Goal: Information Seeking & Learning: Learn about a topic

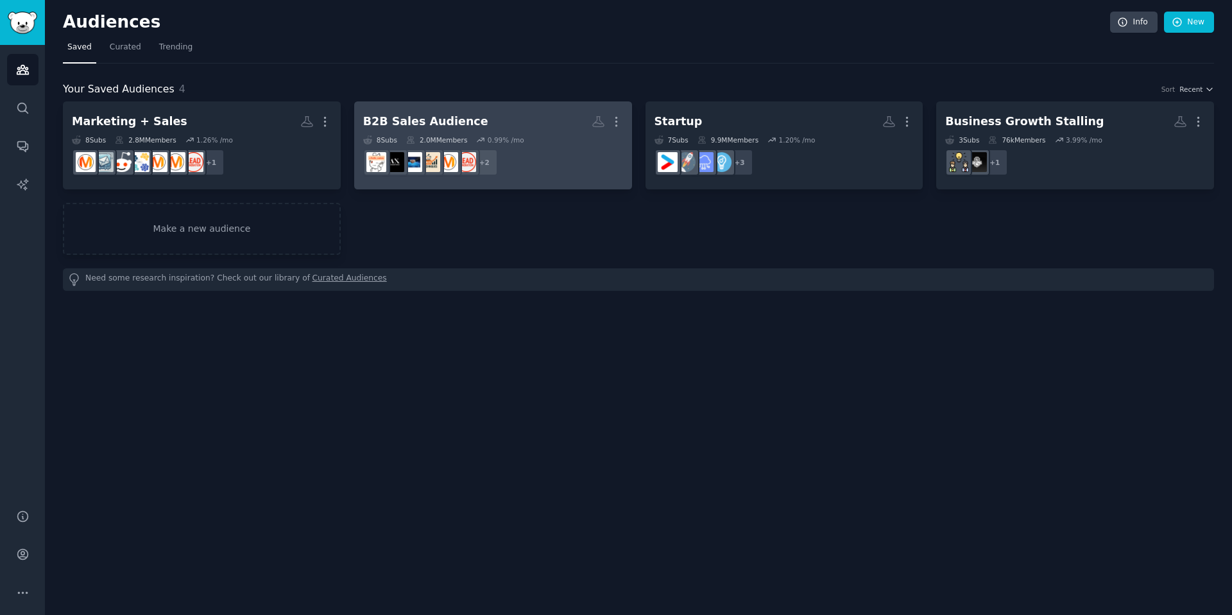
click at [488, 106] on link "B2B Sales Audience More 8 Sub s 2.0M Members 0.99 % /mo r/marketing + 2" at bounding box center [493, 145] width 278 height 88
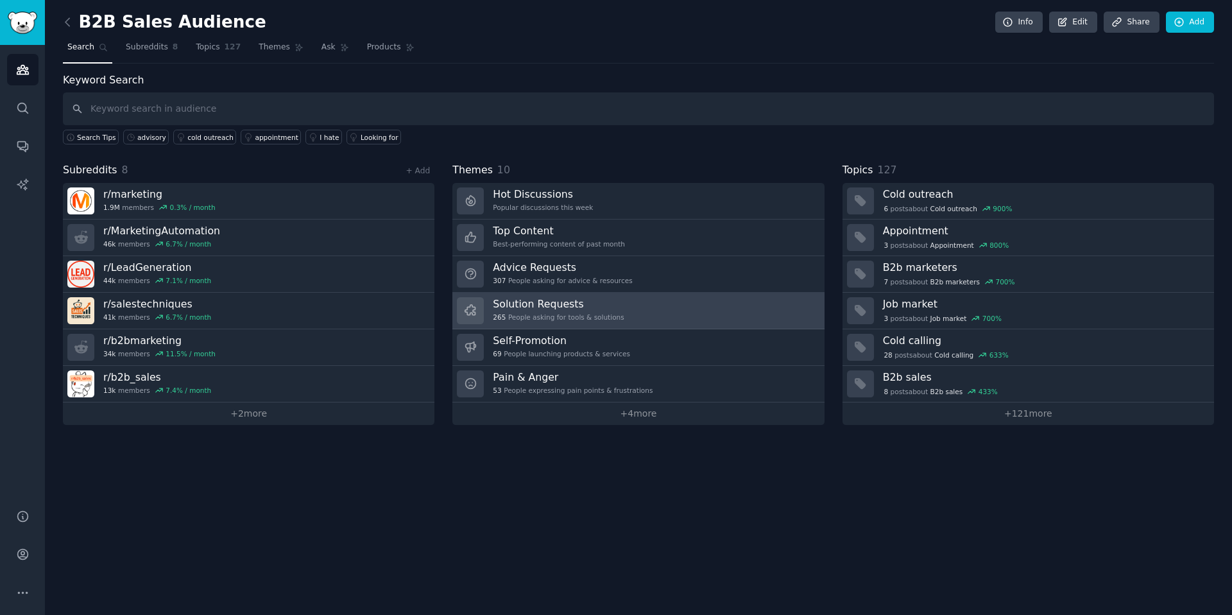
click at [539, 309] on h3 "Solution Requests" at bounding box center [558, 303] width 131 height 13
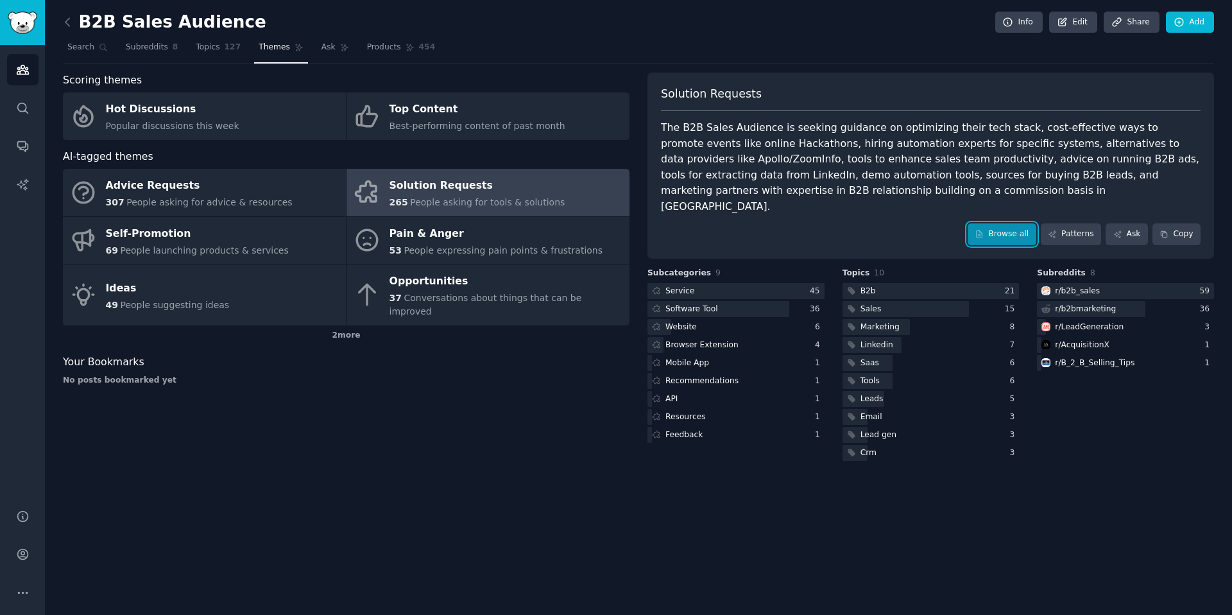
click at [1001, 223] on link "Browse all" at bounding box center [1002, 234] width 69 height 22
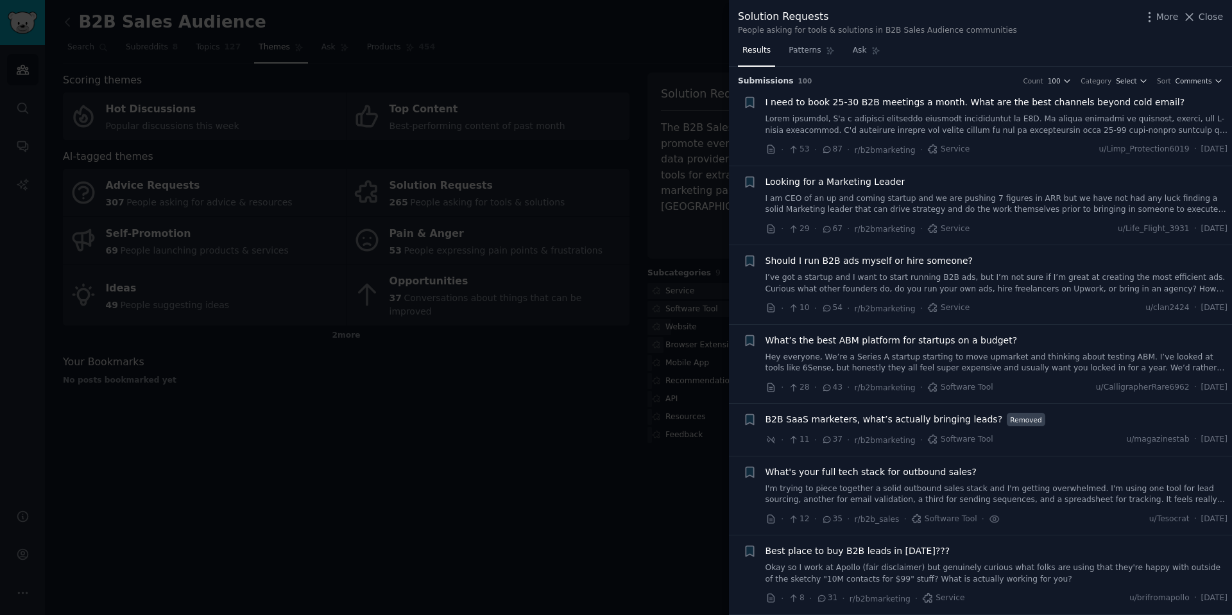
click at [959, 126] on link at bounding box center [997, 125] width 463 height 22
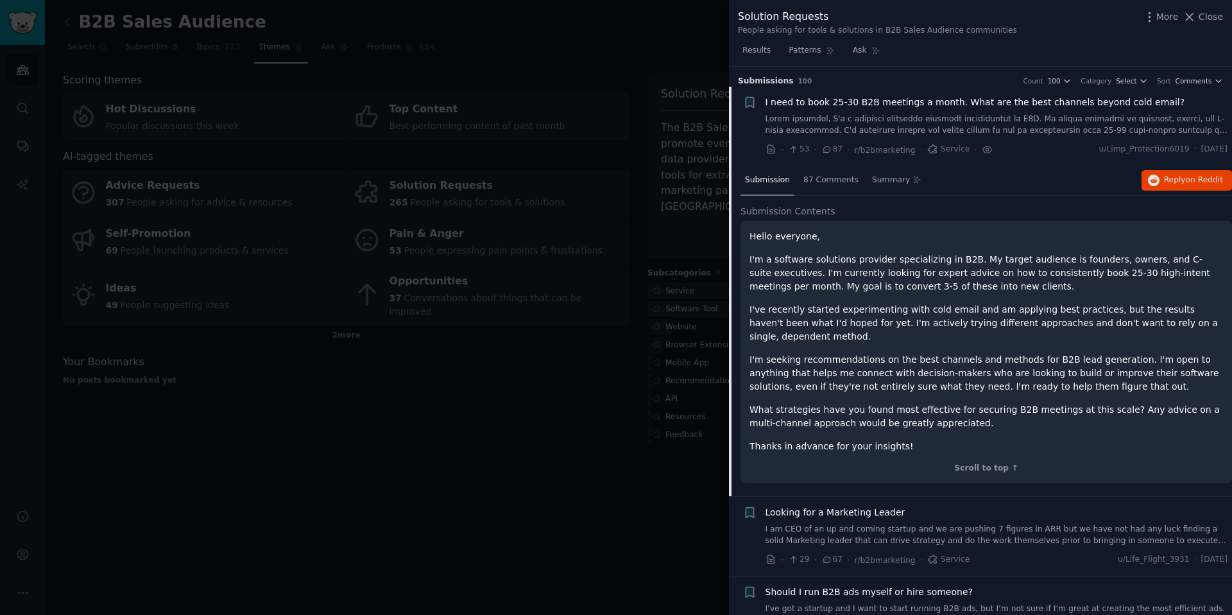
scroll to position [20, 0]
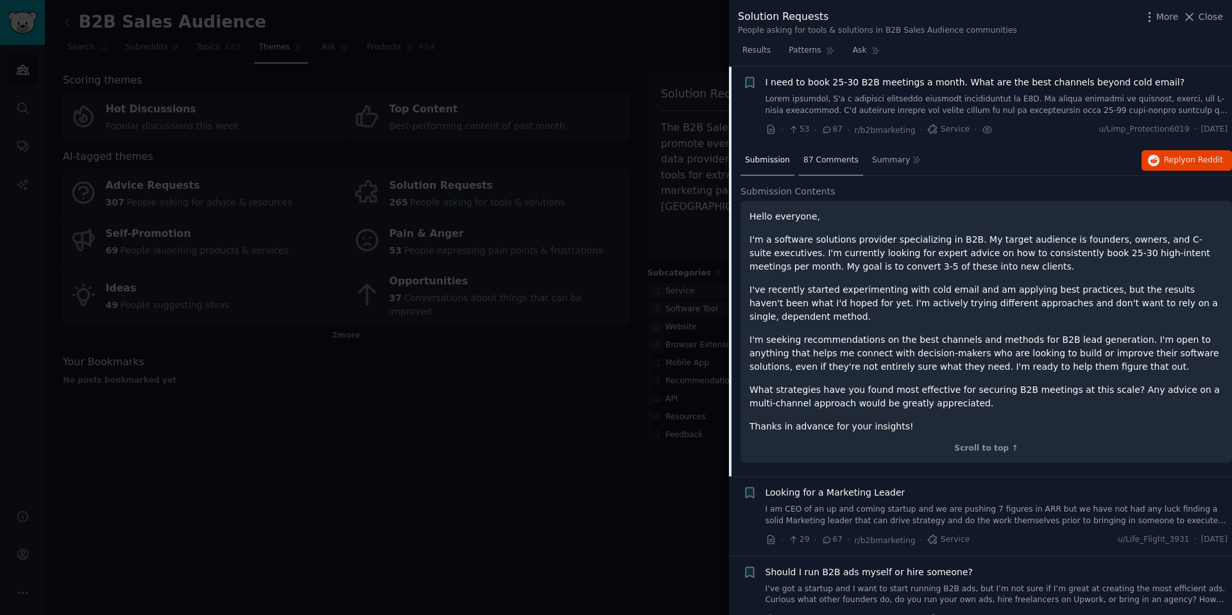
click at [816, 173] on div "87 Comments" at bounding box center [831, 161] width 64 height 31
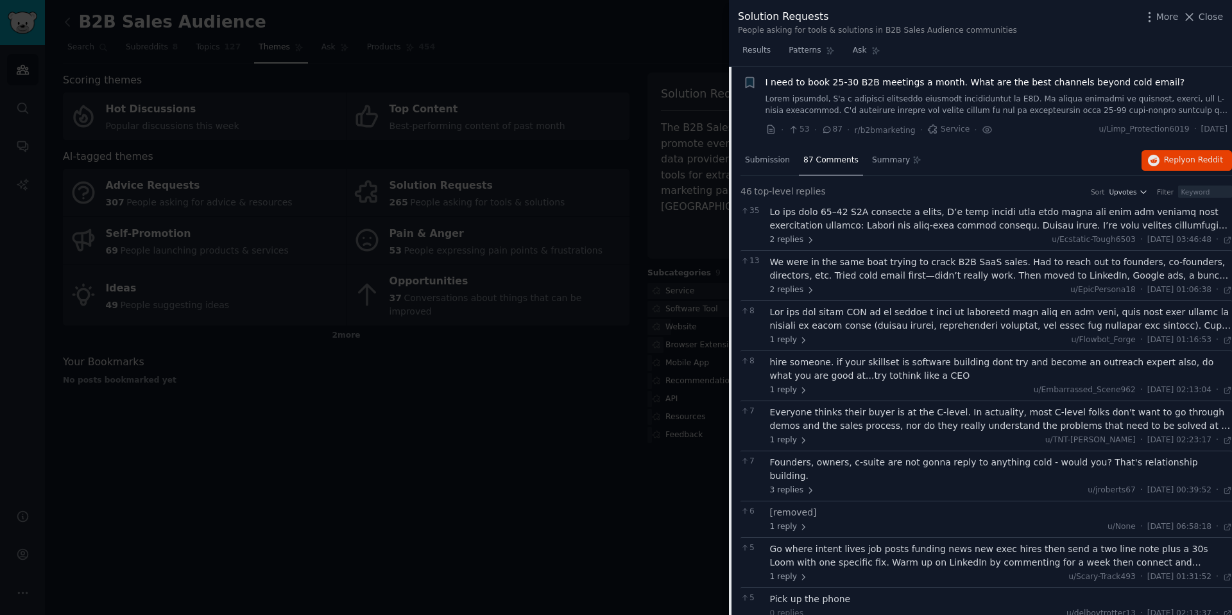
click at [891, 225] on div at bounding box center [1001, 218] width 463 height 27
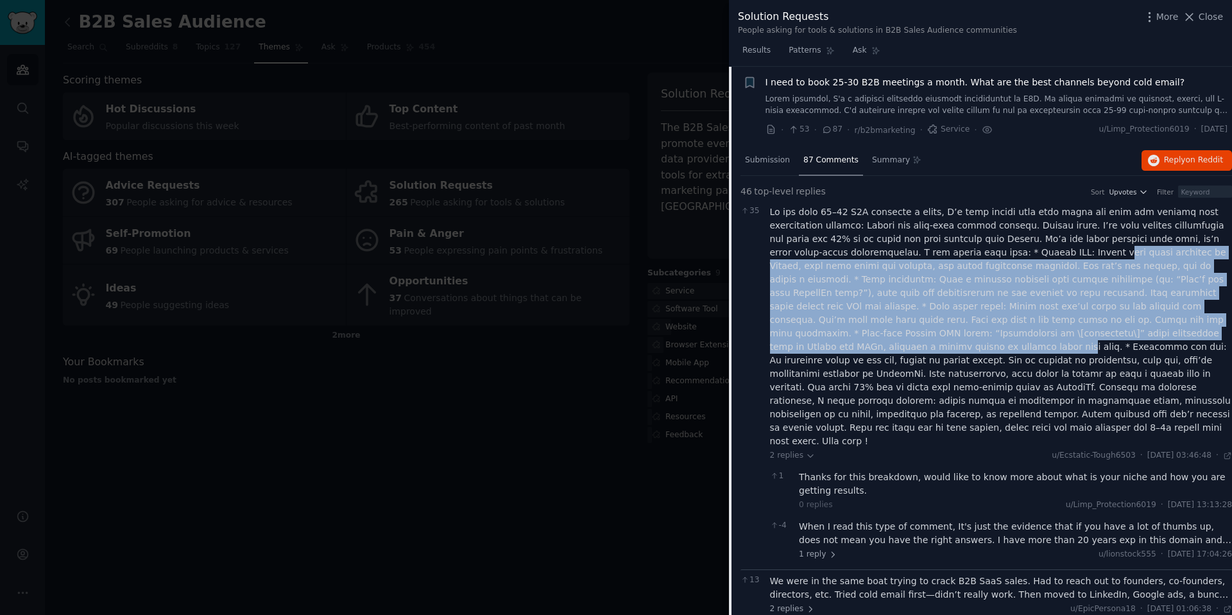
drag, startPoint x: 1023, startPoint y: 254, endPoint x: 1146, endPoint y: 331, distance: 145.3
click at [1147, 328] on div at bounding box center [1001, 326] width 463 height 243
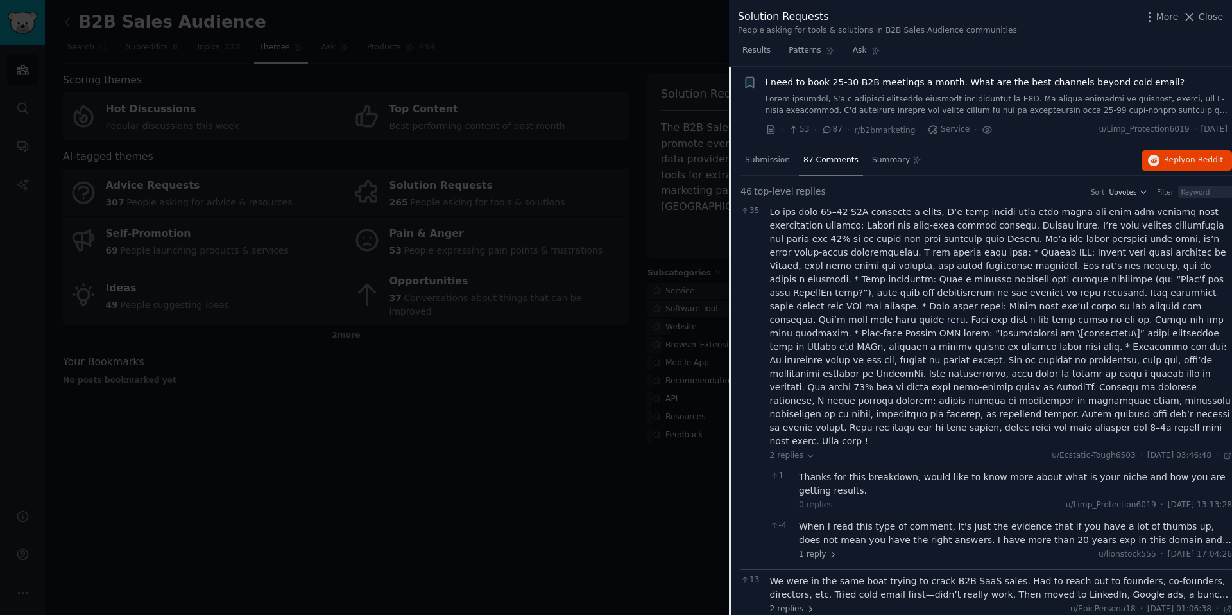
click at [1143, 343] on div at bounding box center [1001, 326] width 463 height 243
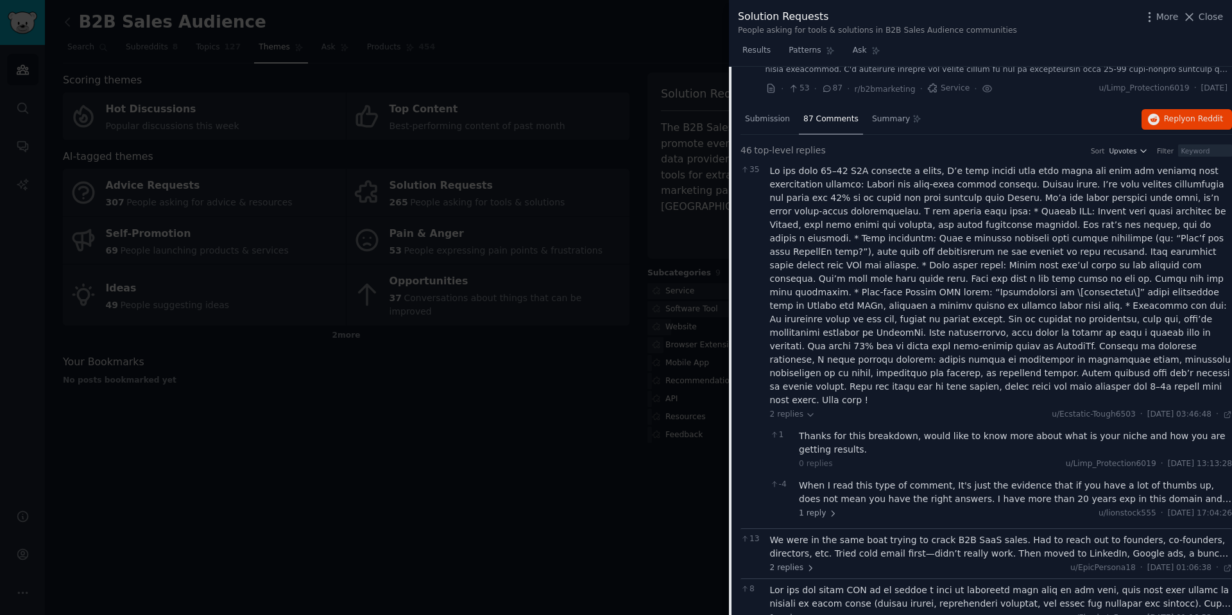
scroll to position [69, 0]
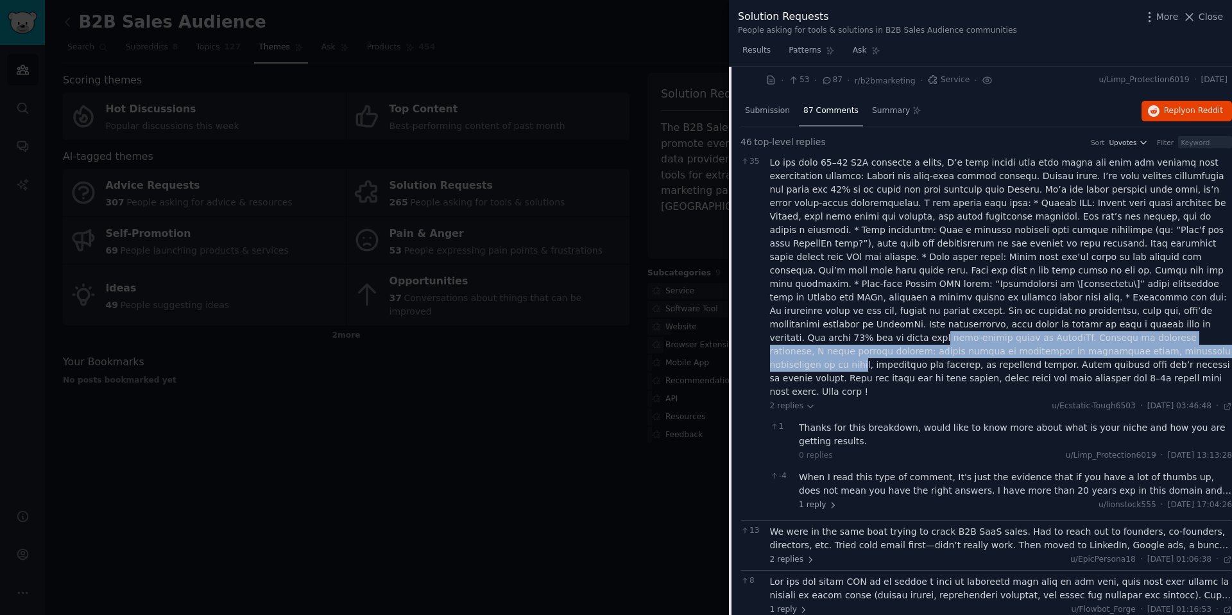
drag, startPoint x: 909, startPoint y: 324, endPoint x: 1176, endPoint y: 334, distance: 267.1
click at [1176, 334] on div at bounding box center [1001, 277] width 463 height 243
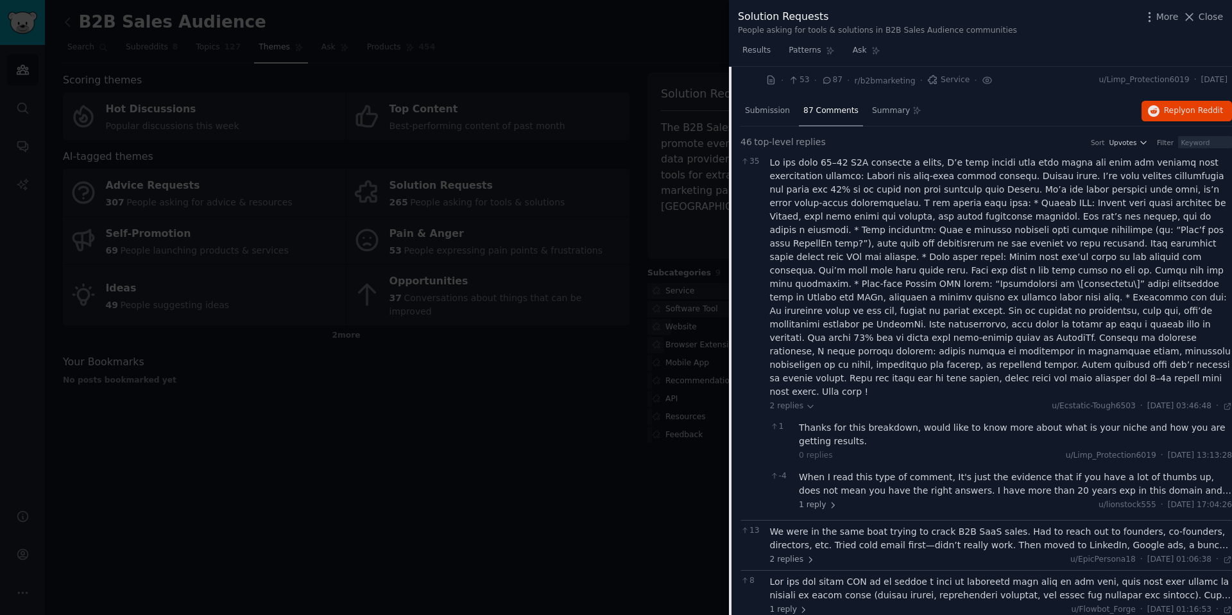
click at [843, 348] on div at bounding box center [1001, 277] width 463 height 243
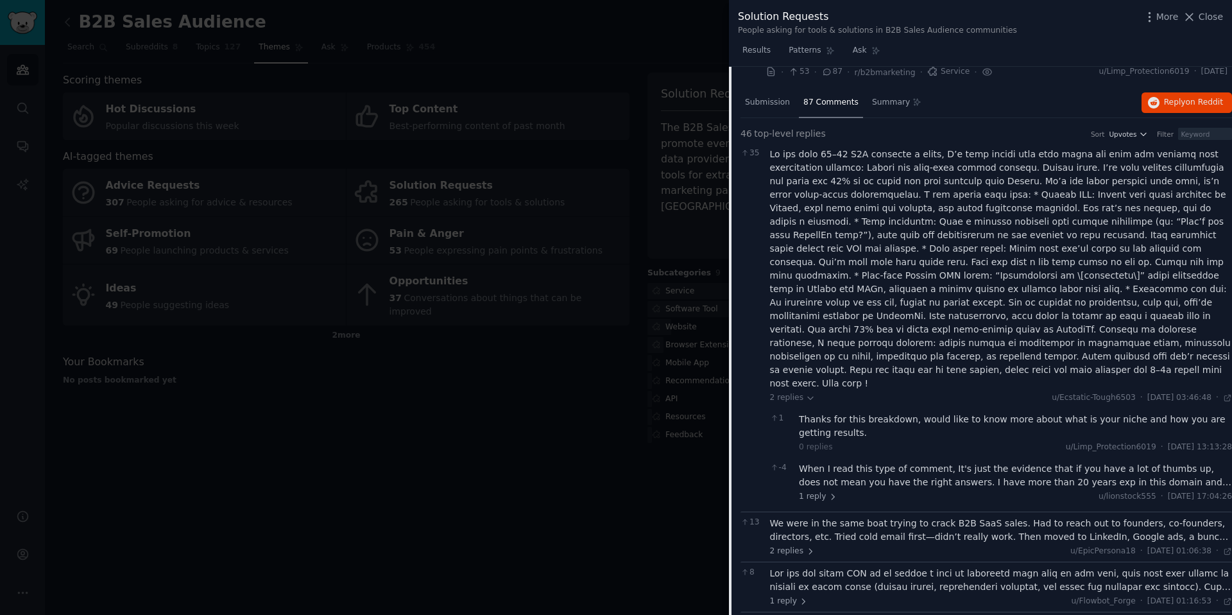
scroll to position [86, 0]
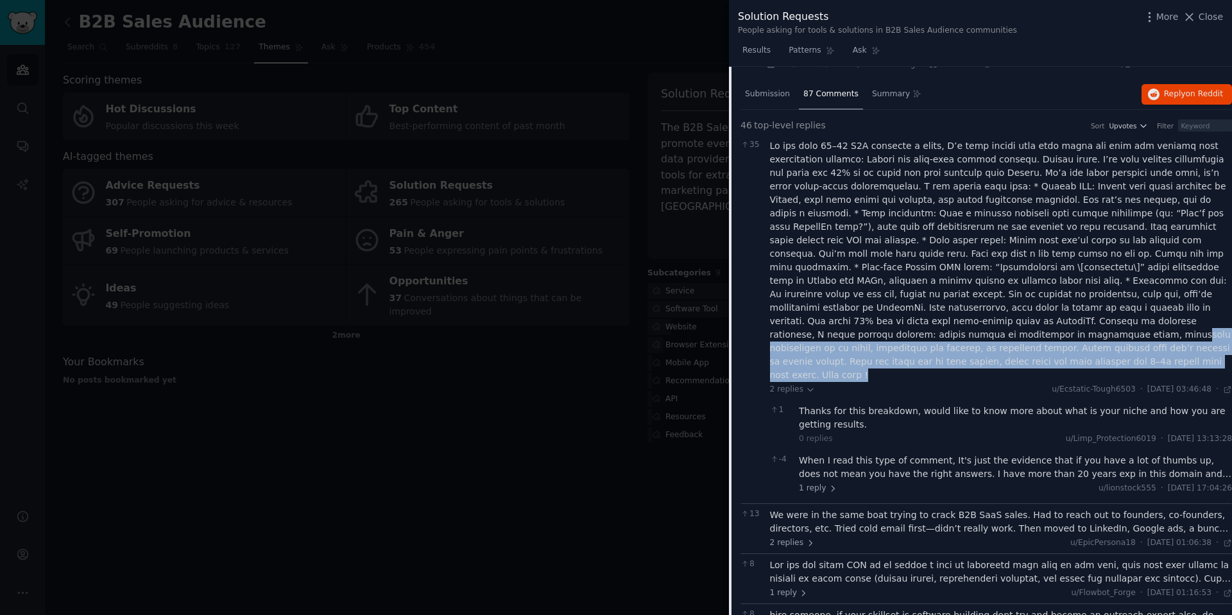
drag, startPoint x: 1070, startPoint y: 323, endPoint x: 1199, endPoint y: 343, distance: 130.6
click at [1199, 343] on div at bounding box center [1001, 260] width 463 height 243
click at [1183, 345] on div at bounding box center [1001, 260] width 463 height 243
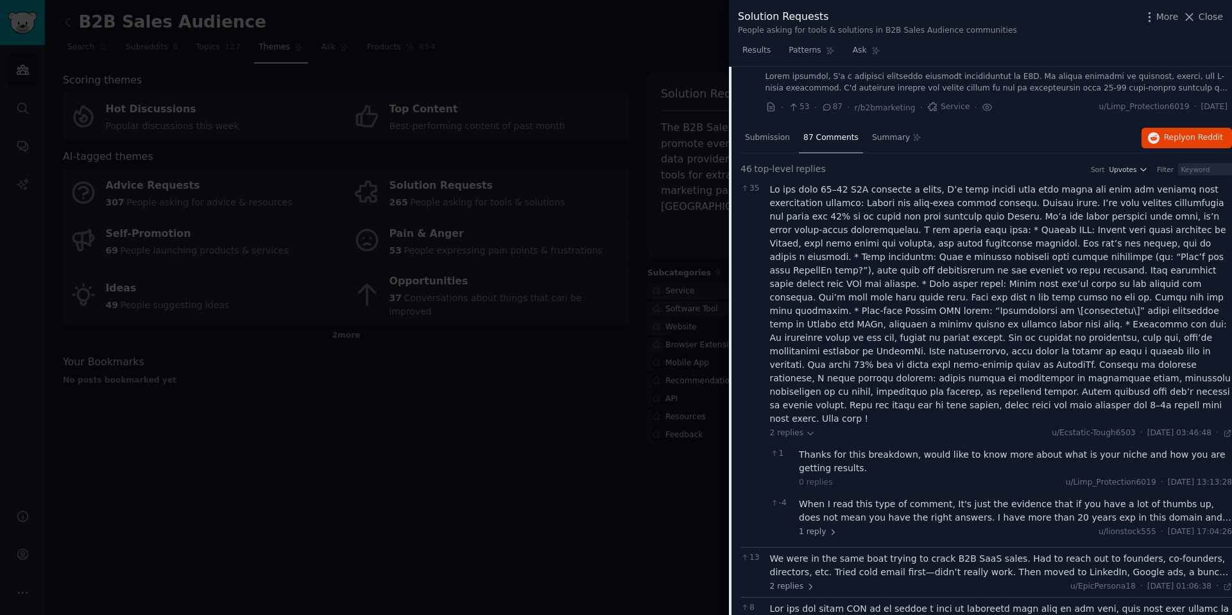
scroll to position [0, 0]
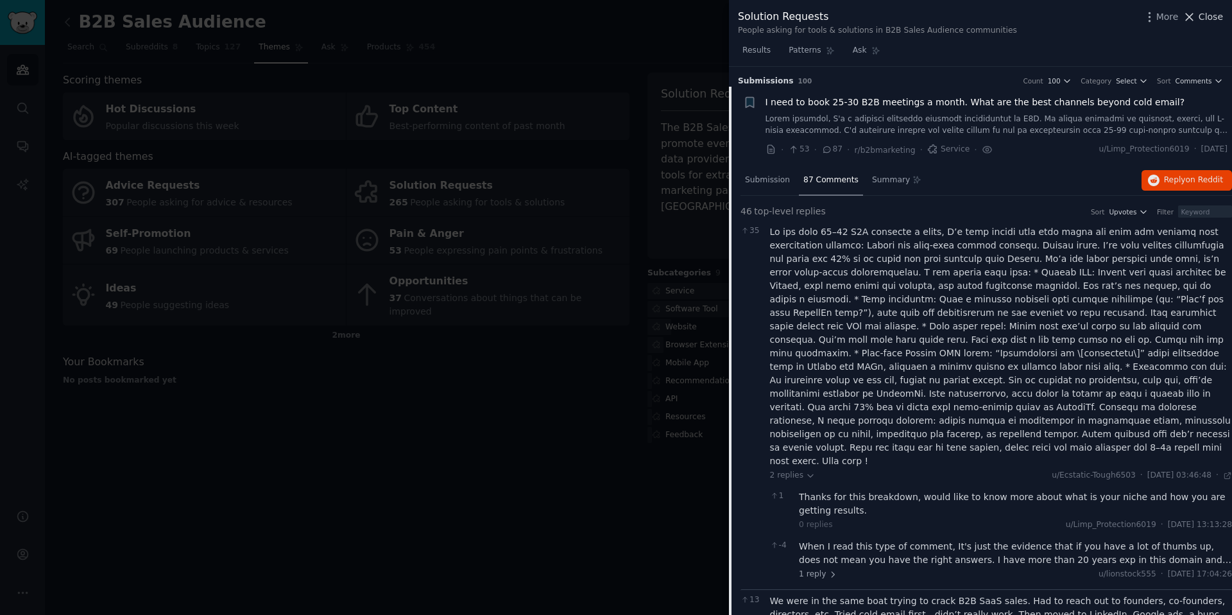
click at [1205, 20] on span "Close" at bounding box center [1211, 16] width 24 height 13
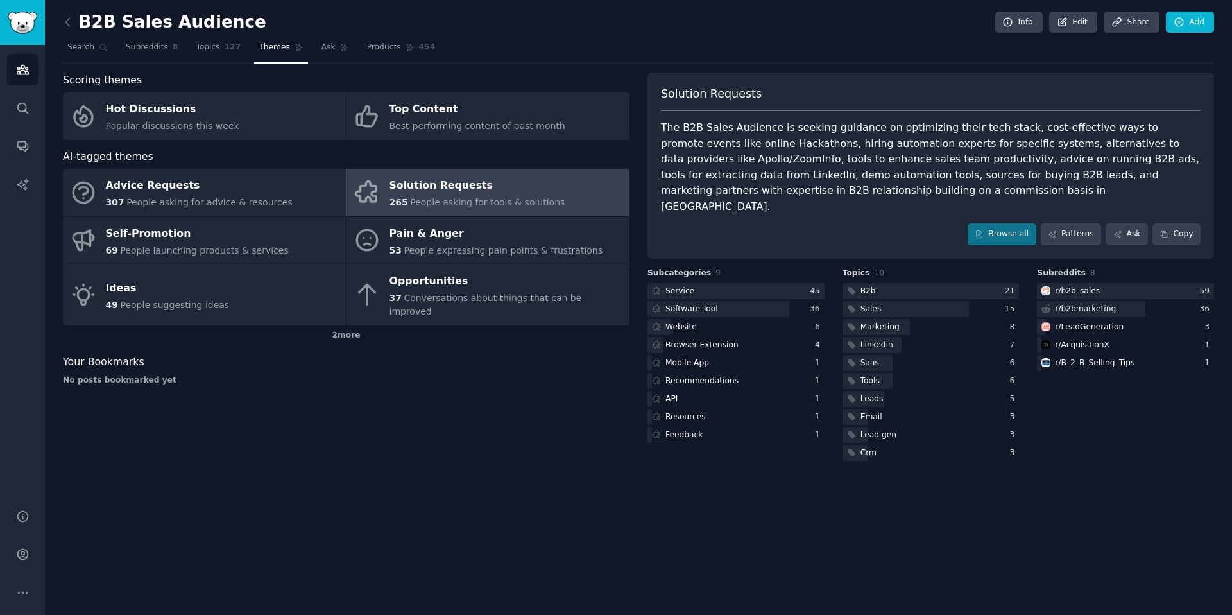
click at [632, 30] on div "B2B Sales Audience Info Edit Share Add" at bounding box center [638, 25] width 1151 height 26
click at [72, 28] on icon at bounding box center [67, 21] width 13 height 13
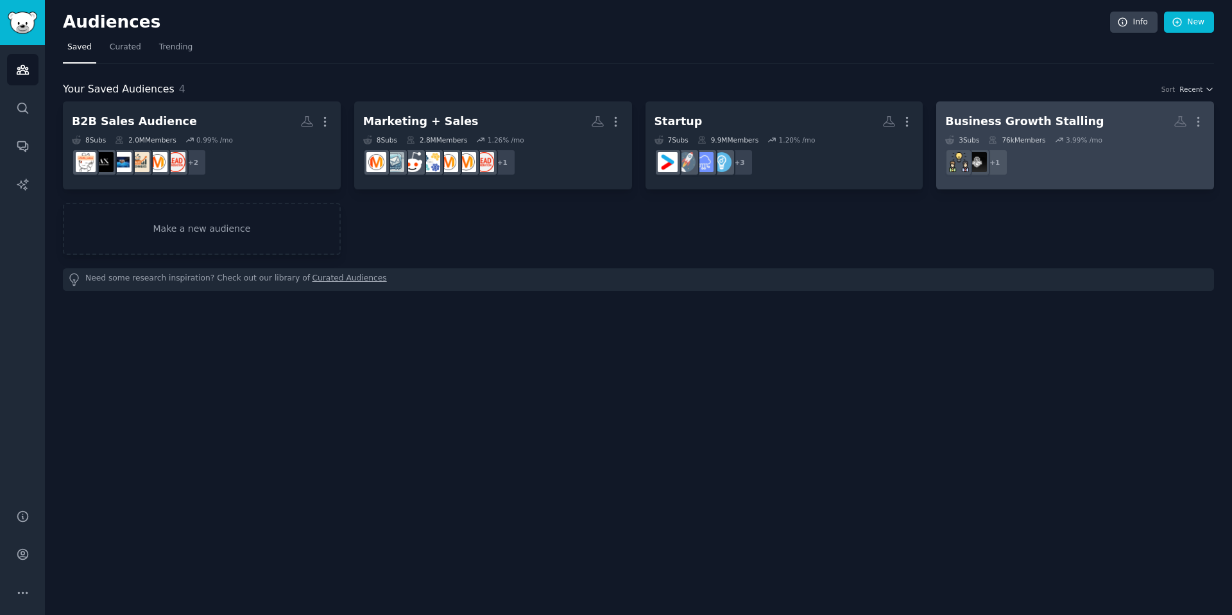
click at [990, 126] on div "Business Growth Stalling" at bounding box center [1024, 122] width 159 height 16
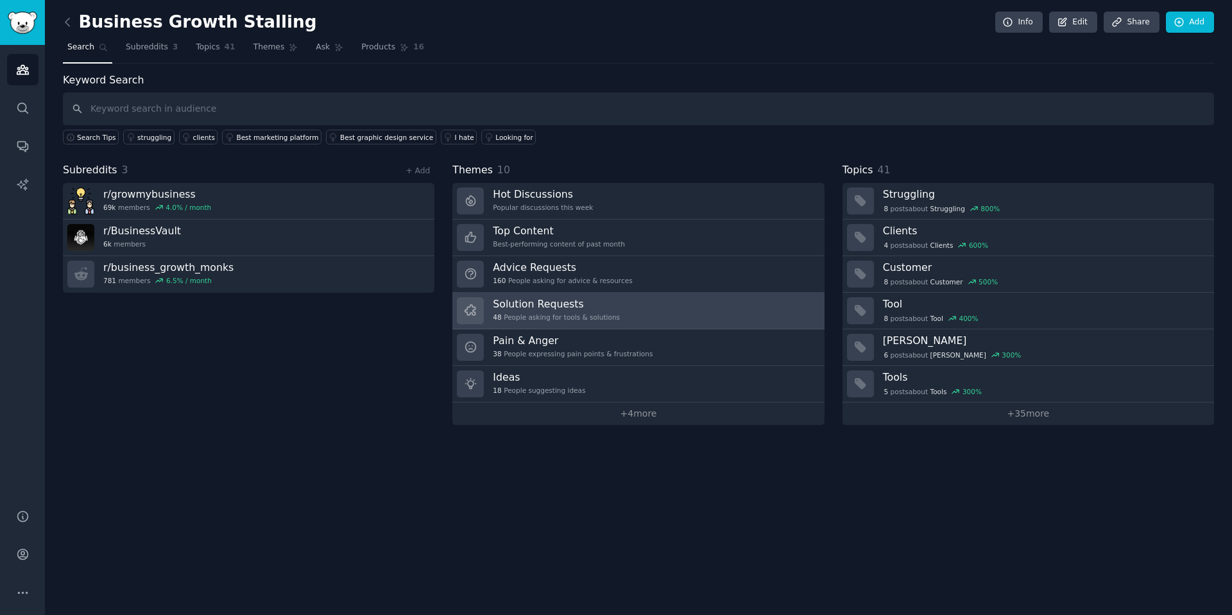
click at [524, 307] on h3 "Solution Requests" at bounding box center [556, 303] width 127 height 13
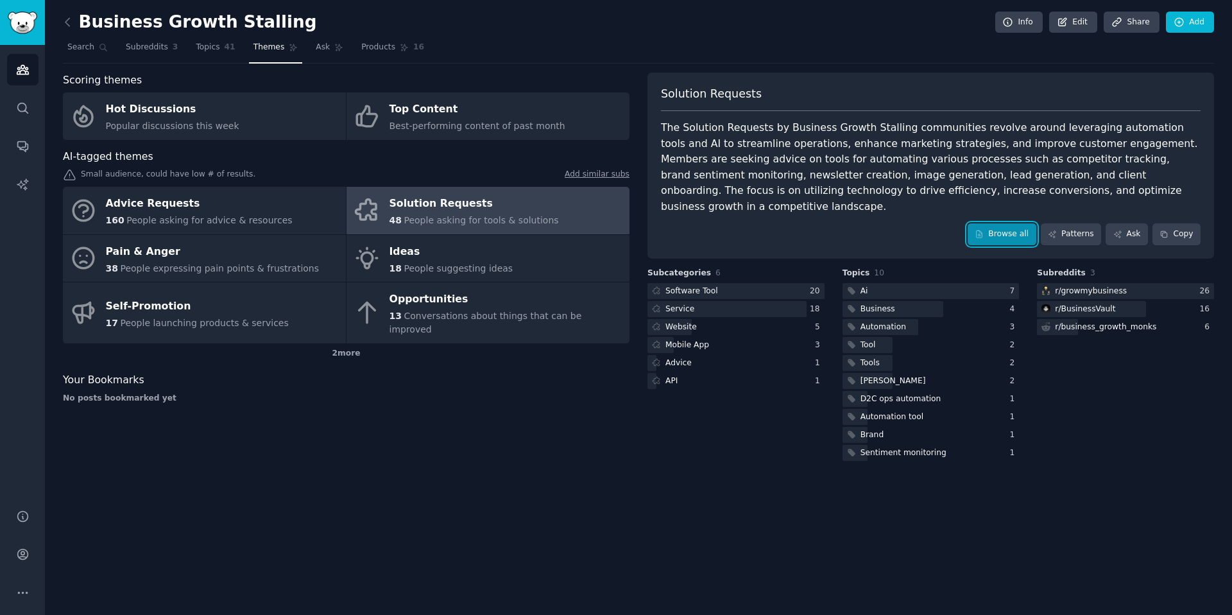
click at [1000, 223] on link "Browse all" at bounding box center [1002, 234] width 69 height 22
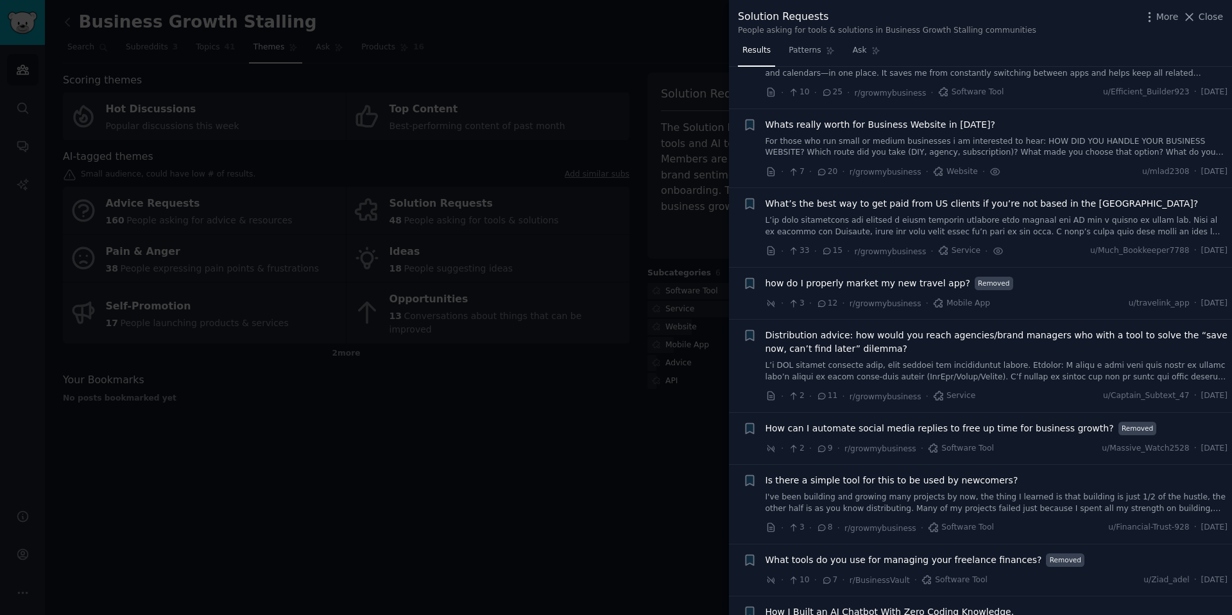
scroll to position [65, 0]
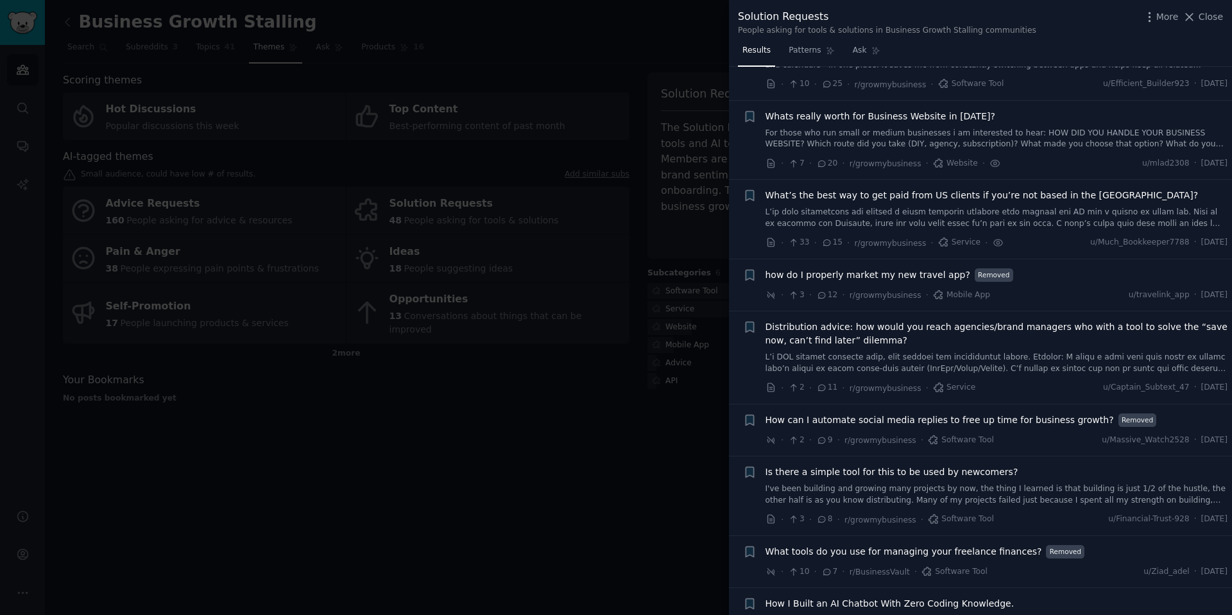
click at [894, 141] on link "For those who run small or medium businesses i am interested to hear: HOW DID Y…" at bounding box center [997, 139] width 463 height 22
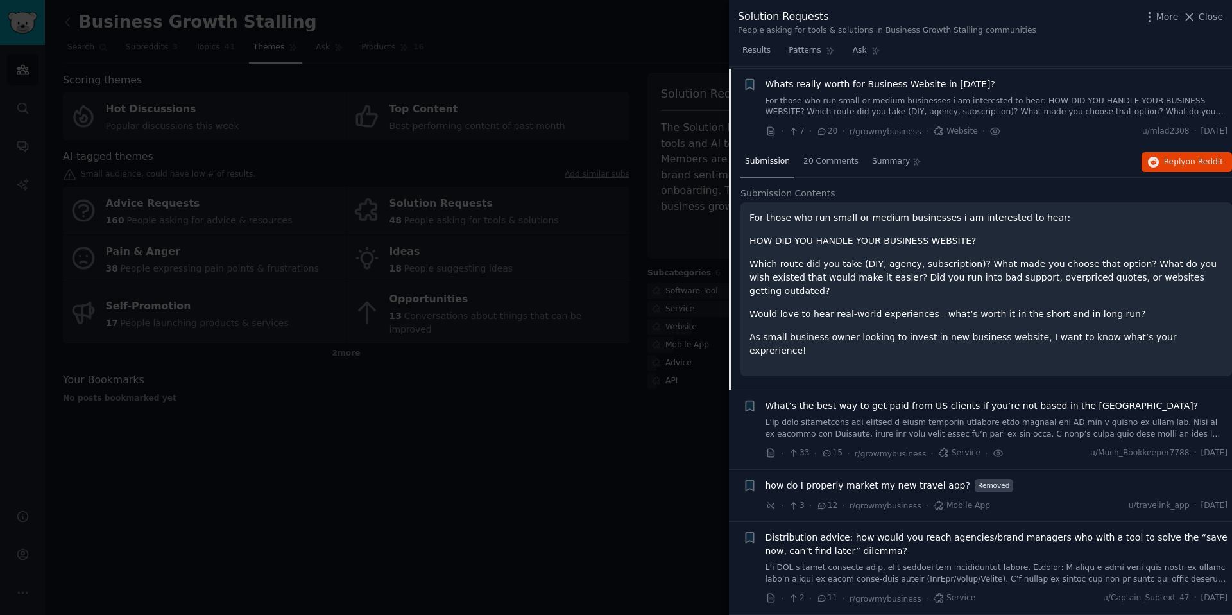
scroll to position [99, 0]
click at [809, 166] on div "20 Comments" at bounding box center [831, 160] width 64 height 31
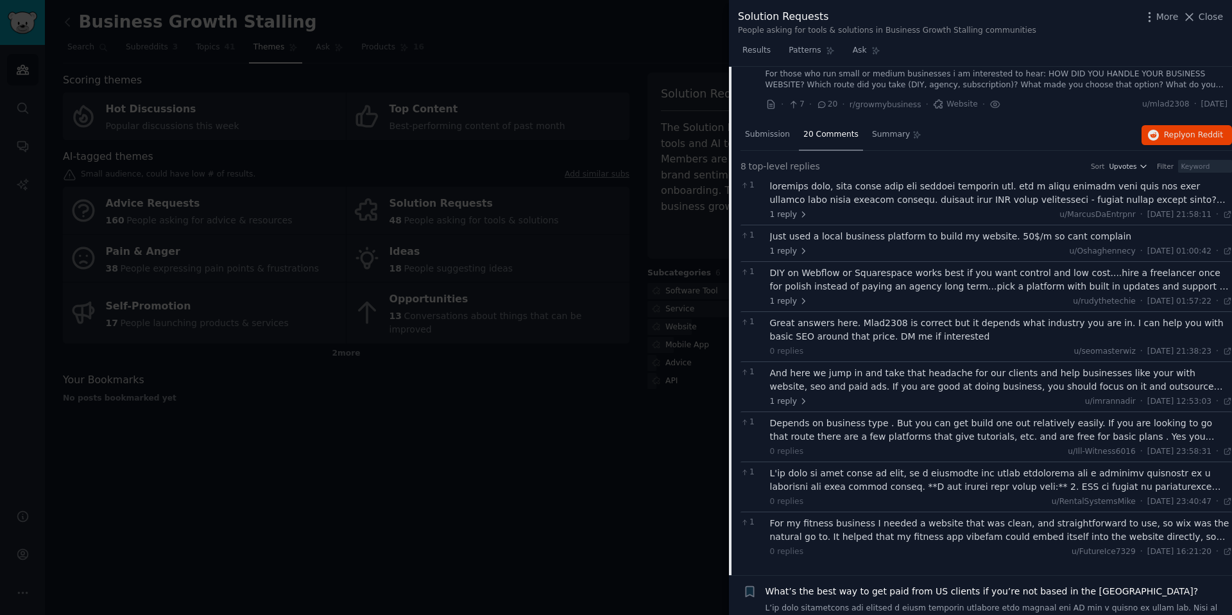
scroll to position [133, 0]
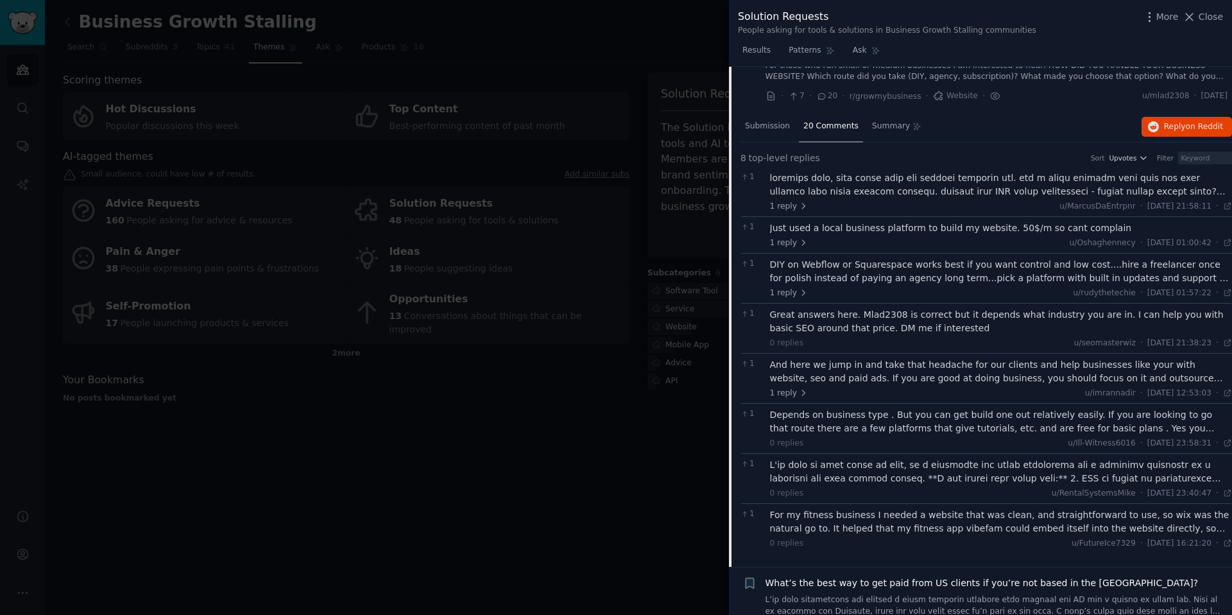
click at [1052, 188] on div at bounding box center [1001, 184] width 463 height 27
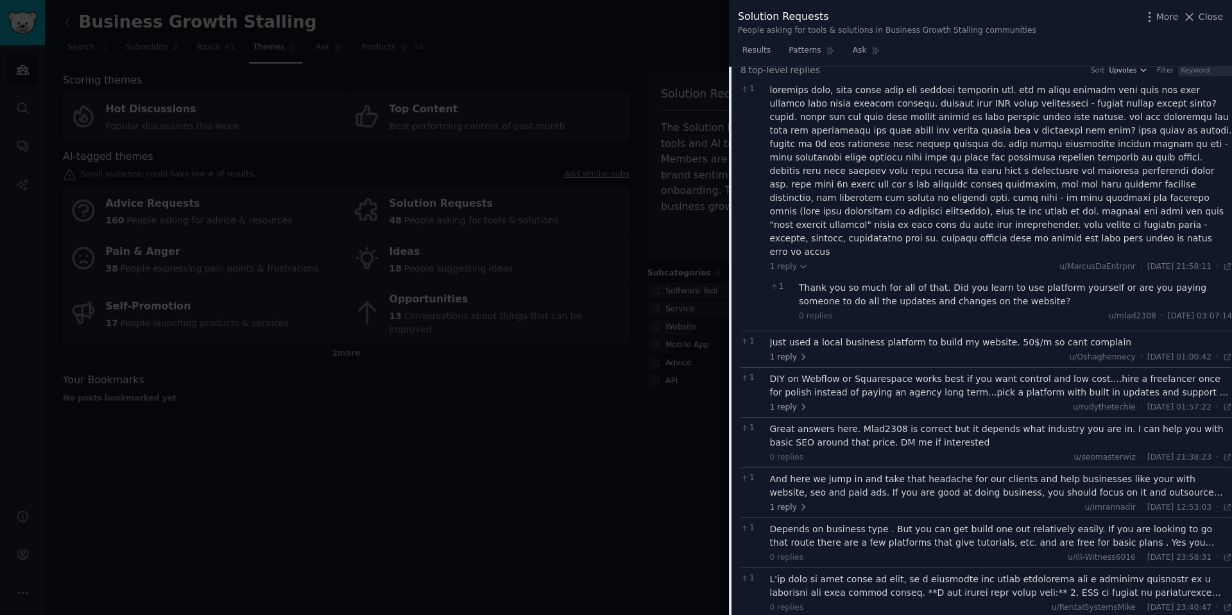
scroll to position [420, 0]
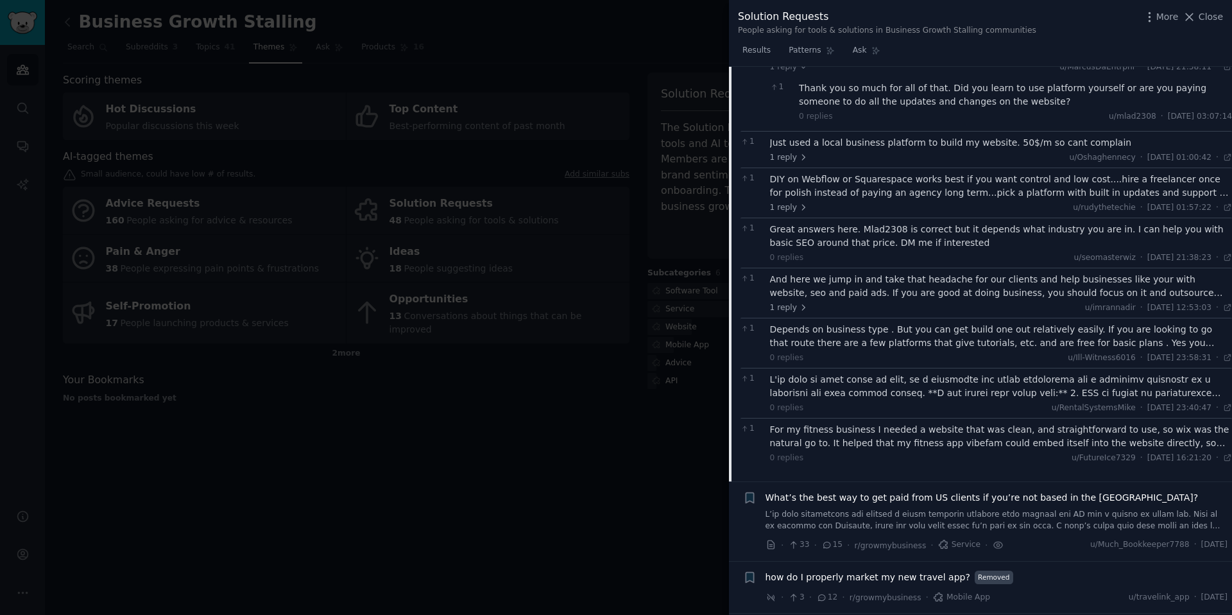
click at [482, 391] on div at bounding box center [616, 307] width 1232 height 615
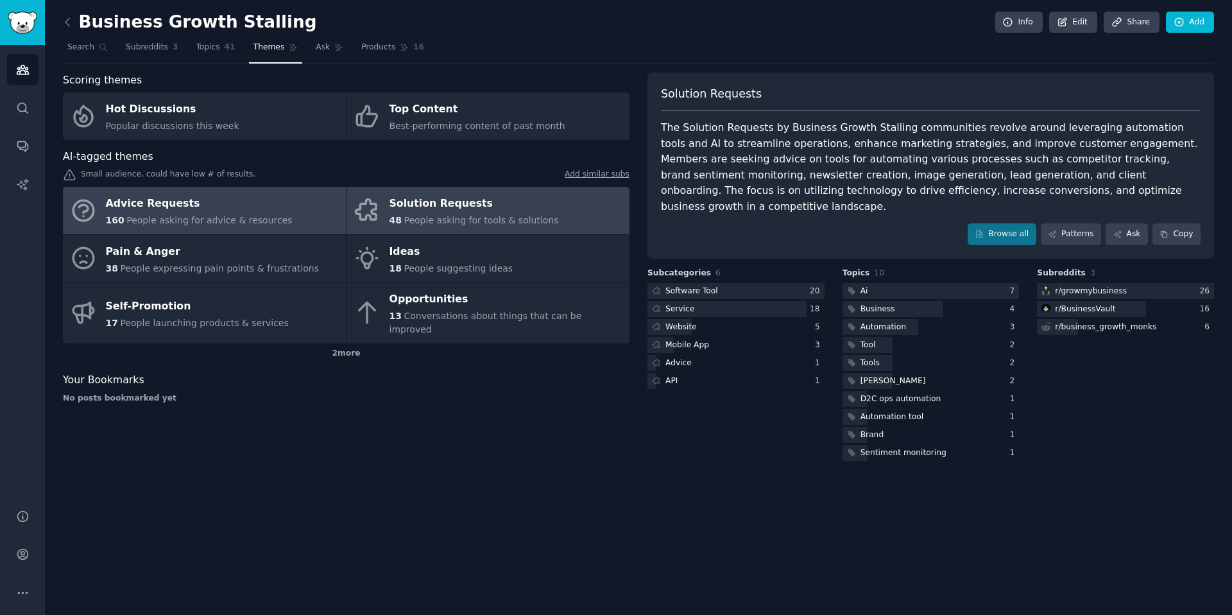
click at [250, 209] on div "Advice Requests" at bounding box center [199, 204] width 187 height 21
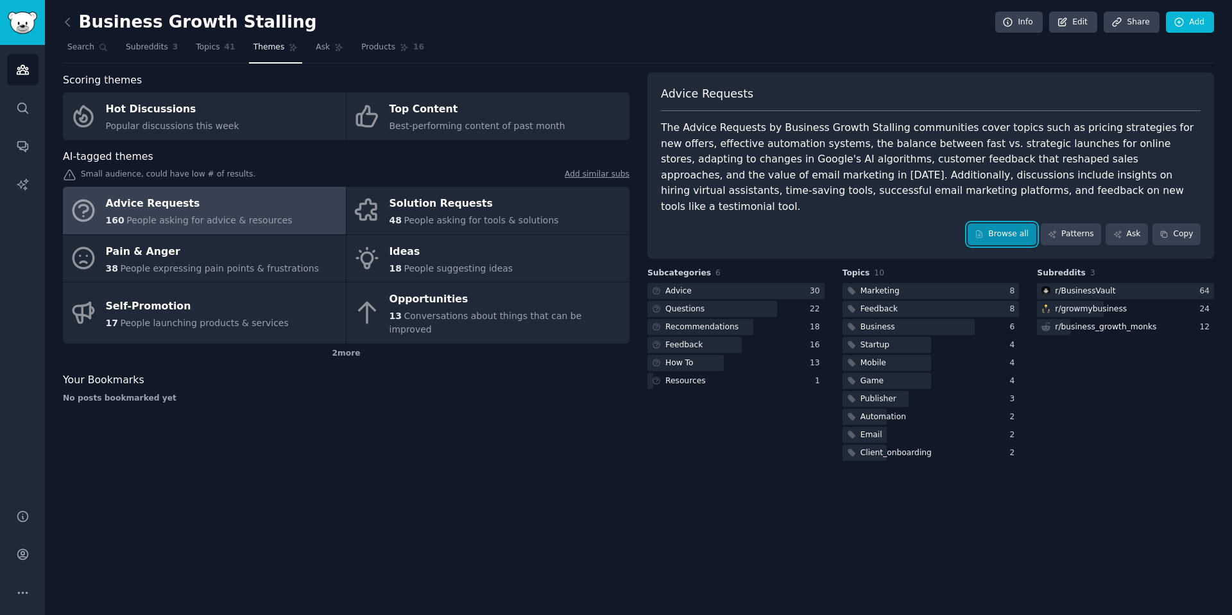
click at [1005, 224] on link "Browse all" at bounding box center [1002, 234] width 69 height 22
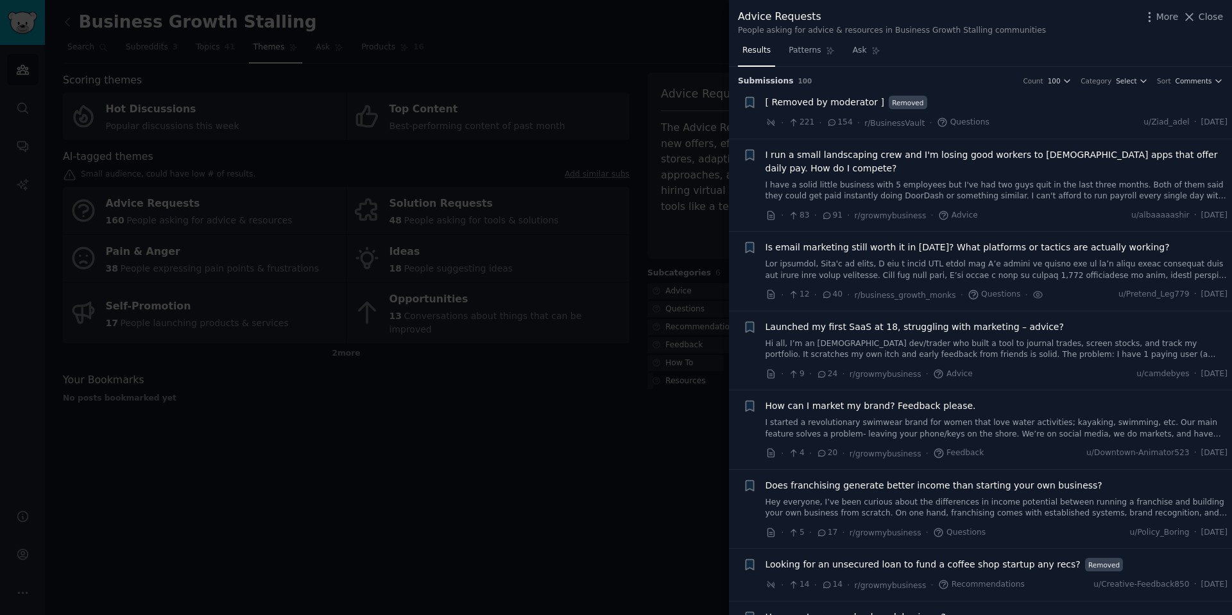
click at [983, 253] on span "Is email marketing still worth it in [DATE]? What platforms or tactics are actu…" at bounding box center [968, 247] width 404 height 13
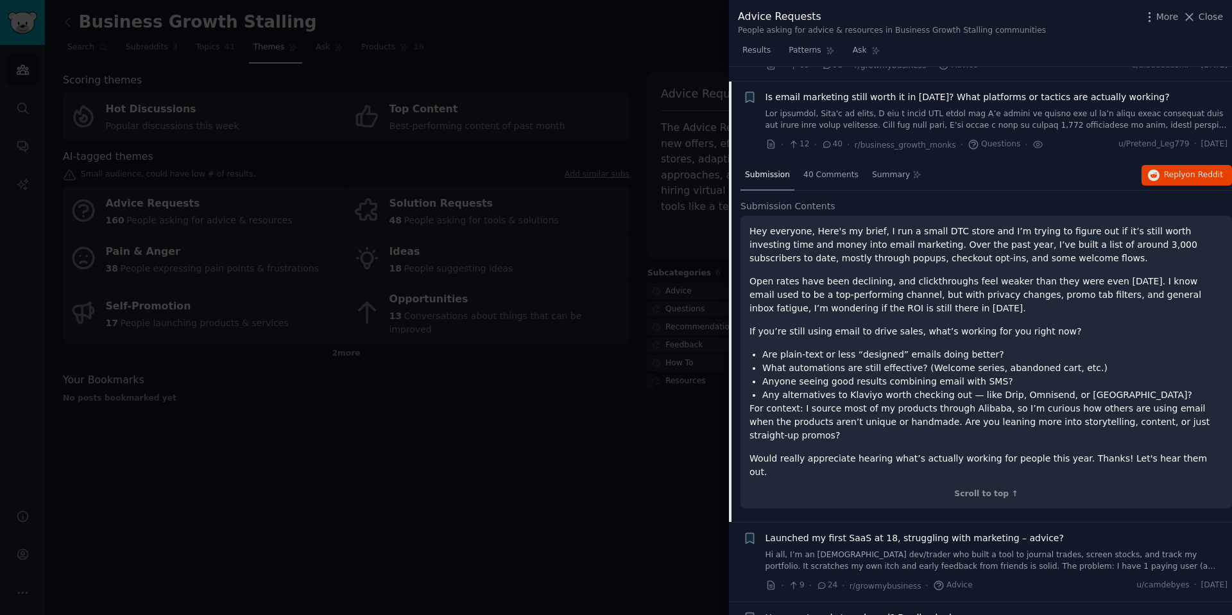
scroll to position [165, 0]
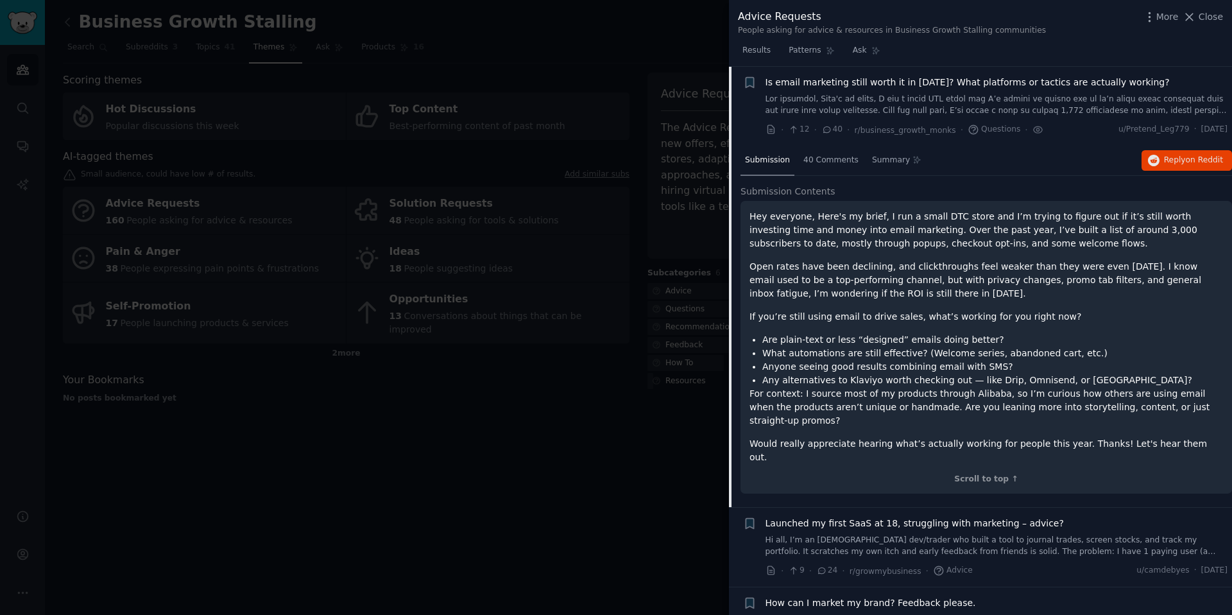
drag, startPoint x: 1214, startPoint y: 17, endPoint x: 1117, endPoint y: 17, distance: 96.9
click at [1214, 17] on span "Close" at bounding box center [1211, 16] width 24 height 13
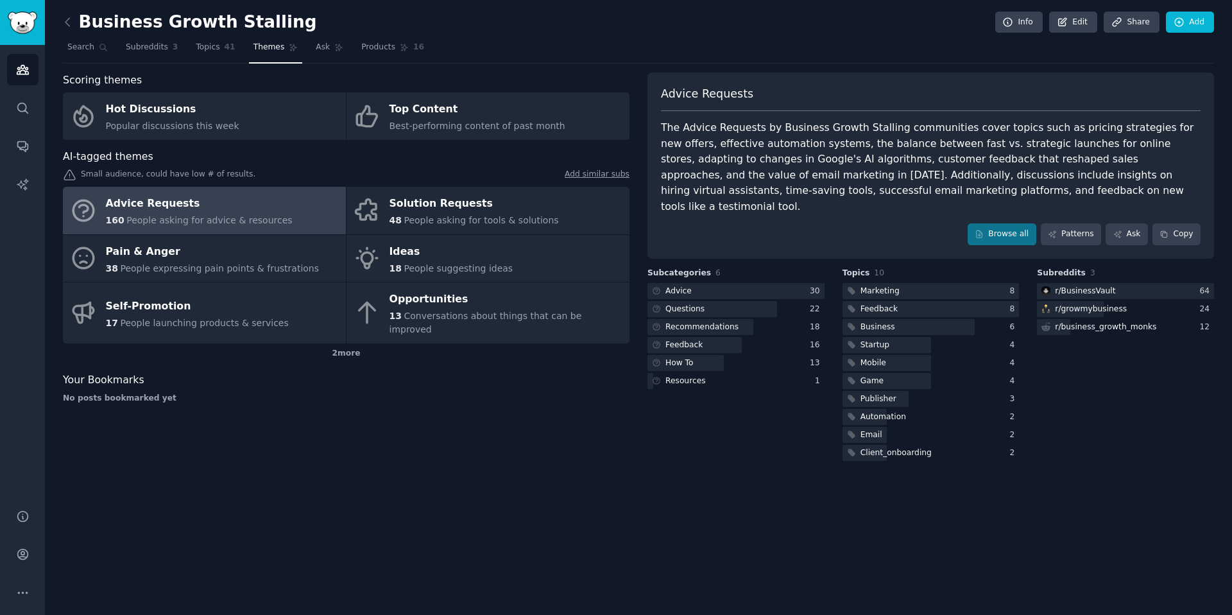
click at [66, 29] on link at bounding box center [71, 22] width 16 height 21
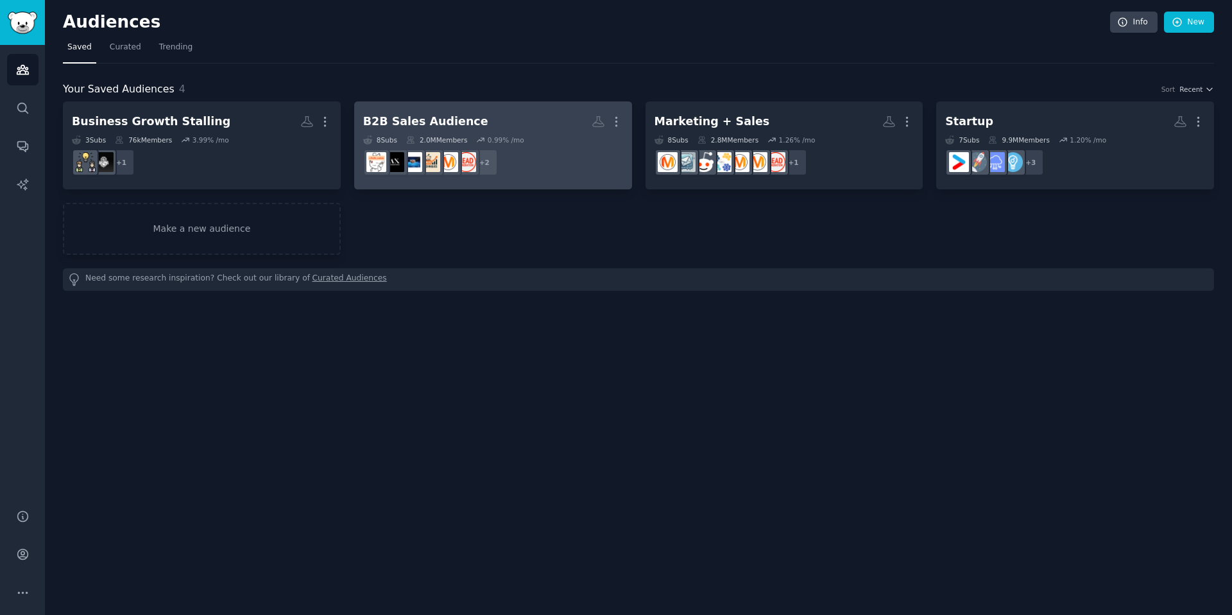
click at [541, 131] on h2 "B2B Sales Audience More" at bounding box center [493, 121] width 260 height 22
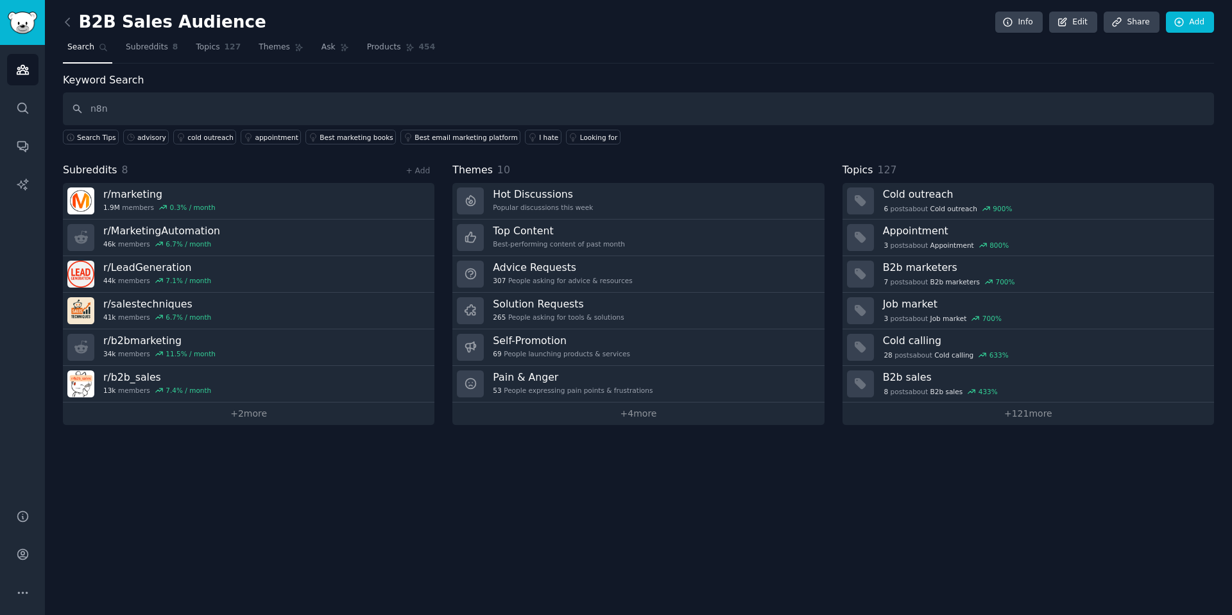
type input "n8n"
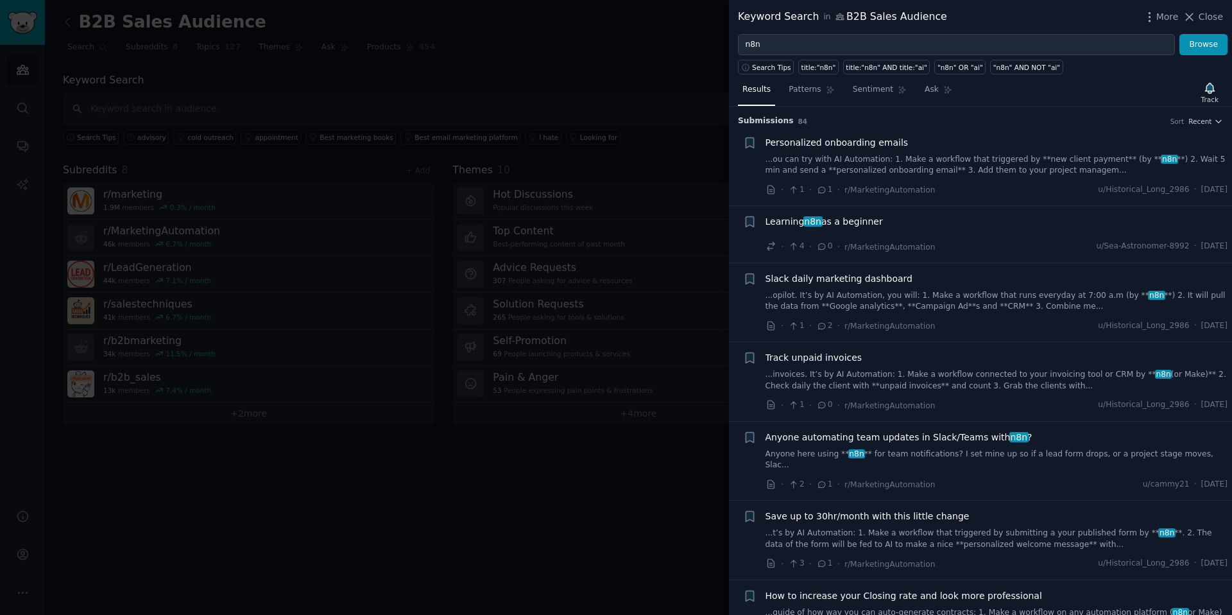
click at [860, 278] on span "Slack daily marketing dashboard" at bounding box center [839, 278] width 147 height 13
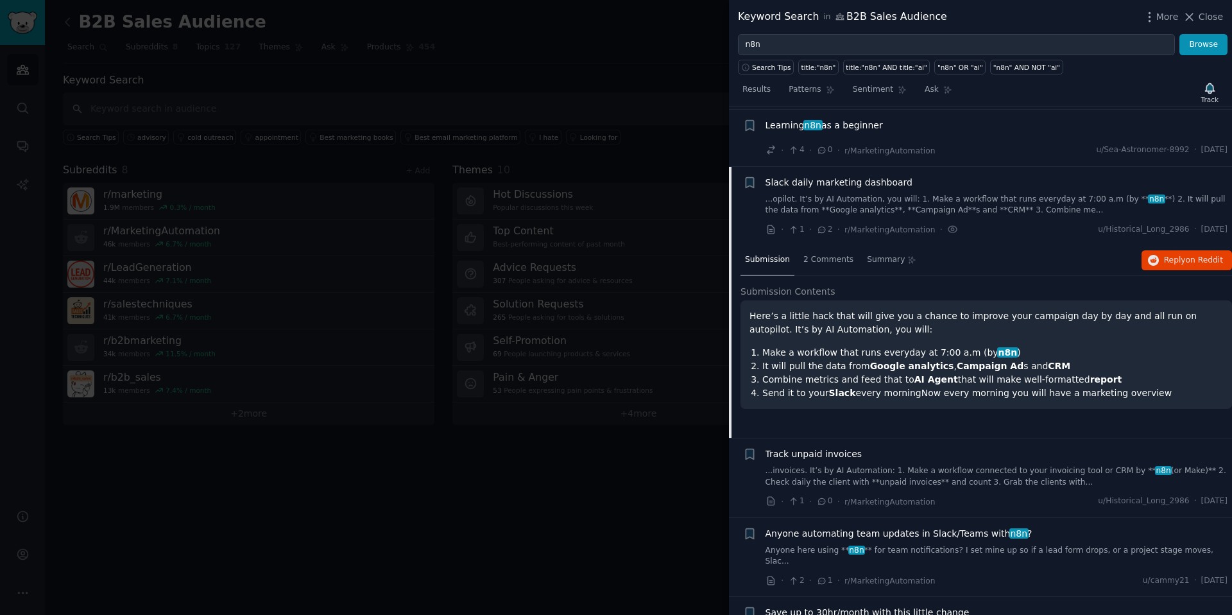
scroll to position [156, 0]
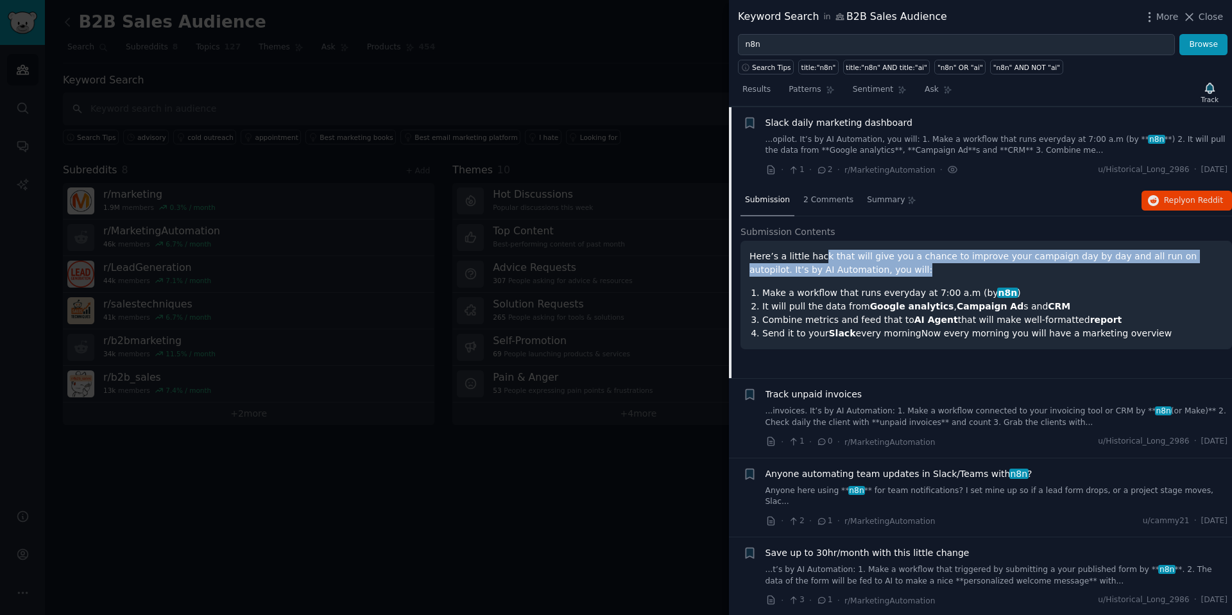
drag, startPoint x: 819, startPoint y: 258, endPoint x: 885, endPoint y: 266, distance: 66.0
click at [885, 266] on p "Here’s a little hack that will give you a chance to improve your campaign day b…" at bounding box center [987, 263] width 474 height 27
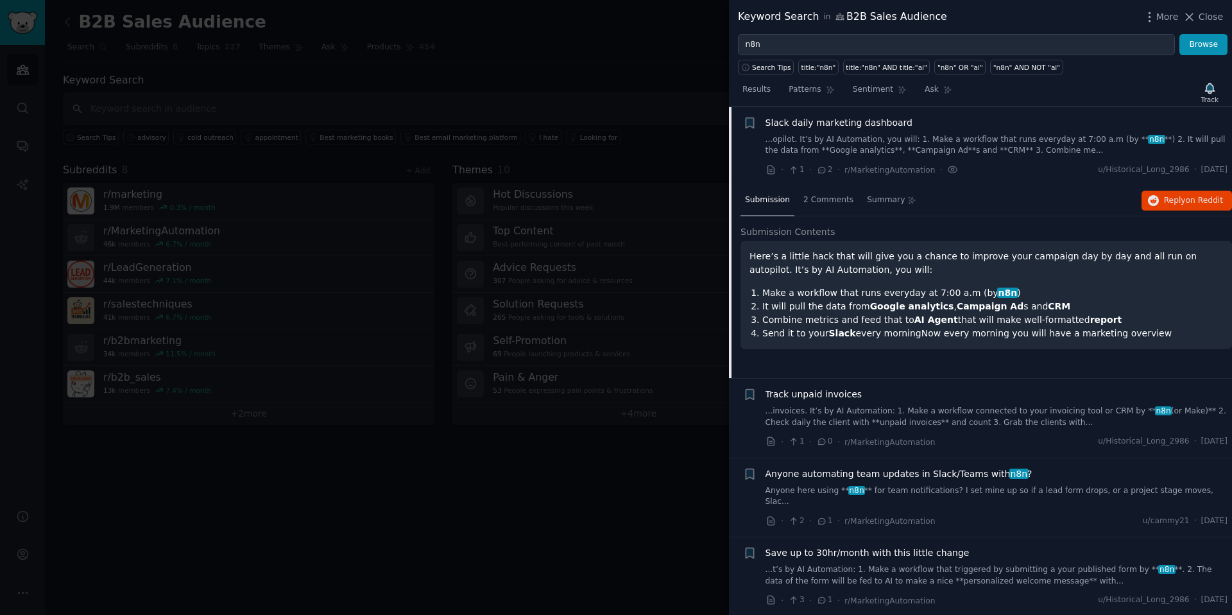
click at [899, 267] on p "Here’s a little hack that will give you a chance to improve your campaign day b…" at bounding box center [987, 263] width 474 height 27
drag, startPoint x: 865, startPoint y: 289, endPoint x: 1007, endPoint y: 291, distance: 141.8
click at [1001, 291] on li "Make a workflow that runs everyday at 7:00 a.m (by n8n )" at bounding box center [992, 292] width 461 height 13
click at [1008, 291] on li "Make a workflow that runs everyday at 7:00 a.m (by n8n )" at bounding box center [992, 292] width 461 height 13
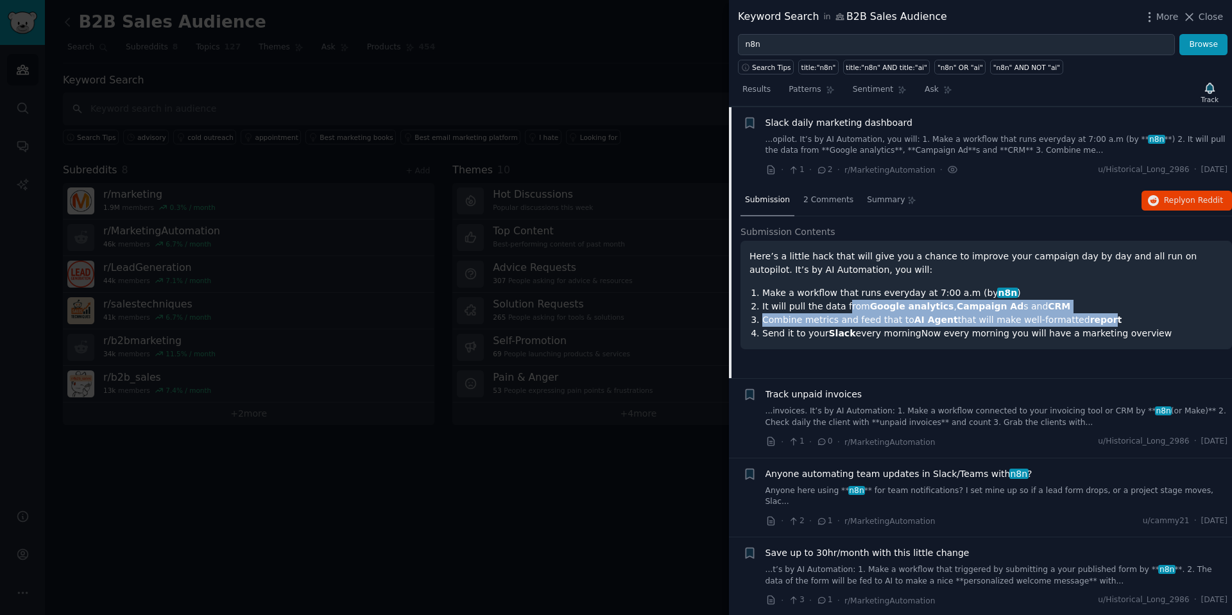
drag, startPoint x: 842, startPoint y: 307, endPoint x: 1090, endPoint y: 318, distance: 248.6
click at [1089, 318] on ol "Make a workflow that runs everyday at 7:00 a.m (by n8n ) It will pull the data …" at bounding box center [987, 313] width 474 height 54
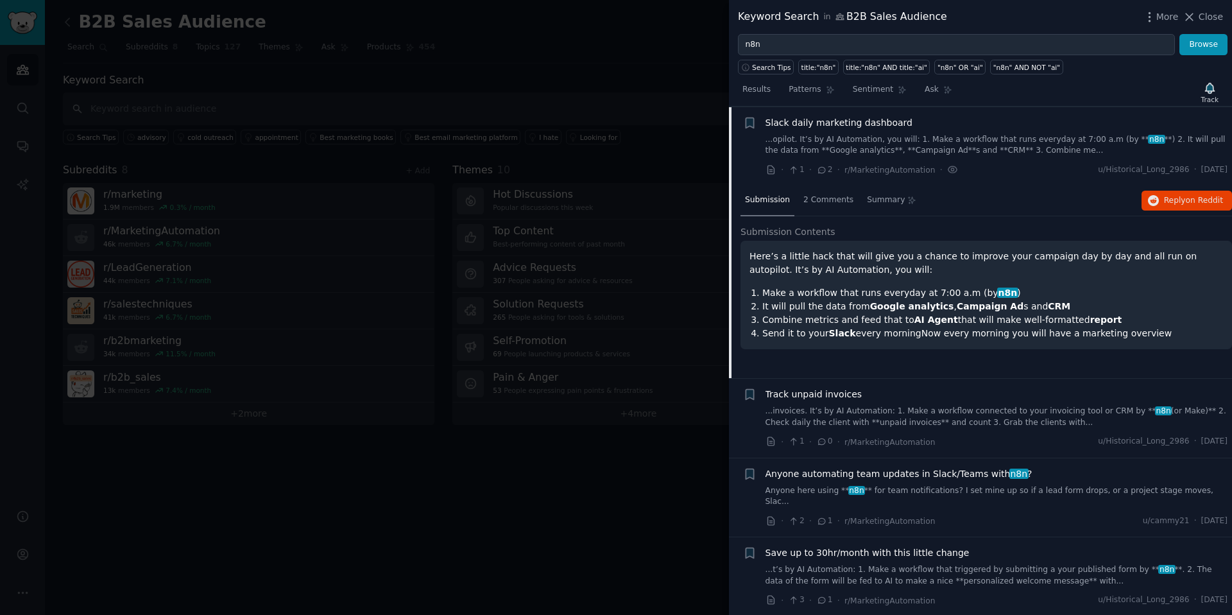
click at [1094, 318] on strong "report" at bounding box center [1106, 319] width 32 height 10
click at [817, 204] on span "2 Comments" at bounding box center [828, 200] width 50 height 12
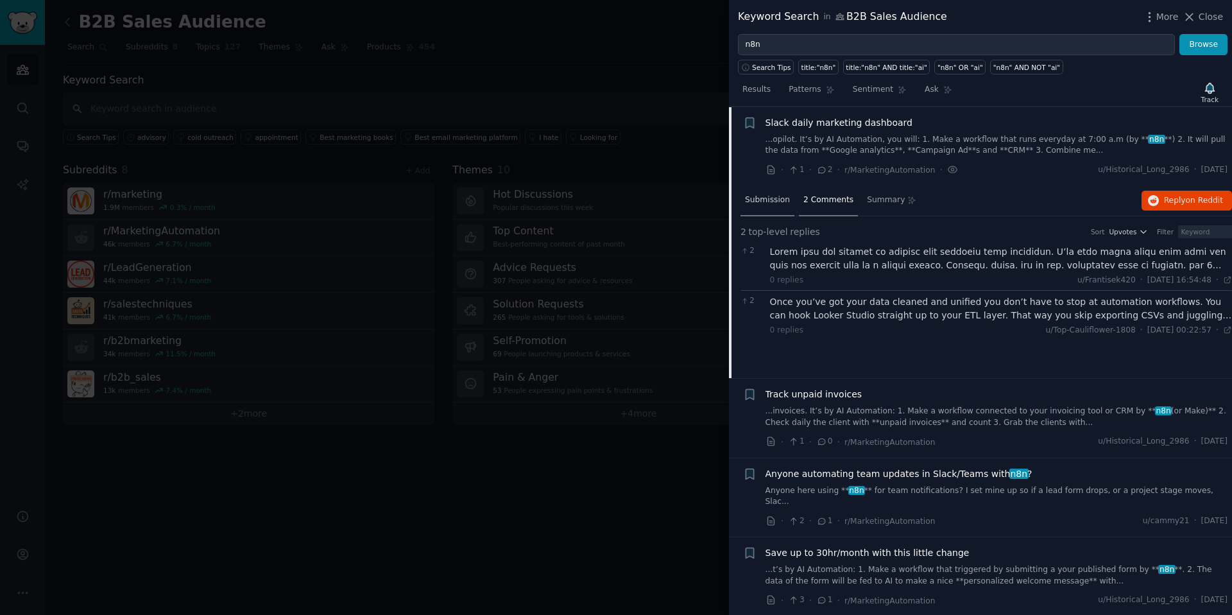
click at [763, 197] on span "Submission" at bounding box center [767, 200] width 45 height 12
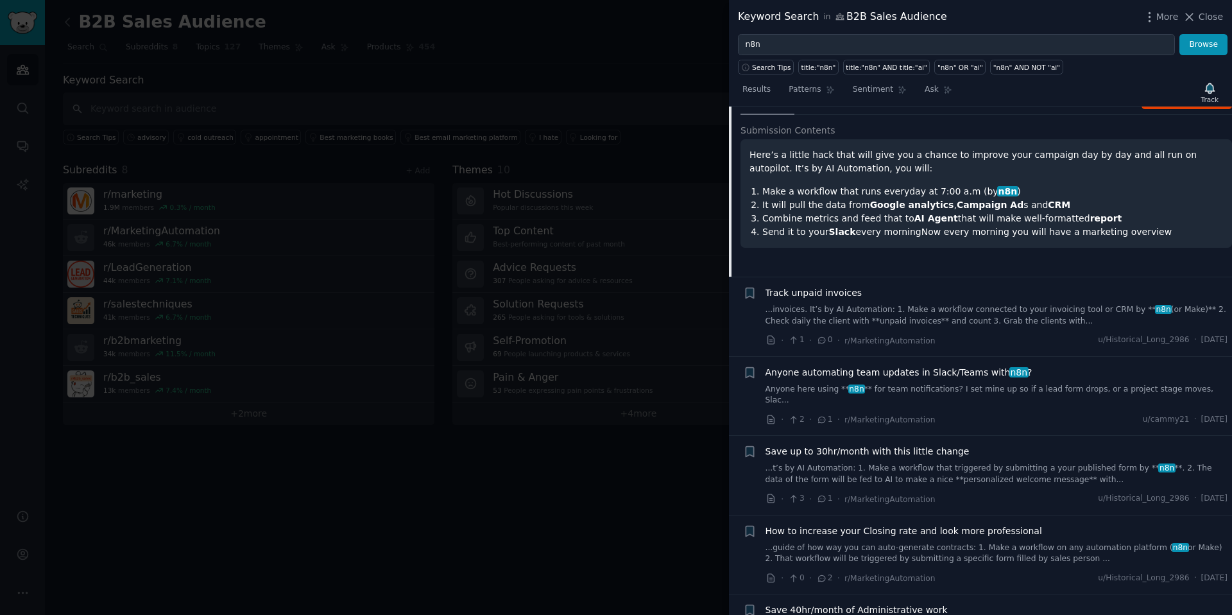
scroll to position [318, 0]
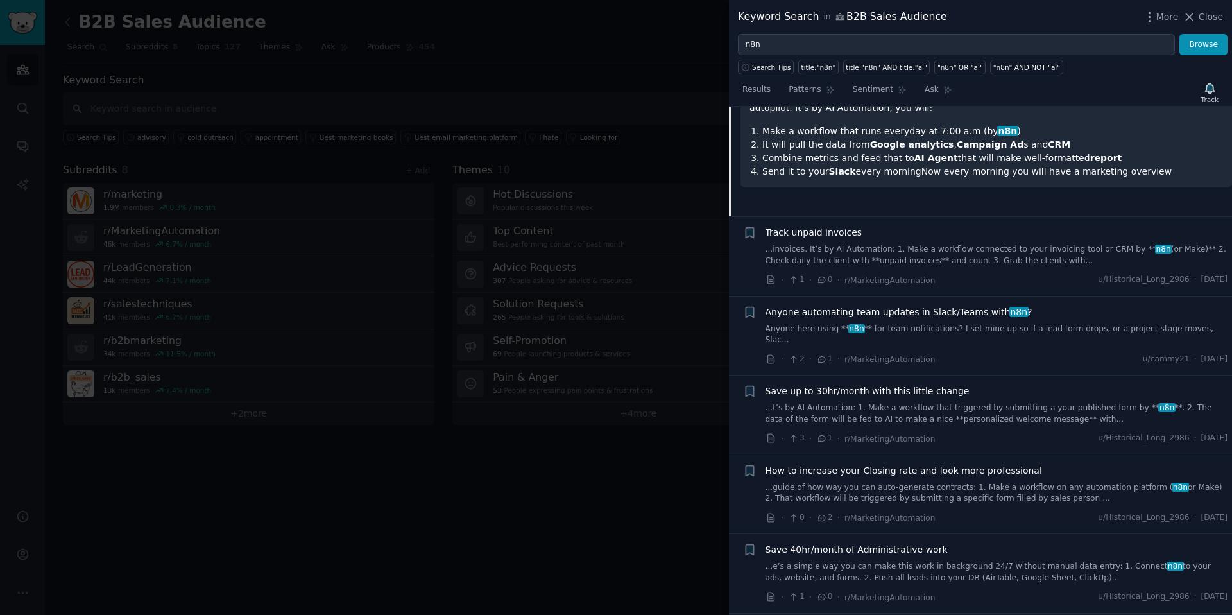
click at [918, 312] on span "Anyone automating team updates in Slack/Teams with n8n ?" at bounding box center [899, 311] width 267 height 13
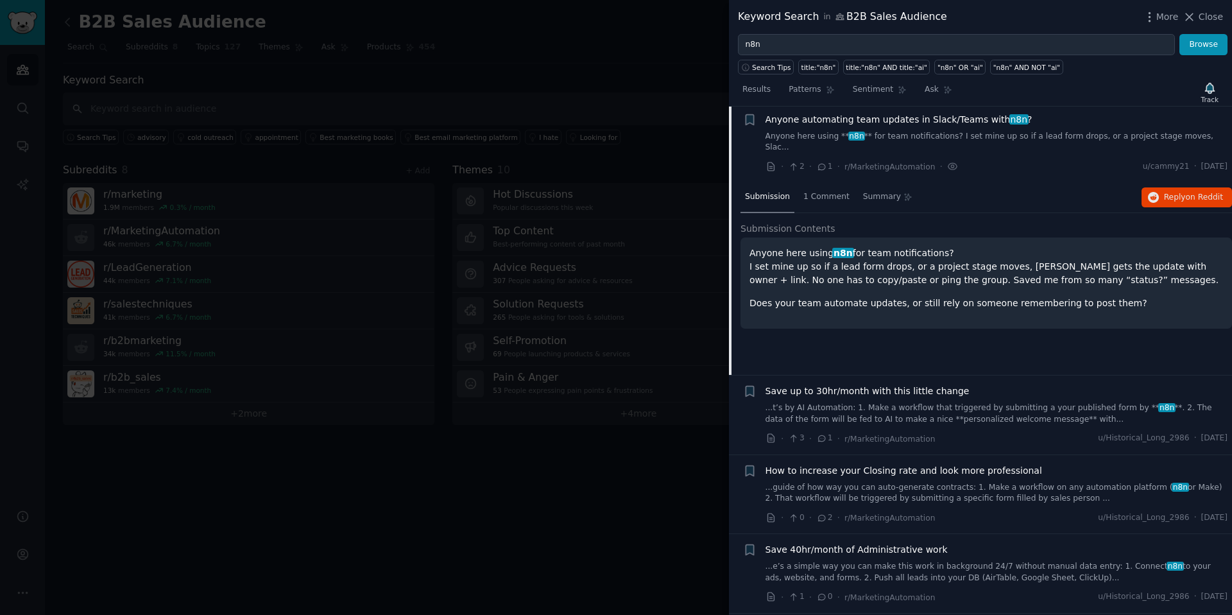
scroll to position [314, 0]
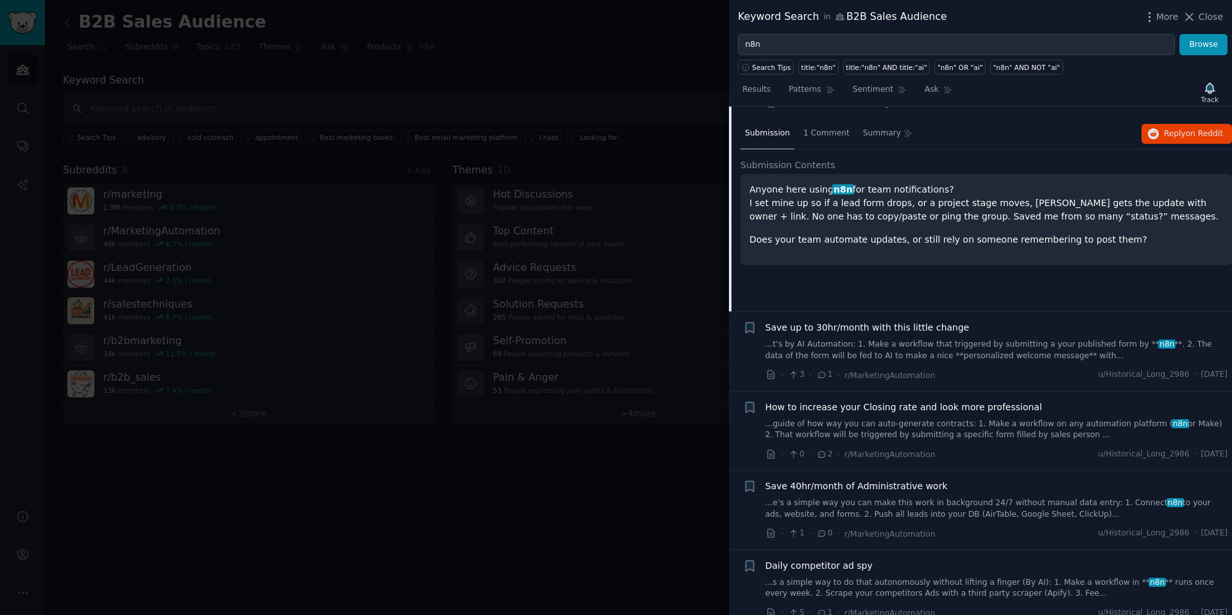
click at [901, 321] on span "Save up to 30hr/month with this little change" at bounding box center [868, 327] width 204 height 13
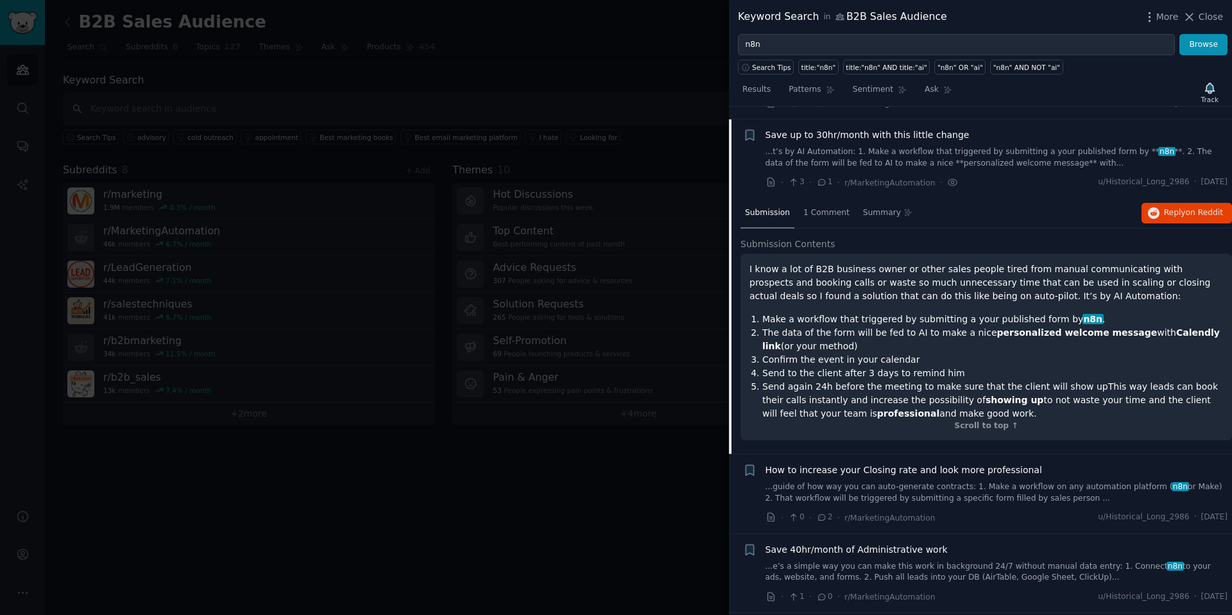
scroll to position [382, 0]
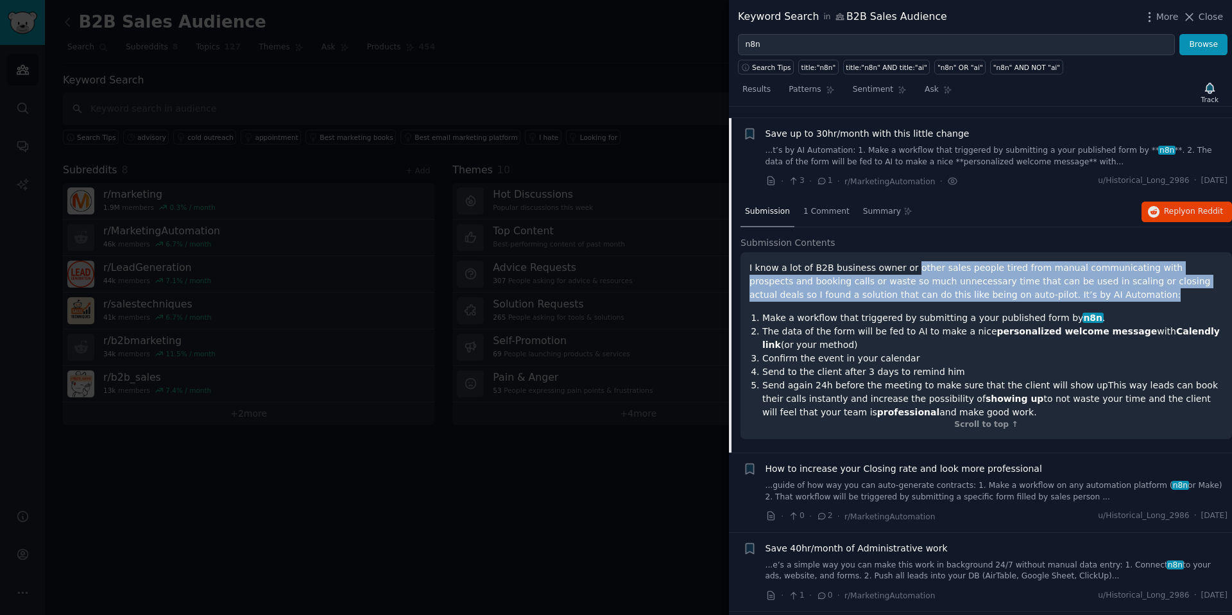
drag, startPoint x: 907, startPoint y: 261, endPoint x: 1103, endPoint y: 283, distance: 196.9
click at [1103, 283] on p "I know a lot of B2B business owner or other sales people tired from manual comm…" at bounding box center [987, 281] width 474 height 40
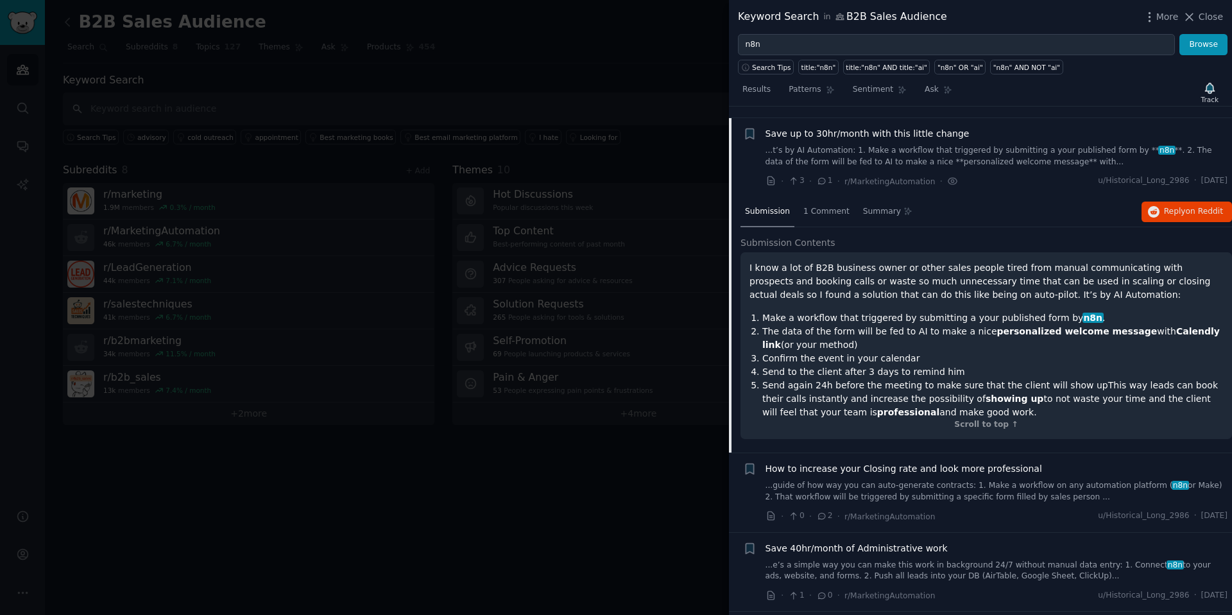
click at [1100, 285] on p "I know a lot of B2B business owner or other sales people tired from manual comm…" at bounding box center [987, 281] width 474 height 40
drag, startPoint x: 975, startPoint y: 304, endPoint x: 1005, endPoint y: 311, distance: 31.0
click at [1008, 316] on ol "Make a workflow that triggered by submitting a your published form by n8n . The…" at bounding box center [987, 365] width 474 height 108
click at [918, 325] on li "The data of the form will be fed to AI to make a nice personalized welcome mess…" at bounding box center [992, 338] width 461 height 27
drag, startPoint x: 809, startPoint y: 352, endPoint x: 959, endPoint y: 395, distance: 155.4
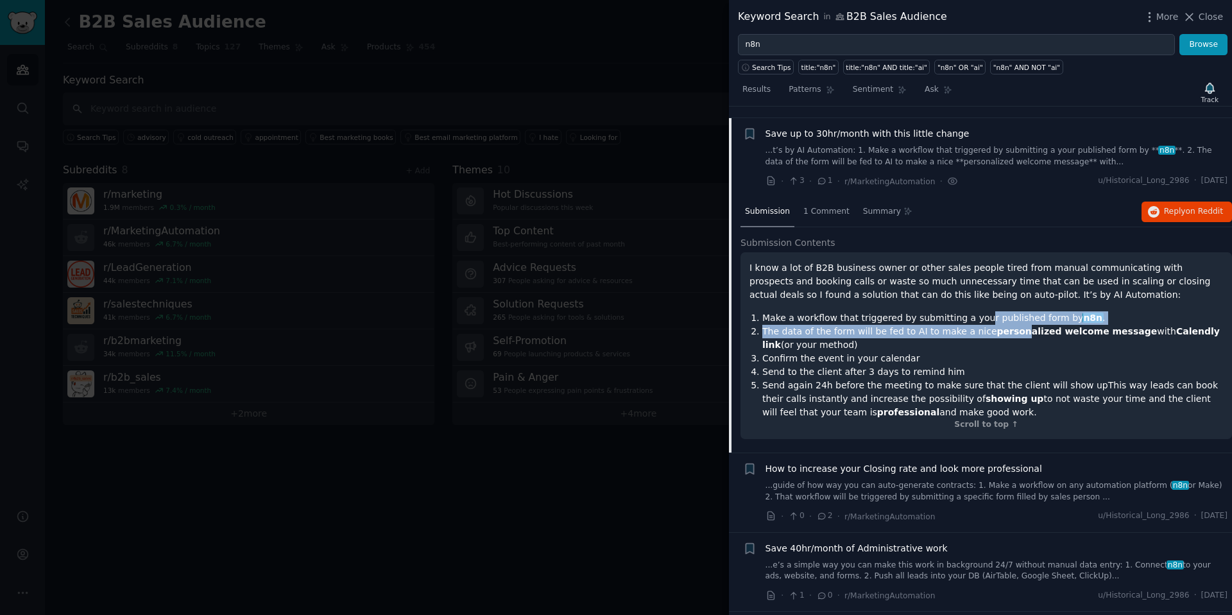
click at [960, 395] on ol "Make a workflow that triggered by submitting a your published form by n8n . The…" at bounding box center [987, 365] width 474 height 108
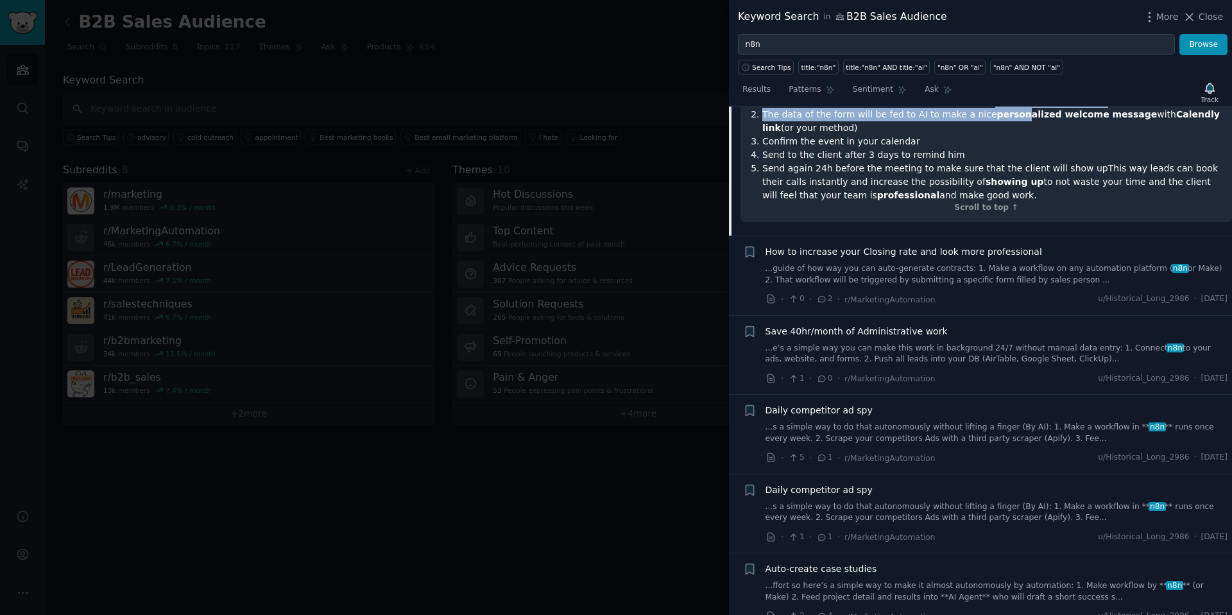
scroll to position [608, 0]
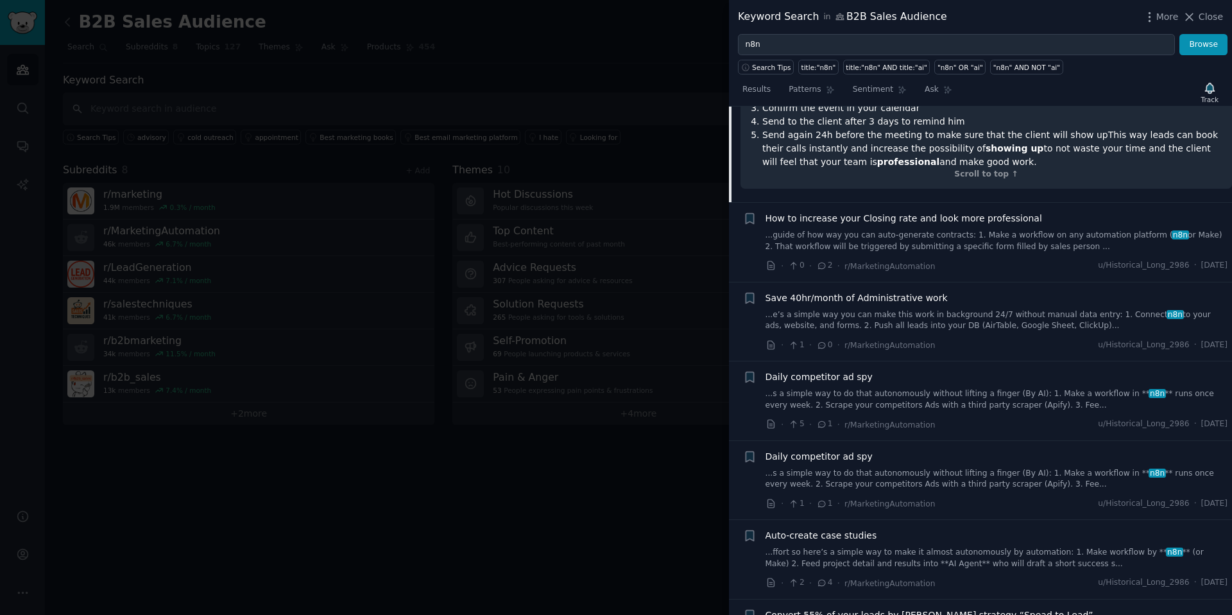
click at [886, 291] on span "Save 40hr/month of Administrative work" at bounding box center [857, 297] width 182 height 13
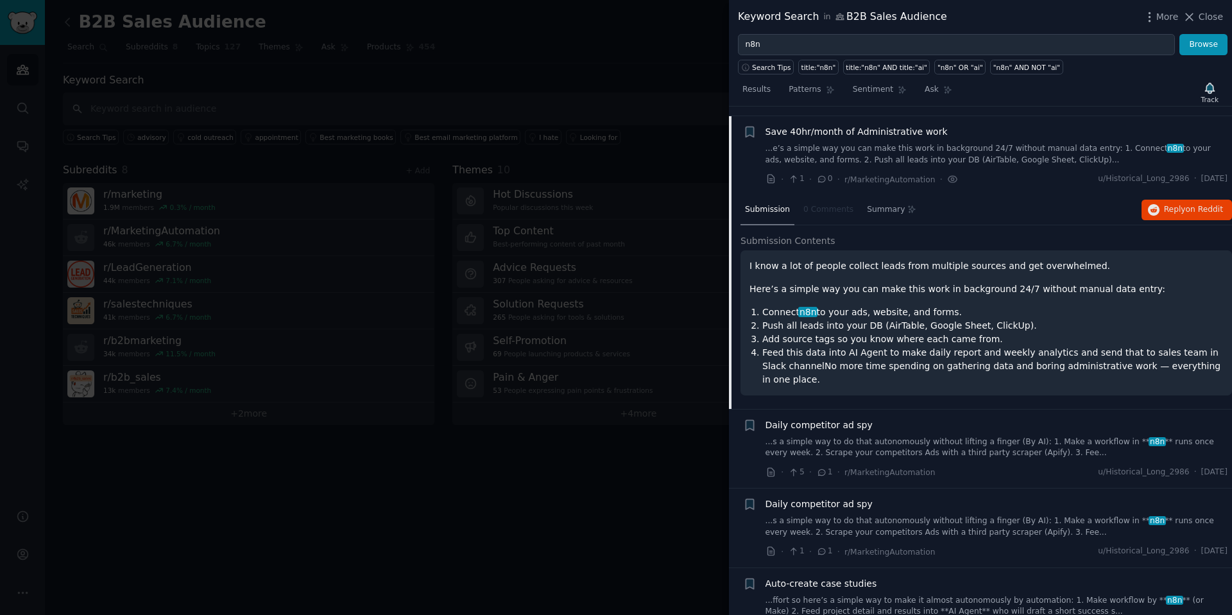
scroll to position [541, 0]
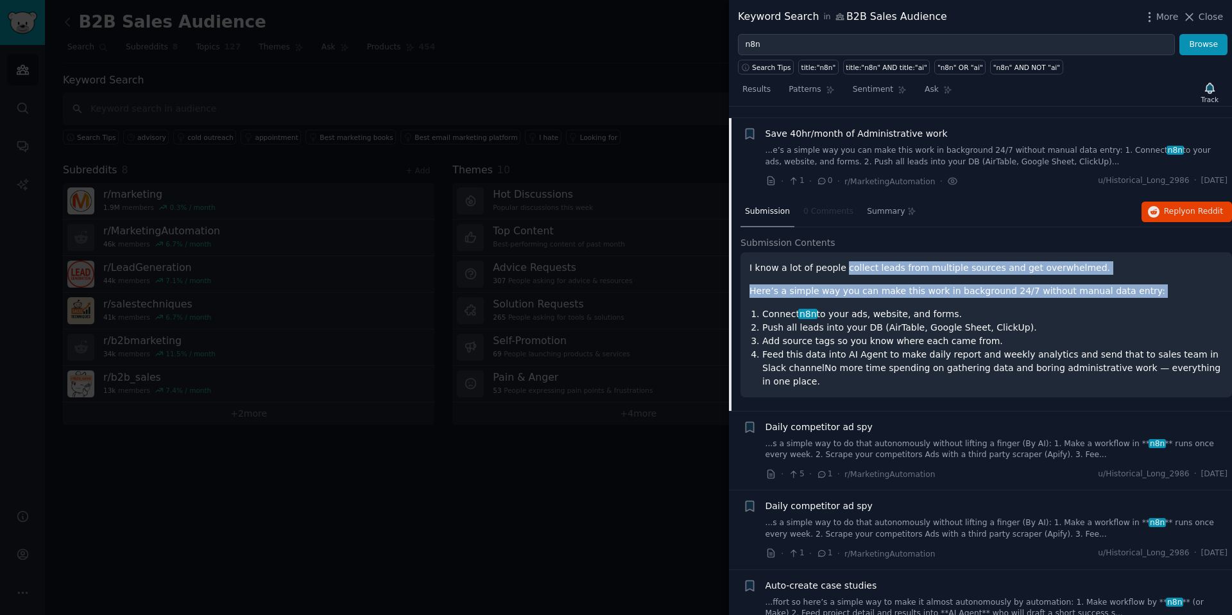
drag, startPoint x: 841, startPoint y: 259, endPoint x: 916, endPoint y: 287, distance: 80.2
click at [916, 287] on div "I know a lot of people collect leads from multiple sources and get overwhelmed.…" at bounding box center [987, 324] width 474 height 127
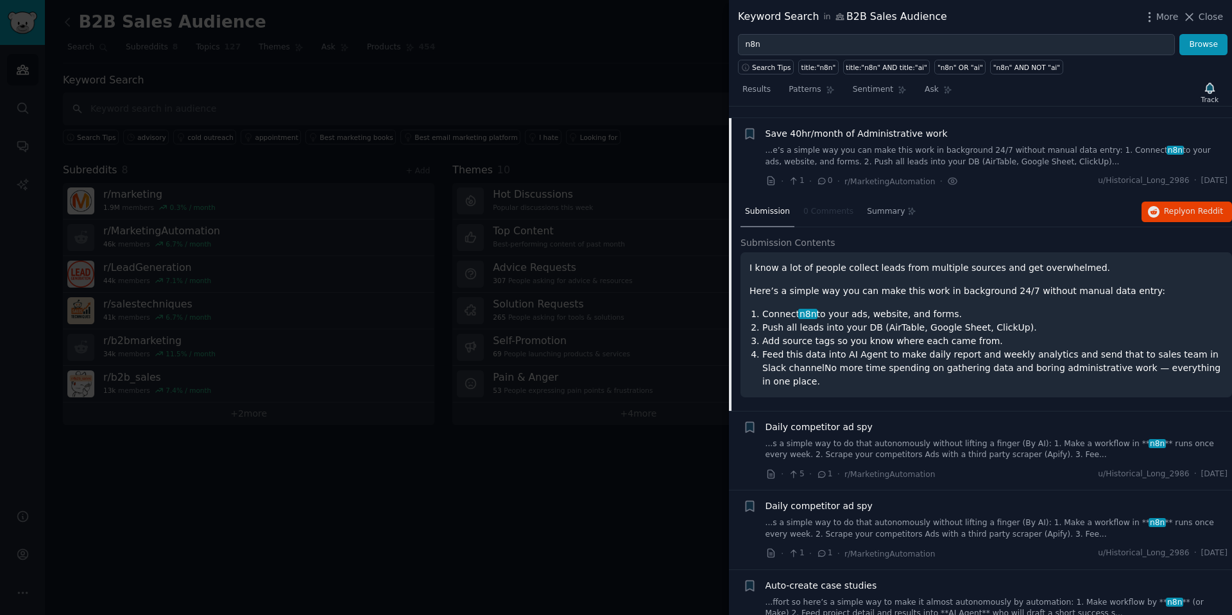
click at [875, 307] on li "Connect n8n to your ads, website, and forms." at bounding box center [992, 313] width 461 height 13
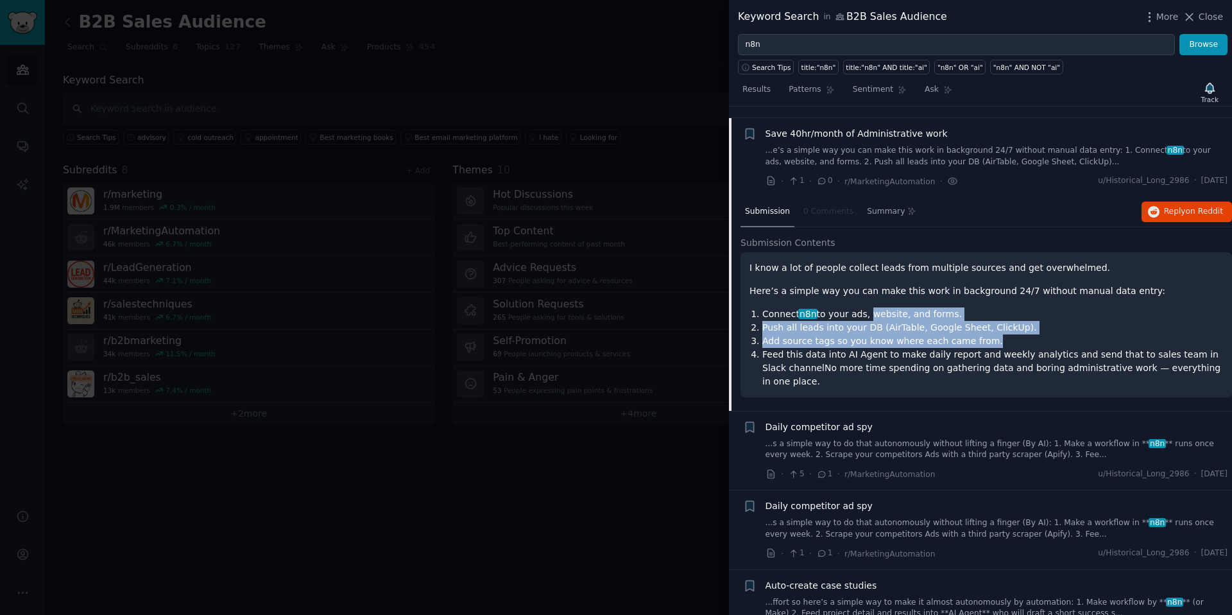
drag, startPoint x: 878, startPoint y: 304, endPoint x: 988, endPoint y: 336, distance: 114.8
click at [988, 336] on ol "Connect n8n to your ads, website, and forms. Push all leads into your DB (AirTa…" at bounding box center [987, 347] width 474 height 81
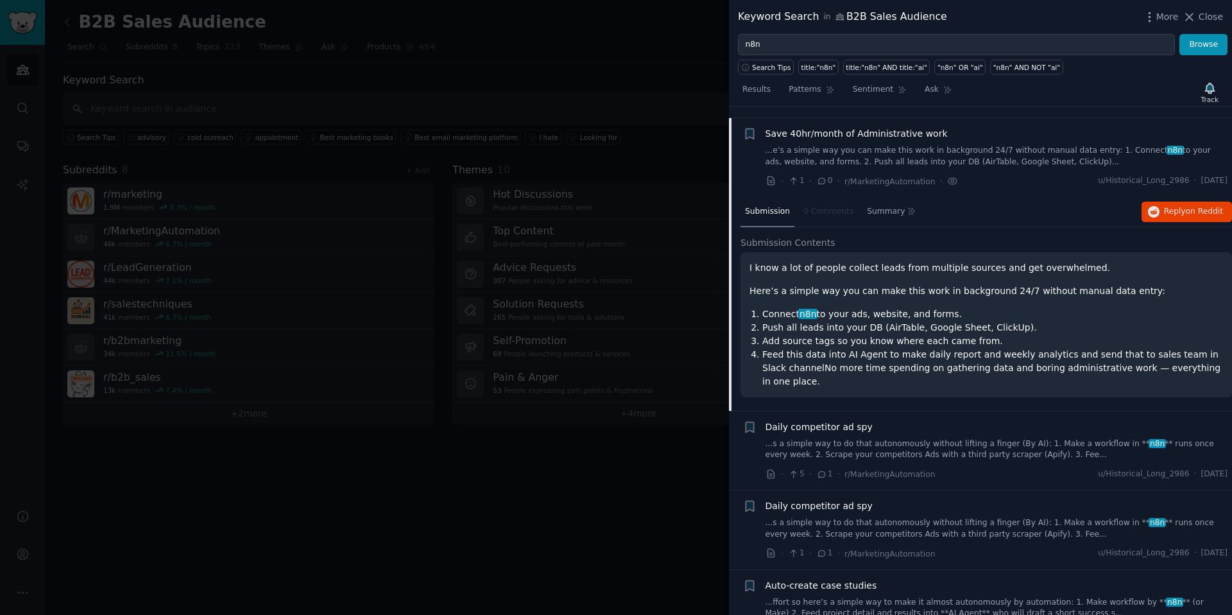
click at [965, 348] on li "Feed this data into AI Agent to make daily report and weekly analytics and send…" at bounding box center [992, 368] width 461 height 40
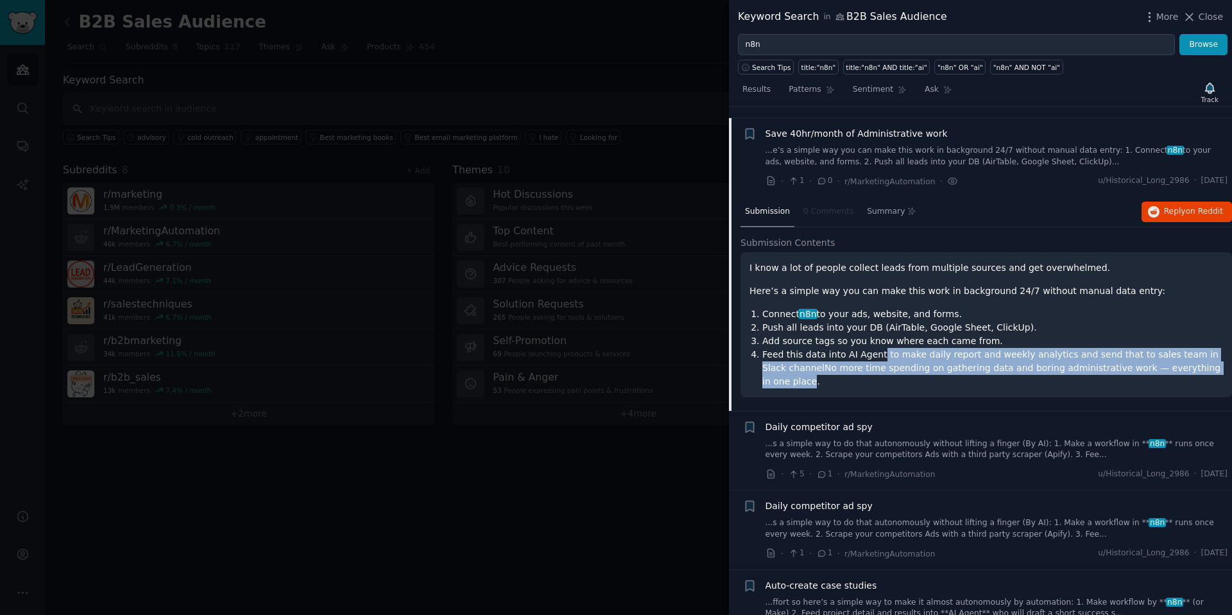
drag, startPoint x: 877, startPoint y: 343, endPoint x: 1192, endPoint y: 357, distance: 316.0
click at [1206, 357] on li "Feed this data into AI Agent to make daily report and weekly analytics and send…" at bounding box center [992, 368] width 461 height 40
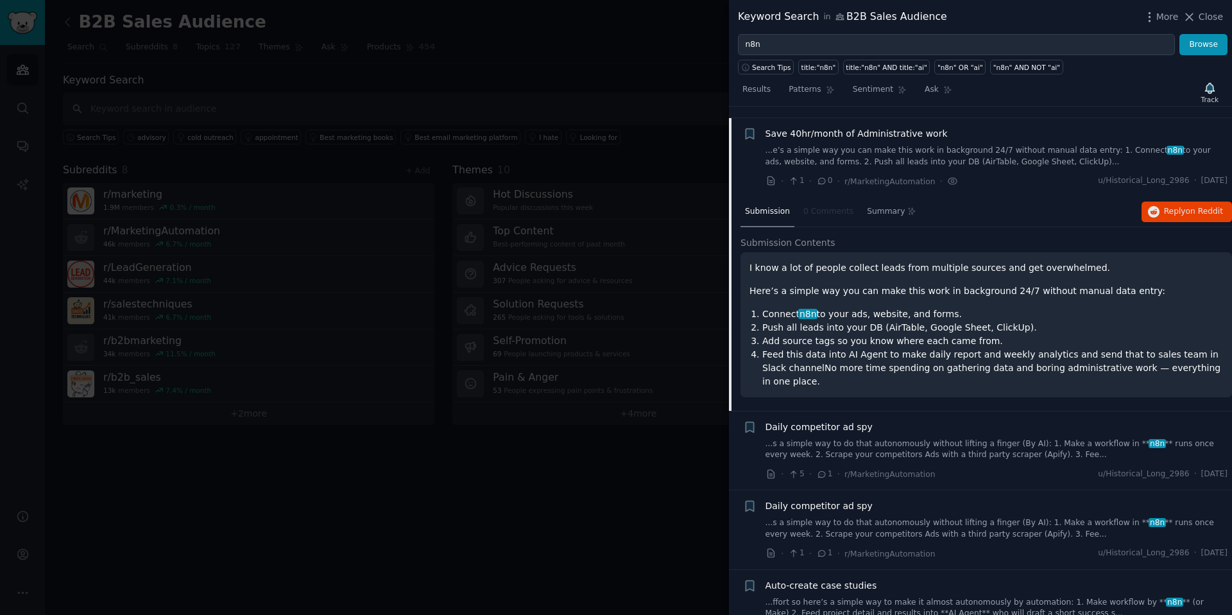
click at [1106, 321] on li "Push all leads into your DB (AirTable, Google Sheet, ClickUp)." at bounding box center [992, 327] width 461 height 13
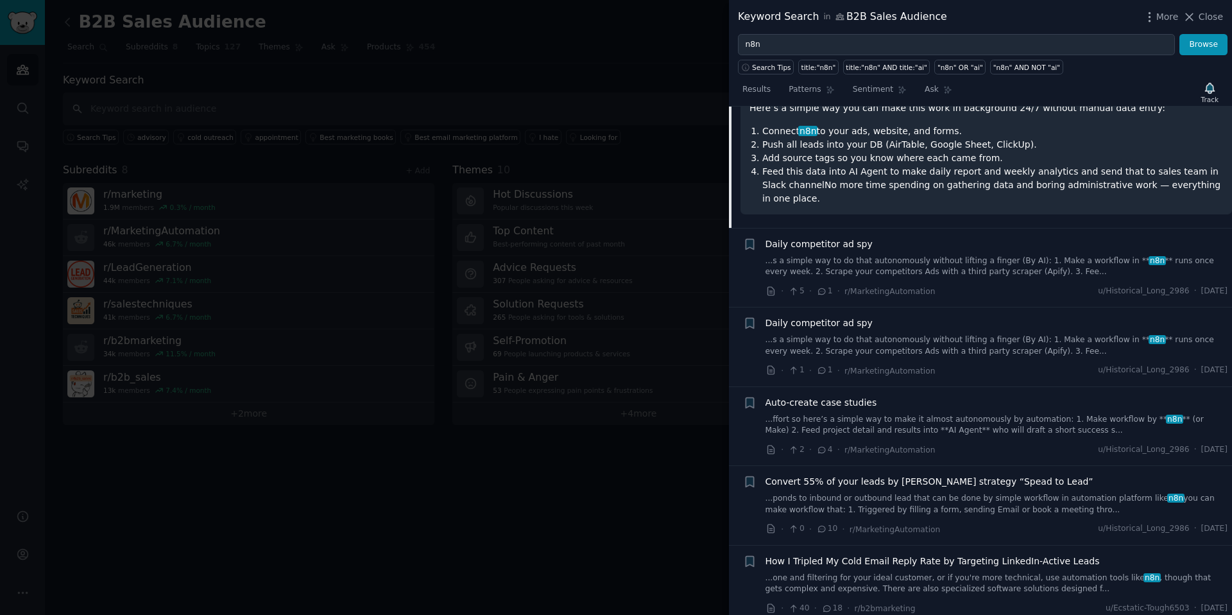
scroll to position [761, 0]
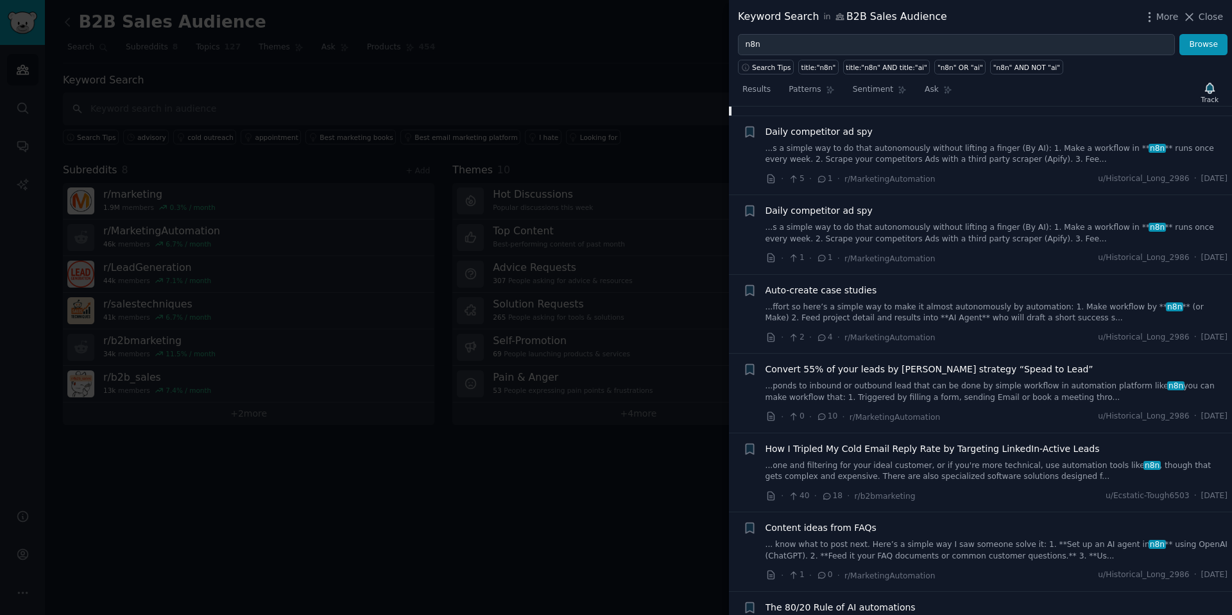
click at [938, 363] on span "Convert 55% of your leads by [PERSON_NAME] strategy “Spead to Lead”" at bounding box center [930, 369] width 328 height 13
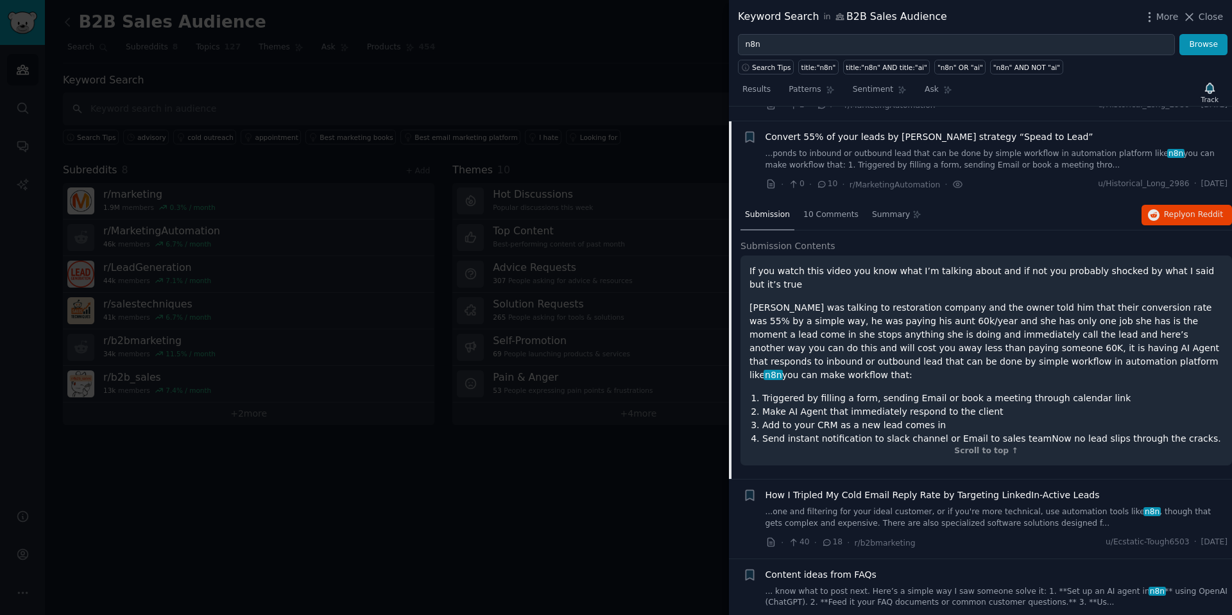
scroll to position [858, 0]
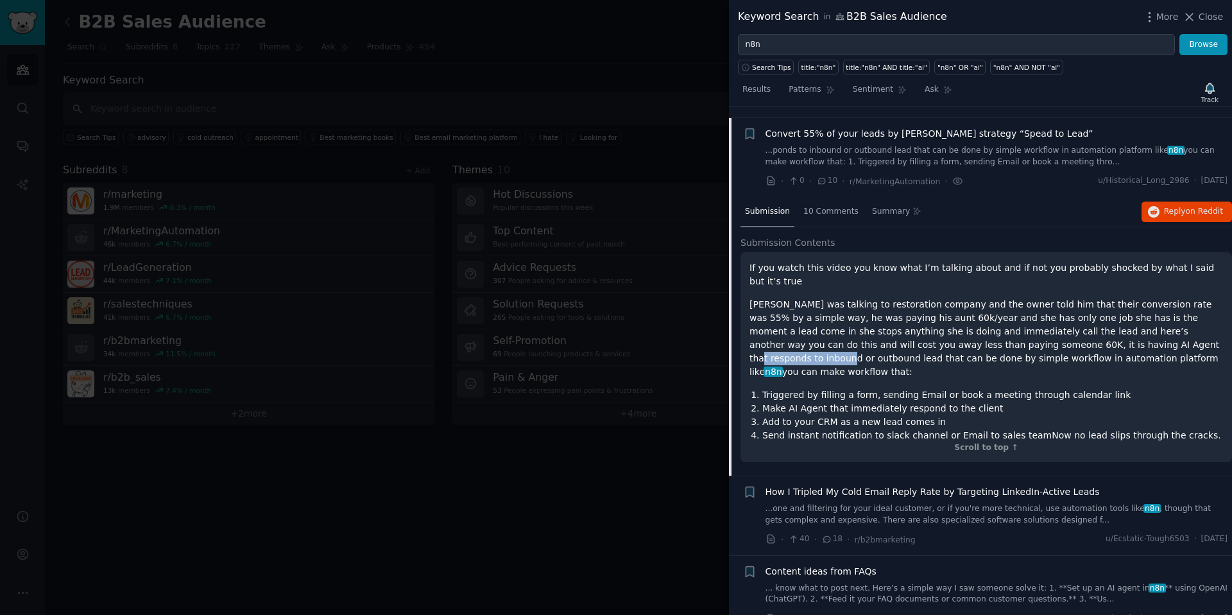
drag, startPoint x: 1042, startPoint y: 332, endPoint x: 1131, endPoint y: 336, distance: 89.3
click at [1131, 336] on p "[PERSON_NAME] was talking to restoration company and the owner told him that th…" at bounding box center [987, 338] width 474 height 81
click at [1097, 314] on p "[PERSON_NAME] was talking to restoration company and the owner told him that th…" at bounding box center [987, 338] width 474 height 81
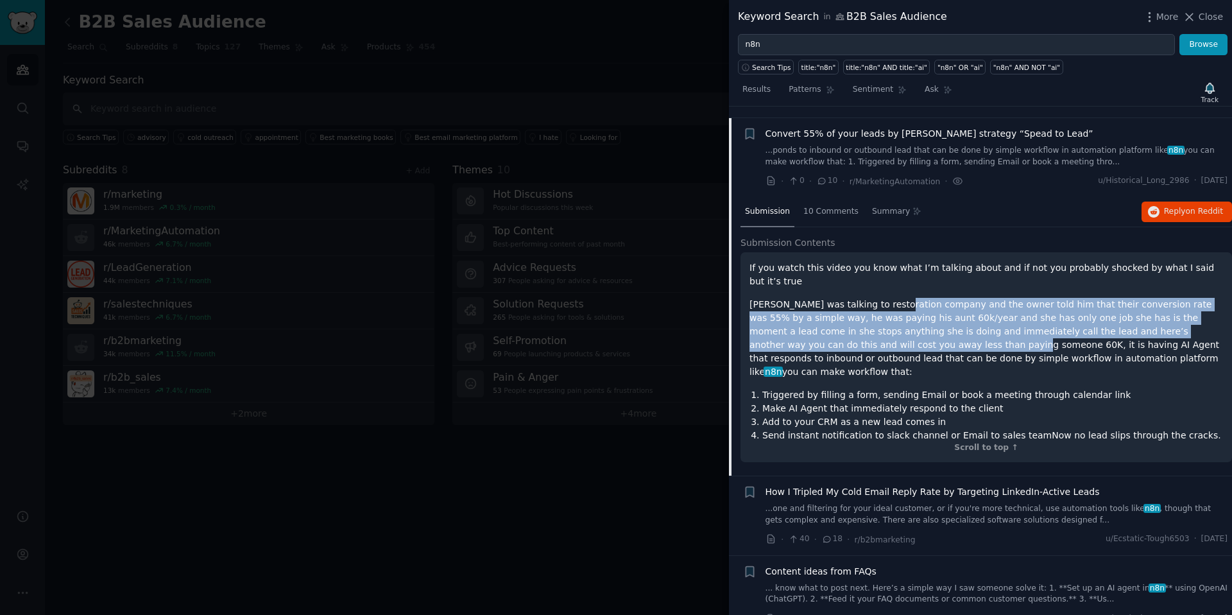
drag, startPoint x: 890, startPoint y: 288, endPoint x: 883, endPoint y: 329, distance: 41.0
click at [882, 329] on p "[PERSON_NAME] was talking to restoration company and the owner told him that th…" at bounding box center [987, 338] width 474 height 81
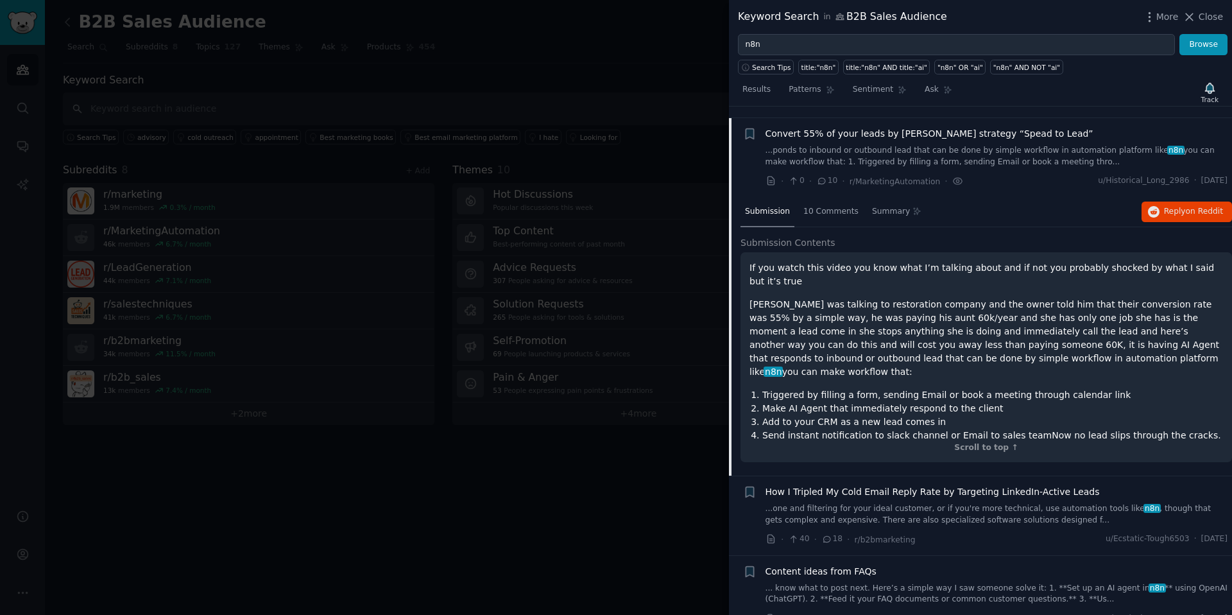
click at [895, 268] on p "If you watch this video you know what I’m talking about and if not you probably…" at bounding box center [987, 274] width 474 height 27
drag, startPoint x: 907, startPoint y: 411, endPoint x: 1085, endPoint y: 404, distance: 177.9
click at [1085, 429] on li "Send instant notification to slack channel or Email to sales teamNow no lead sl…" at bounding box center [992, 435] width 461 height 13
click at [1059, 402] on li "Make AI Agent that immediately respond to the client" at bounding box center [992, 408] width 461 height 13
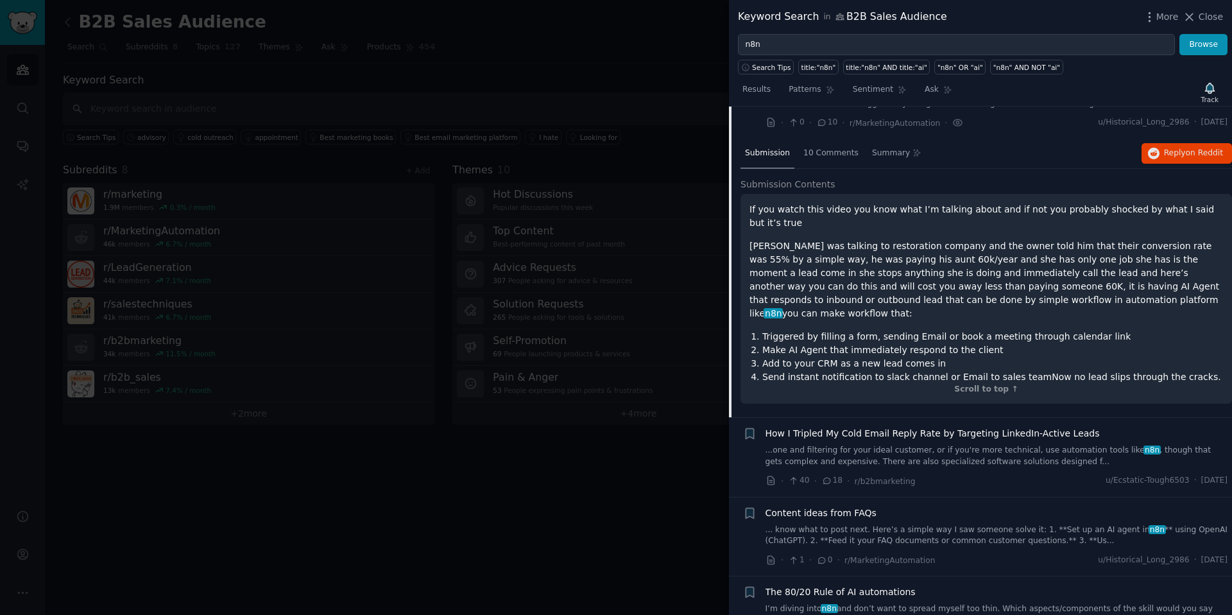
scroll to position [932, 0]
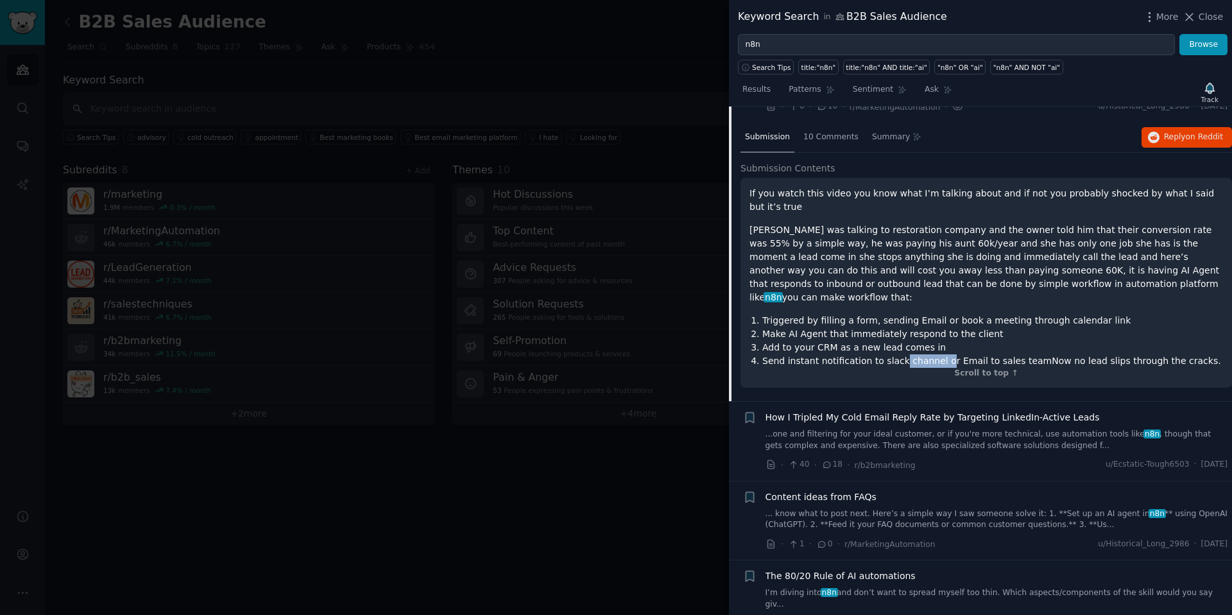
drag, startPoint x: 898, startPoint y: 334, endPoint x: 944, endPoint y: 330, distance: 46.4
click at [942, 354] on li "Send instant notification to slack channel or Email to sales teamNow no lead sl…" at bounding box center [992, 360] width 461 height 13
click at [950, 341] on li "Add to your CRM as a new lead comes in" at bounding box center [992, 347] width 461 height 13
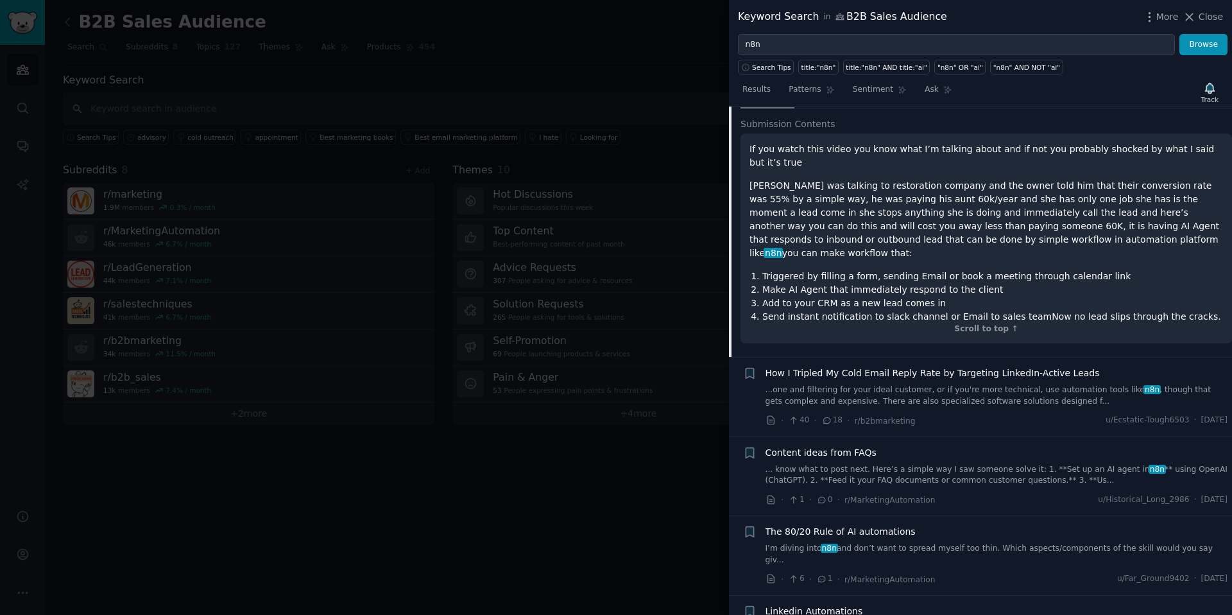
scroll to position [995, 0]
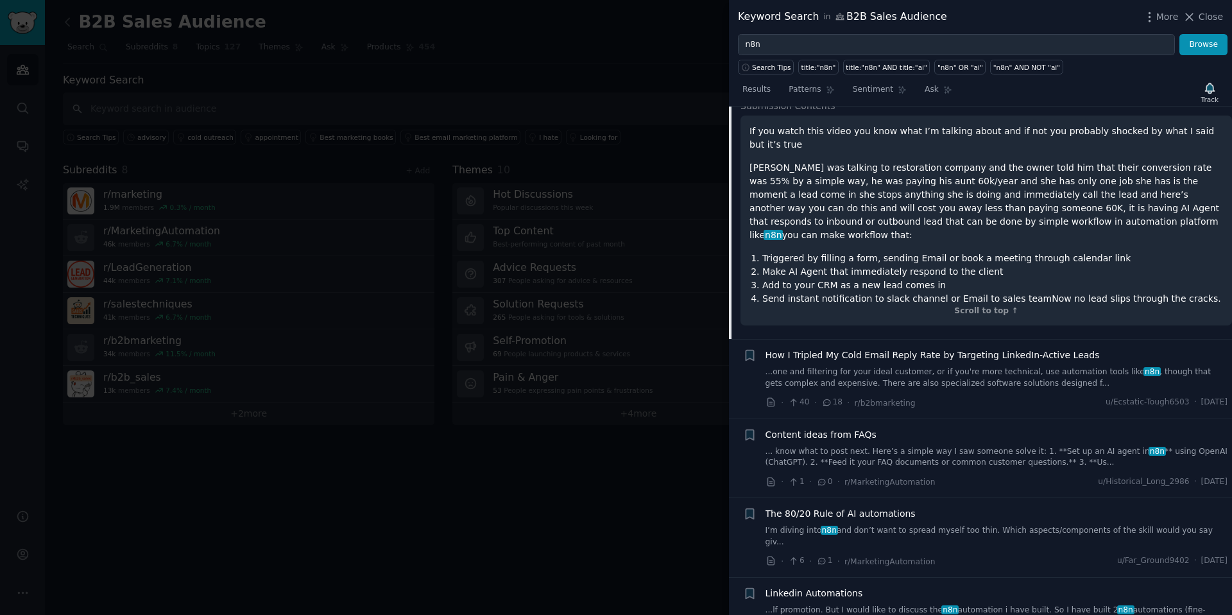
click at [879, 348] on span "How I Tripled My Cold Email Reply Rate by Targeting LinkedIn-Active Leads" at bounding box center [933, 354] width 334 height 13
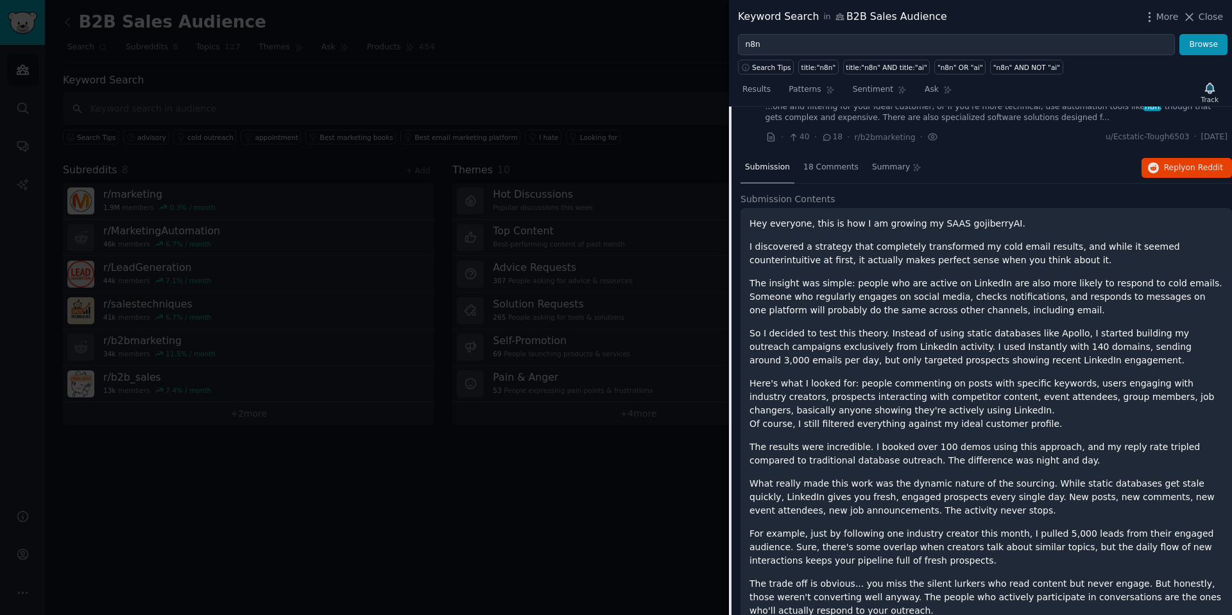
scroll to position [998, 0]
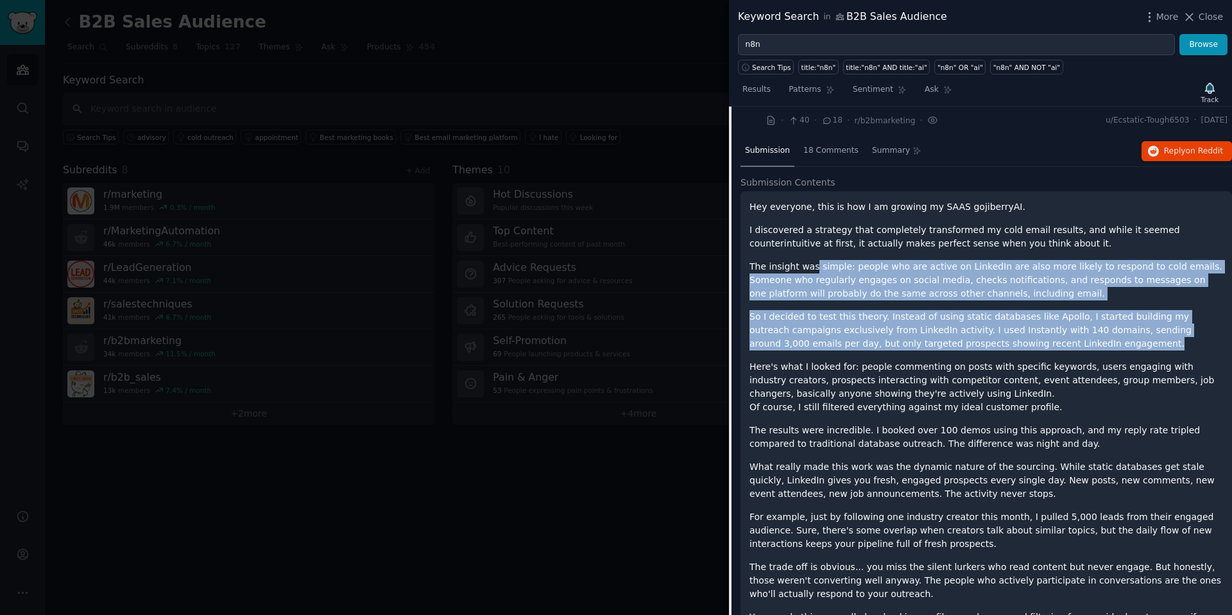
drag, startPoint x: 815, startPoint y: 259, endPoint x: 1102, endPoint y: 334, distance: 296.5
click at [1102, 334] on div "Hey everyone, this is how I am growing my SAAS gojiberryAI. I discovered a stra…" at bounding box center [987, 462] width 474 height 524
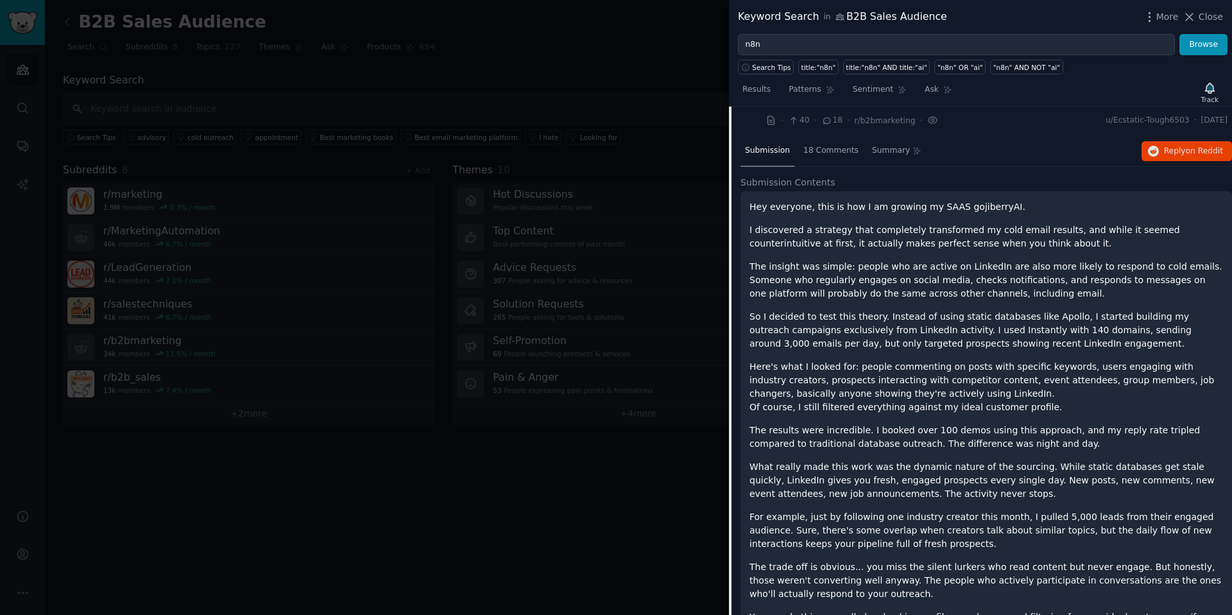
drag, startPoint x: 1090, startPoint y: 338, endPoint x: 1079, endPoint y: 337, distance: 10.9
click at [1090, 338] on p "So I decided to test this theory. Instead of using static databases like Apollo…" at bounding box center [987, 330] width 474 height 40
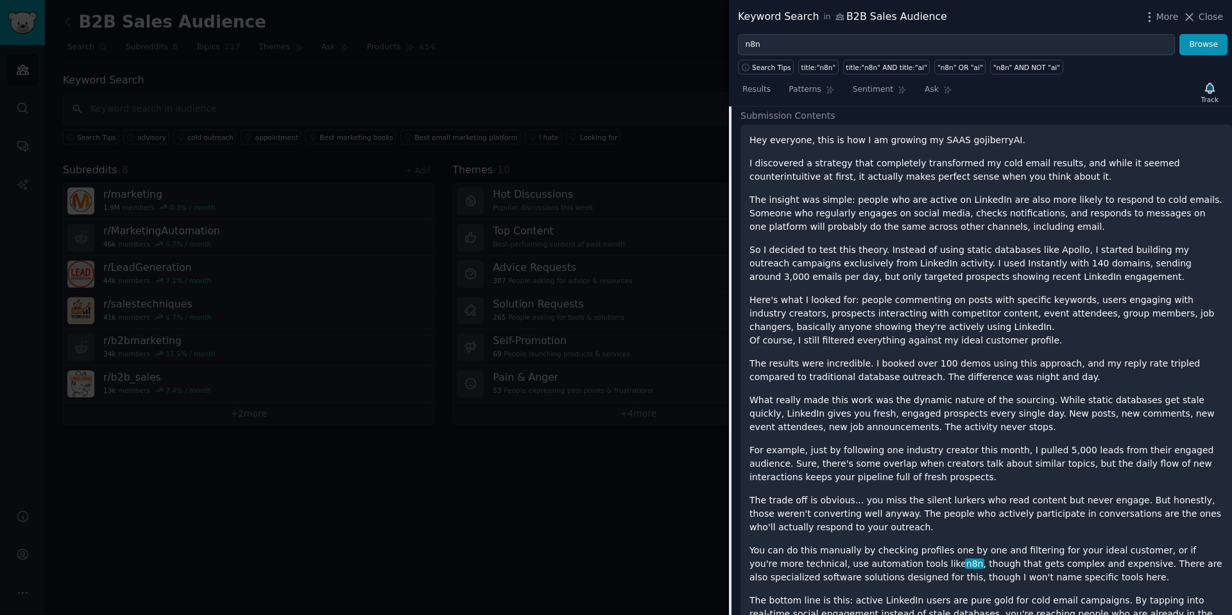
scroll to position [1072, 0]
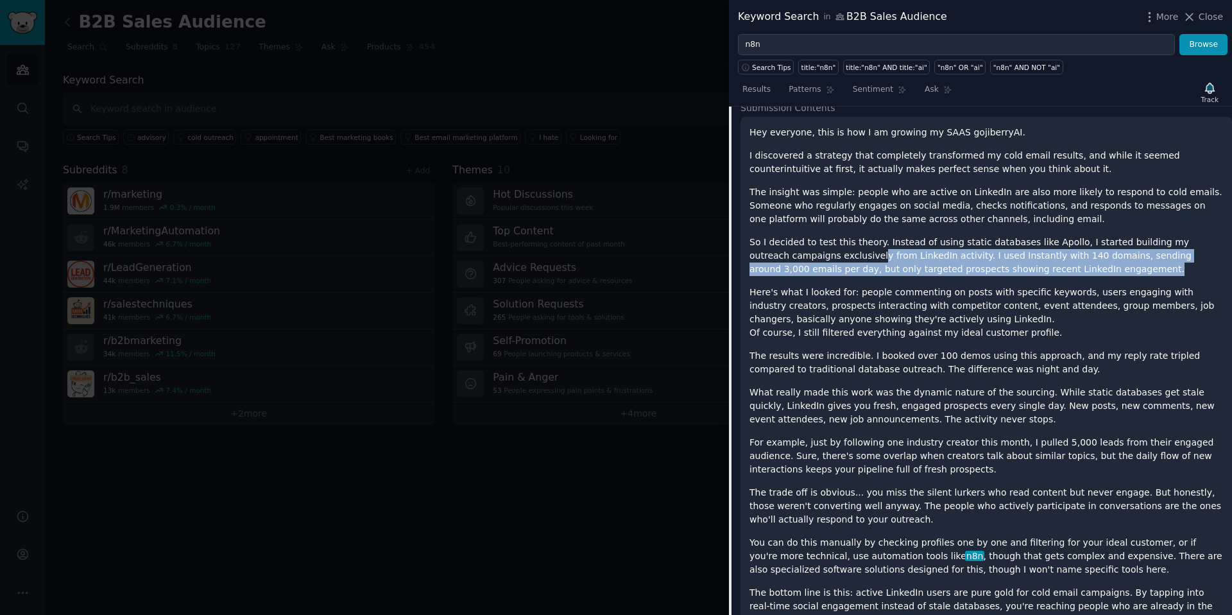
drag, startPoint x: 837, startPoint y: 246, endPoint x: 1078, endPoint y: 259, distance: 241.6
click at [1078, 259] on p "So I decided to test this theory. Instead of using static databases like Apollo…" at bounding box center [987, 256] width 474 height 40
click at [1077, 262] on p "So I decided to test this theory. Instead of using static databases like Apollo…" at bounding box center [987, 256] width 474 height 40
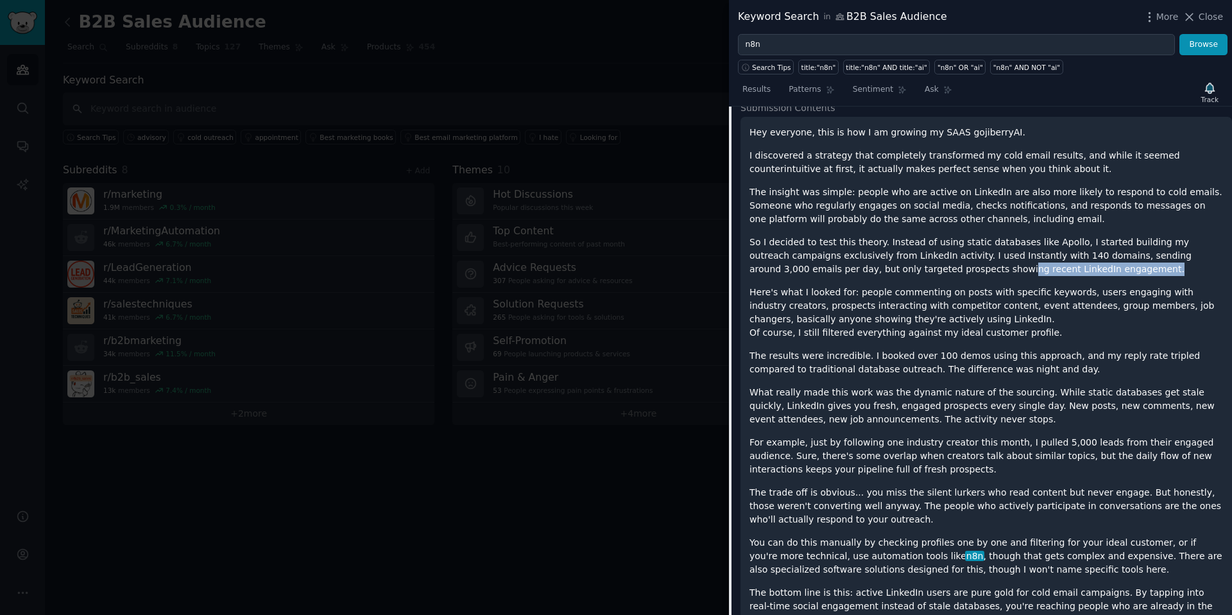
drag, startPoint x: 909, startPoint y: 259, endPoint x: 1072, endPoint y: 257, distance: 163.0
click at [1070, 257] on p "So I decided to test this theory. Instead of using static databases like Apollo…" at bounding box center [987, 256] width 474 height 40
click at [1074, 257] on p "So I decided to test this theory. Instead of using static databases like Apollo…" at bounding box center [987, 256] width 474 height 40
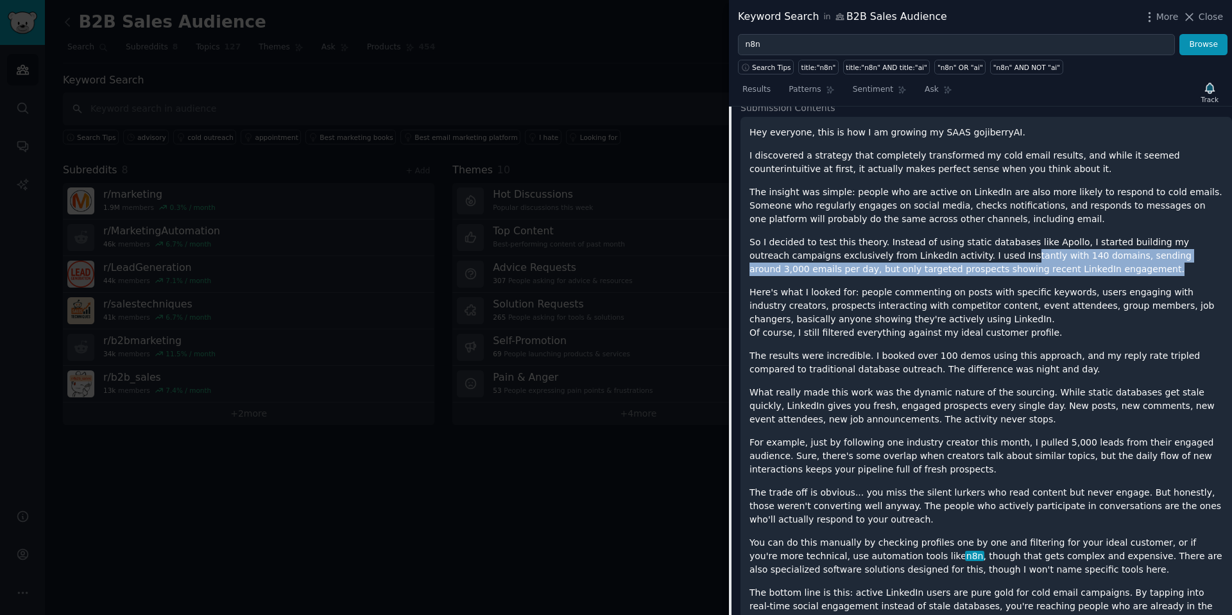
drag, startPoint x: 978, startPoint y: 248, endPoint x: 1080, endPoint y: 259, distance: 102.6
click at [1079, 258] on p "So I decided to test this theory. Instead of using static databases like Apollo…" at bounding box center [987, 256] width 474 height 40
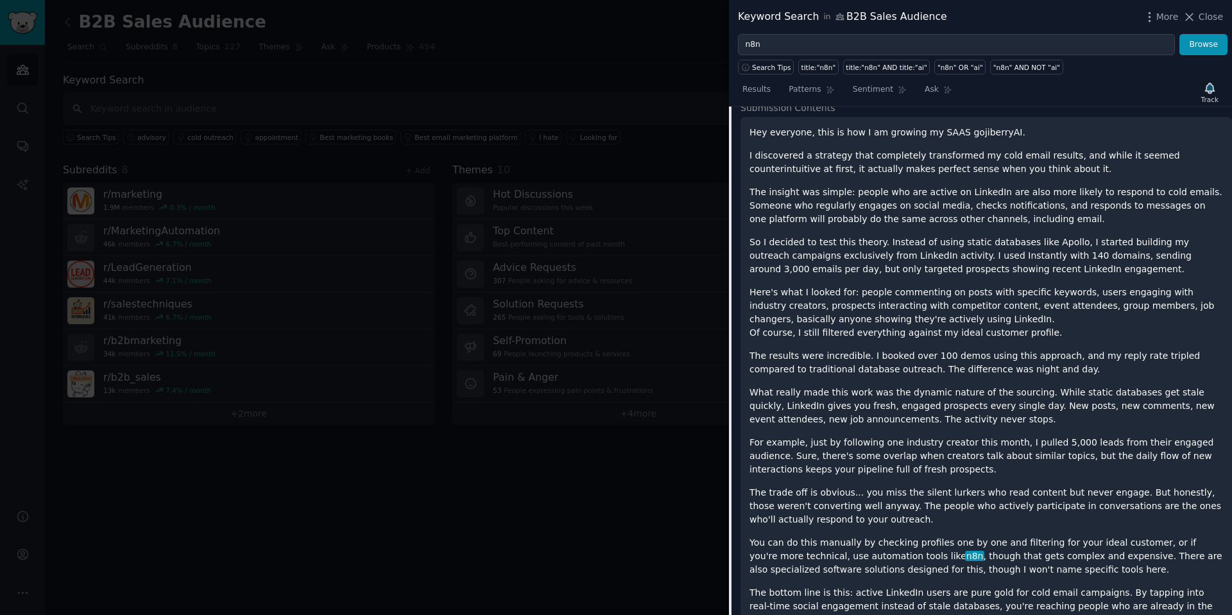
click at [1080, 261] on p "So I decided to test this theory. Instead of using static databases like Apollo…" at bounding box center [987, 256] width 474 height 40
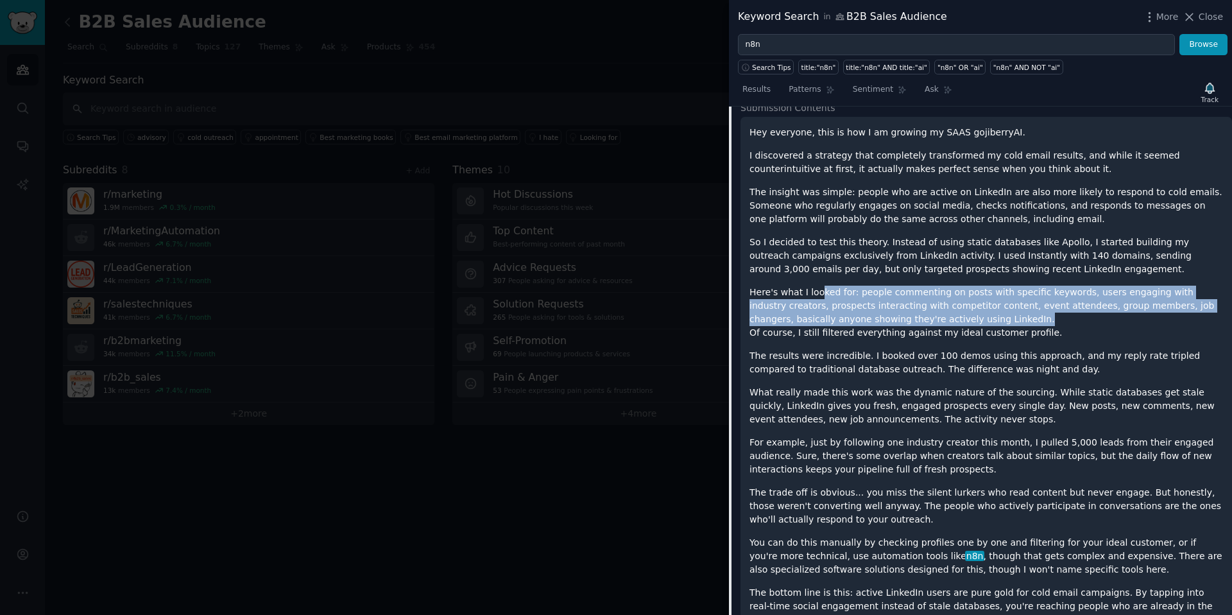
drag, startPoint x: 816, startPoint y: 285, endPoint x: 1013, endPoint y: 307, distance: 197.6
click at [1013, 307] on p "Here's what I looked for: people commenting on posts with specific keywords, us…" at bounding box center [987, 313] width 474 height 54
click at [1013, 308] on p "Here's what I looked for: people commenting on posts with specific keywords, us…" at bounding box center [987, 313] width 474 height 54
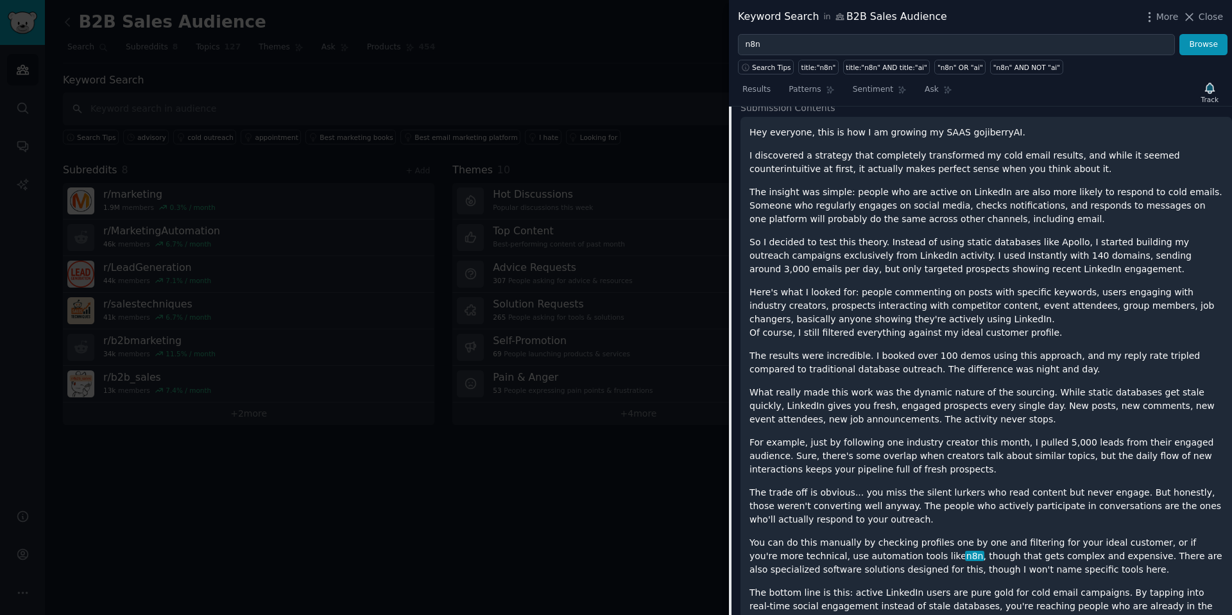
drag, startPoint x: 836, startPoint y: 324, endPoint x: 1049, endPoint y: 316, distance: 213.8
click at [1048, 316] on p "Here's what I looked for: people commenting on posts with specific keywords, us…" at bounding box center [987, 313] width 474 height 54
click at [1050, 317] on p "Here's what I looked for: people commenting on posts with specific keywords, us…" at bounding box center [987, 313] width 474 height 54
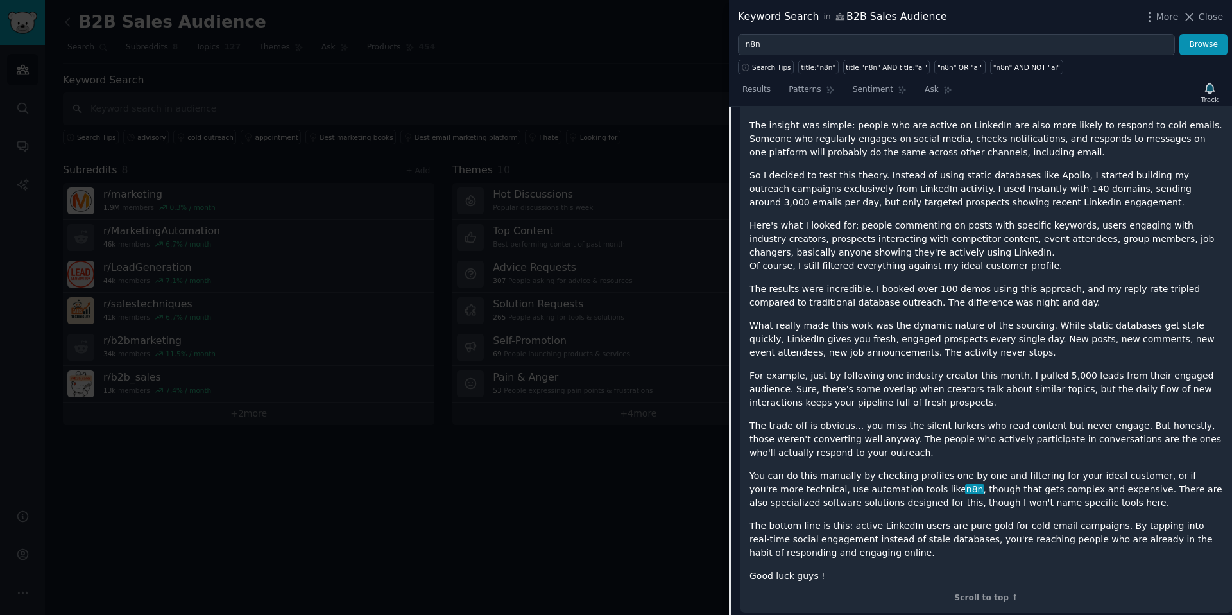
scroll to position [1147, 0]
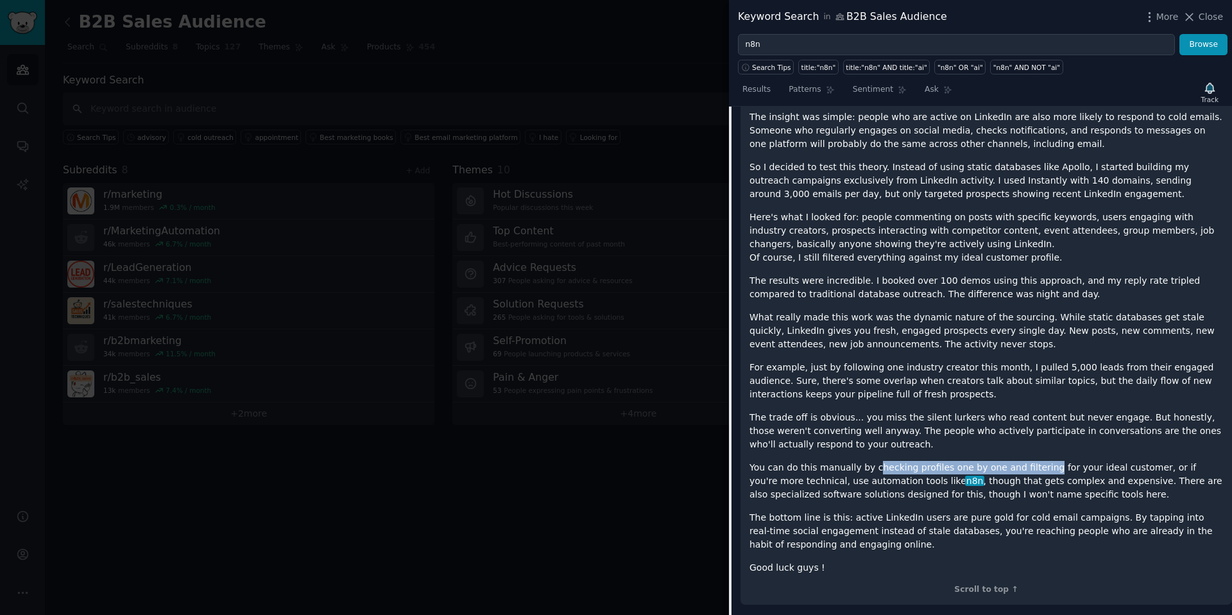
drag, startPoint x: 870, startPoint y: 459, endPoint x: 1036, endPoint y: 450, distance: 166.4
click at [1036, 461] on p "You can do this manually by checking profiles one by one and filtering for your…" at bounding box center [987, 481] width 474 height 40
click at [1013, 434] on p "The trade off is obvious... you miss the silent lurkers who read content but ne…" at bounding box center [987, 431] width 474 height 40
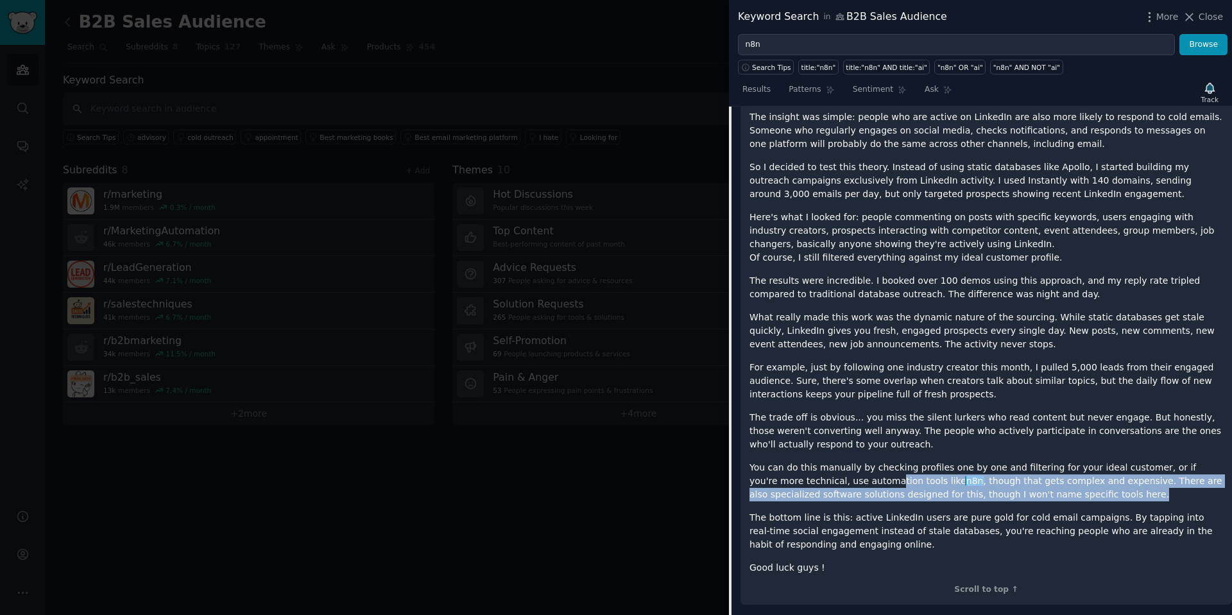
drag, startPoint x: 839, startPoint y: 473, endPoint x: 1088, endPoint y: 481, distance: 249.8
click at [1088, 481] on p "You can do this manually by checking profiles one by one and filtering for your…" at bounding box center [987, 481] width 474 height 40
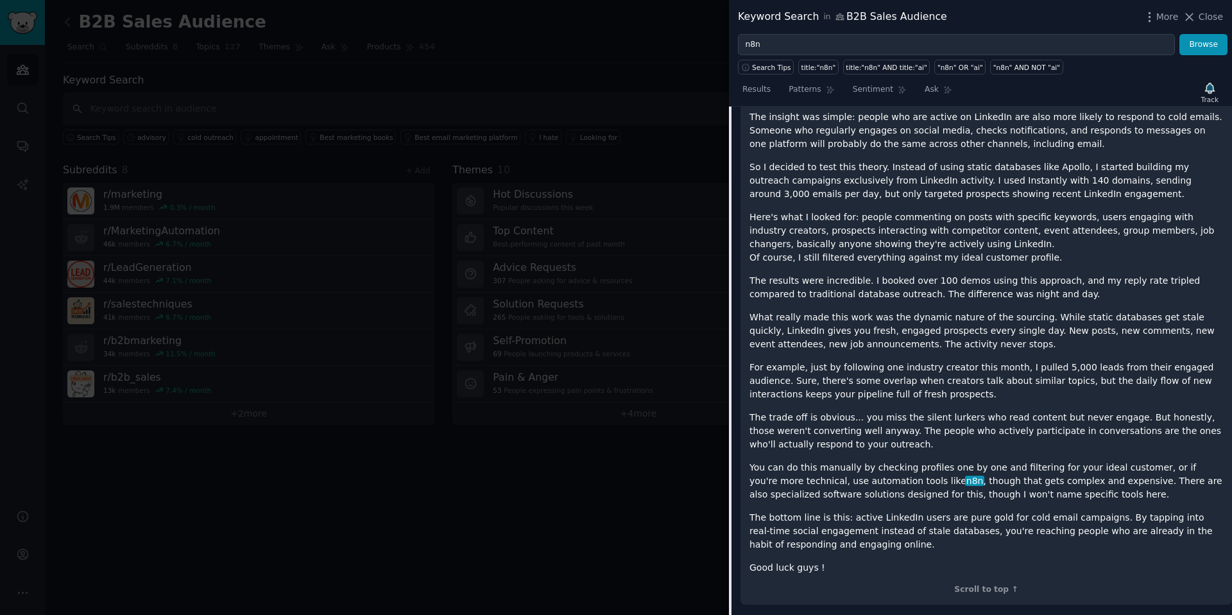
click at [1089, 483] on p "You can do this manually by checking profiles one by one and filtering for your…" at bounding box center [987, 481] width 474 height 40
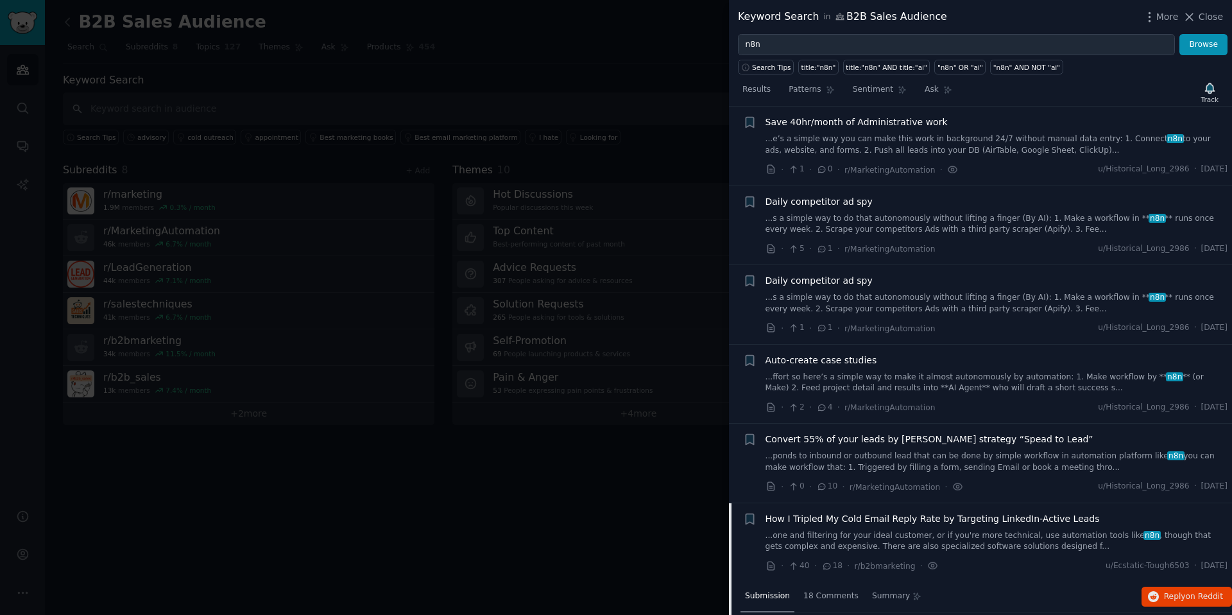
scroll to position [854, 0]
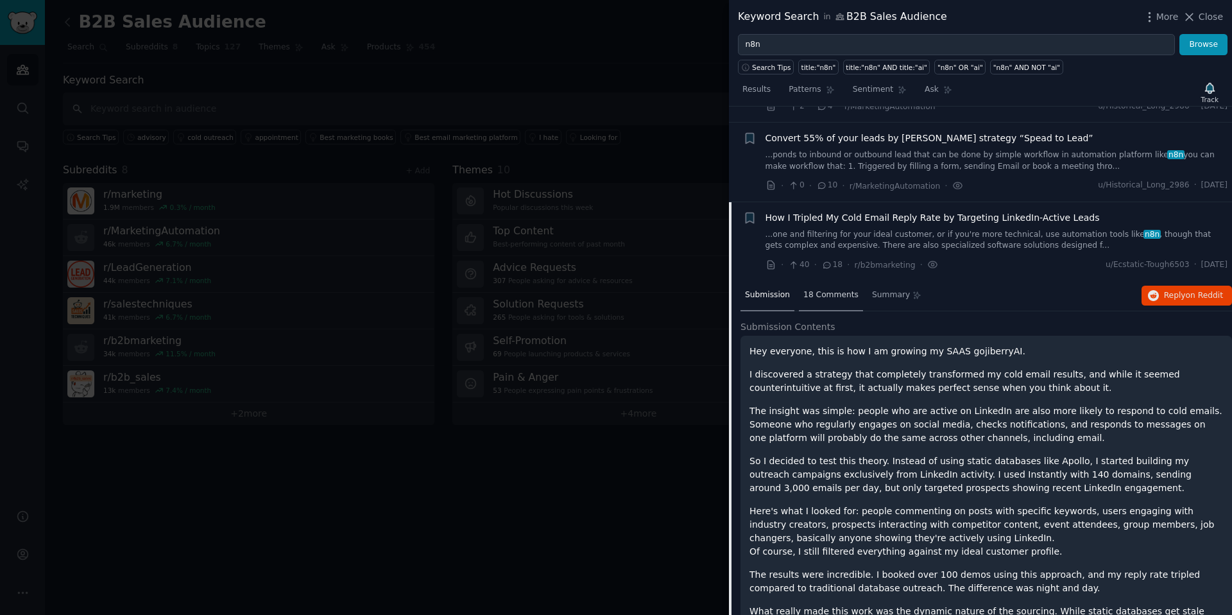
click at [807, 298] on div "18 Comments" at bounding box center [831, 295] width 64 height 31
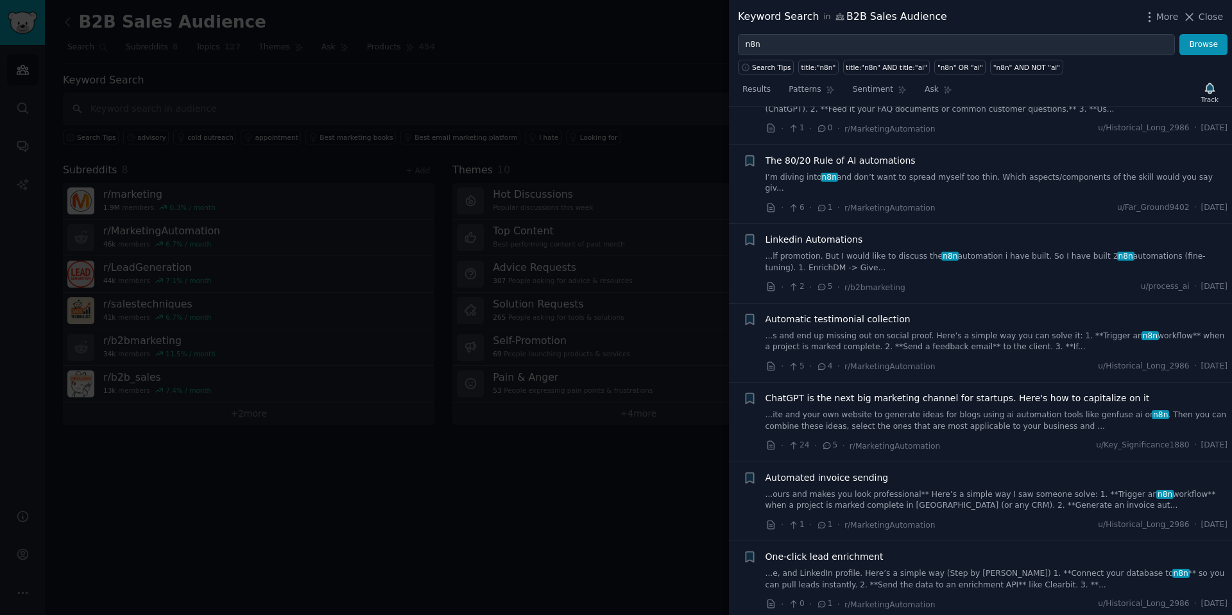
scroll to position [1394, 0]
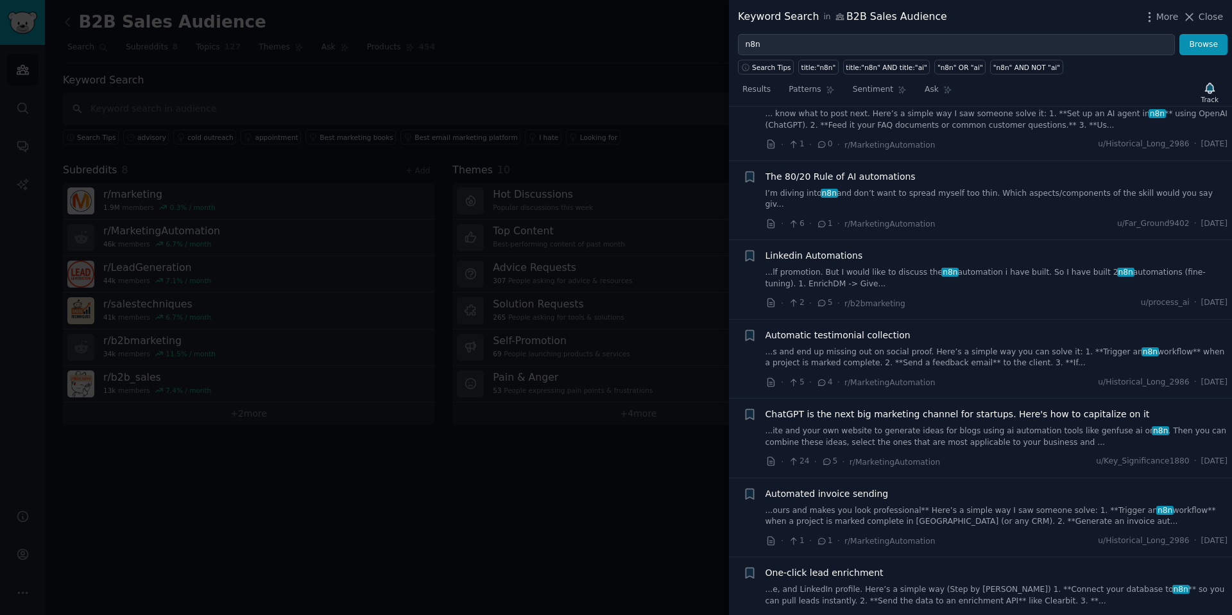
click at [878, 170] on span "The 80/20 Rule of AI automations" at bounding box center [841, 176] width 150 height 13
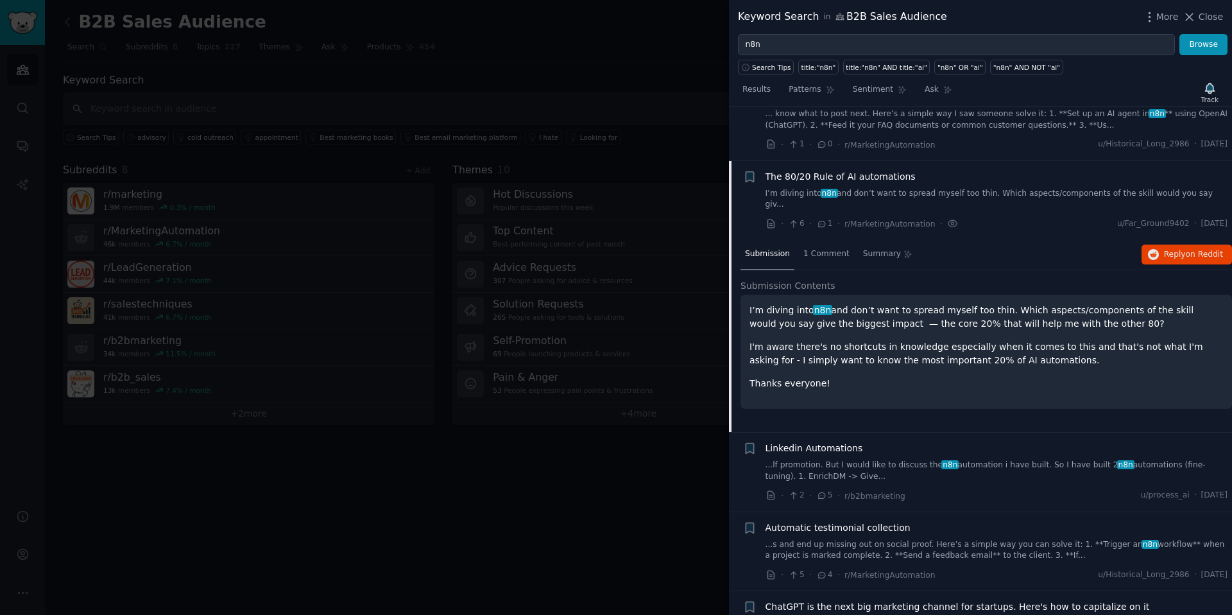
scroll to position [1096, 0]
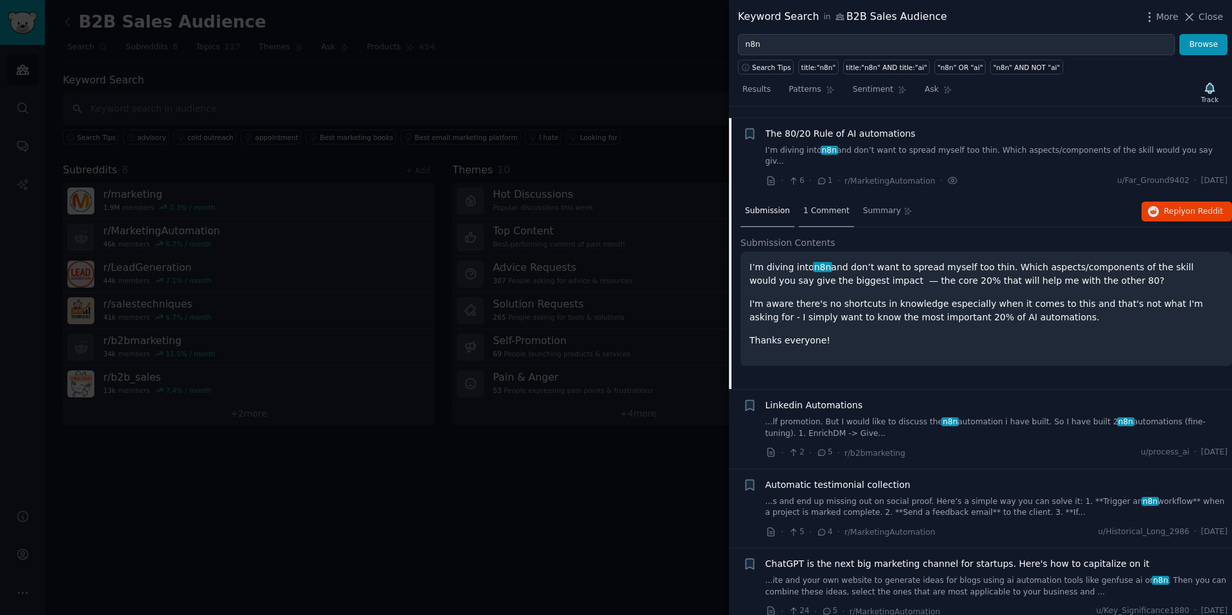
click at [818, 205] on span "1 Comment" at bounding box center [826, 211] width 46 height 12
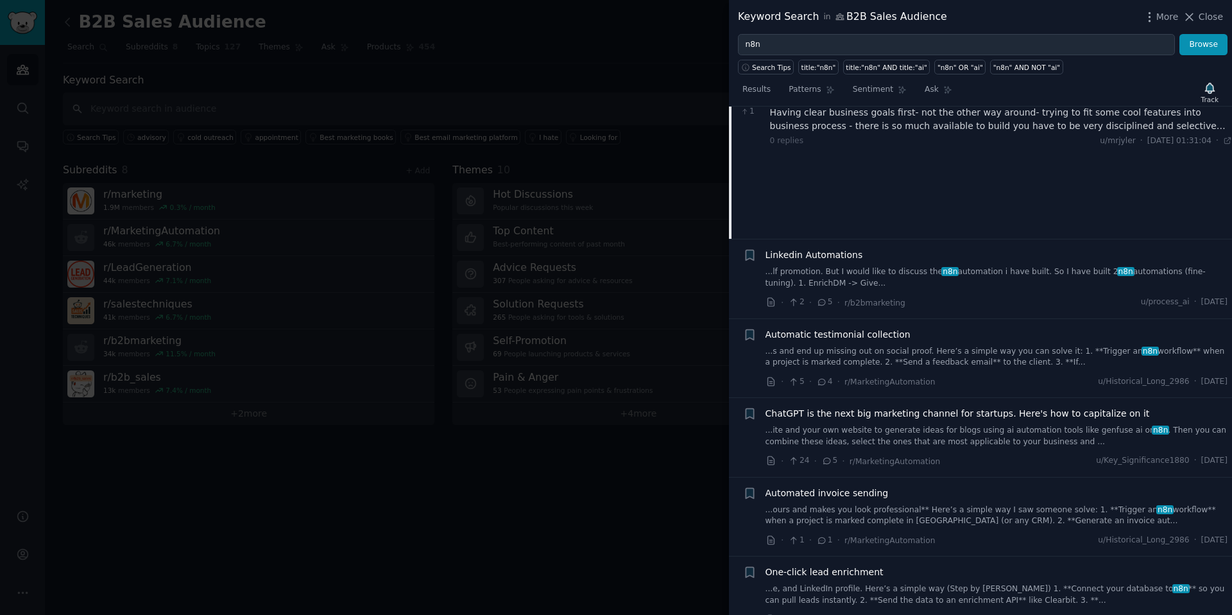
scroll to position [1263, 0]
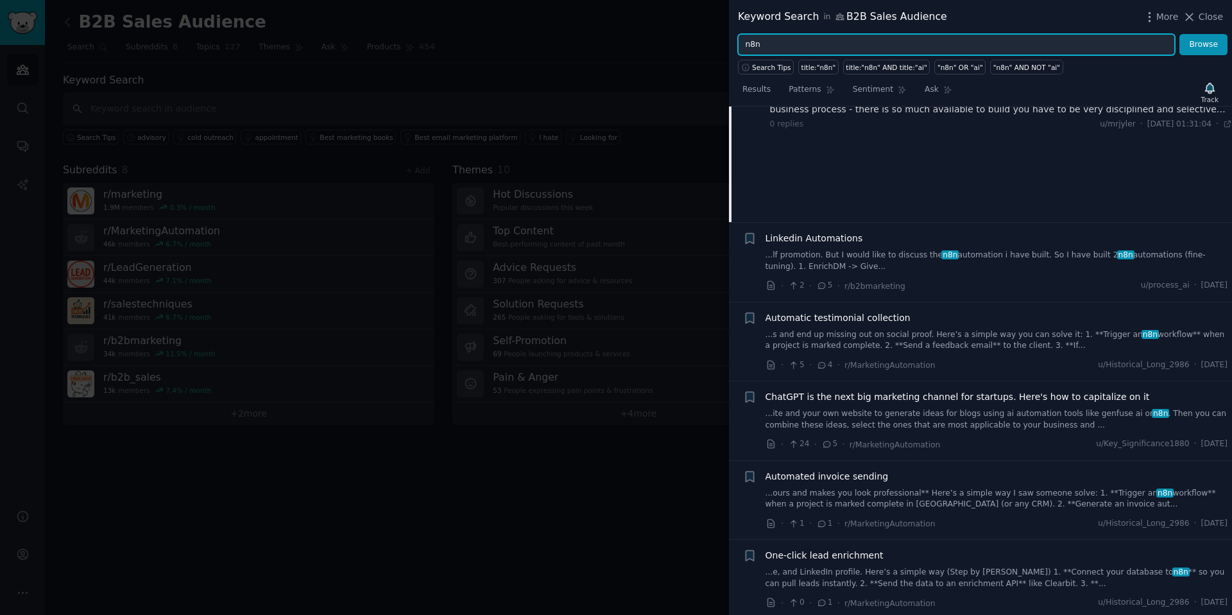
click at [776, 44] on input "n8n" at bounding box center [956, 45] width 437 height 22
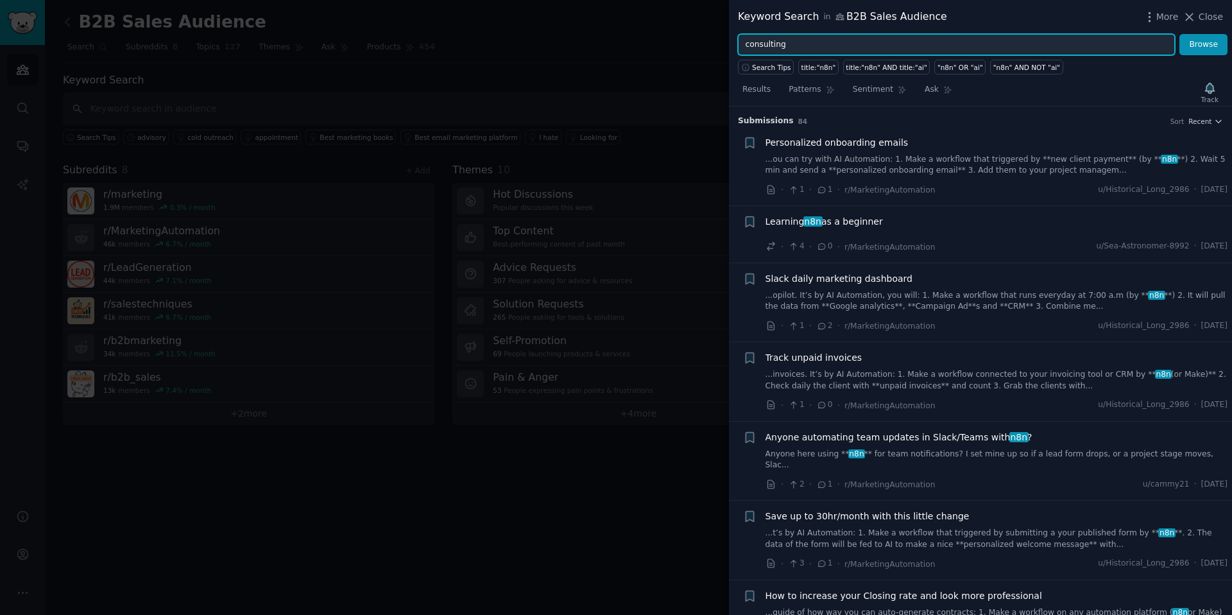
type input "consulting"
click at [1180, 34] on button "Browse" at bounding box center [1204, 45] width 48 height 22
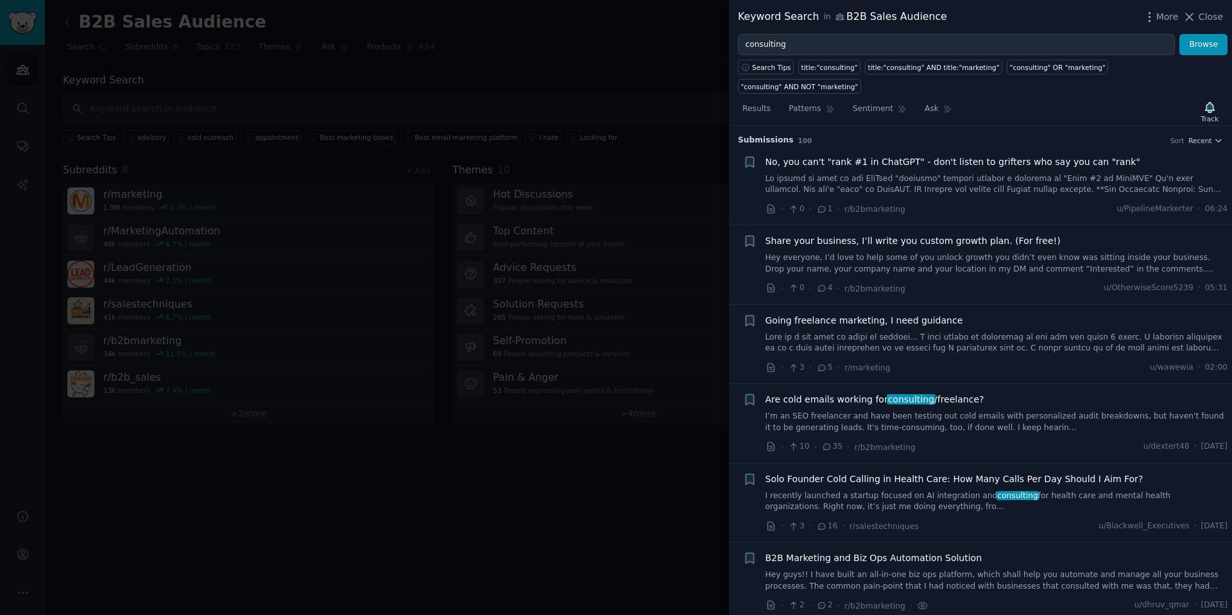
click at [946, 246] on span "Share your business, I’ll write you custom growth plan. (For free!)" at bounding box center [913, 240] width 295 height 13
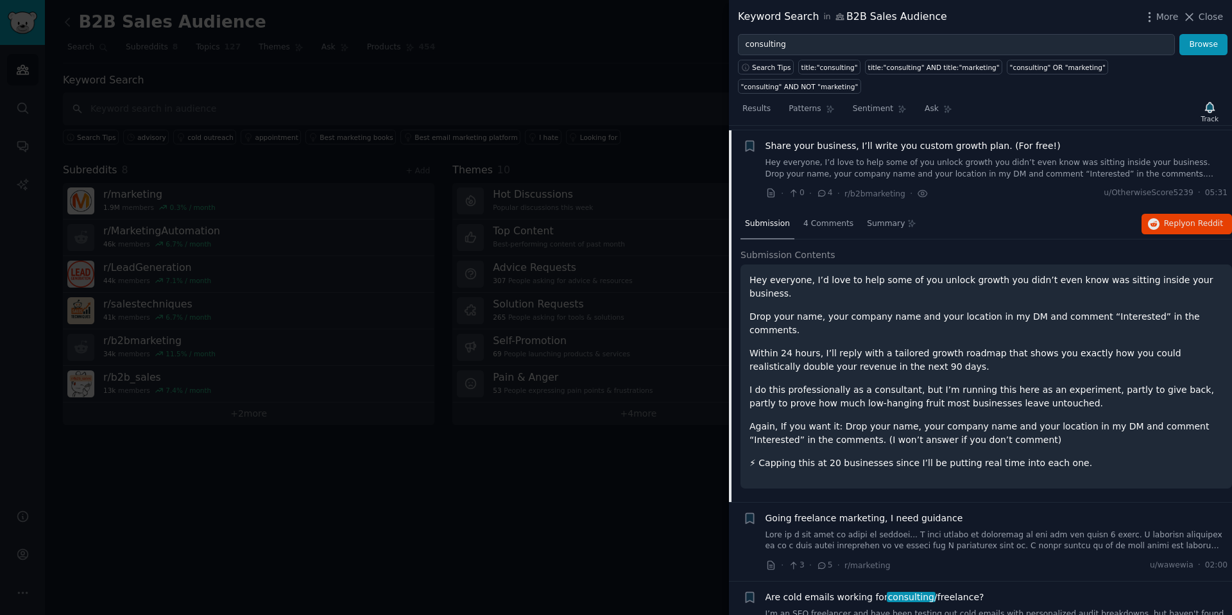
scroll to position [99, 0]
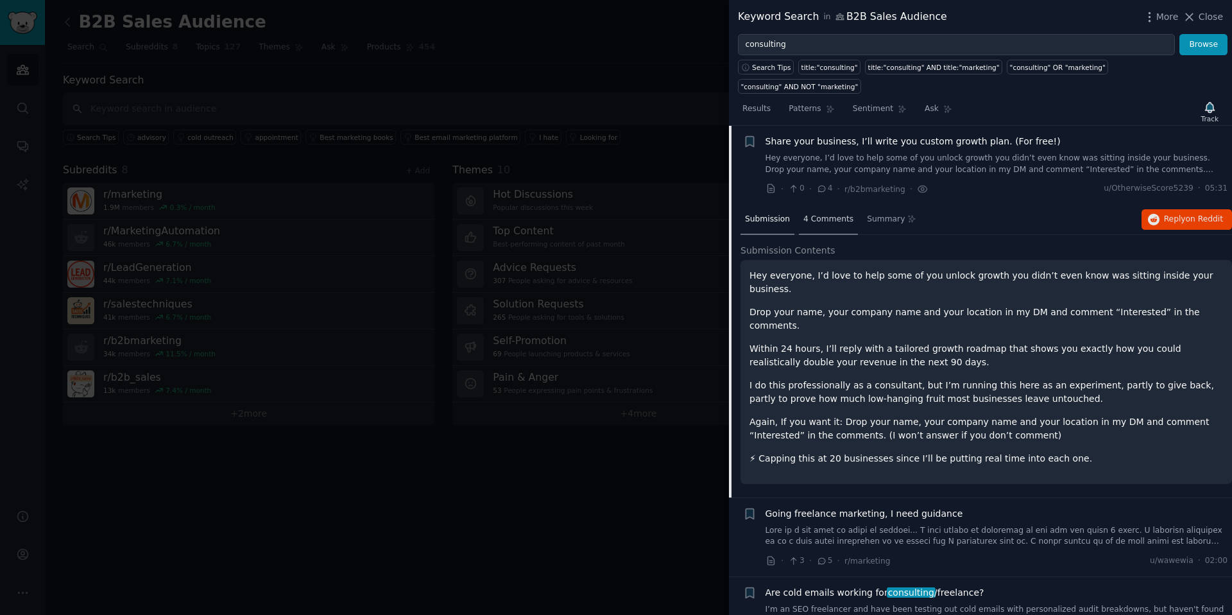
click at [814, 232] on div "4 Comments" at bounding box center [828, 220] width 59 height 31
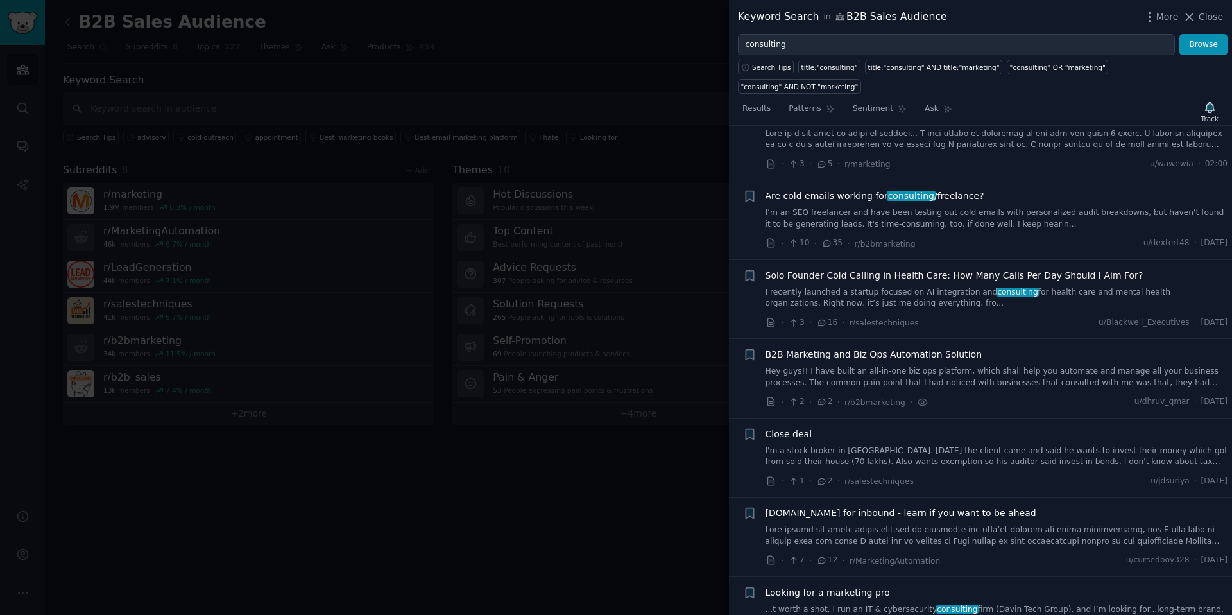
scroll to position [425, 0]
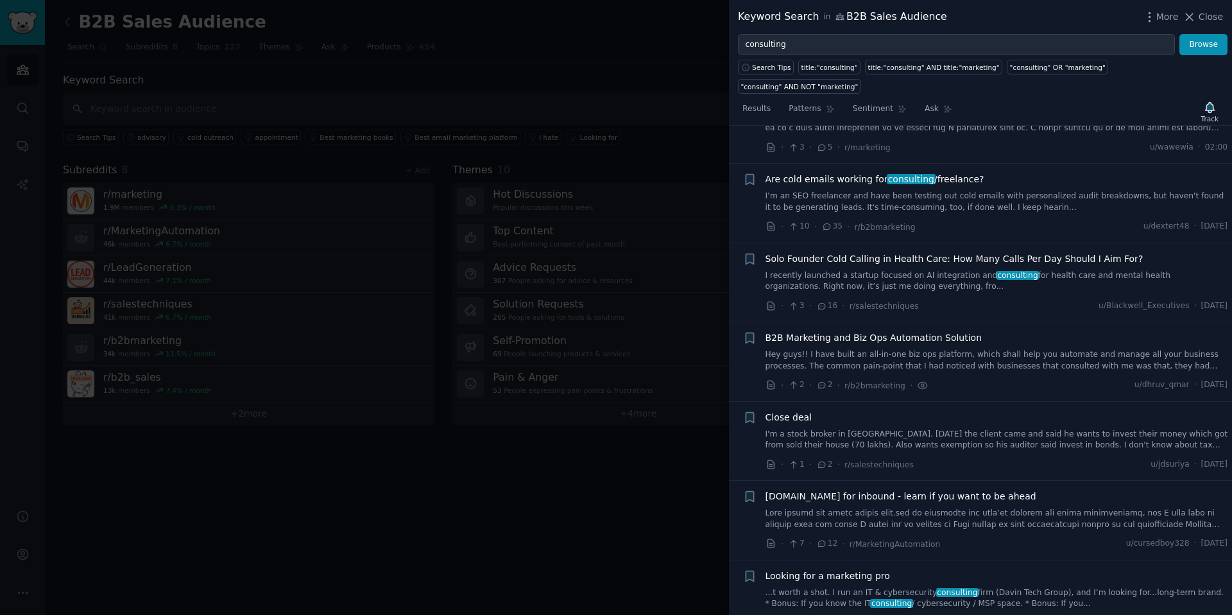
click at [932, 344] on span "B2B Marketing and Biz Ops Automation Solution" at bounding box center [874, 337] width 217 height 13
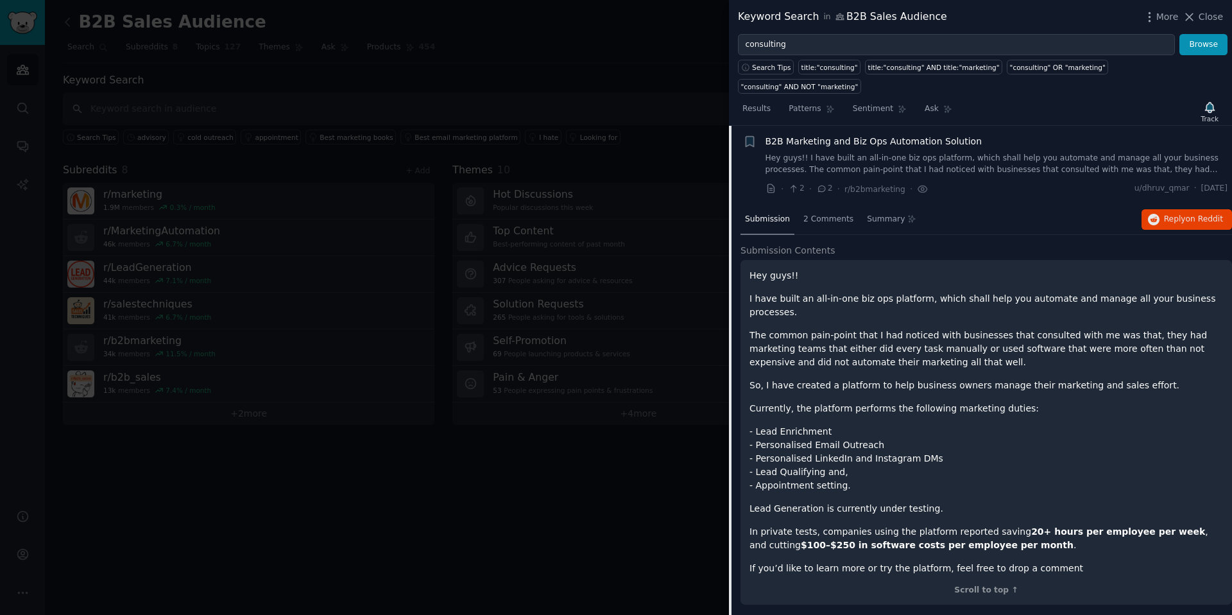
scroll to position [441, 0]
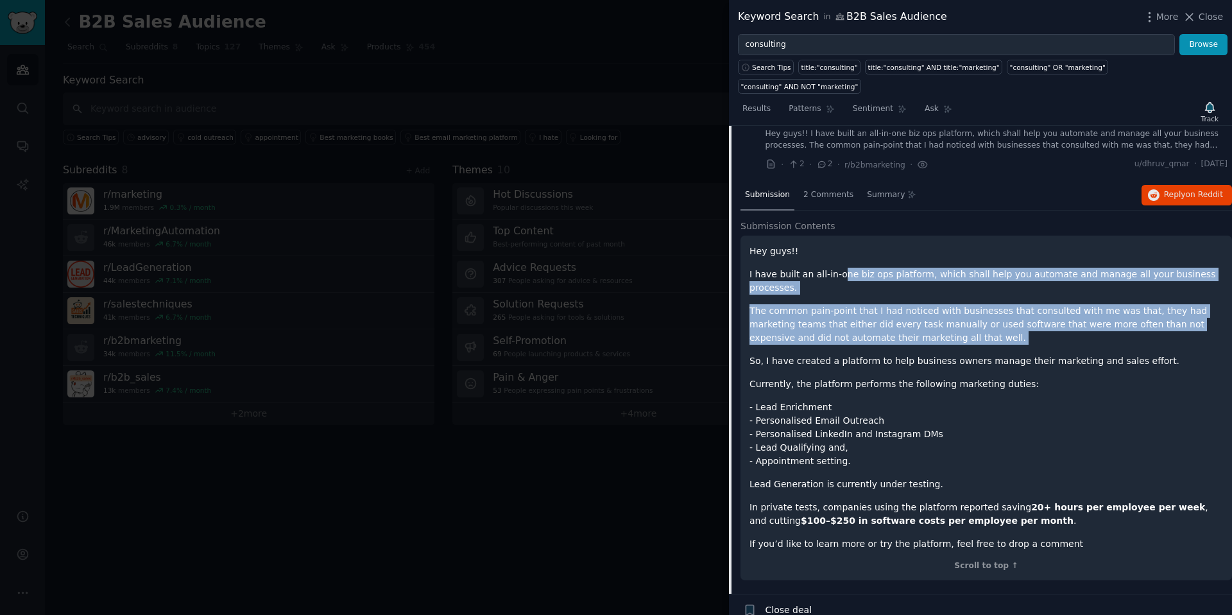
drag, startPoint x: 842, startPoint y: 277, endPoint x: 911, endPoint y: 353, distance: 102.7
click at [911, 353] on div "Hey guys!! I have built an all-in-one biz ops platform, which shall help you au…" at bounding box center [987, 398] width 474 height 306
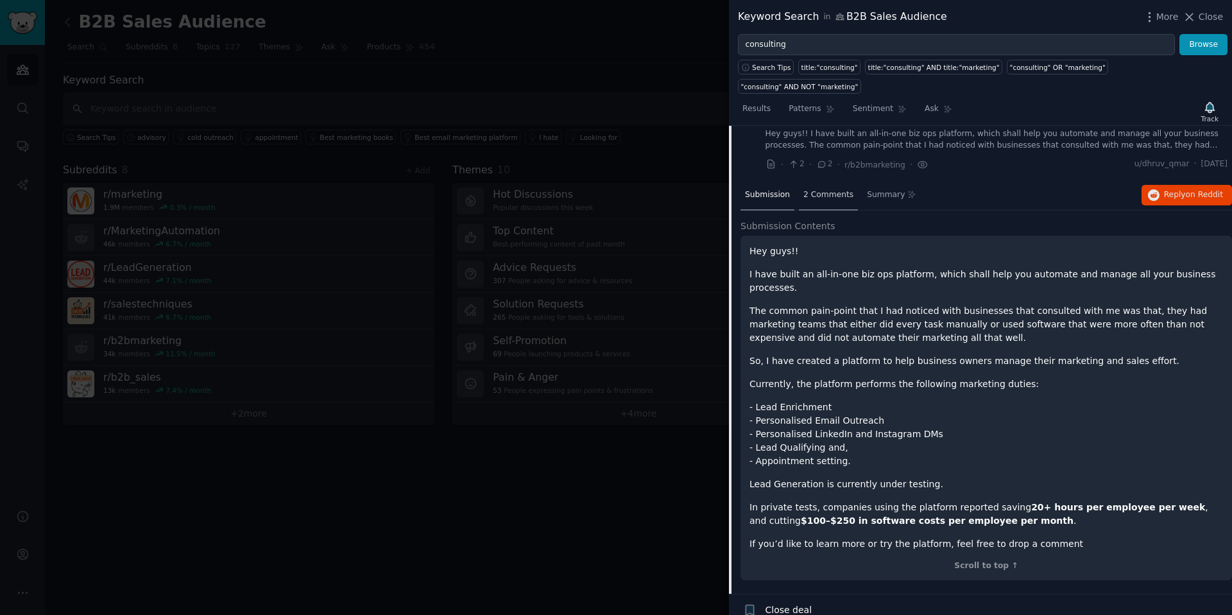
click at [831, 198] on span "2 Comments" at bounding box center [828, 195] width 50 height 12
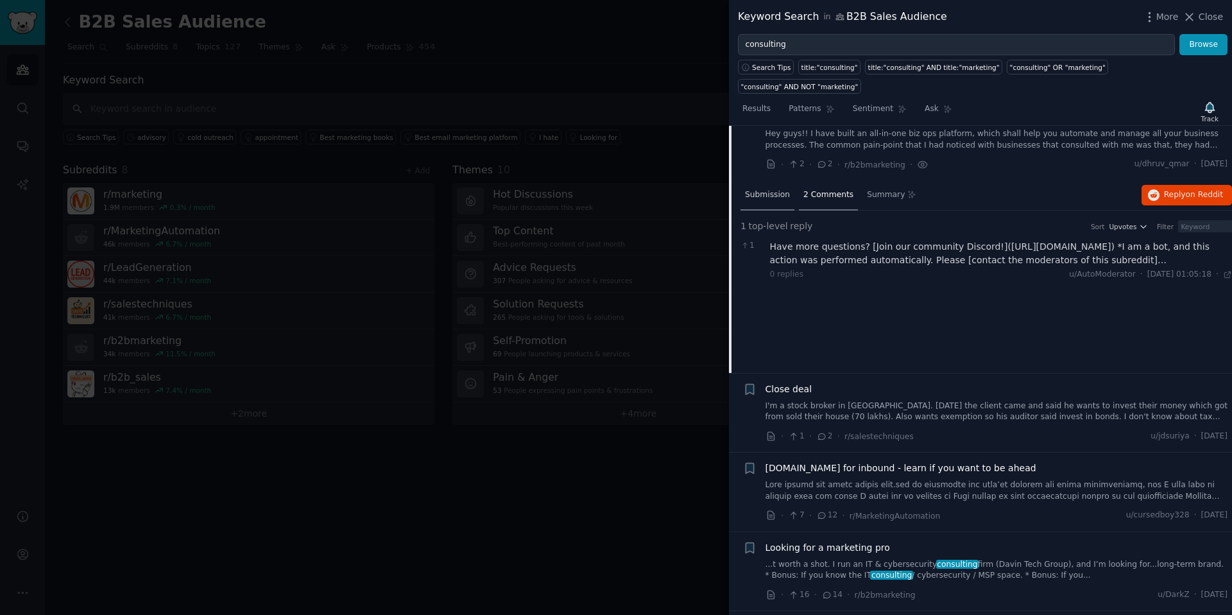
click at [741, 184] on div "Submission" at bounding box center [768, 195] width 54 height 31
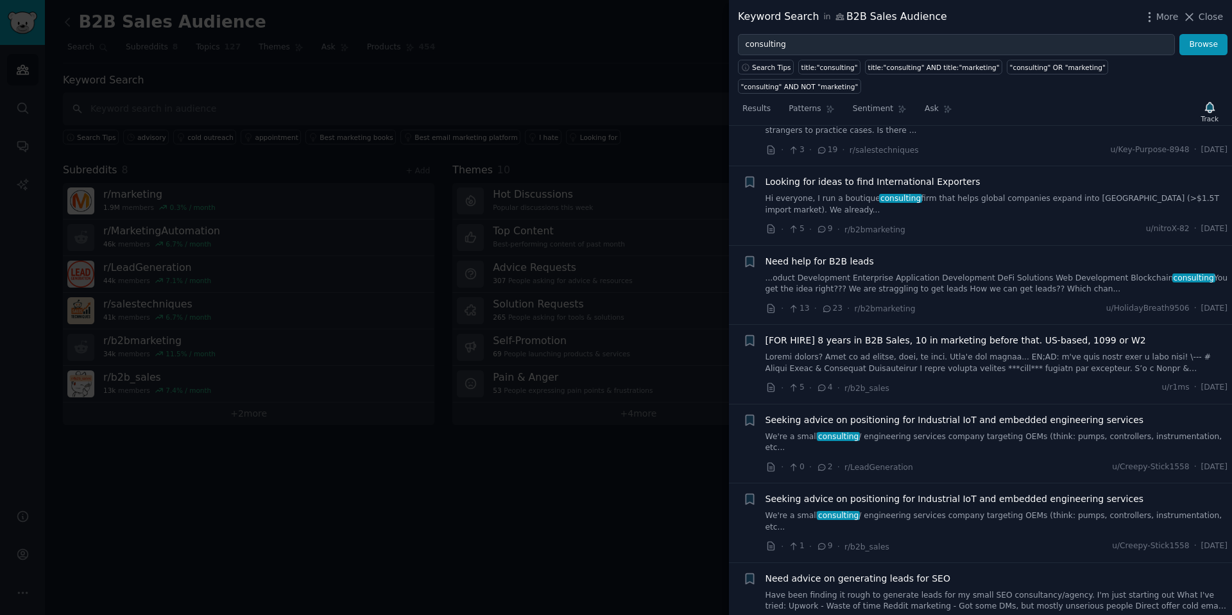
scroll to position [1635, 0]
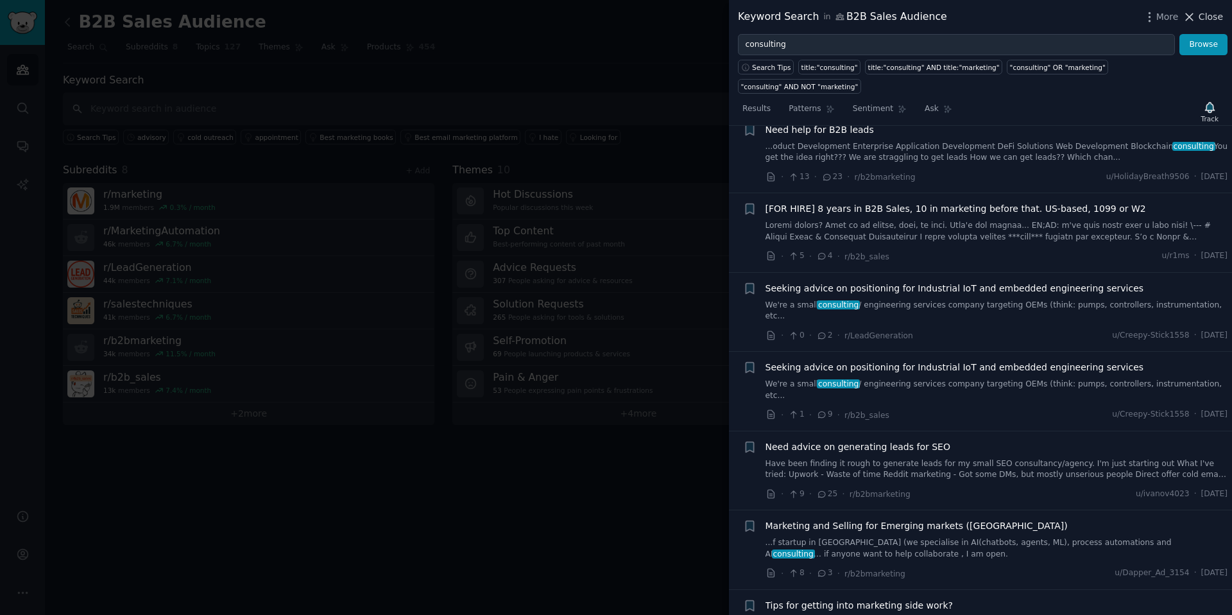
click at [1206, 17] on span "Close" at bounding box center [1211, 16] width 24 height 13
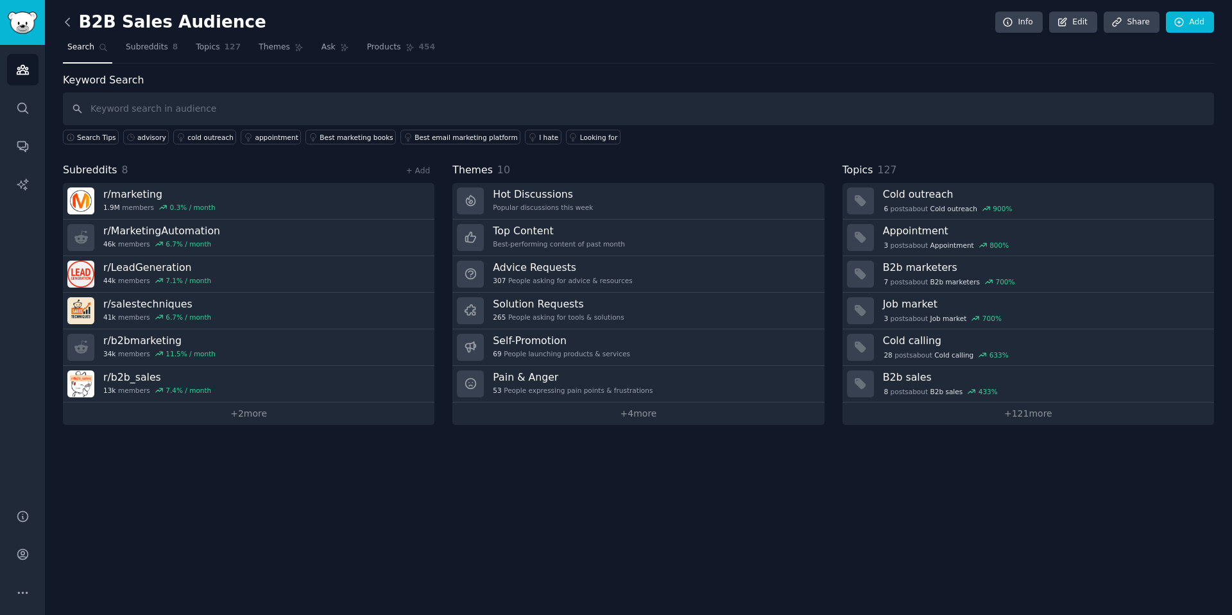
click at [68, 24] on icon at bounding box center [67, 22] width 4 height 8
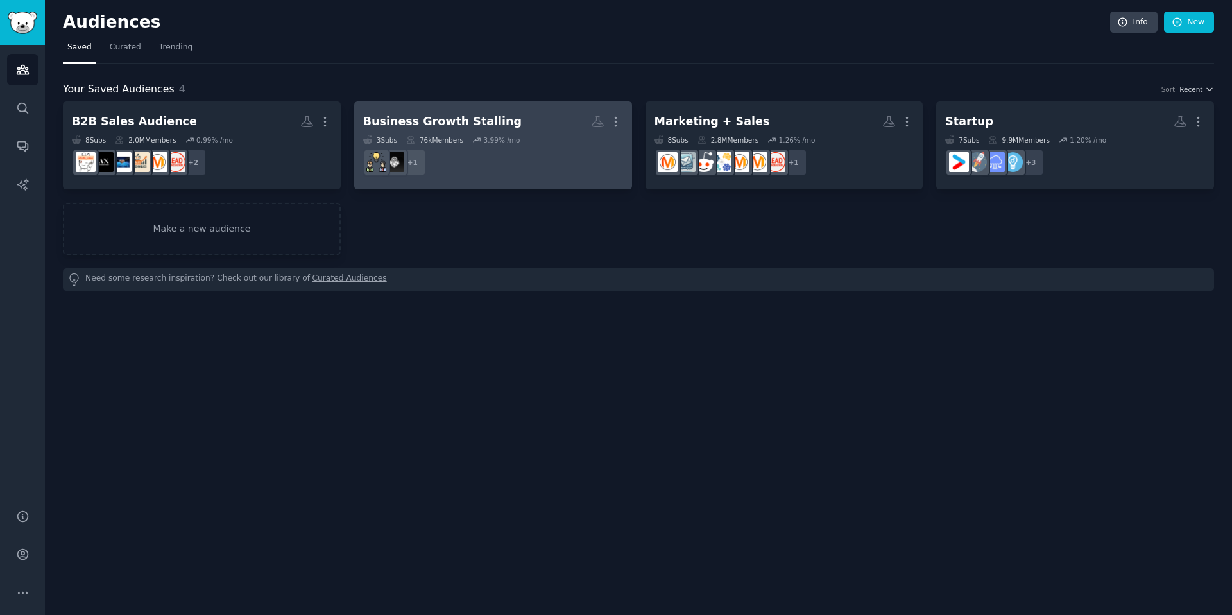
click at [553, 126] on h2 "Business Growth Stalling Custom Audience More" at bounding box center [493, 121] width 260 height 22
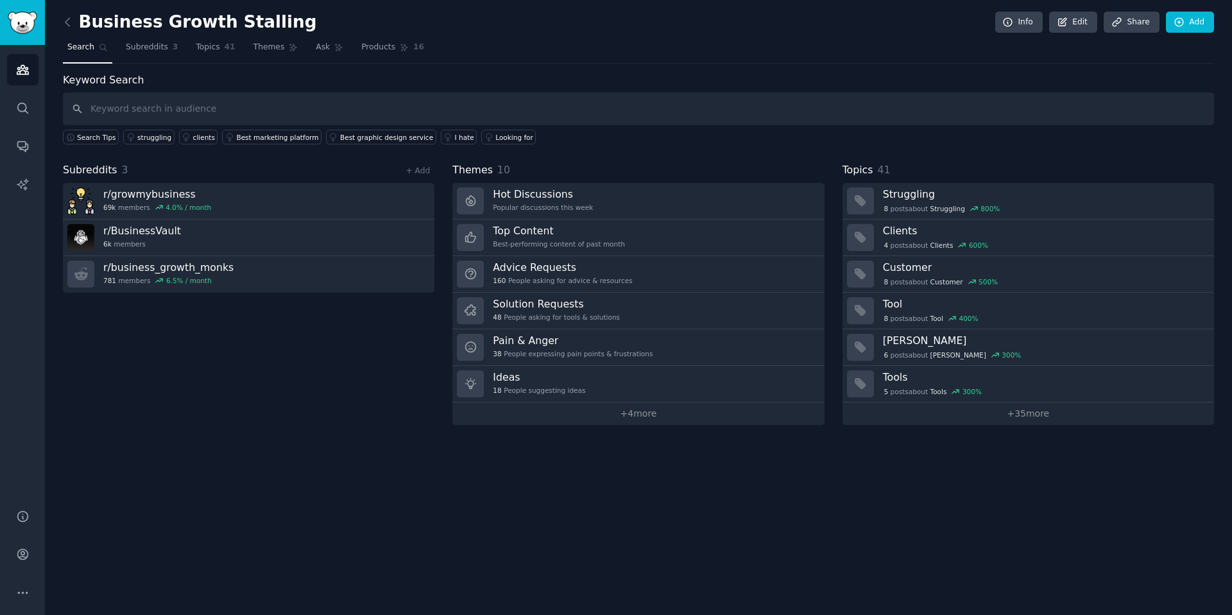
click at [75, 24] on link at bounding box center [71, 22] width 16 height 21
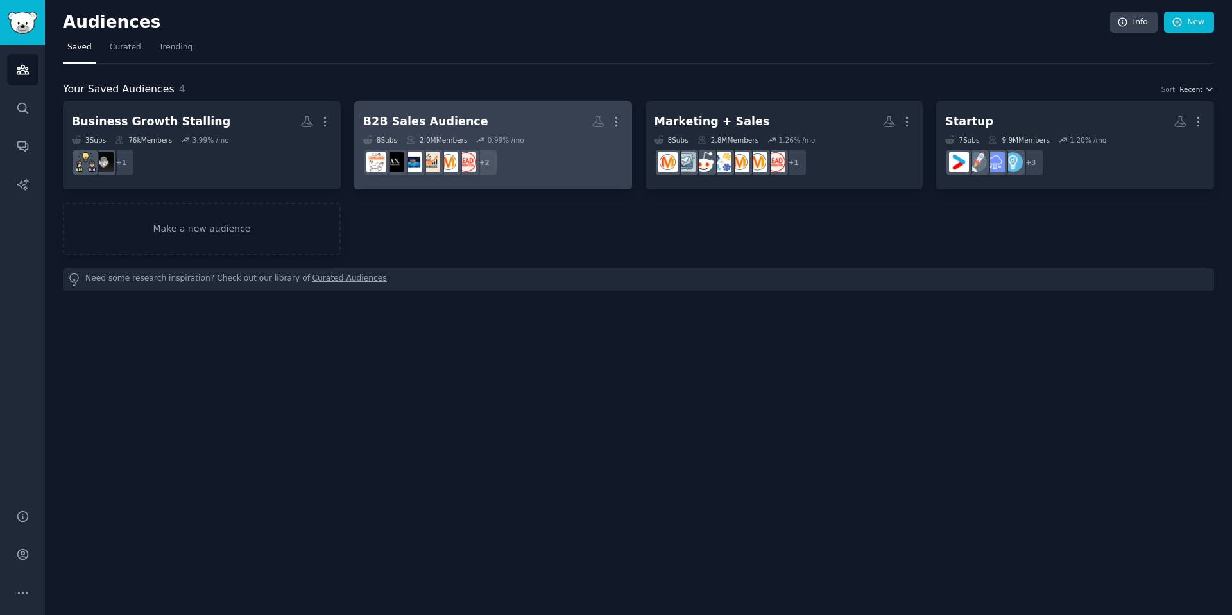
click at [520, 141] on div "0.99 % /mo" at bounding box center [506, 139] width 37 height 9
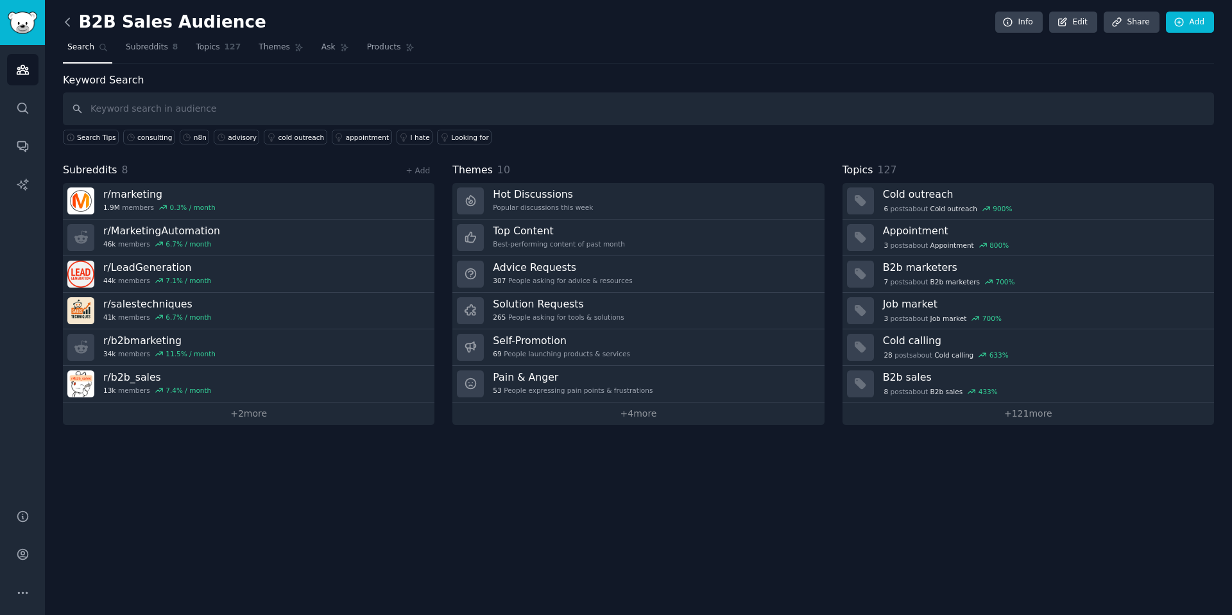
click at [66, 28] on icon at bounding box center [67, 21] width 13 height 13
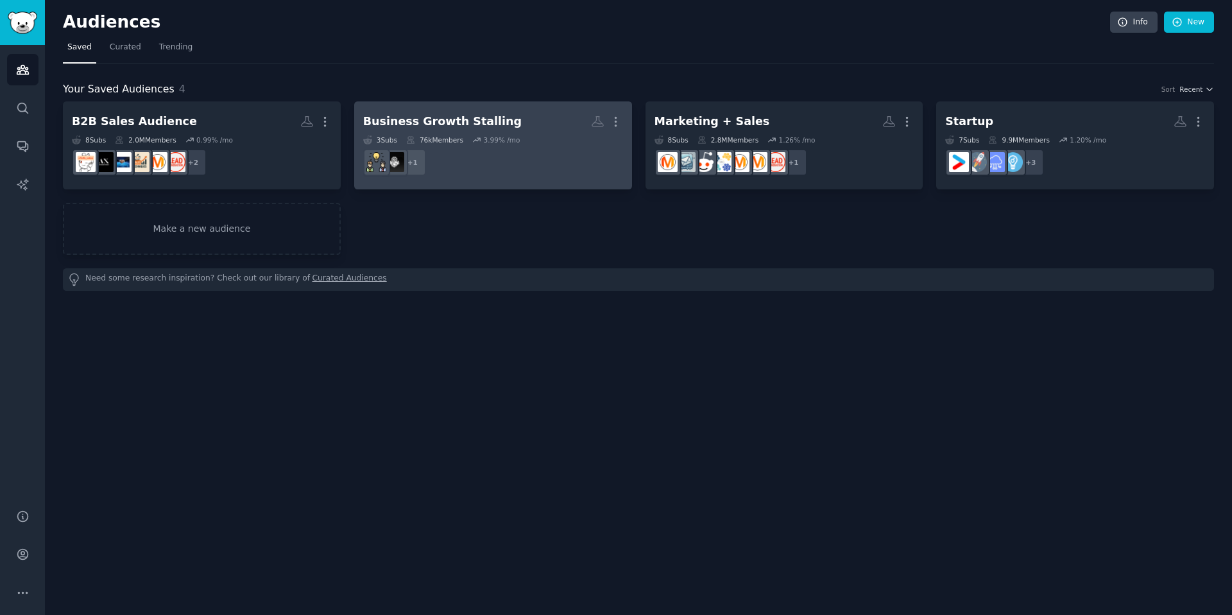
click at [560, 150] on dd "+ 1" at bounding box center [493, 162] width 260 height 36
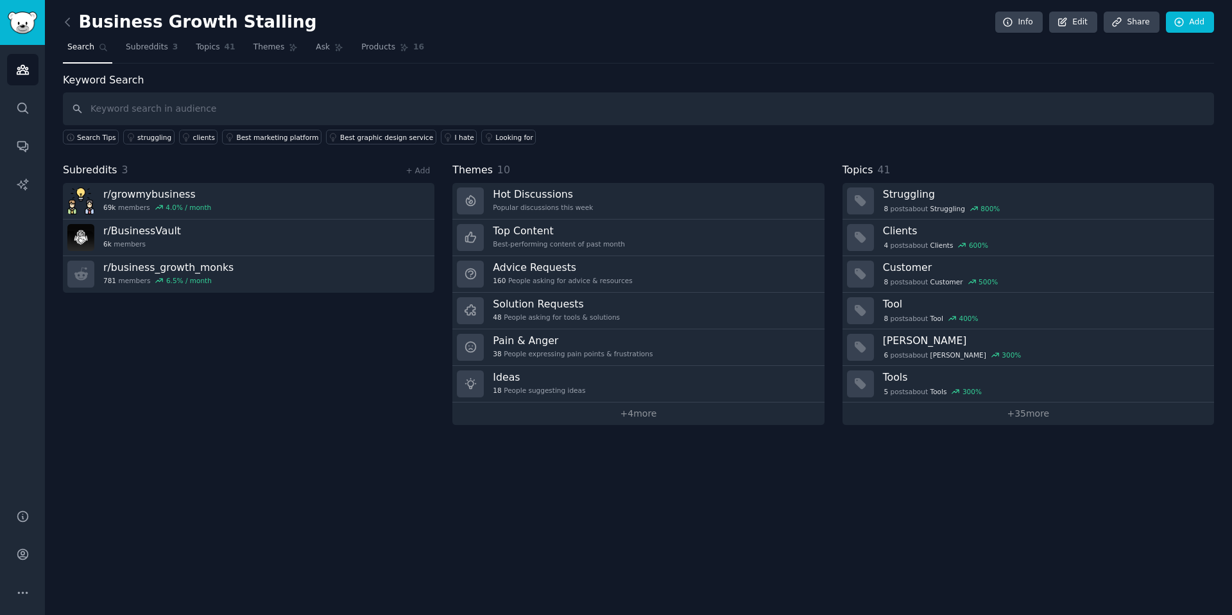
click at [62, 22] on div "Business Growth Stalling Info Edit Share Add Search Subreddits 3 Topics 41 Them…" at bounding box center [638, 307] width 1187 height 615
click at [64, 25] on icon at bounding box center [67, 21] width 13 height 13
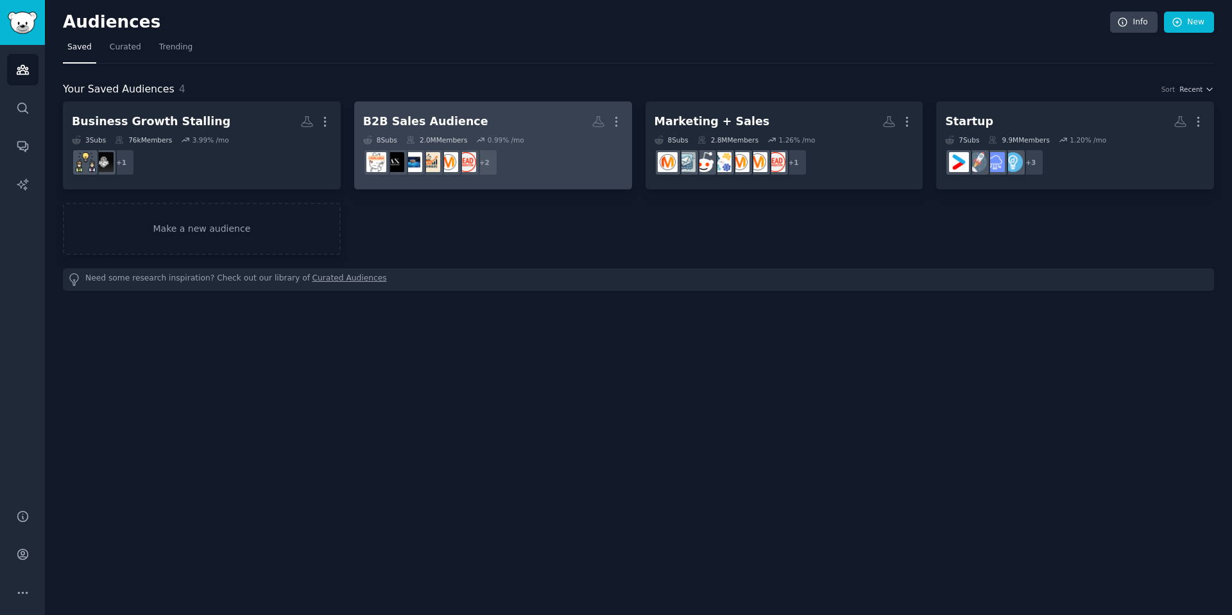
click at [463, 138] on div "2.0M Members" at bounding box center [436, 139] width 61 height 9
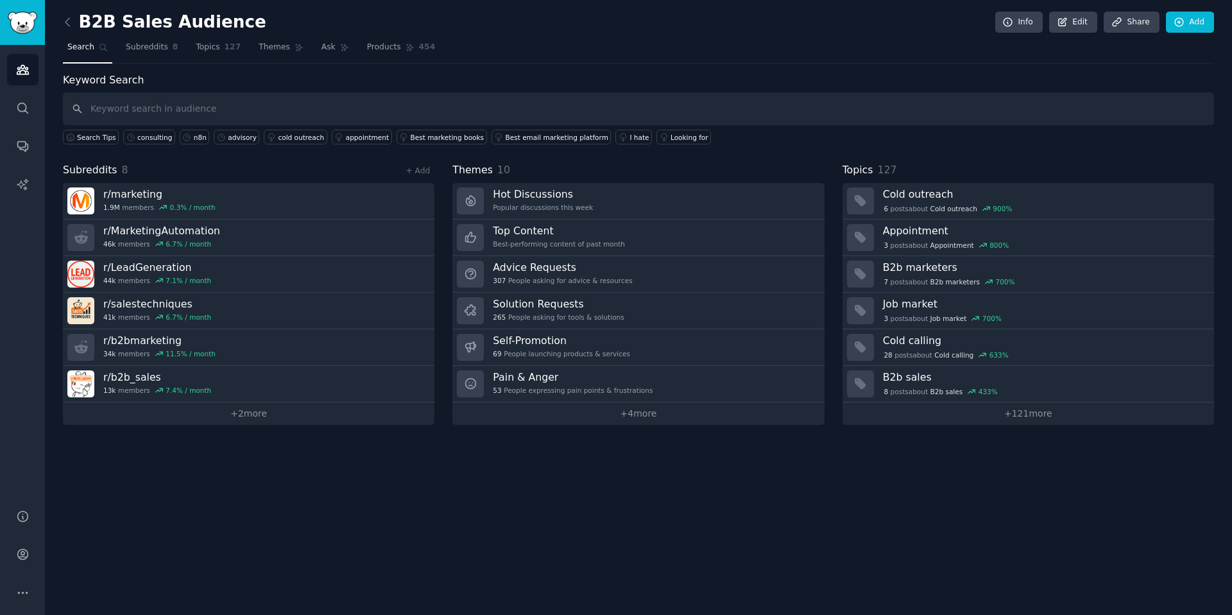
click at [285, 121] on input "text" at bounding box center [638, 108] width 1151 height 33
type input "personalised"
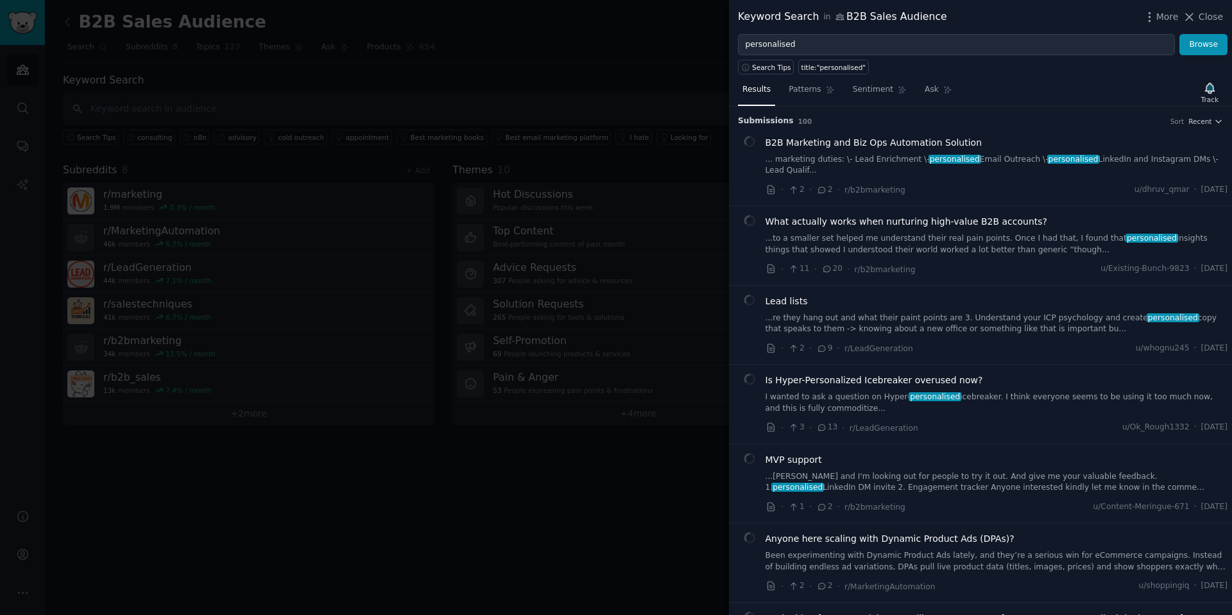
click at [871, 144] on span "B2B Marketing and Biz Ops Automation Solution" at bounding box center [874, 142] width 217 height 13
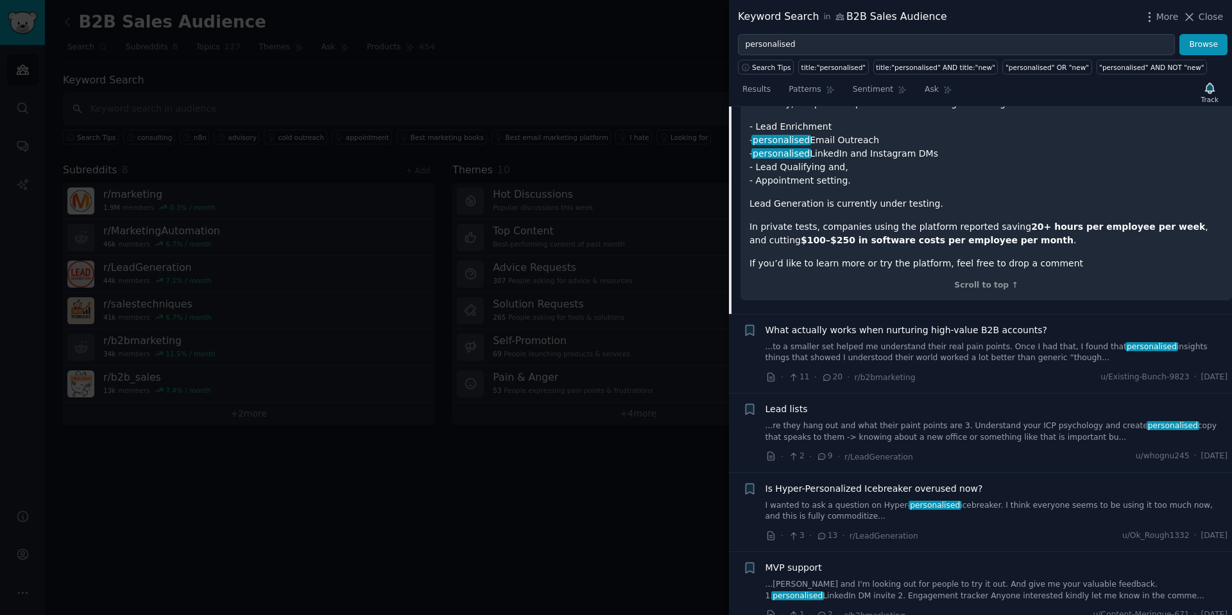
scroll to position [465, 0]
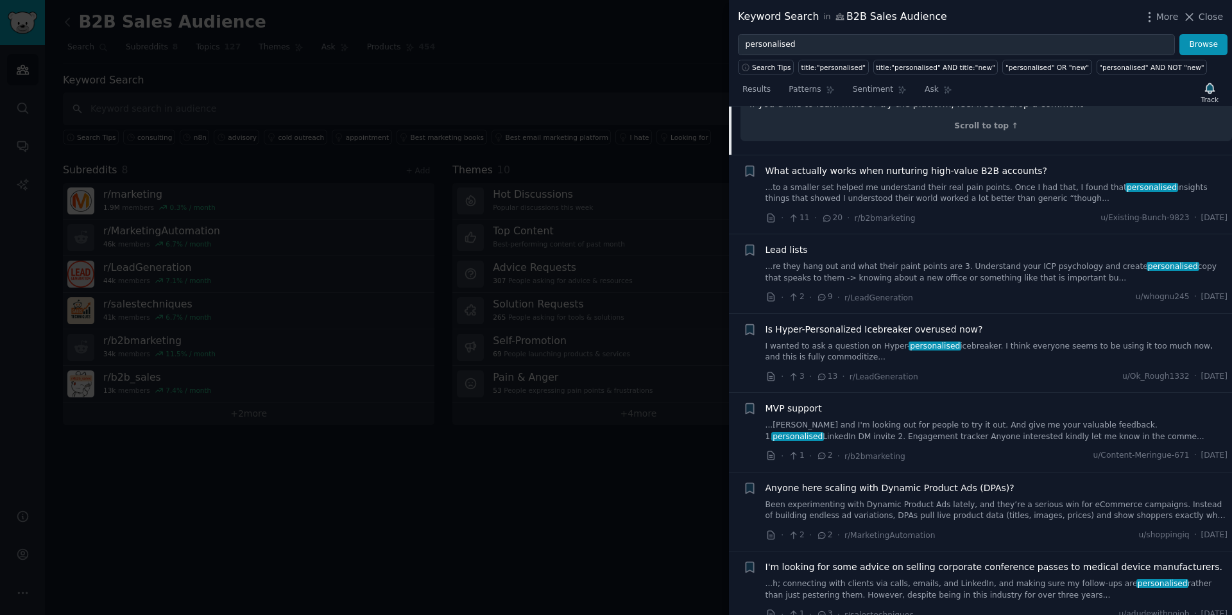
click at [887, 175] on span "What actually works when nurturing high-value B2B accounts?" at bounding box center [907, 170] width 282 height 13
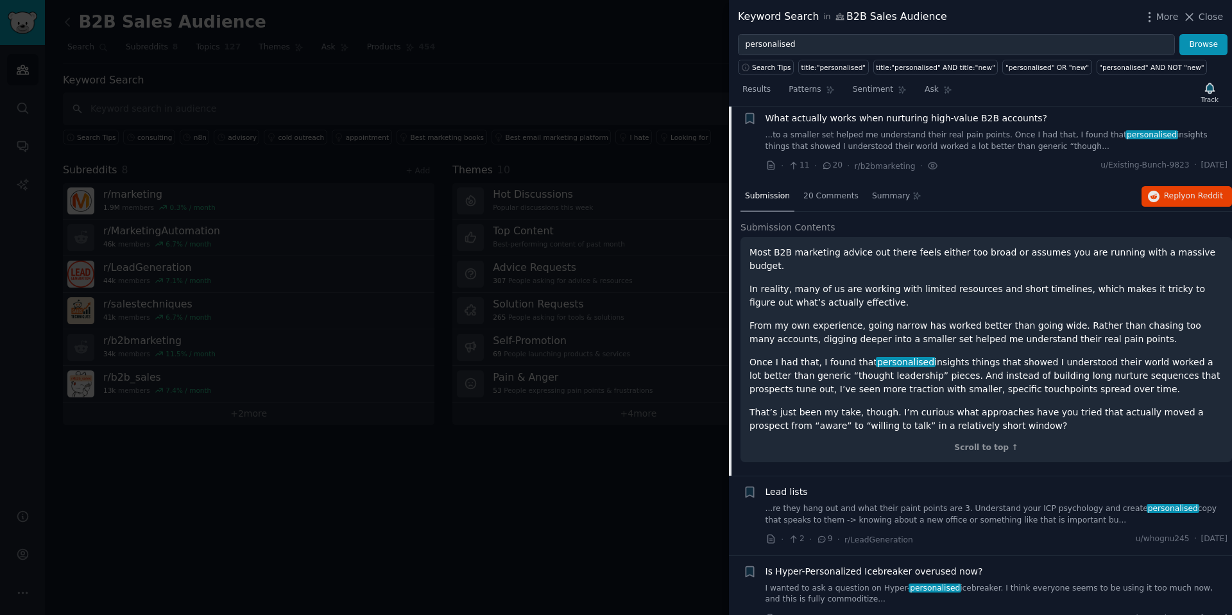
scroll to position [99, 0]
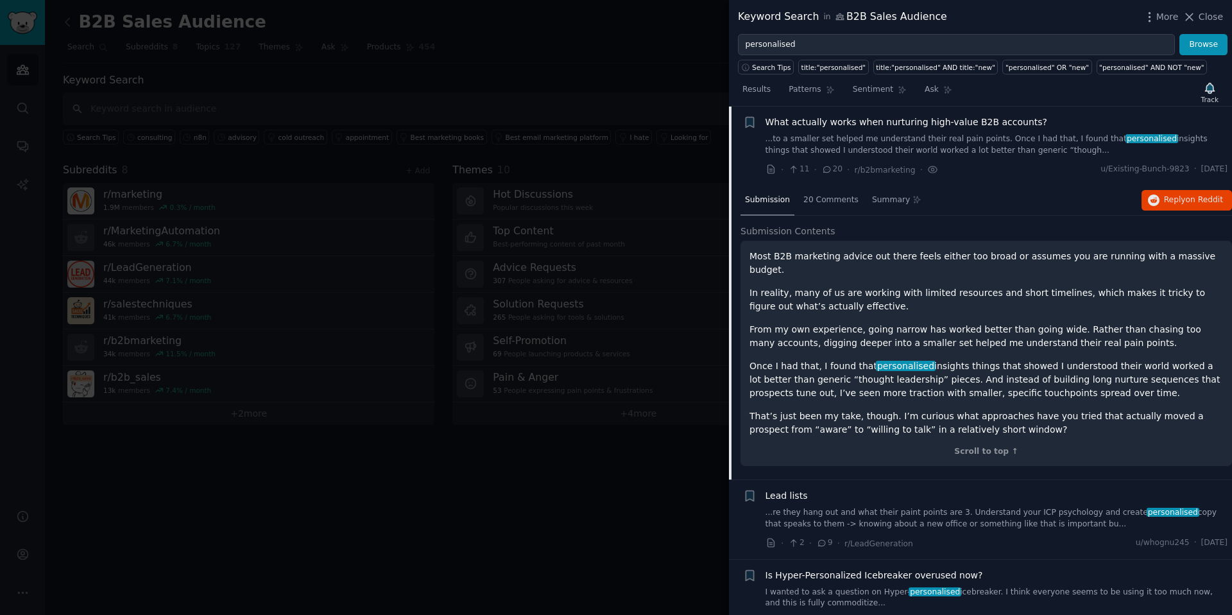
drag, startPoint x: 1024, startPoint y: 356, endPoint x: 1141, endPoint y: 385, distance: 121.1
click at [1141, 385] on p "Once I had that, I found that personalised insights things that showed I unders…" at bounding box center [987, 379] width 474 height 40
click at [1140, 385] on p "Once I had that, I found that personalised insights things that showed I unders…" at bounding box center [987, 379] width 474 height 40
drag, startPoint x: 843, startPoint y: 383, endPoint x: 1102, endPoint y: 387, distance: 258.6
click at [1102, 387] on div "Most B2B marketing advice out there feels either too broad or assumes you are r…" at bounding box center [987, 343] width 474 height 187
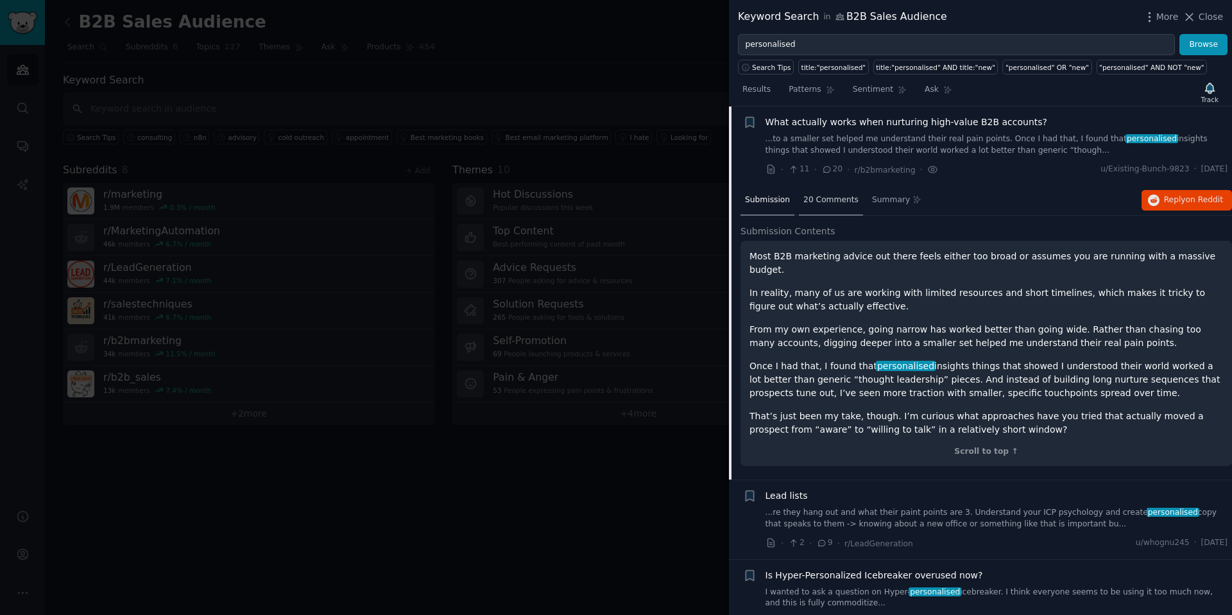
click at [819, 207] on div "20 Comments" at bounding box center [831, 200] width 64 height 31
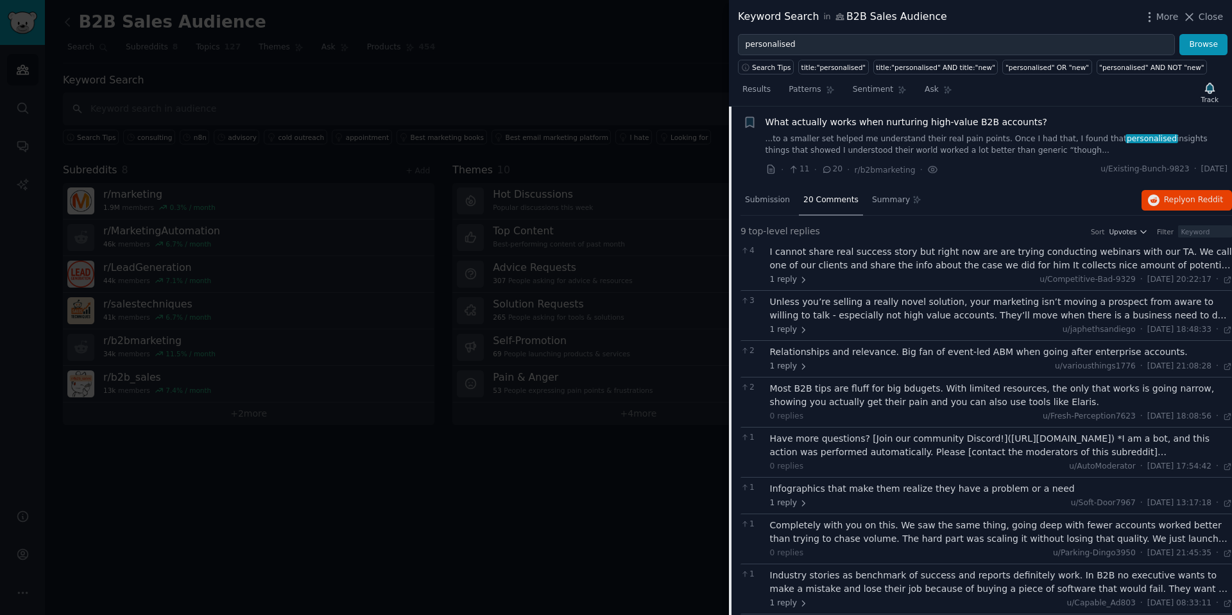
click at [1219, 263] on div "I cannot share real success story but right now are are trying conducting webin…" at bounding box center [1001, 258] width 463 height 27
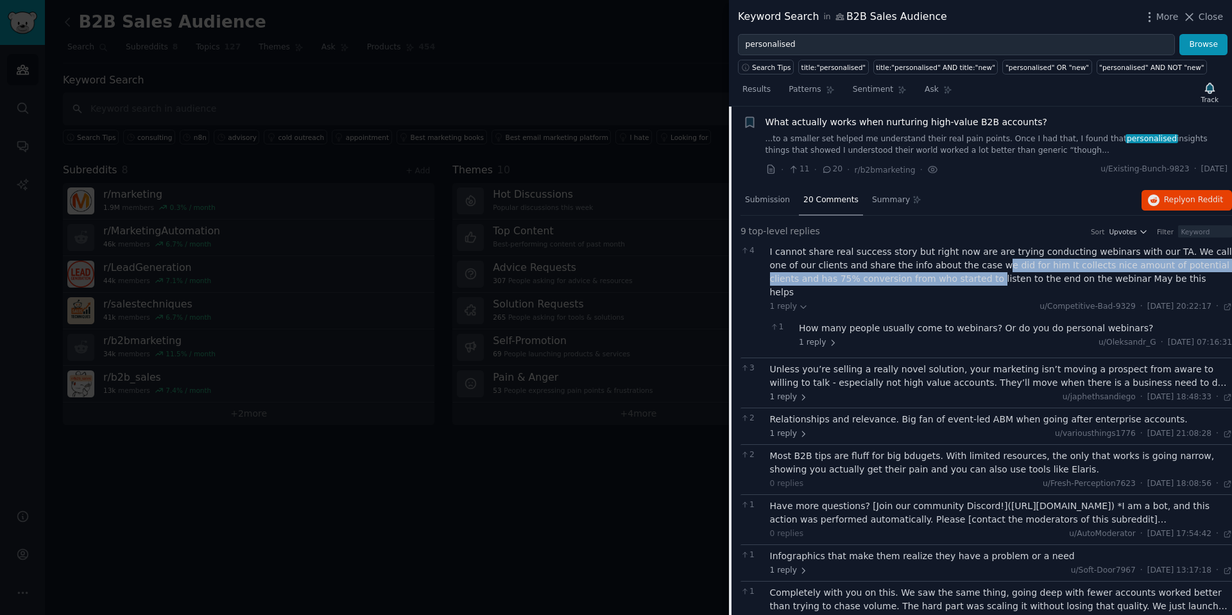
drag, startPoint x: 964, startPoint y: 266, endPoint x: 922, endPoint y: 283, distance: 45.2
click at [923, 282] on div "I cannot share real success story but right now are are trying conducting webin…" at bounding box center [1001, 272] width 463 height 54
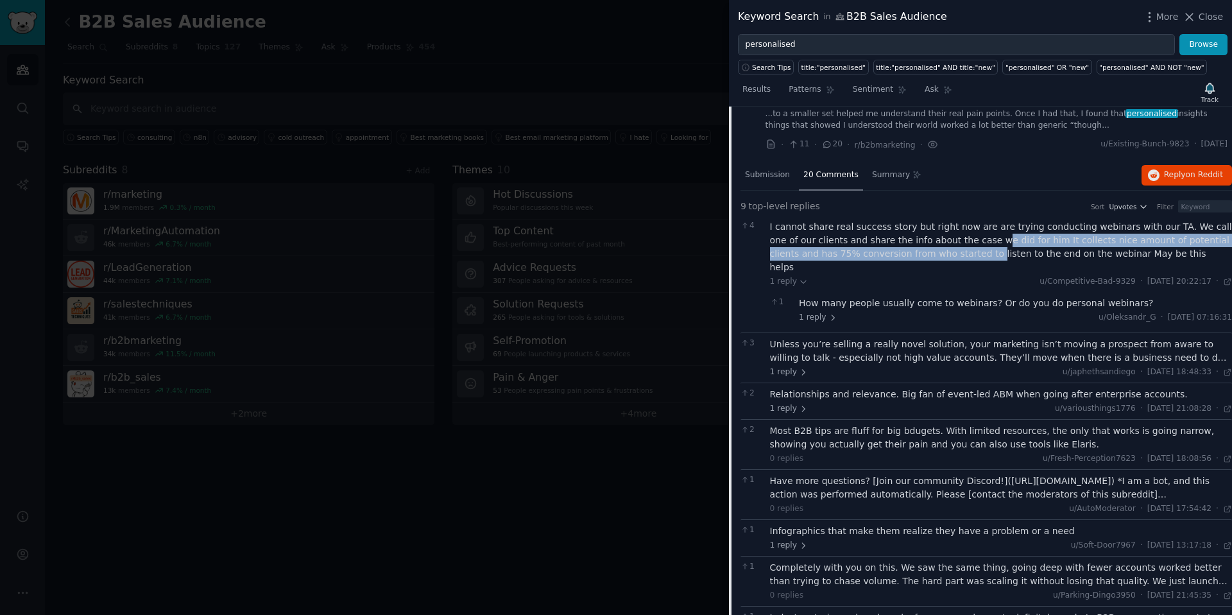
scroll to position [132, 0]
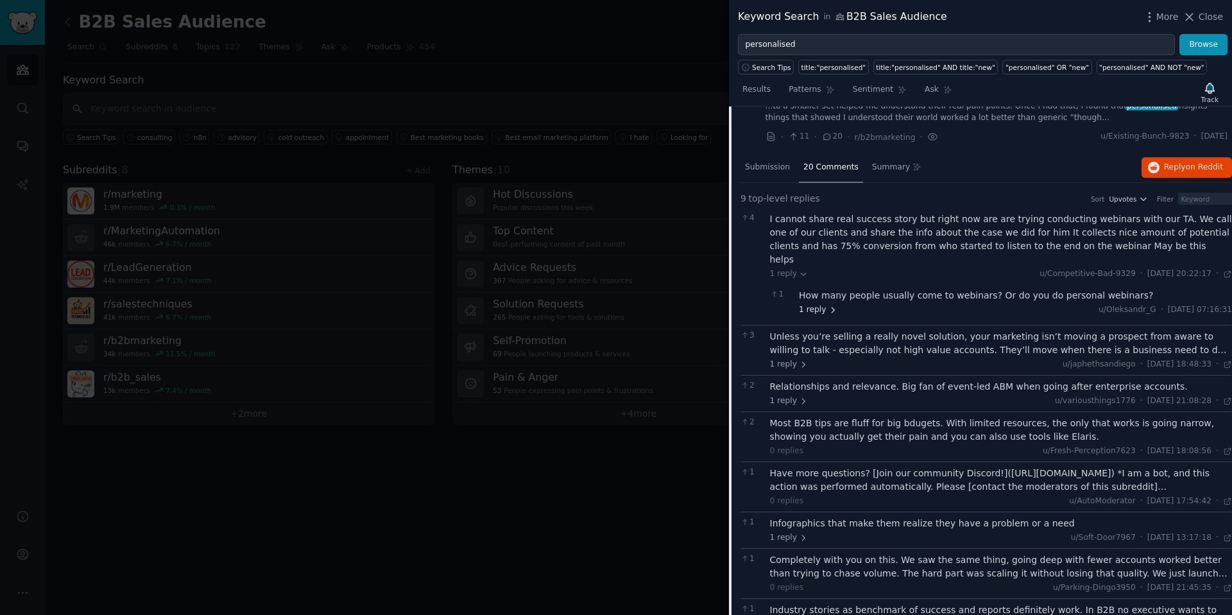
click at [828, 305] on icon at bounding box center [832, 309] width 9 height 9
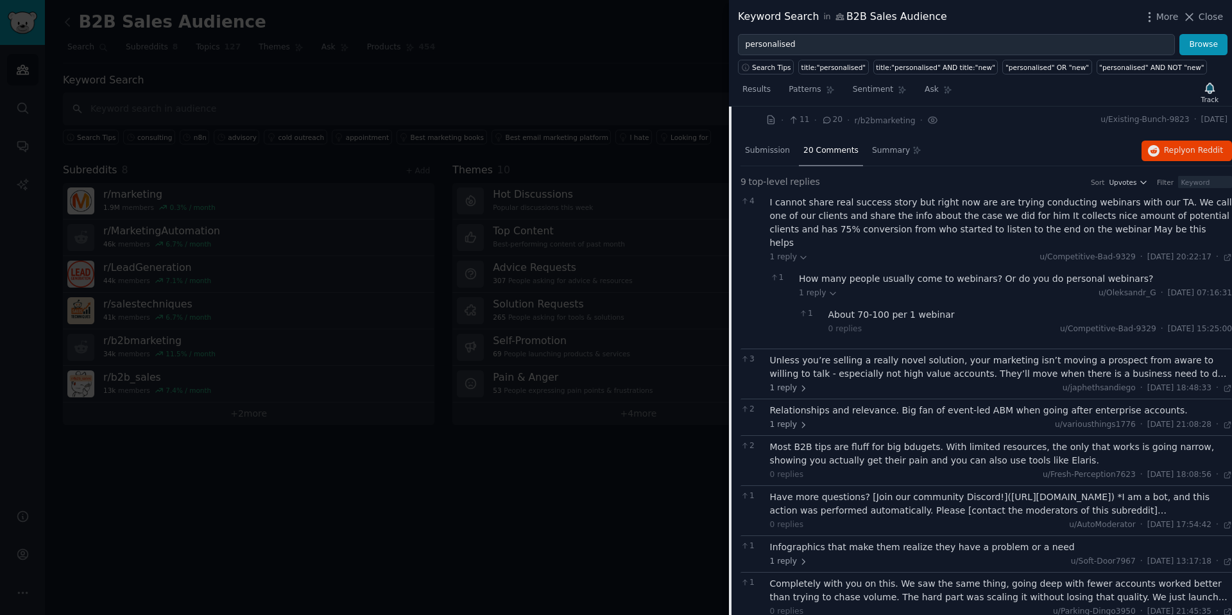
scroll to position [178, 0]
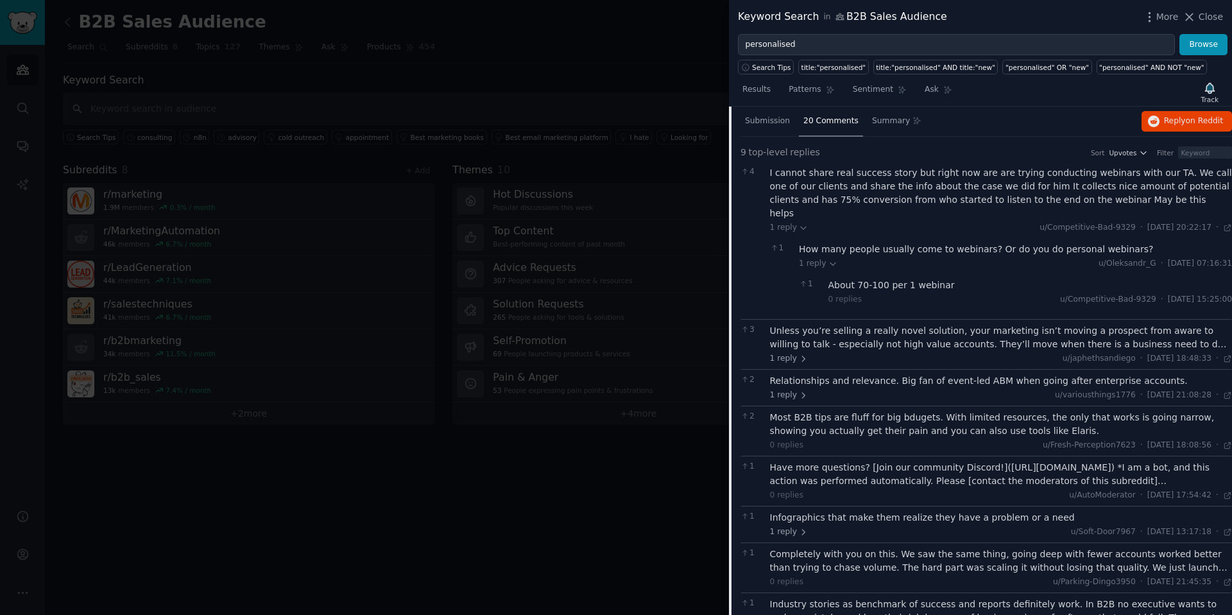
click at [1215, 331] on div "Unless you’re selling a really novel solution, your marketing isn’t moving a pr…" at bounding box center [1001, 337] width 463 height 27
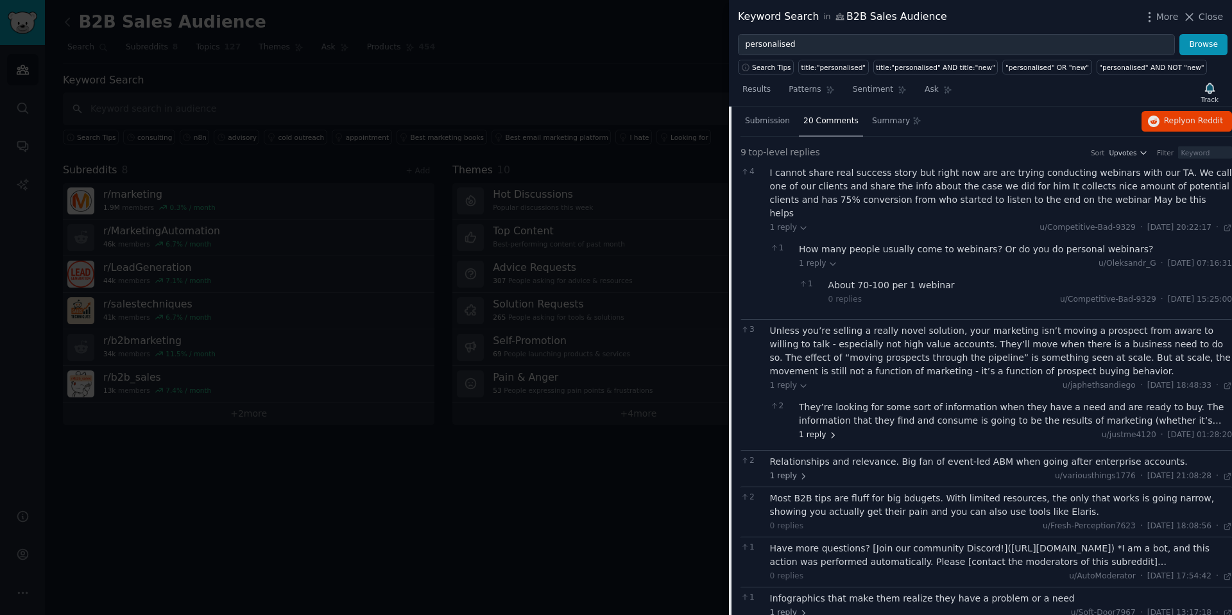
click at [816, 429] on span "1 reply" at bounding box center [818, 435] width 39 height 12
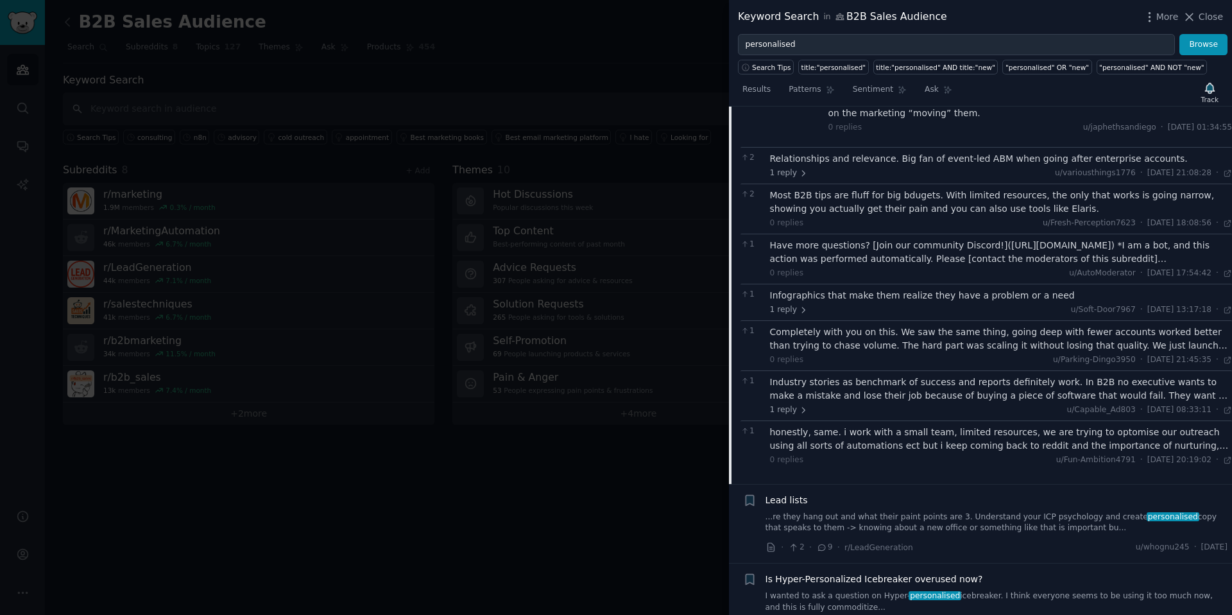
scroll to position [544, 0]
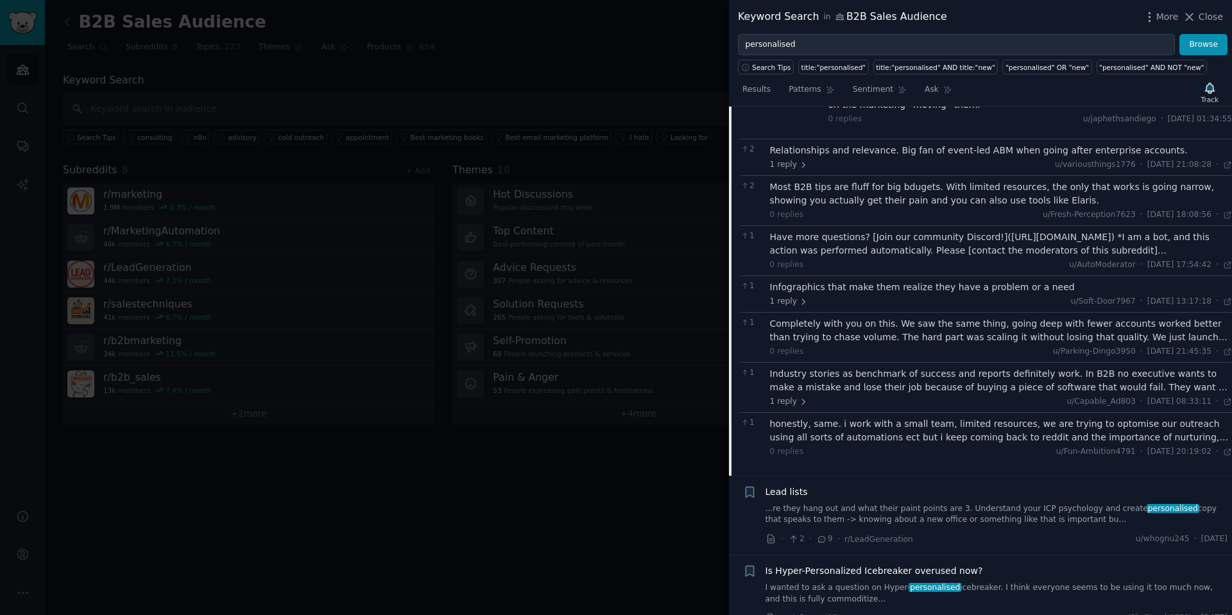
click at [1213, 322] on div "Completely with you on this. We saw the same thing, going deep with fewer accou…" at bounding box center [1001, 330] width 463 height 27
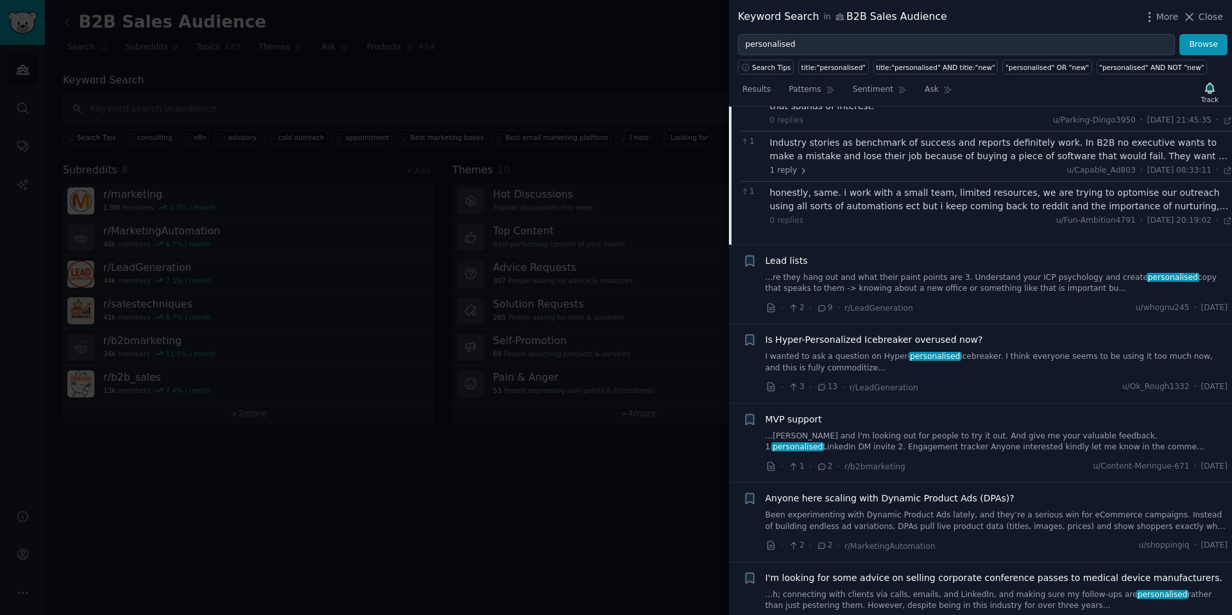
scroll to position [823, 0]
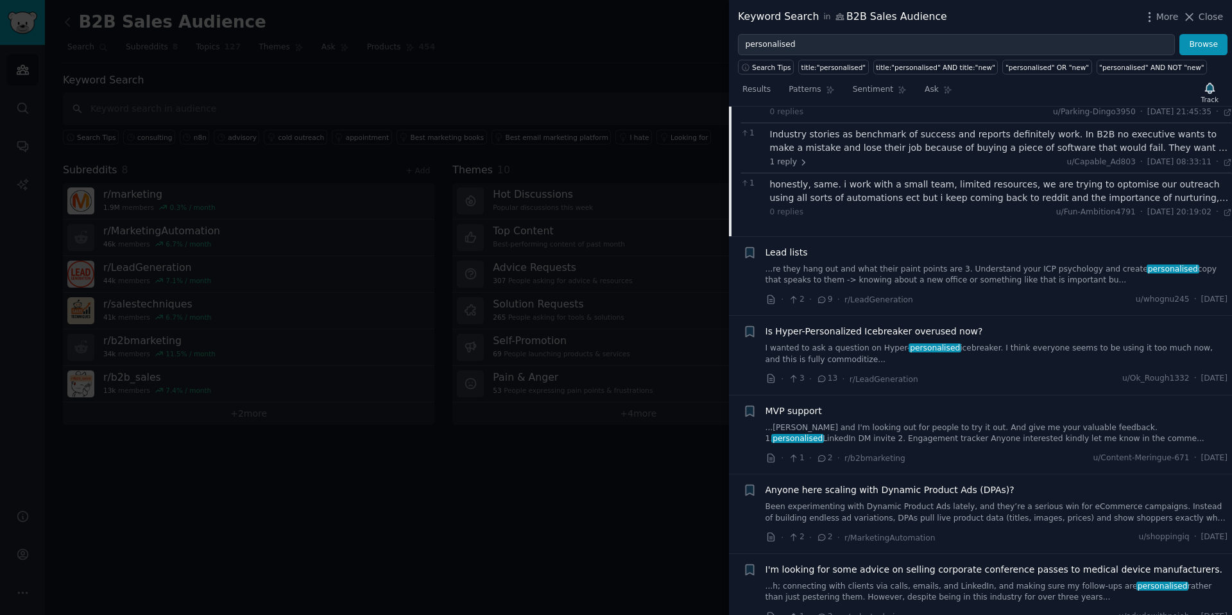
click at [888, 325] on span "Is Hyper-Personalized Icebreaker overused now?" at bounding box center [875, 331] width 218 height 13
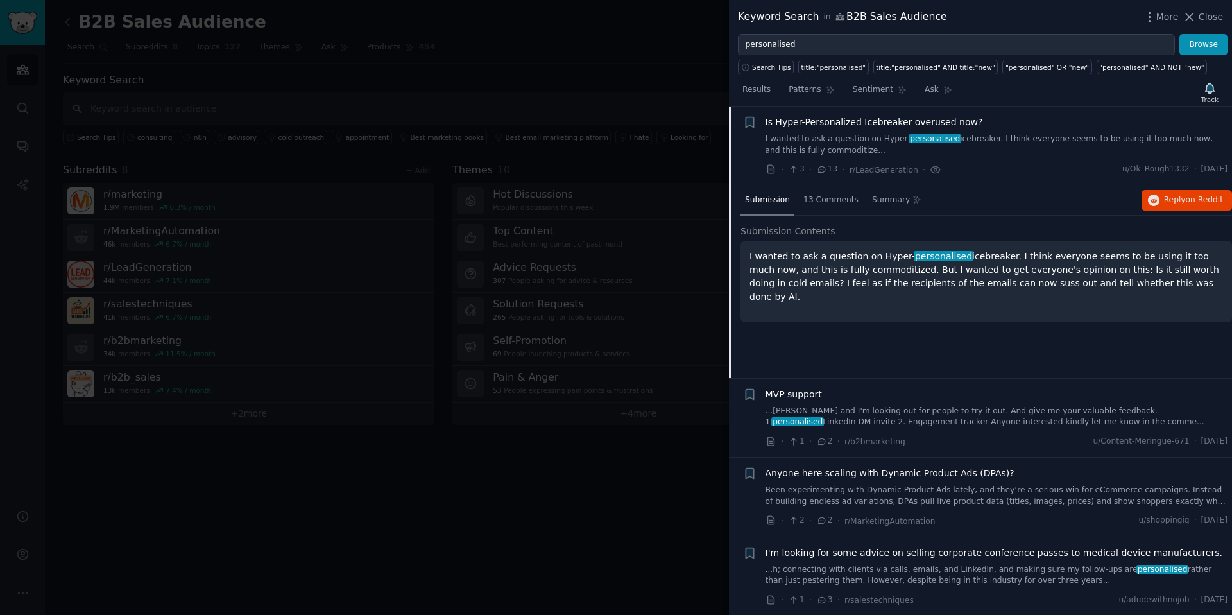
scroll to position [258, 0]
click at [823, 203] on span "13 Comments" at bounding box center [830, 200] width 55 height 12
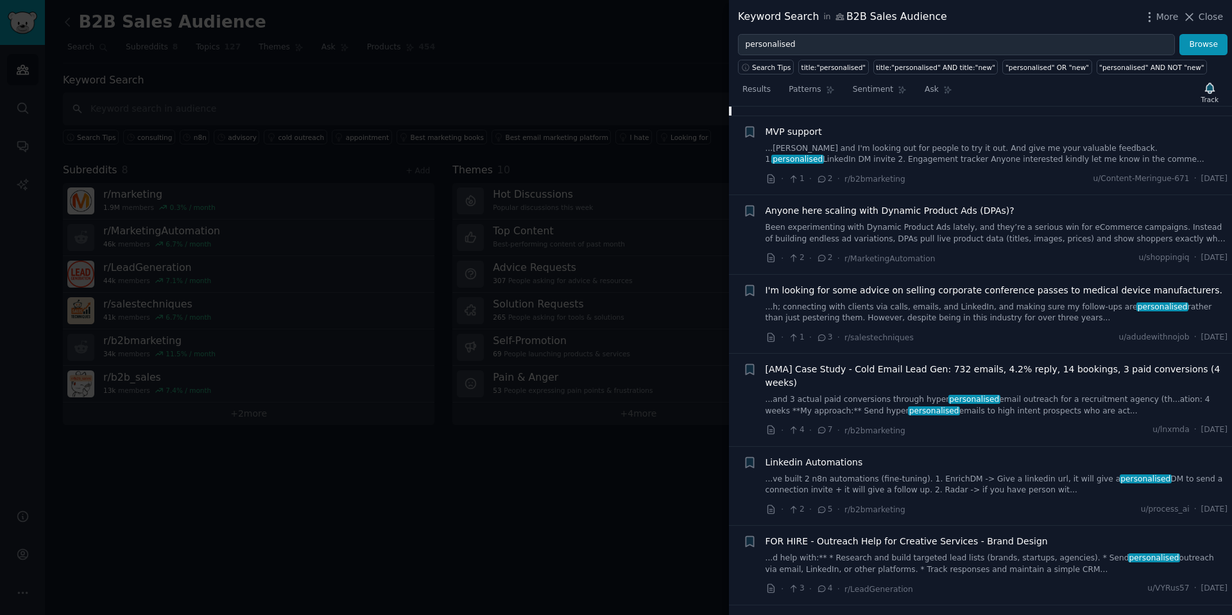
scroll to position [659, 0]
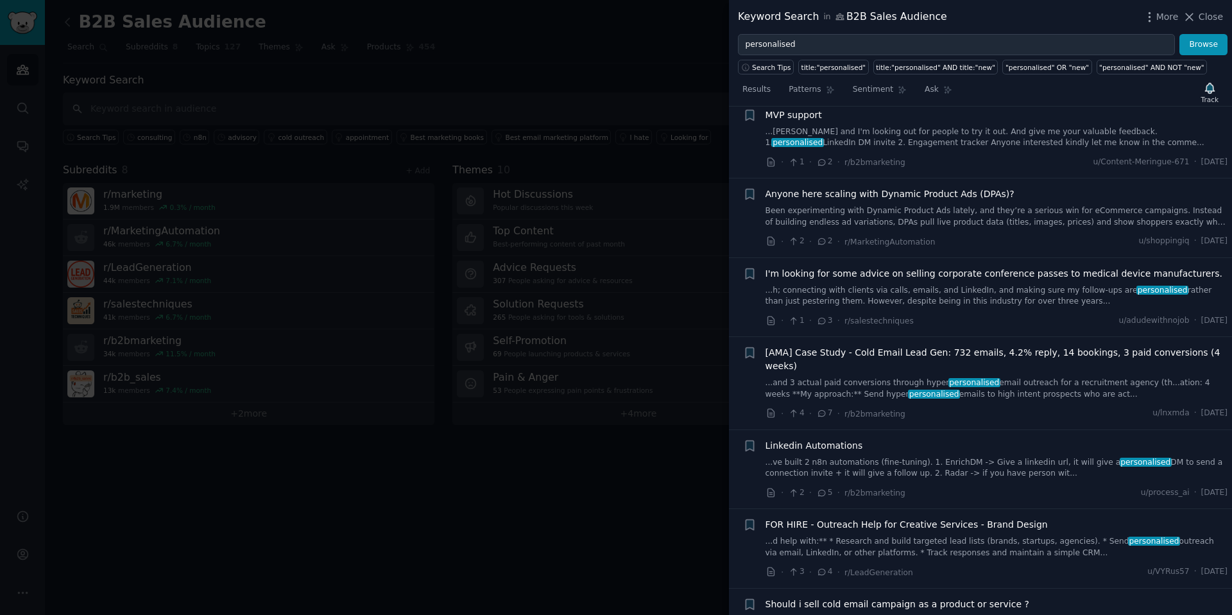
click at [999, 392] on link "...and 3 actual paid conversions through hyper personalised email outreach for …" at bounding box center [997, 388] width 463 height 22
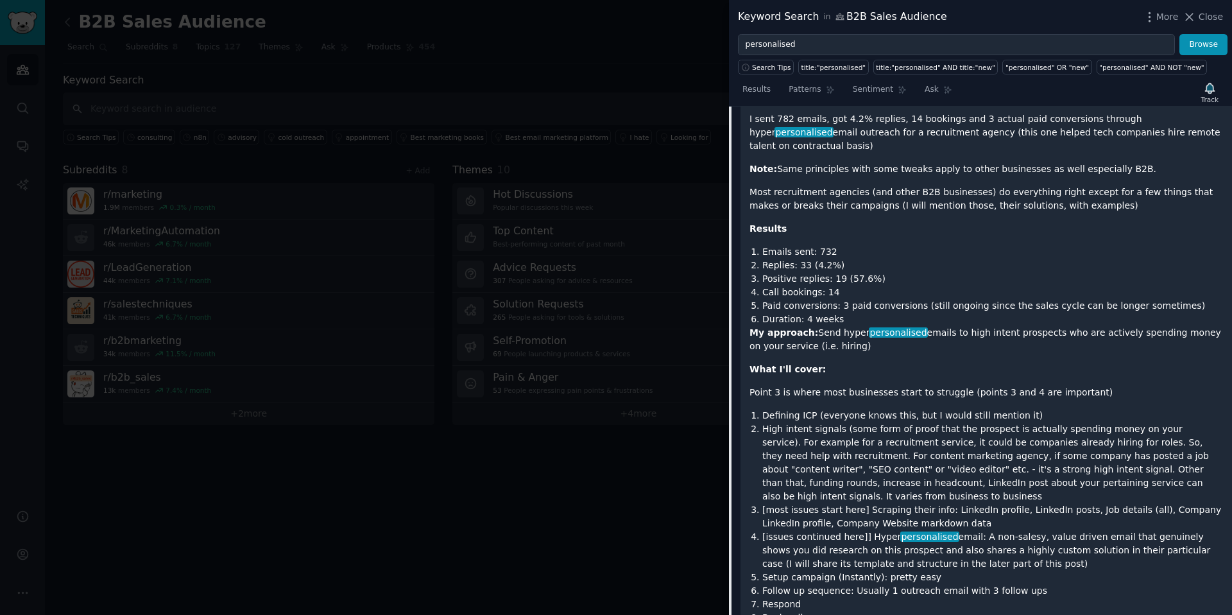
scroll to position [843, 0]
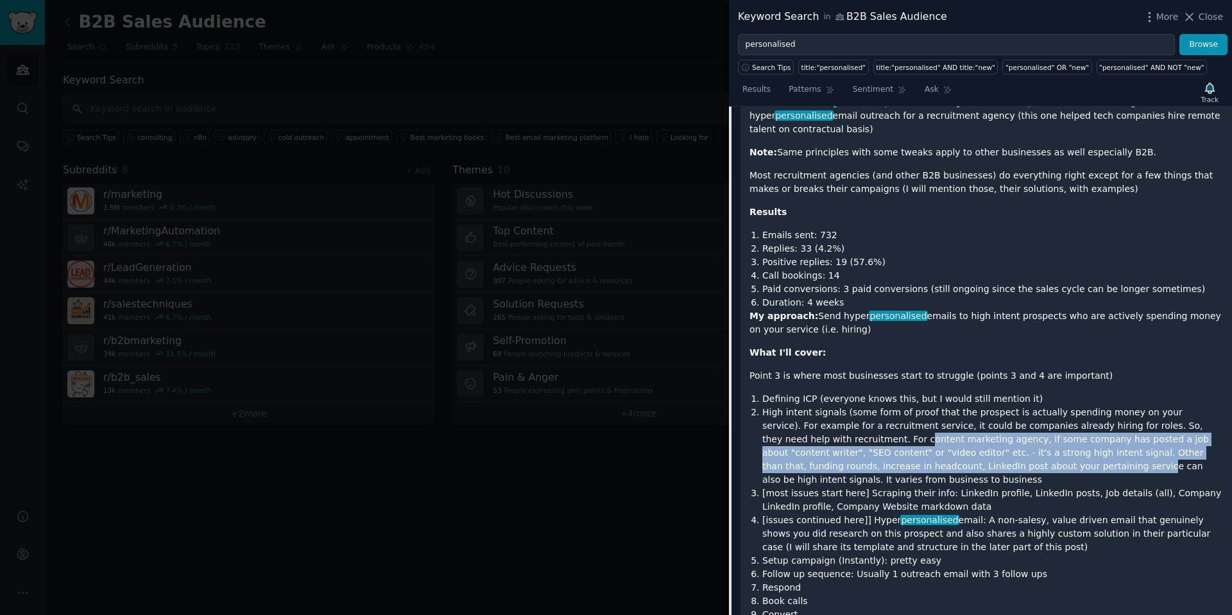
drag, startPoint x: 838, startPoint y: 392, endPoint x: 987, endPoint y: 431, distance: 153.9
click at [987, 431] on li "High intent signals (some form of proof that the prospect is actually spending …" at bounding box center [992, 446] width 461 height 81
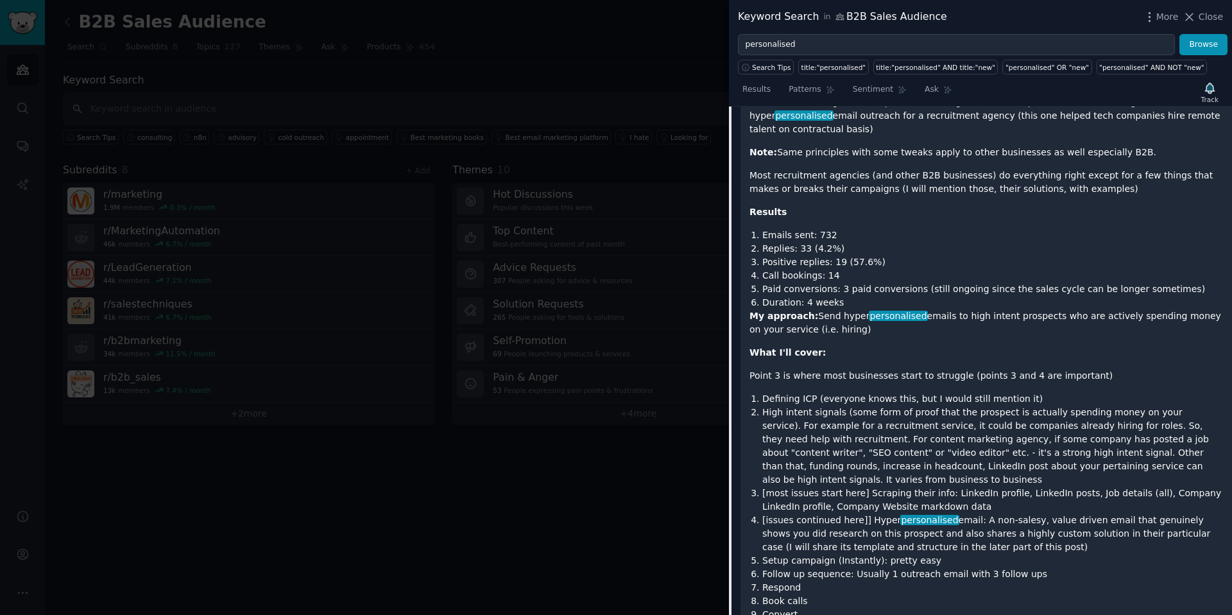
click at [995, 433] on li "High intent signals (some form of proof that the prospect is actually spending …" at bounding box center [992, 446] width 461 height 81
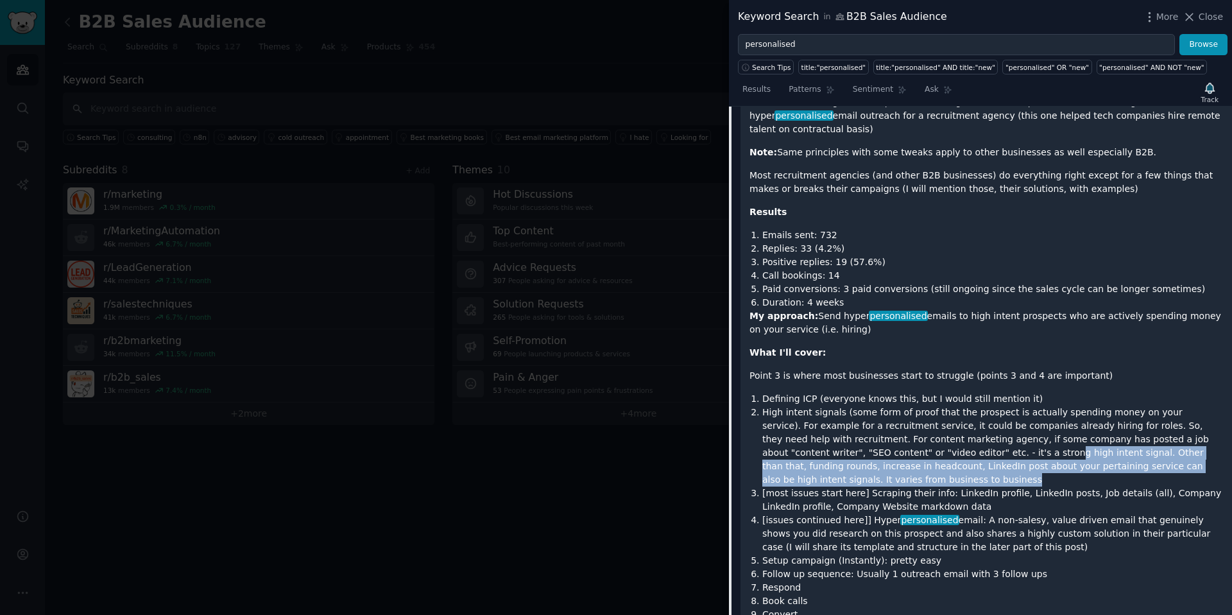
drag, startPoint x: 942, startPoint y: 415, endPoint x: 953, endPoint y: 435, distance: 23.3
click at [954, 435] on li "High intent signals (some form of proof that the prospect is actually spending …" at bounding box center [992, 446] width 461 height 81
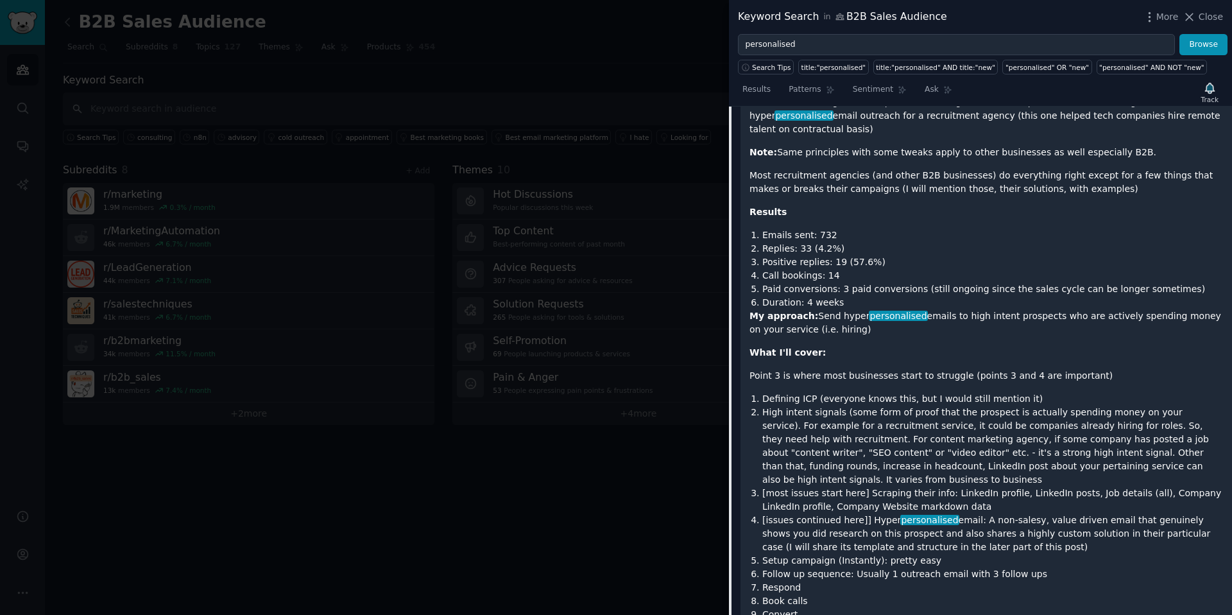
click at [888, 436] on li "High intent signals (some form of proof that the prospect is actually spending …" at bounding box center [992, 446] width 461 height 81
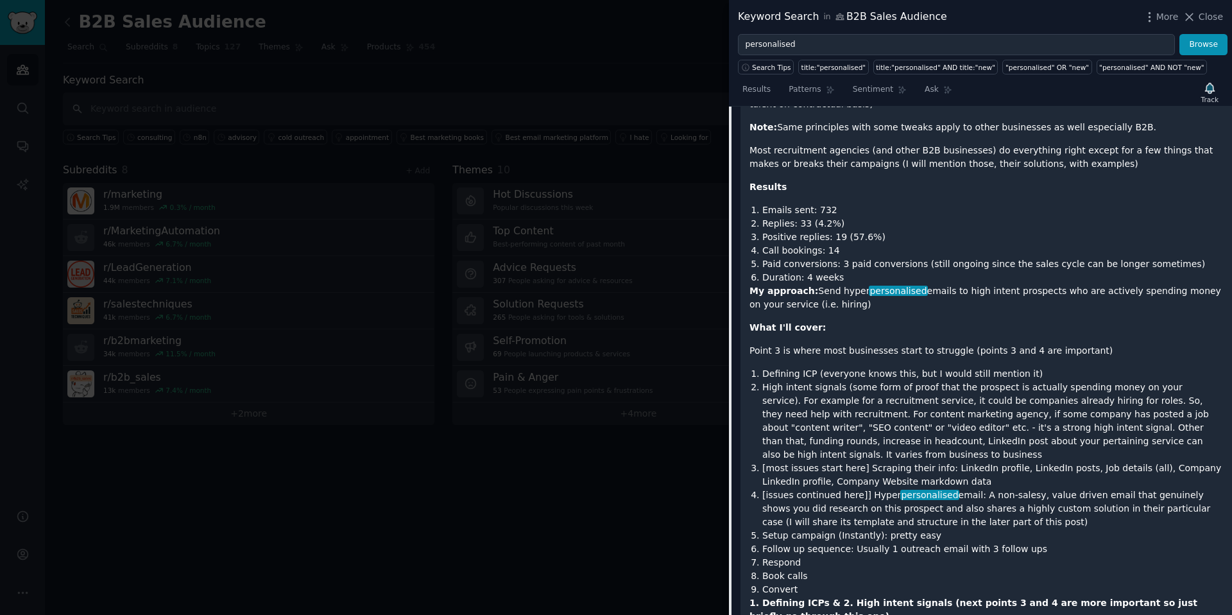
scroll to position [876, 0]
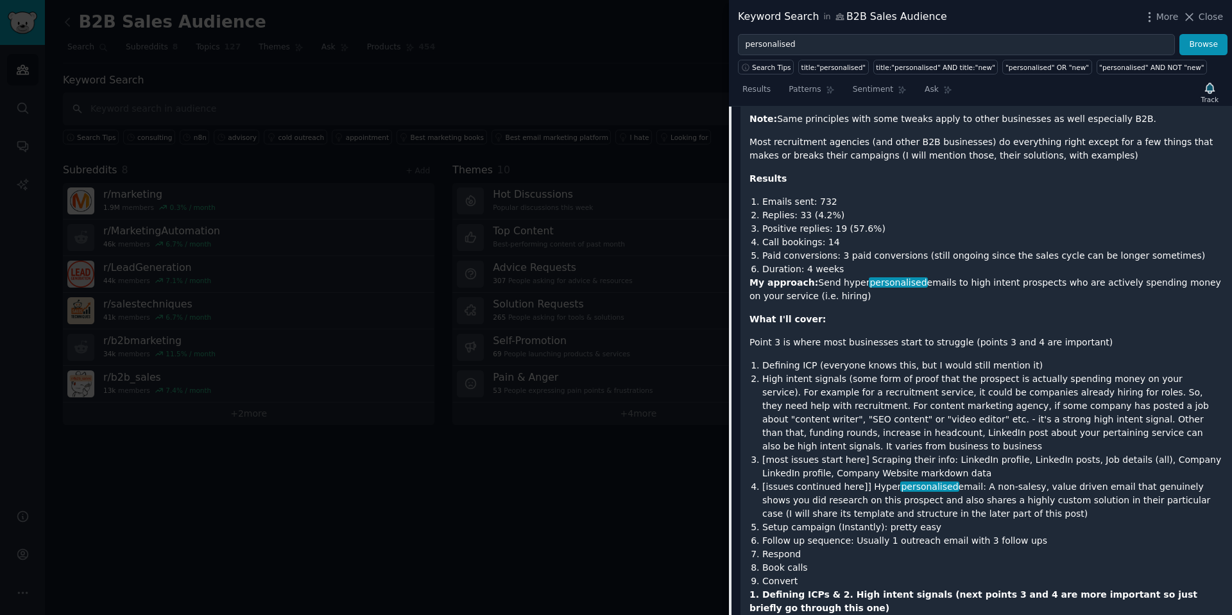
drag, startPoint x: 831, startPoint y: 461, endPoint x: 1009, endPoint y: 469, distance: 178.6
click at [1009, 480] on li "[issues continued here]] Hyper personalised email: A non-salesy, value driven e…" at bounding box center [992, 500] width 461 height 40
click at [1011, 480] on li "[issues continued here]] Hyper personalised email: A non-salesy, value driven e…" at bounding box center [992, 500] width 461 height 40
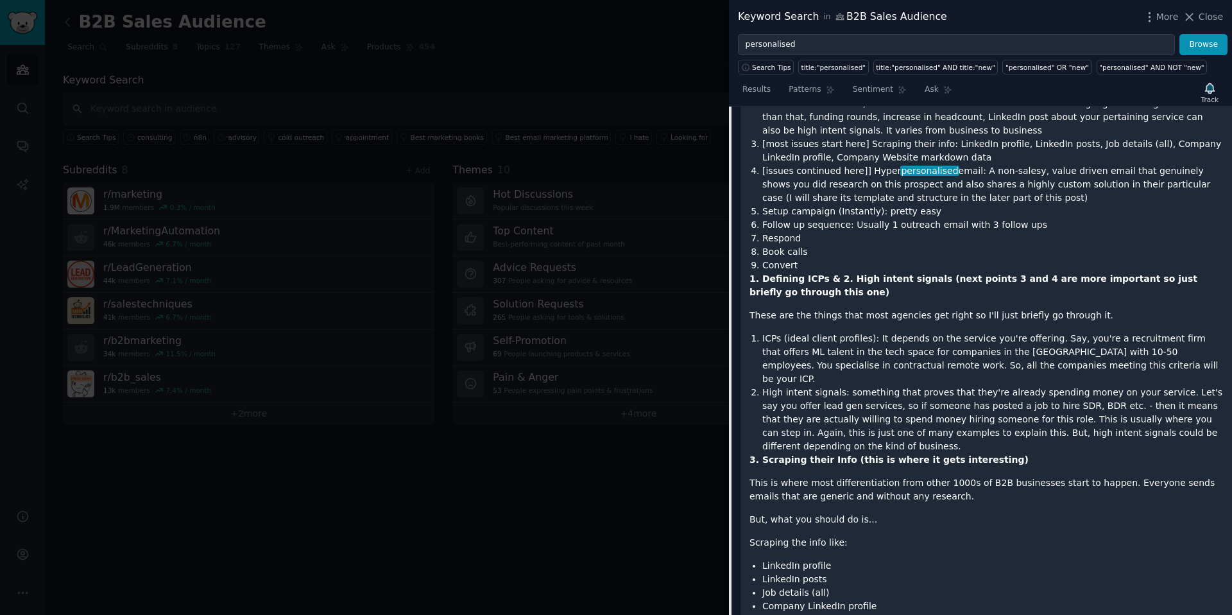
scroll to position [1208, 0]
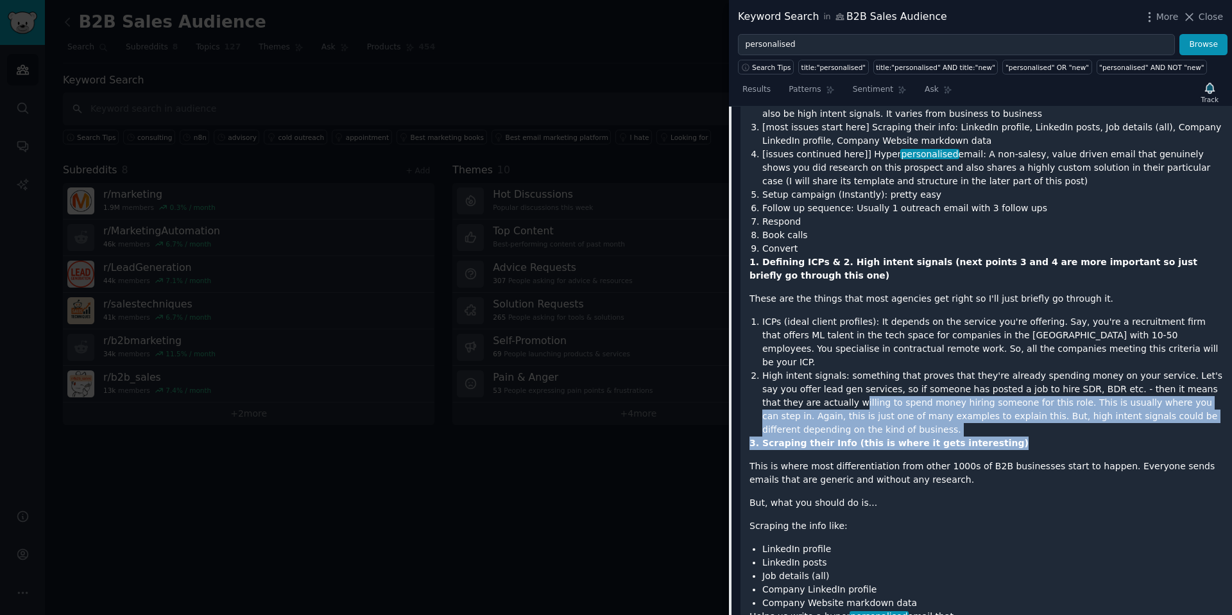
drag, startPoint x: 803, startPoint y: 351, endPoint x: 1097, endPoint y: 408, distance: 298.8
click at [1108, 393] on div "Hello Everyone, just wanted to share a case study AMA where I'll try to share p…" at bounding box center [987, 580] width 474 height 1900
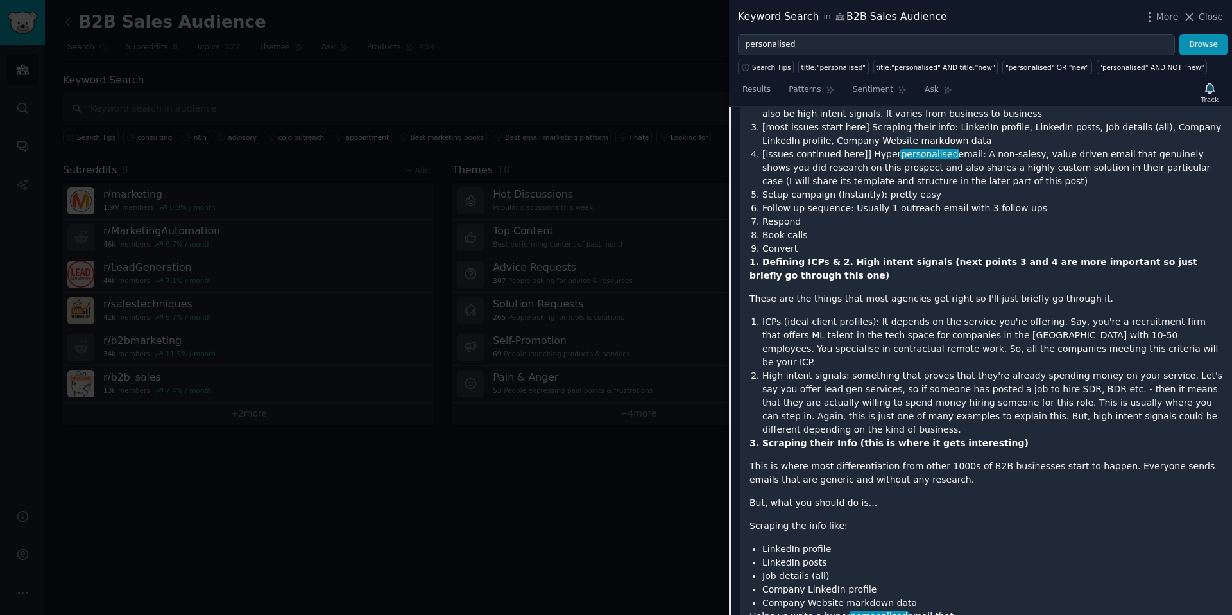
click at [1094, 459] on p "This is where most differentiation from other 1000s of B2B businesses start to …" at bounding box center [987, 472] width 474 height 27
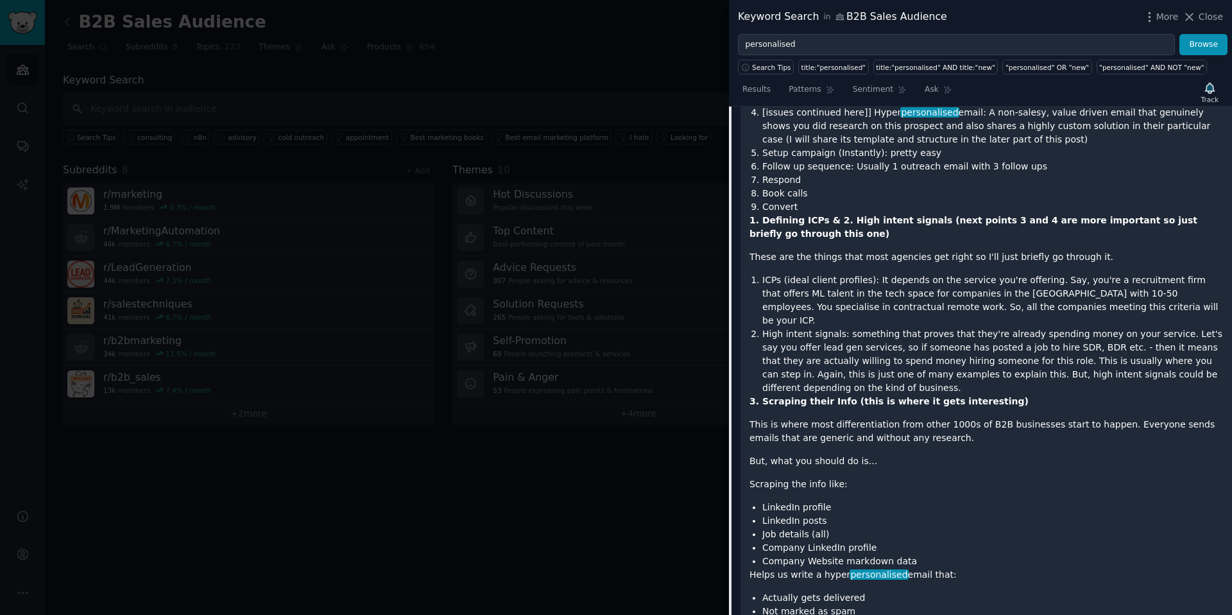
scroll to position [1258, 0]
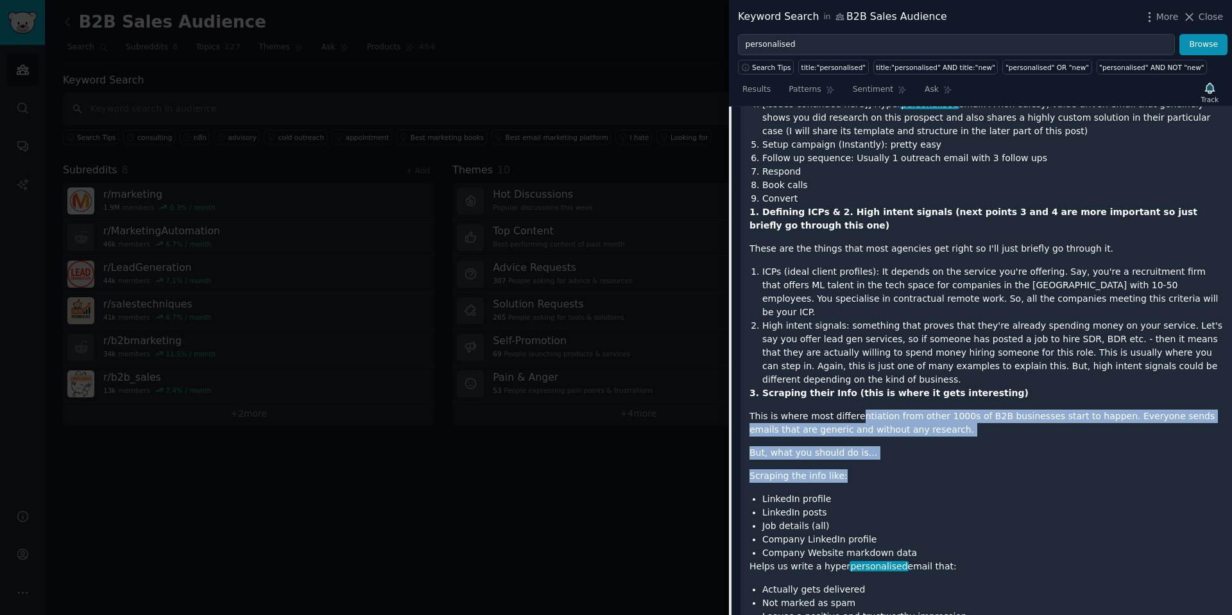
drag, startPoint x: 856, startPoint y: 363, endPoint x: 931, endPoint y: 425, distance: 97.5
click at [931, 425] on div "Hello Everyone, just wanted to share a case study AMA where I'll try to share p…" at bounding box center [987, 530] width 474 height 1900
click at [921, 469] on p "Scraping the info like:" at bounding box center [987, 475] width 474 height 13
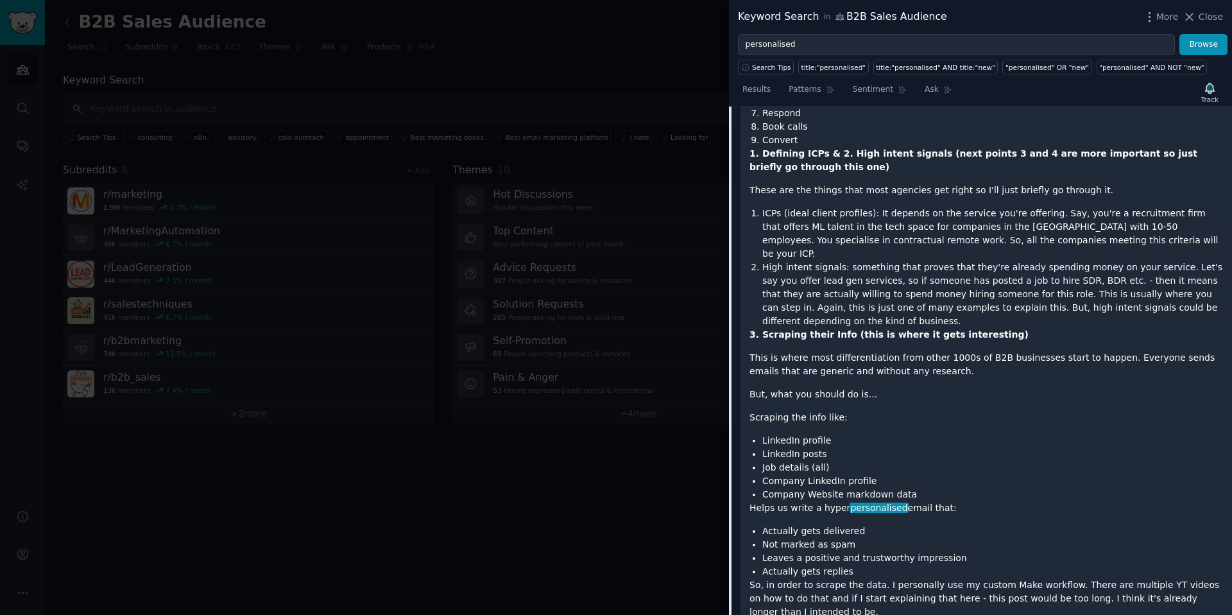
scroll to position [1325, 0]
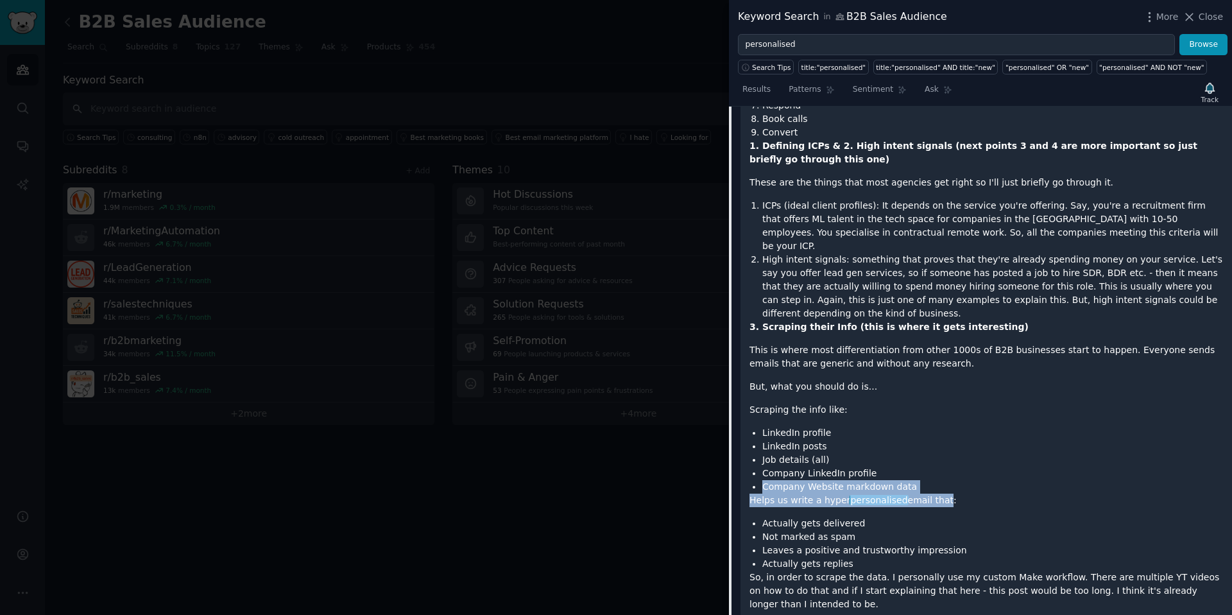
drag, startPoint x: 889, startPoint y: 414, endPoint x: 936, endPoint y: 449, distance: 59.2
click at [936, 449] on div "Hello Everyone, just wanted to share a case study AMA where I'll try to share p…" at bounding box center [987, 464] width 474 height 1900
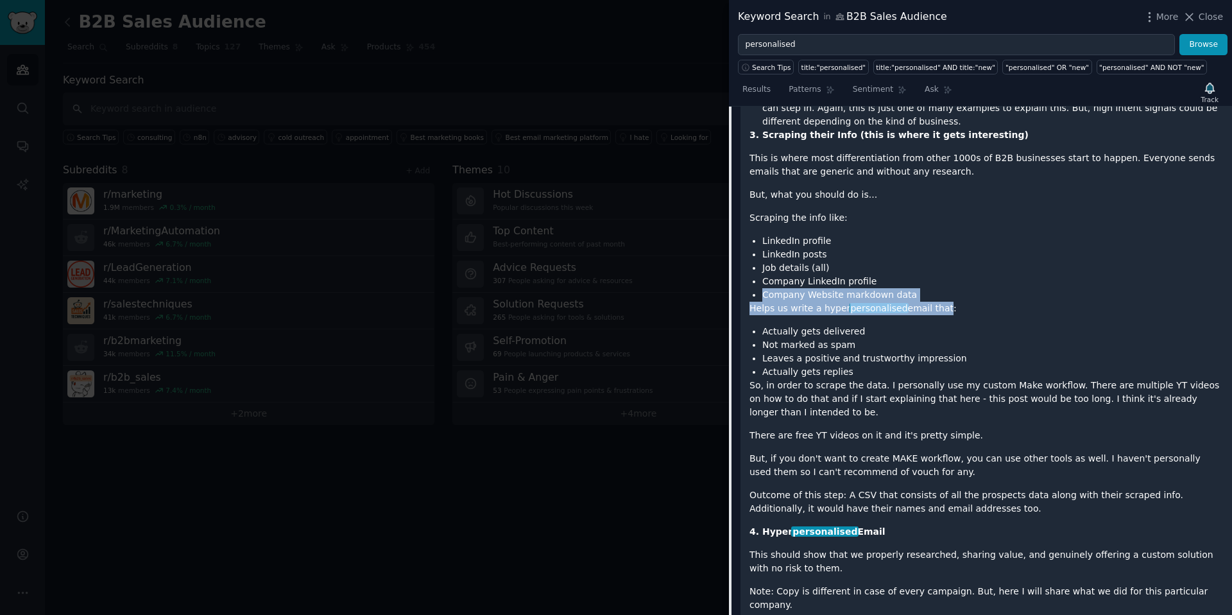
scroll to position [1525, 0]
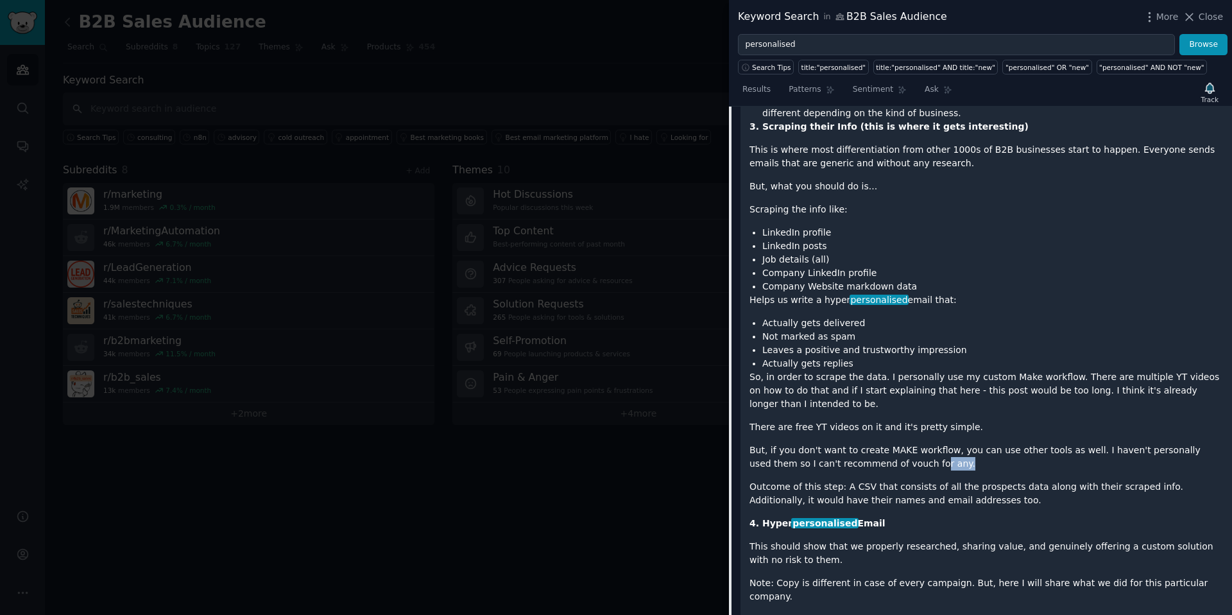
drag, startPoint x: 874, startPoint y: 402, endPoint x: 931, endPoint y: 415, distance: 57.8
click at [931, 443] on p "But, if you don't want to create MAKE workflow, you can use other tools as well…" at bounding box center [987, 456] width 474 height 27
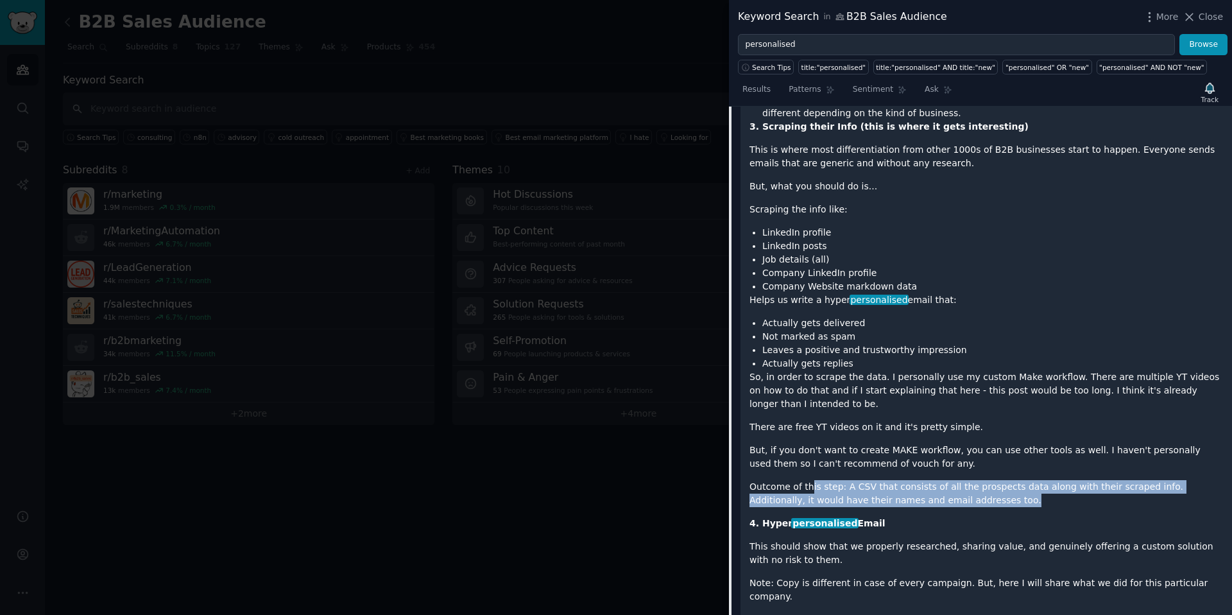
drag, startPoint x: 807, startPoint y: 434, endPoint x: 965, endPoint y: 442, distance: 157.4
click at [965, 480] on p "Outcome of this step: A CSV that consists of all the prospects data along with …" at bounding box center [987, 493] width 474 height 27
click at [966, 480] on p "Outcome of this step: A CSV that consists of all the prospects data along with …" at bounding box center [987, 493] width 474 height 27
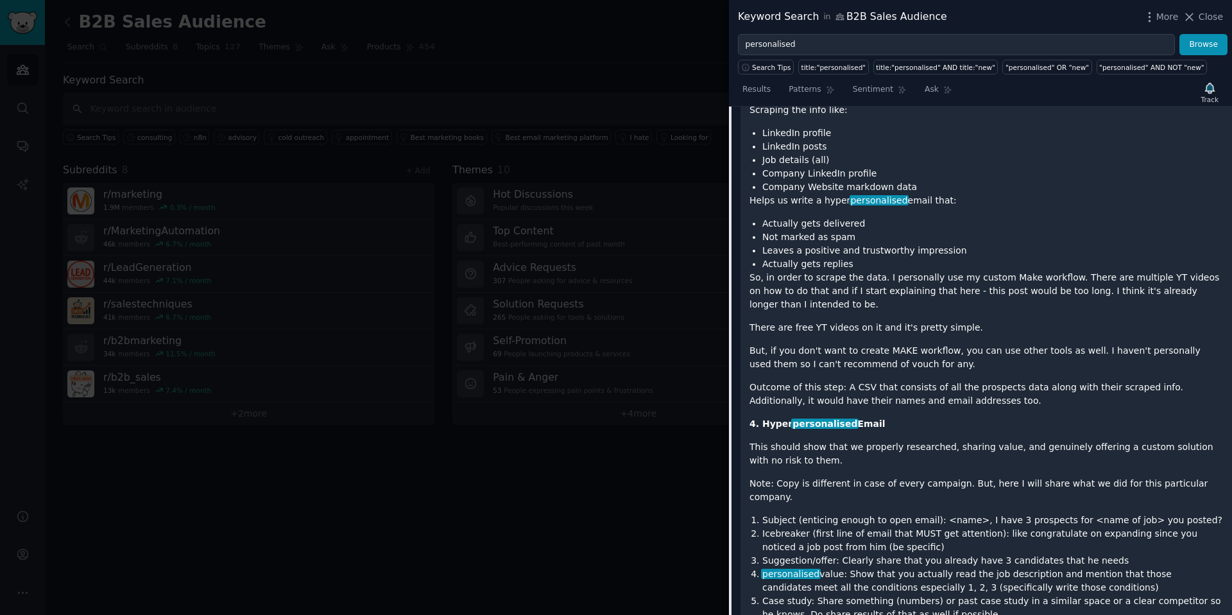
scroll to position [1633, 0]
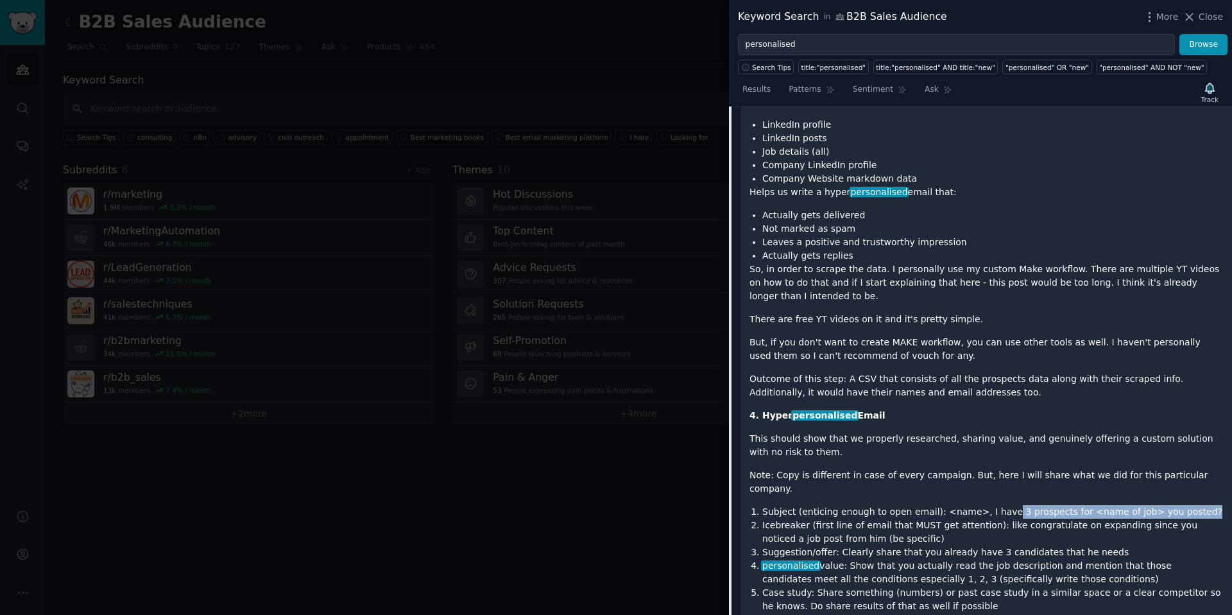
drag, startPoint x: 1003, startPoint y: 444, endPoint x: 1187, endPoint y: 445, distance: 183.5
click at [1187, 505] on li "Subject (enticing enough to open email): <name>, I have 3 prospects for <name o…" at bounding box center [992, 511] width 461 height 13
click at [1190, 505] on li "Subject (enticing enough to open email): <name>, I have 3 prospects for <name o…" at bounding box center [992, 511] width 461 height 13
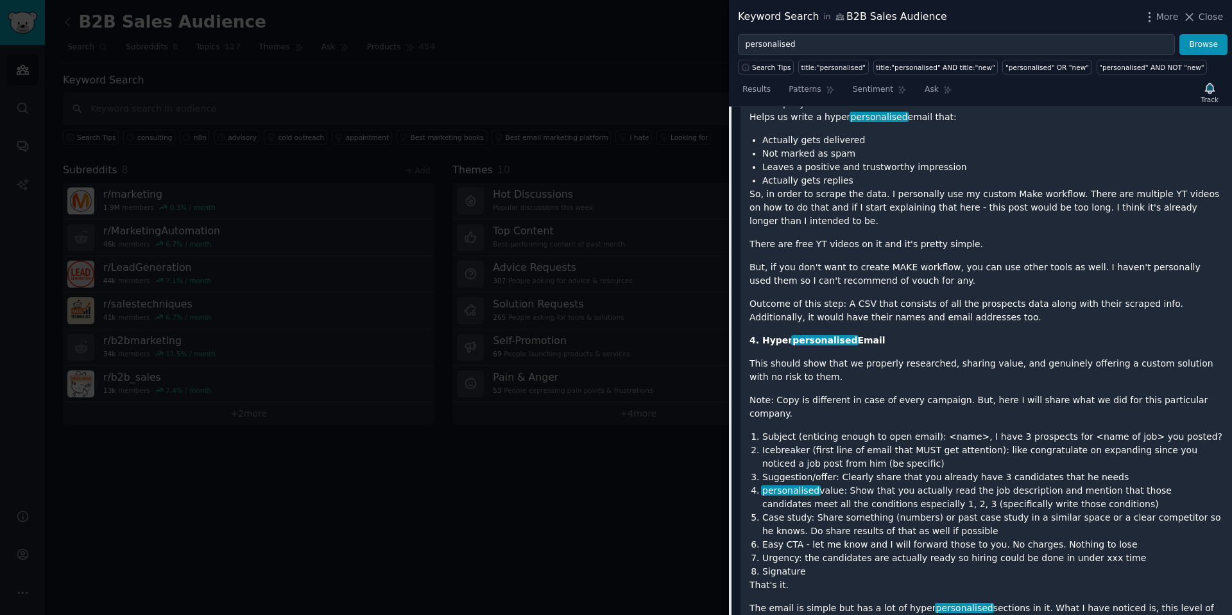
scroll to position [1716, 0]
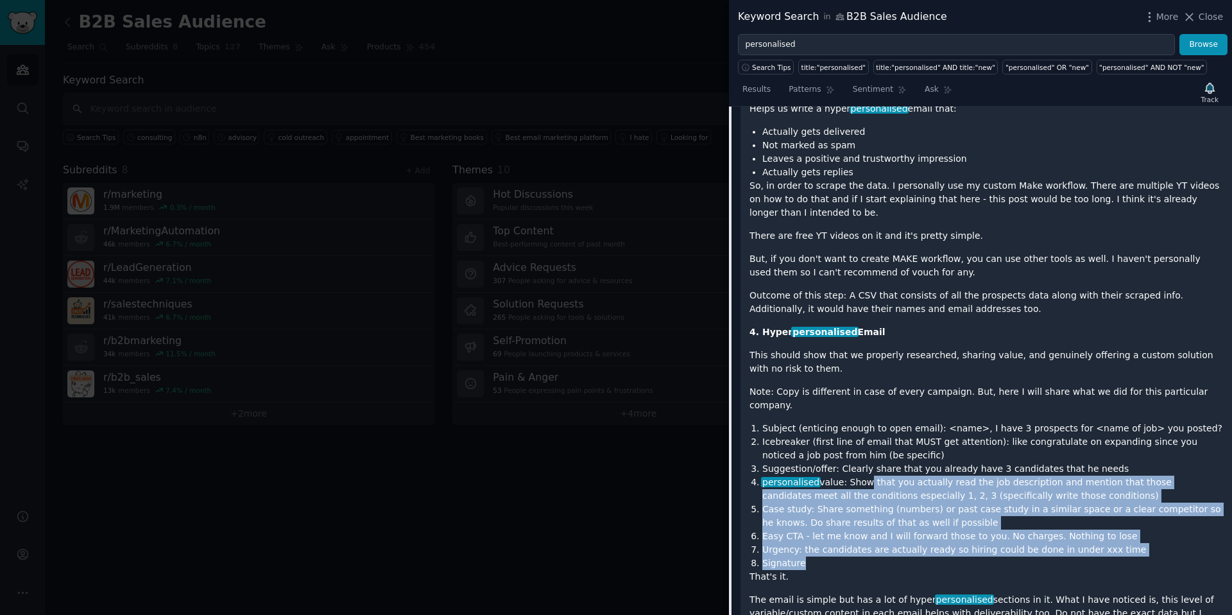
drag, startPoint x: 858, startPoint y: 416, endPoint x: 1096, endPoint y: 490, distance: 249.1
click at [1096, 490] on ol "Subject (enticing enough to open email): <name>, I have 3 prospects for <name o…" at bounding box center [987, 496] width 474 height 148
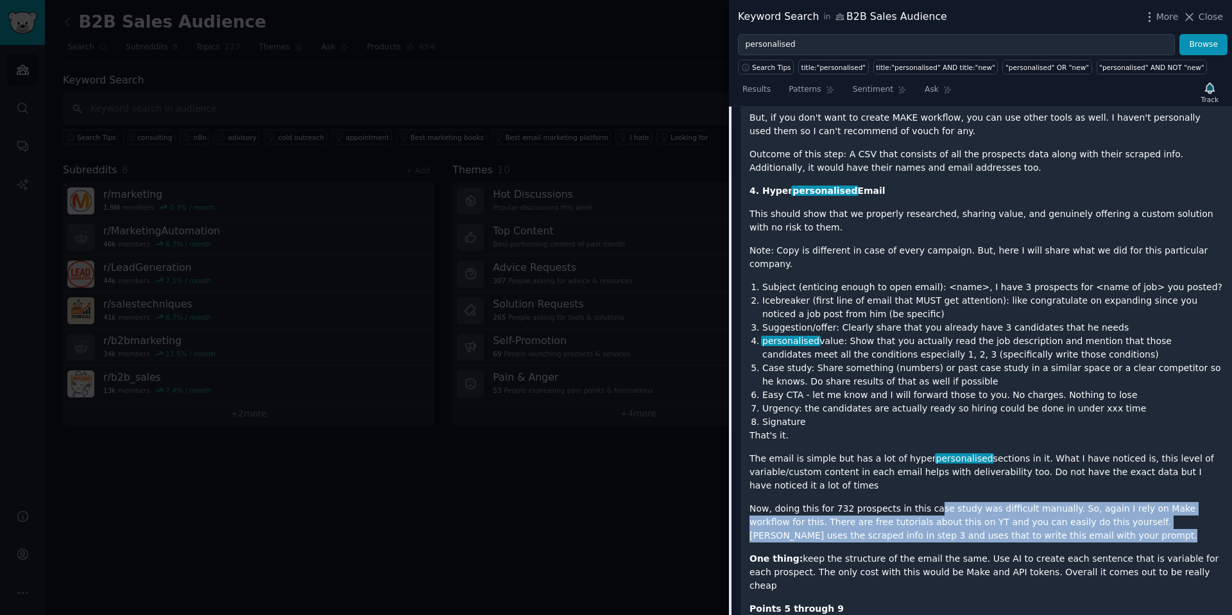
drag, startPoint x: 926, startPoint y: 443, endPoint x: 1164, endPoint y: 476, distance: 240.3
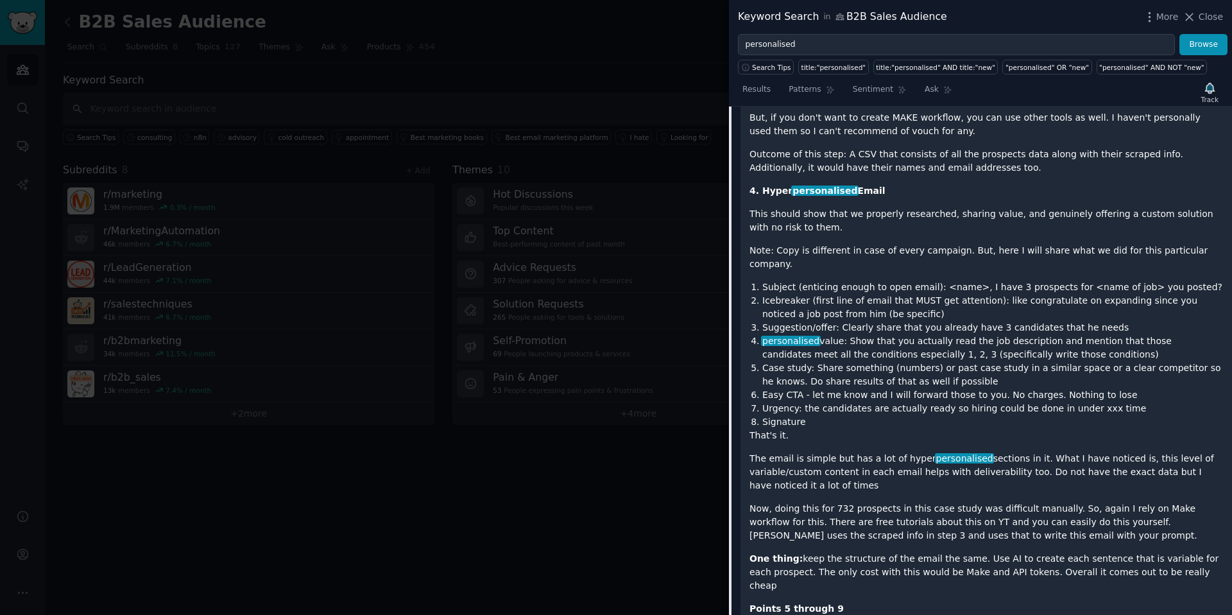
drag, startPoint x: 837, startPoint y: 456, endPoint x: 1038, endPoint y: 460, distance: 201.6
click at [1038, 502] on p "Now, doing this for 732 prospects in this case study was difficult manually. So…" at bounding box center [987, 522] width 474 height 40
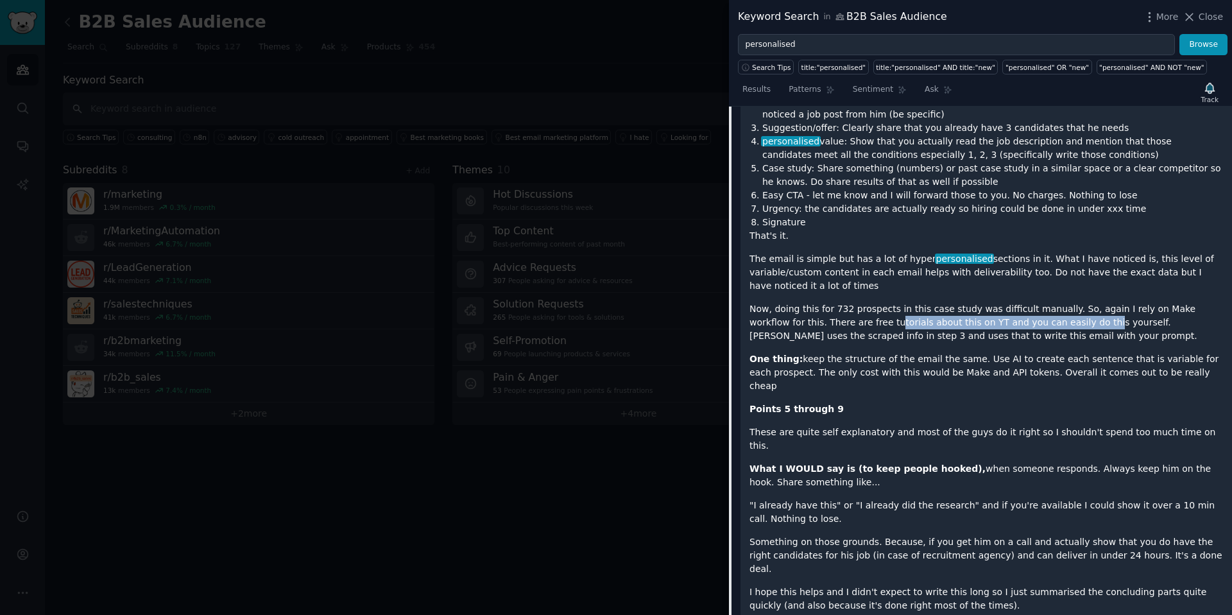
scroll to position [2065, 0]
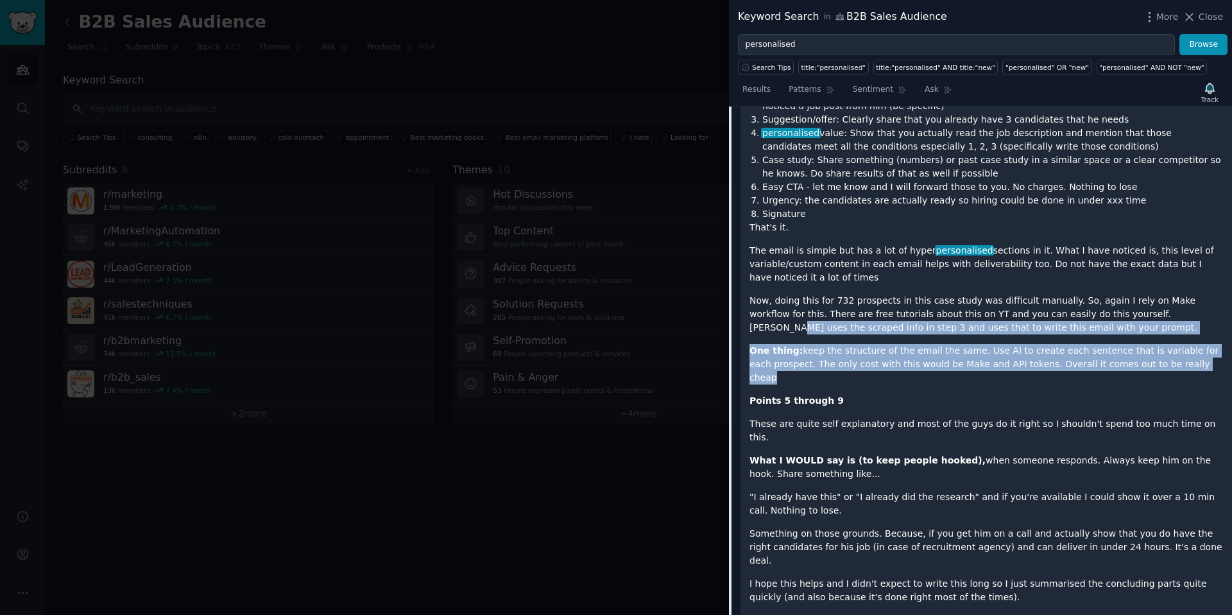
drag, startPoint x: 1125, startPoint y: 247, endPoint x: 1153, endPoint y: 309, distance: 67.5
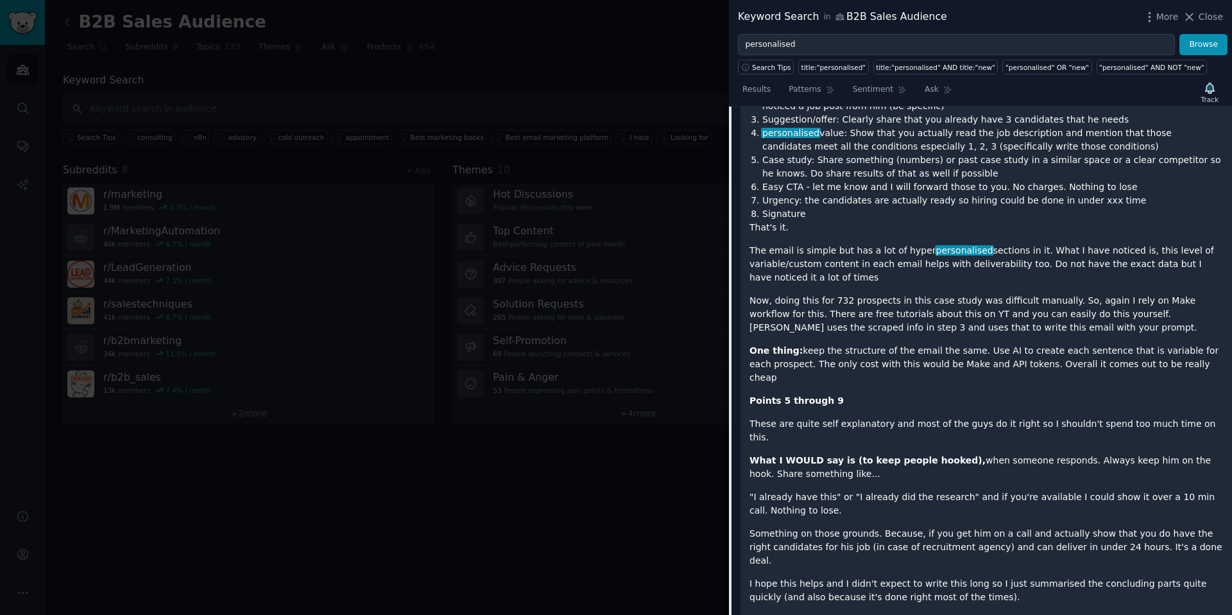
drag, startPoint x: 836, startPoint y: 248, endPoint x: 891, endPoint y: 250, distance: 54.6
click at [896, 294] on p "Now, doing this for 732 prospects in this case study was difficult manually. So…" at bounding box center [987, 314] width 474 height 40
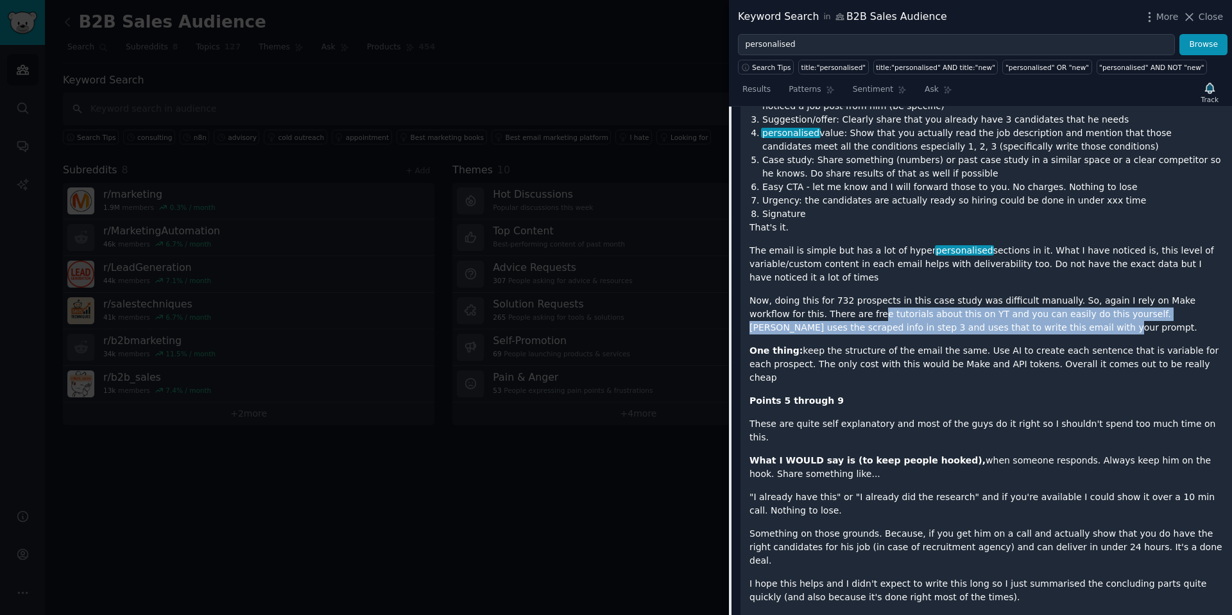
drag, startPoint x: 841, startPoint y: 249, endPoint x: 1180, endPoint y: 261, distance: 338.4
click at [1180, 294] on p "Now, doing this for 732 prospects in this case study was difficult manually. So…" at bounding box center [987, 314] width 474 height 40
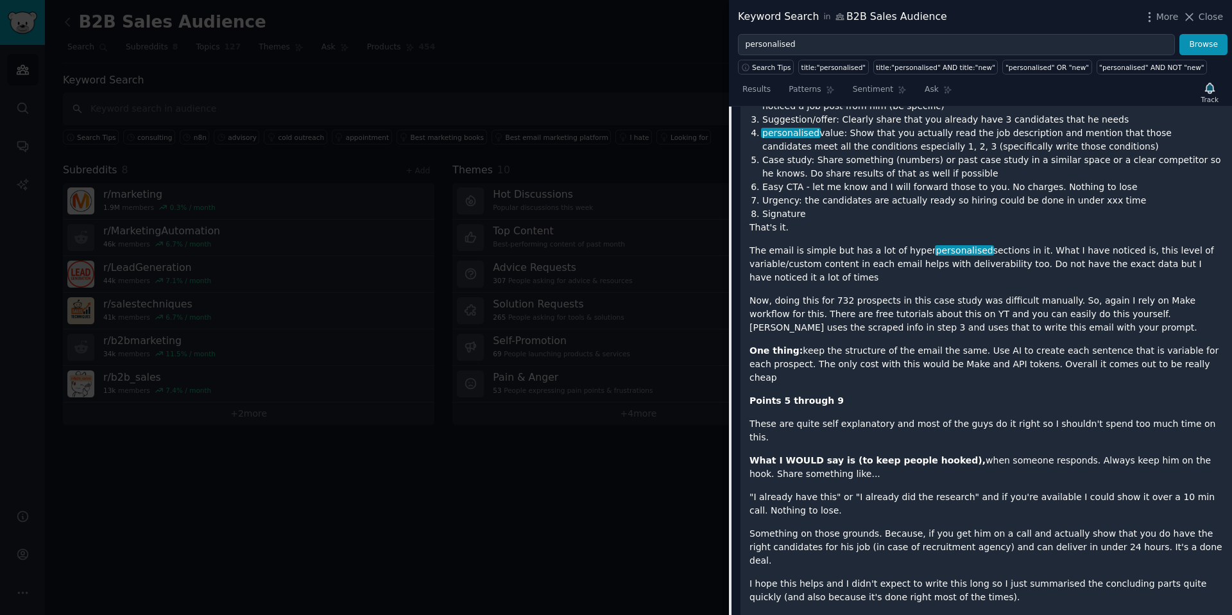
click at [1109, 294] on p "Now, doing this for 732 prospects in this case study was difficult manually. So…" at bounding box center [987, 314] width 474 height 40
drag, startPoint x: 852, startPoint y: 261, endPoint x: 997, endPoint y: 264, distance: 145.1
click at [988, 294] on p "Now, doing this for 732 prospects in this case study was difficult manually. So…" at bounding box center [987, 314] width 474 height 40
click at [1000, 294] on p "Now, doing this for 732 prospects in this case study was difficult manually. So…" at bounding box center [987, 314] width 474 height 40
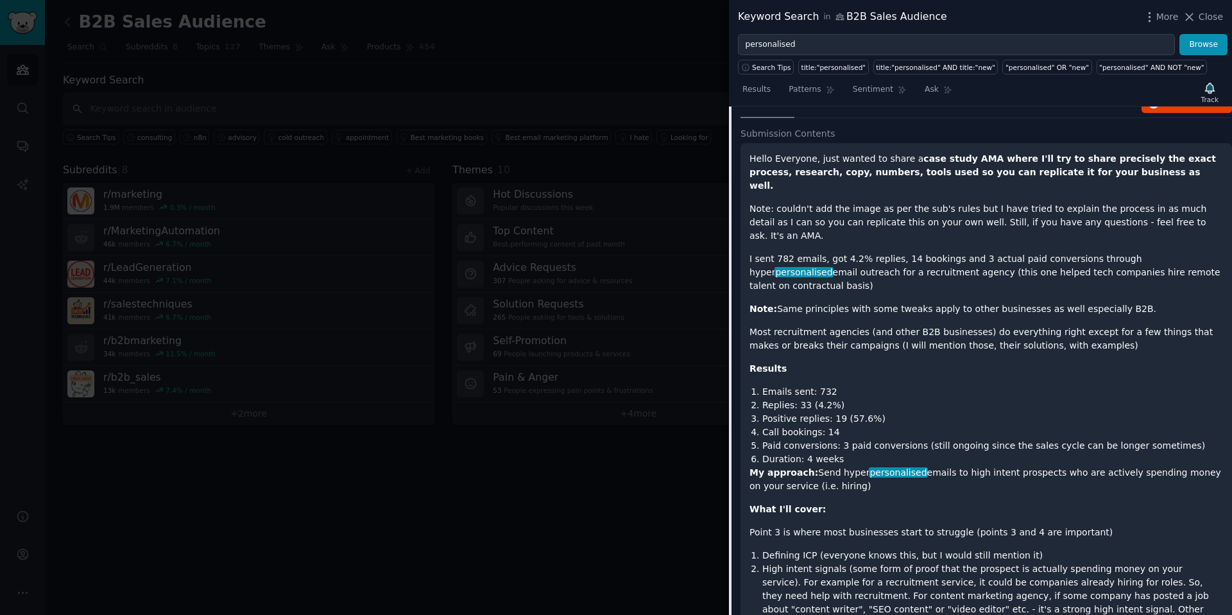
scroll to position [485, 0]
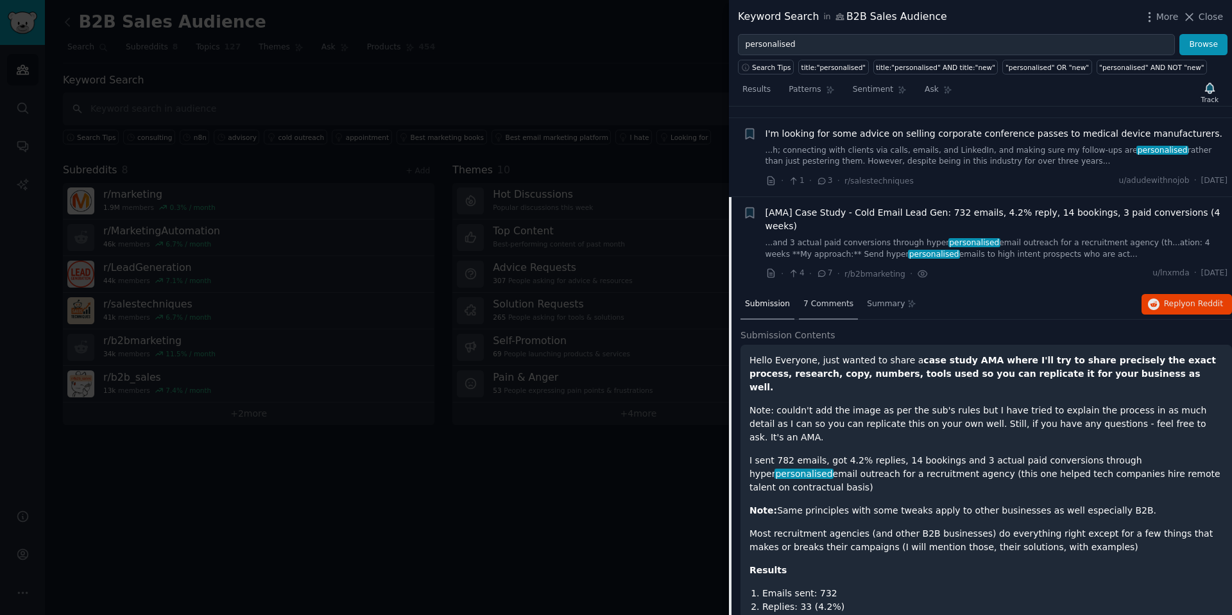
click at [821, 301] on span "7 Comments" at bounding box center [828, 304] width 50 height 12
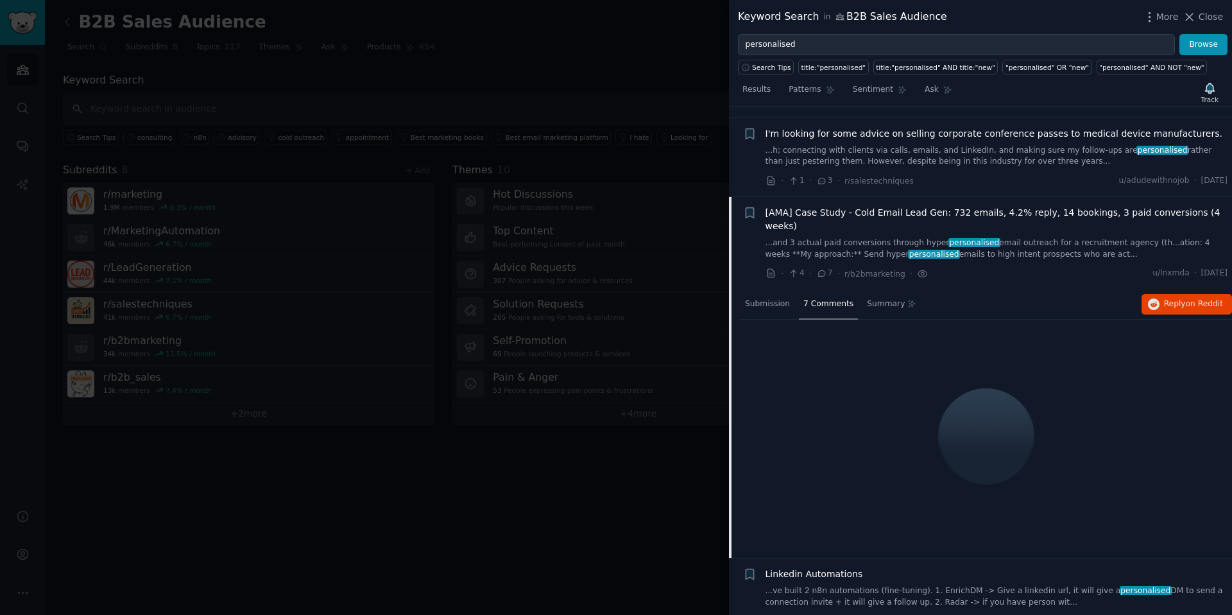
scroll to position [587, 0]
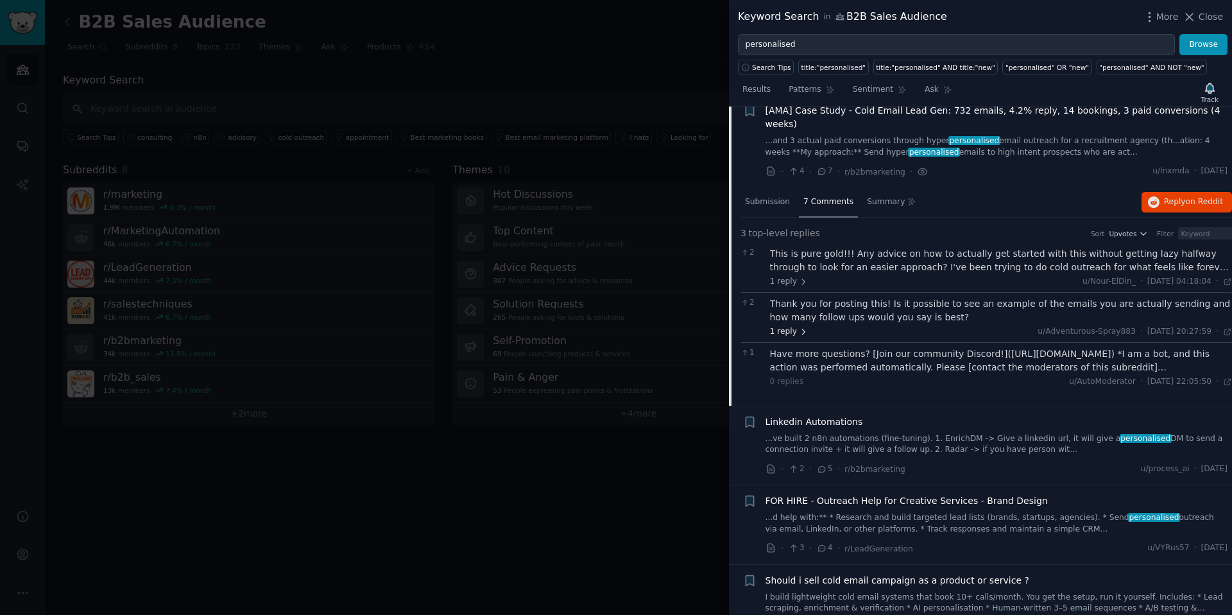
click at [784, 329] on span "1 reply" at bounding box center [789, 332] width 39 height 12
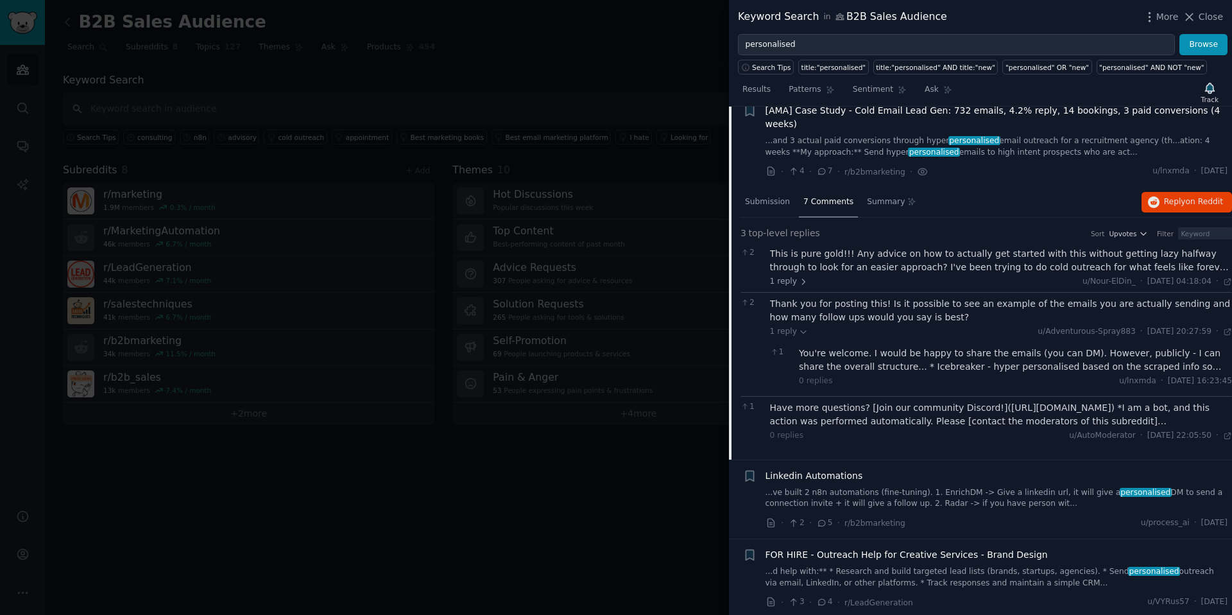
click at [1199, 367] on div "You're welcome. I would be happy to share the emails (you can DM). However, pub…" at bounding box center [1015, 360] width 433 height 27
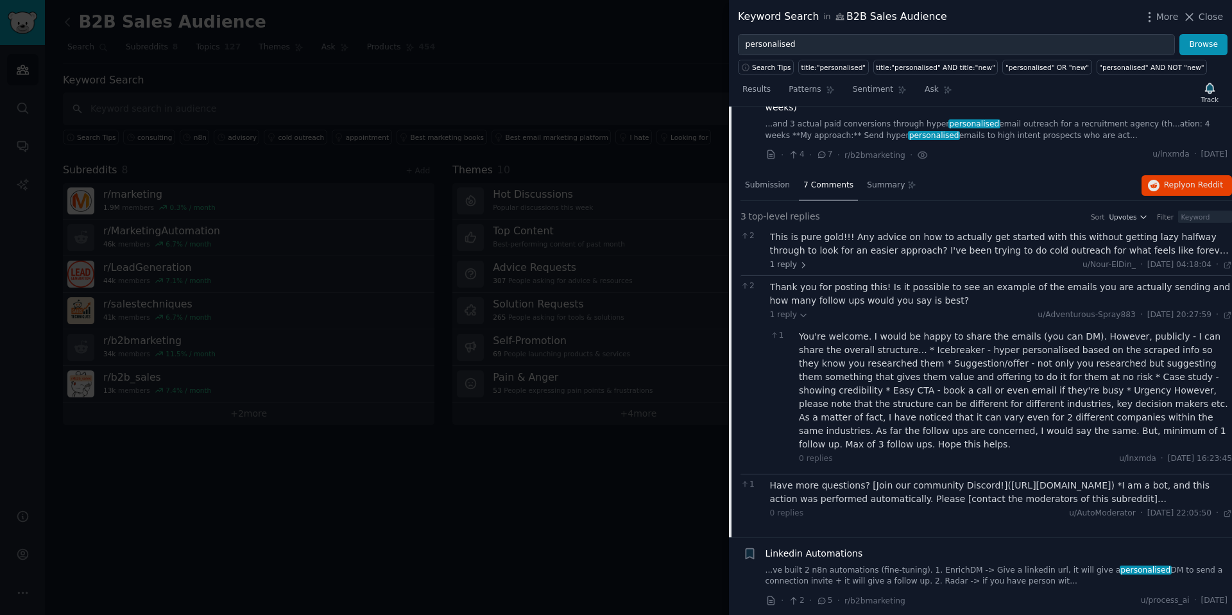
scroll to position [612, 0]
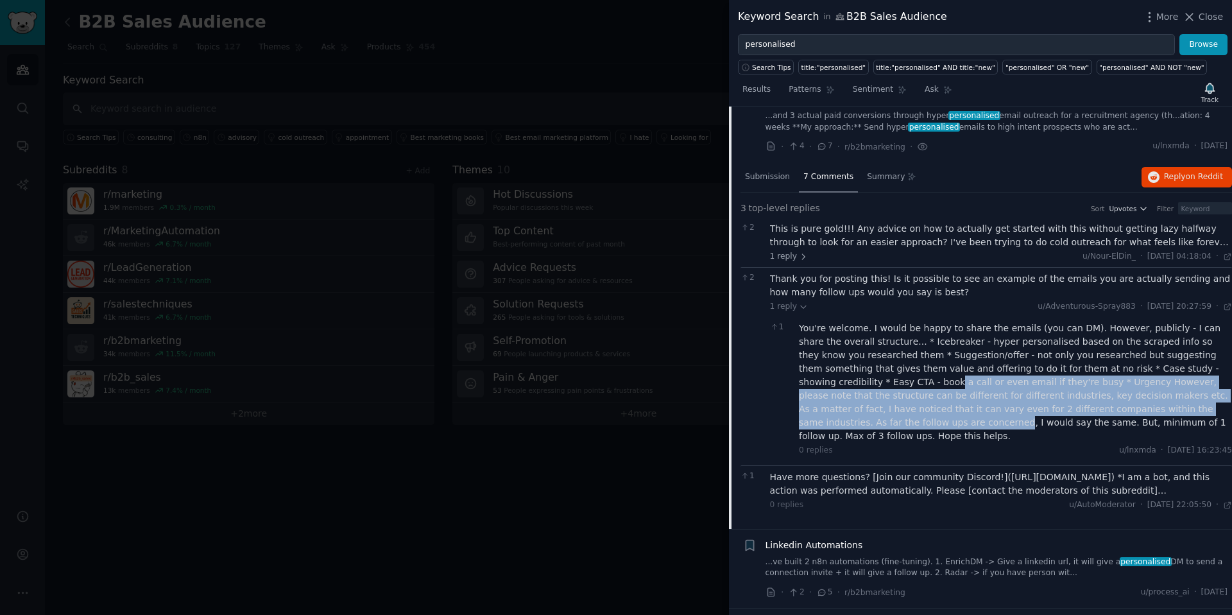
drag, startPoint x: 821, startPoint y: 382, endPoint x: 1203, endPoint y: 409, distance: 383.4
click at [1208, 408] on div "You're welcome. I would be happy to share the emails (you can DM). However, pub…" at bounding box center [1015, 382] width 433 height 121
click at [996, 377] on div "You're welcome. I would be happy to share the emails (you can DM). However, pub…" at bounding box center [1015, 382] width 433 height 121
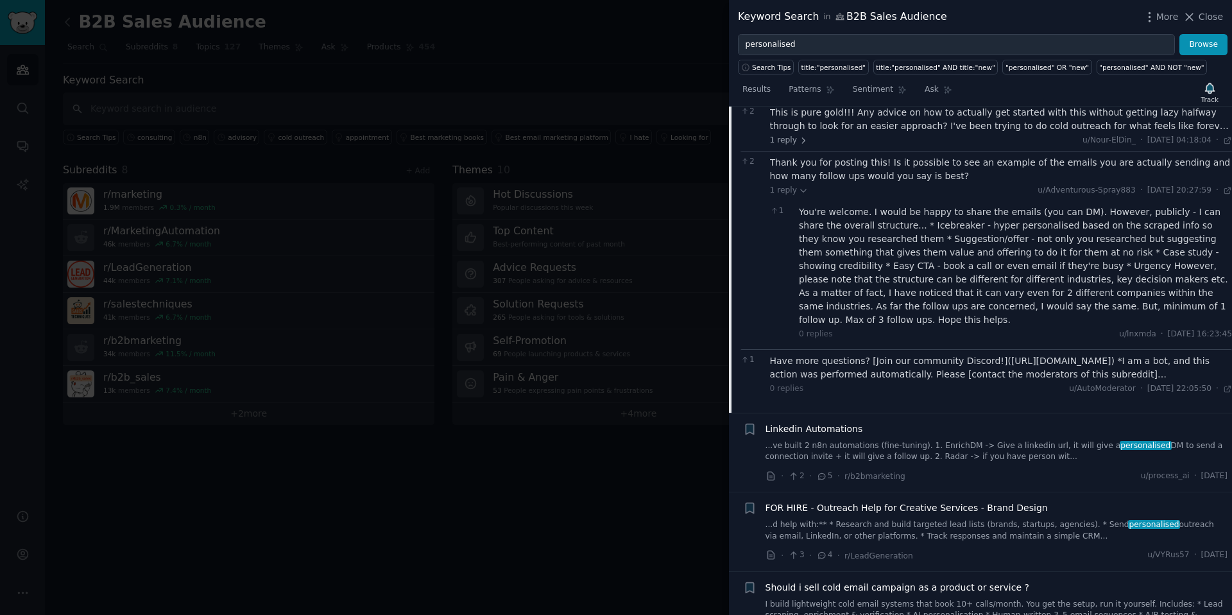
scroll to position [736, 0]
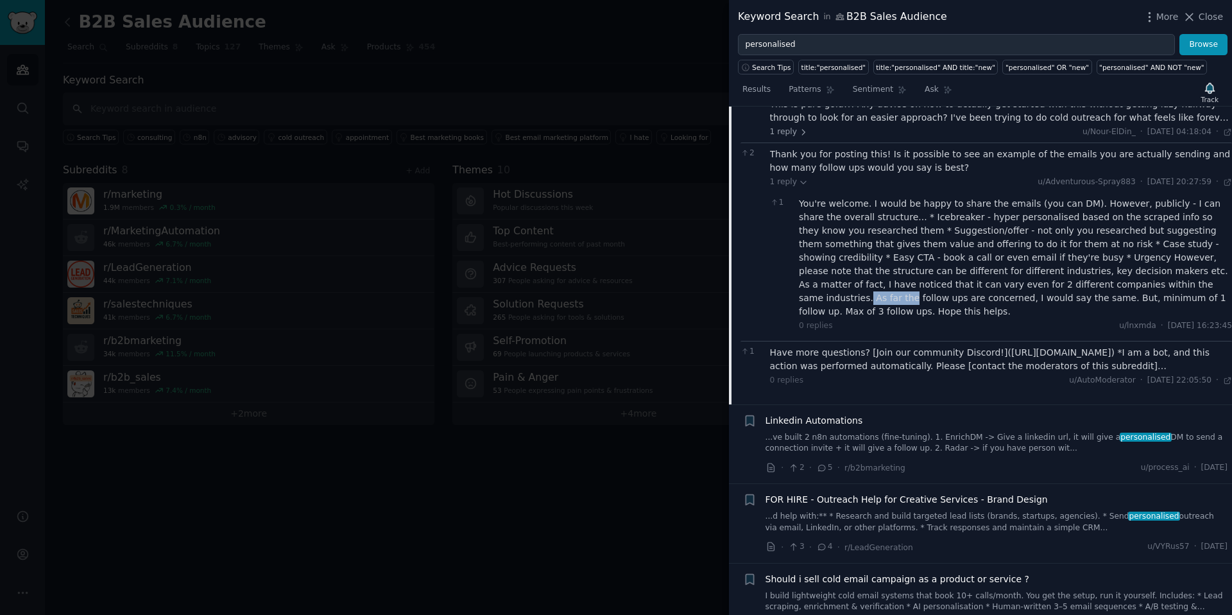
drag, startPoint x: 1100, startPoint y: 287, endPoint x: 1055, endPoint y: 282, distance: 45.1
click at [1058, 286] on div "You're welcome. I would be happy to share the emails (you can DM). However, pub…" at bounding box center [1015, 257] width 433 height 121
click at [1054, 282] on div "You're welcome. I would be happy to share the emails (you can DM). However, pub…" at bounding box center [1015, 257] width 433 height 121
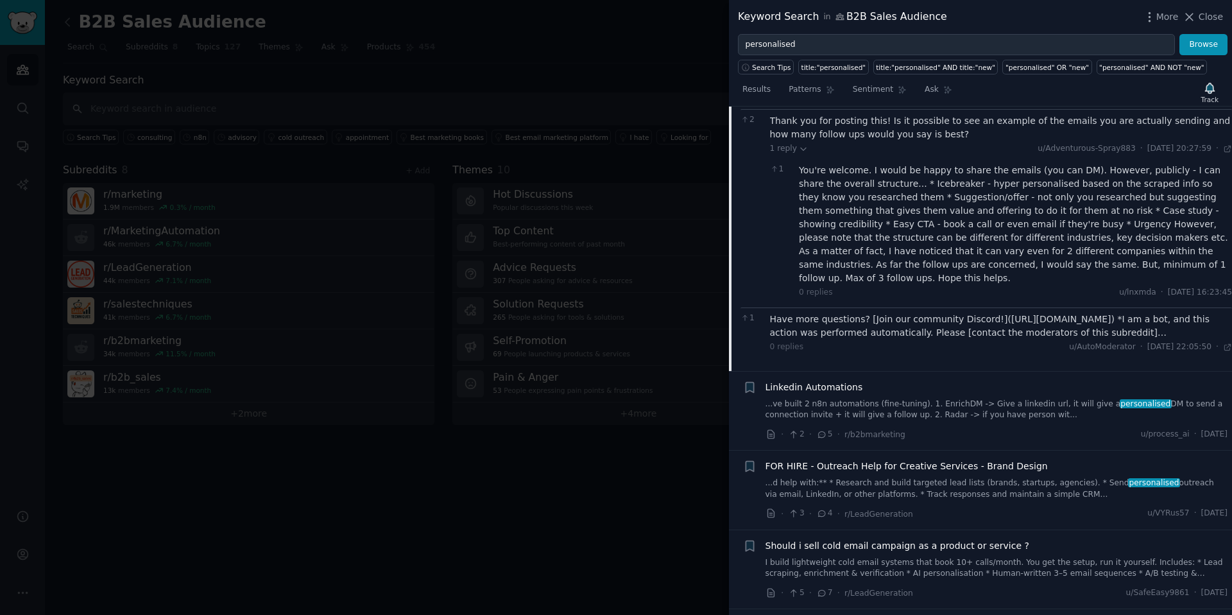
scroll to position [778, 0]
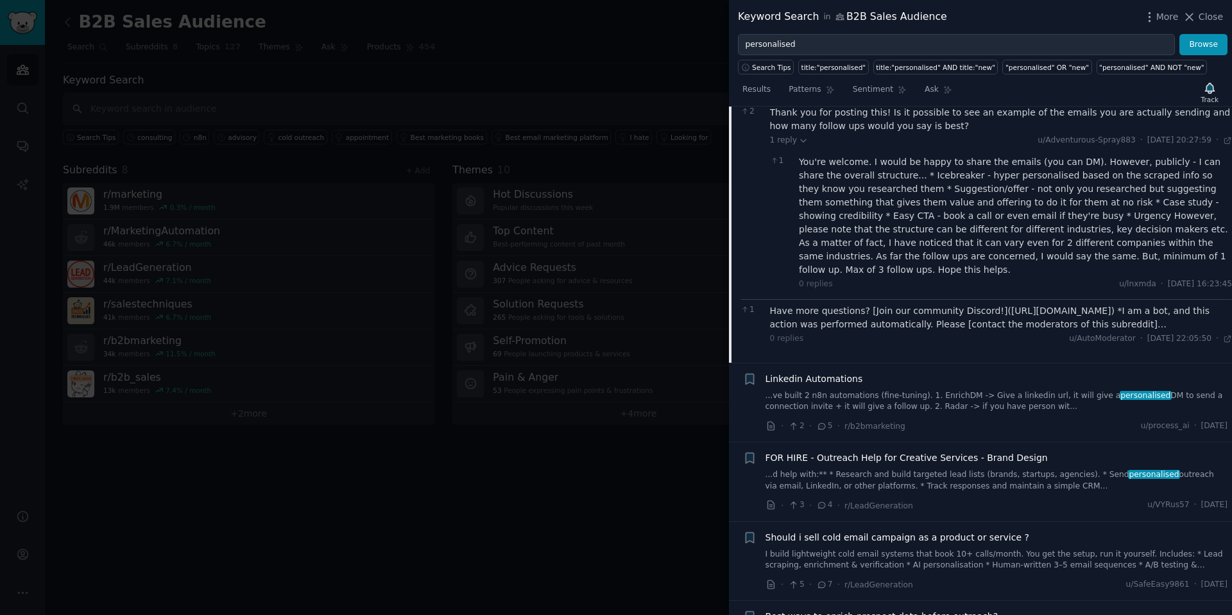
click at [839, 372] on span "Linkedin Automations" at bounding box center [815, 378] width 98 height 13
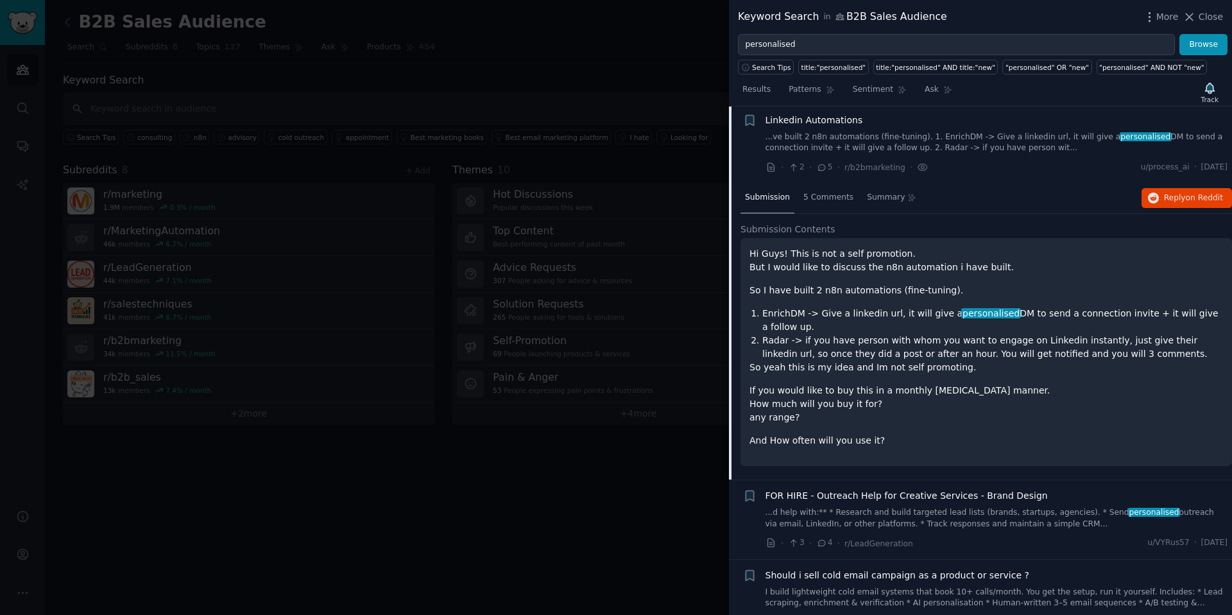
scroll to position [667, 0]
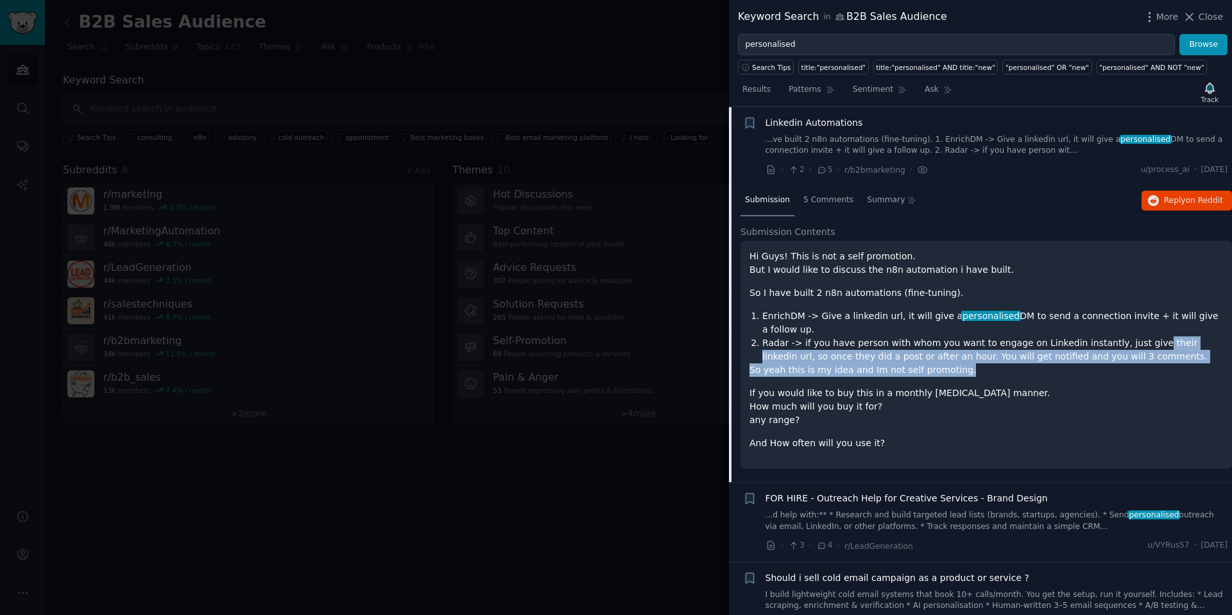
drag, startPoint x: 1135, startPoint y: 340, endPoint x: 1194, endPoint y: 365, distance: 64.7
click at [1194, 365] on div "Hi Guys! This is not a self promotion. But I would like to discuss the n8n auto…" at bounding box center [987, 350] width 474 height 200
click at [1191, 366] on p "So yeah this is my idea and Im not self promoting." at bounding box center [987, 369] width 474 height 13
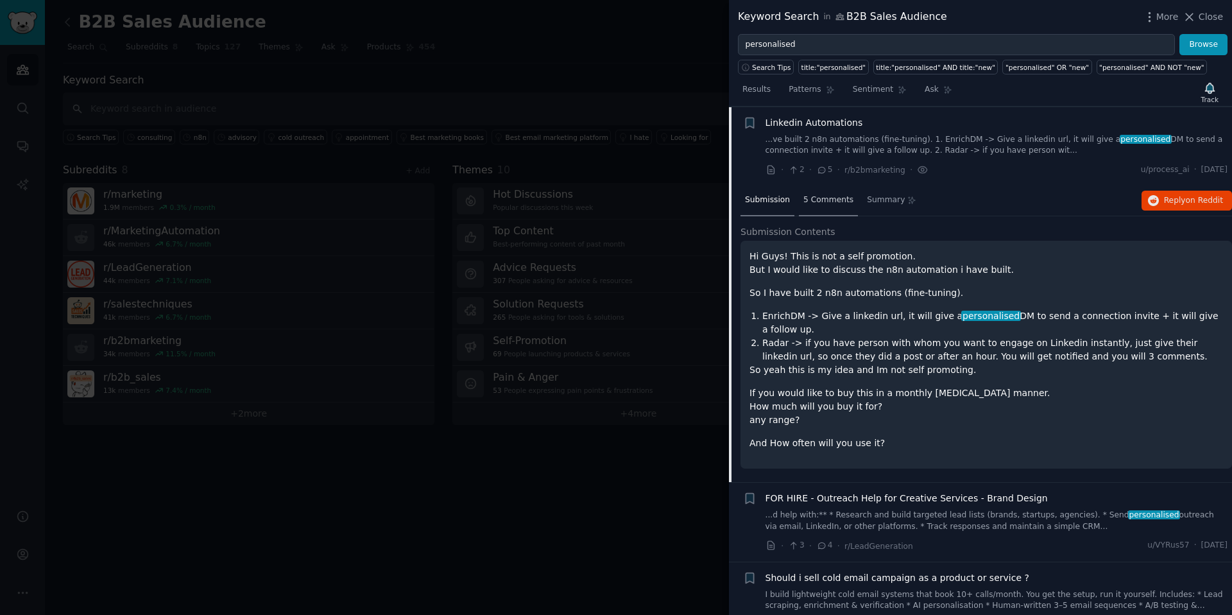
click at [832, 206] on div "5 Comments" at bounding box center [828, 200] width 59 height 31
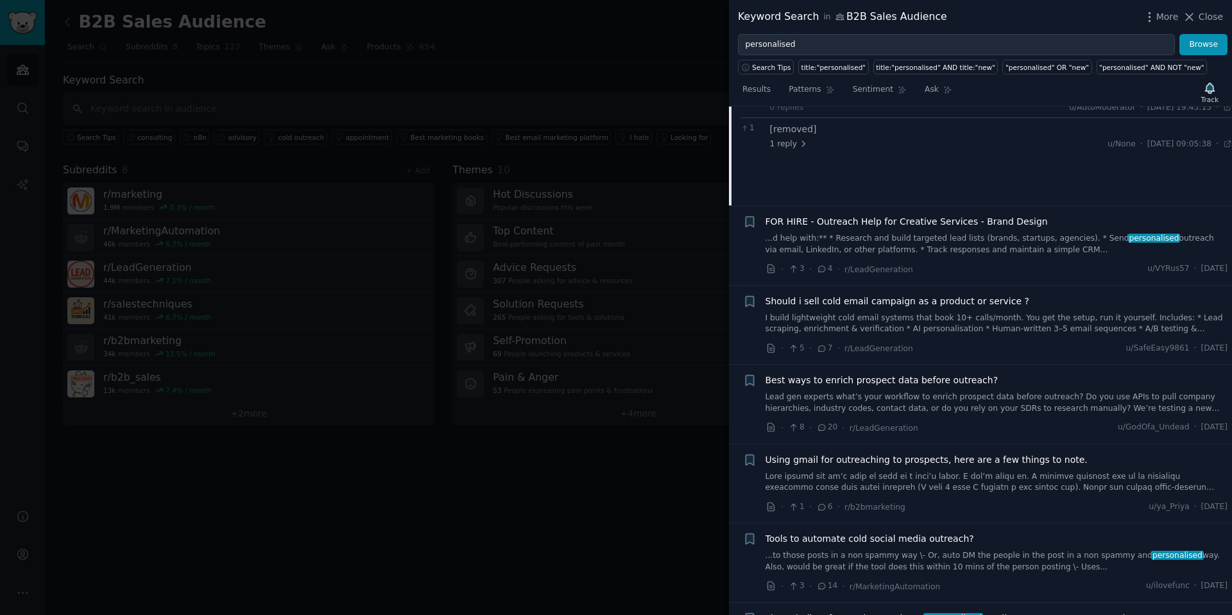
scroll to position [848, 0]
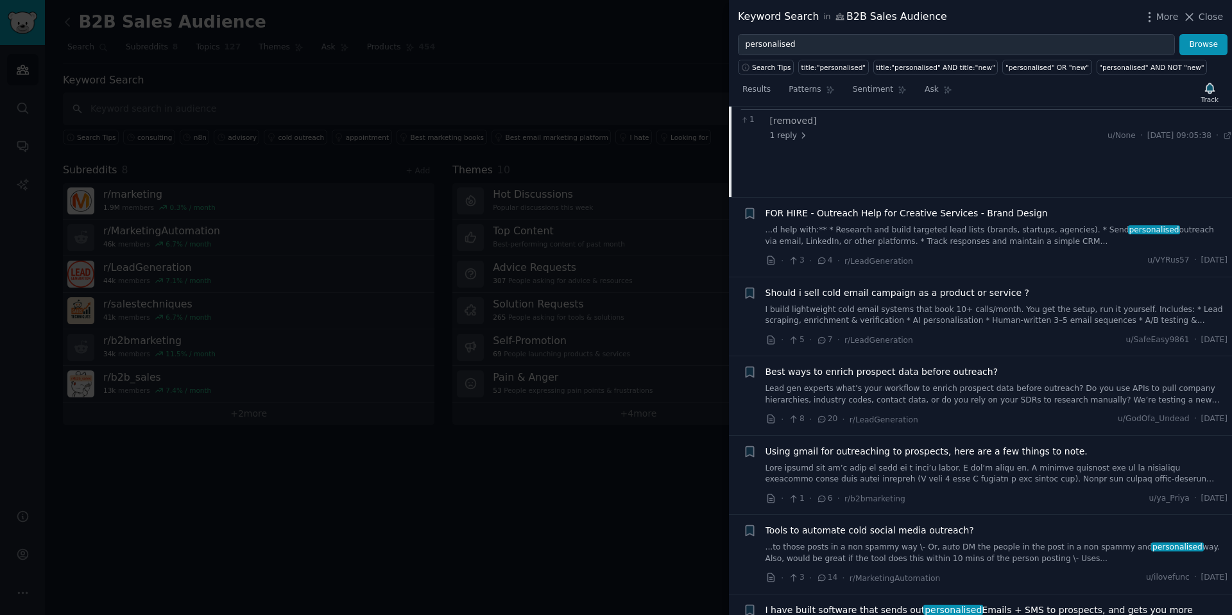
click at [959, 374] on span "Best ways to enrich prospect data before outreach?" at bounding box center [882, 371] width 233 height 13
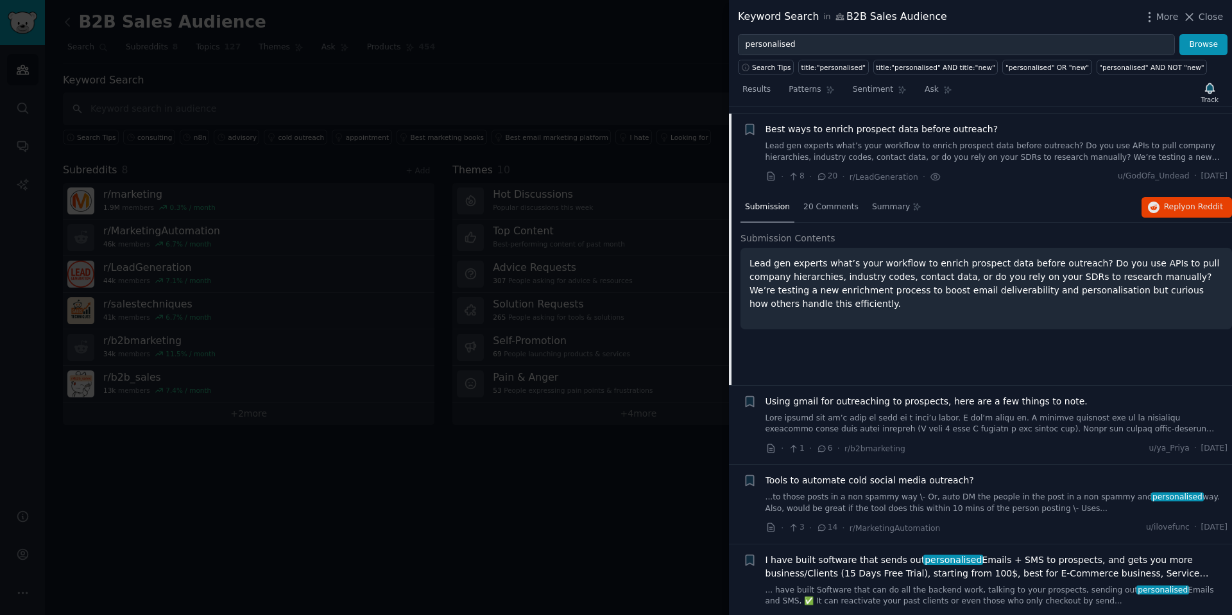
scroll to position [905, 0]
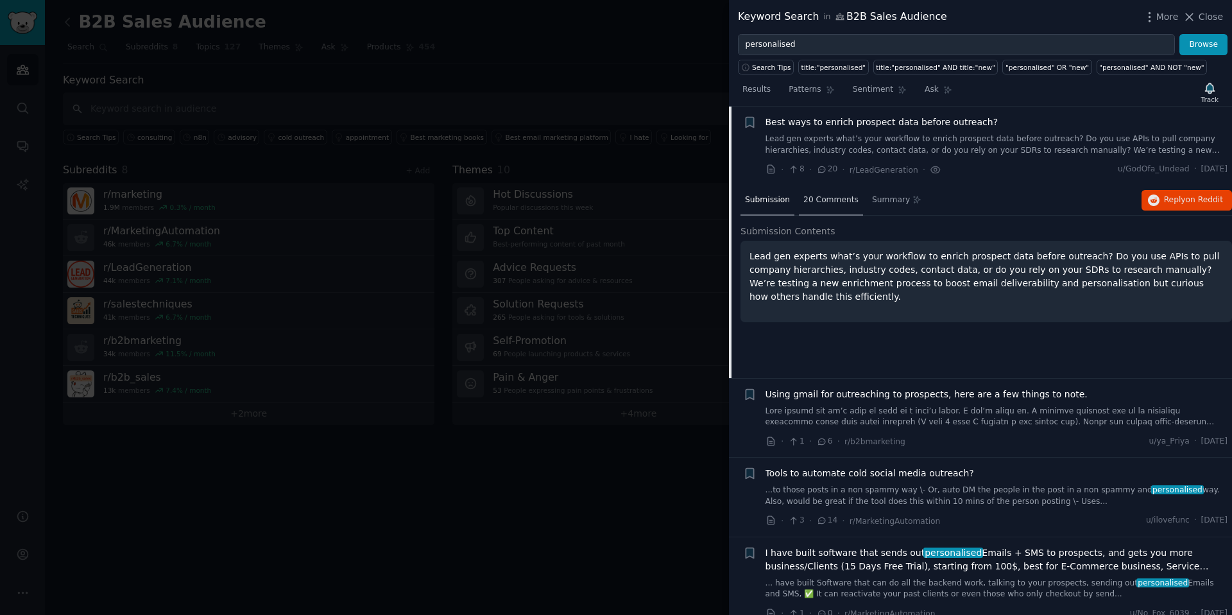
click at [821, 205] on span "20 Comments" at bounding box center [830, 200] width 55 height 12
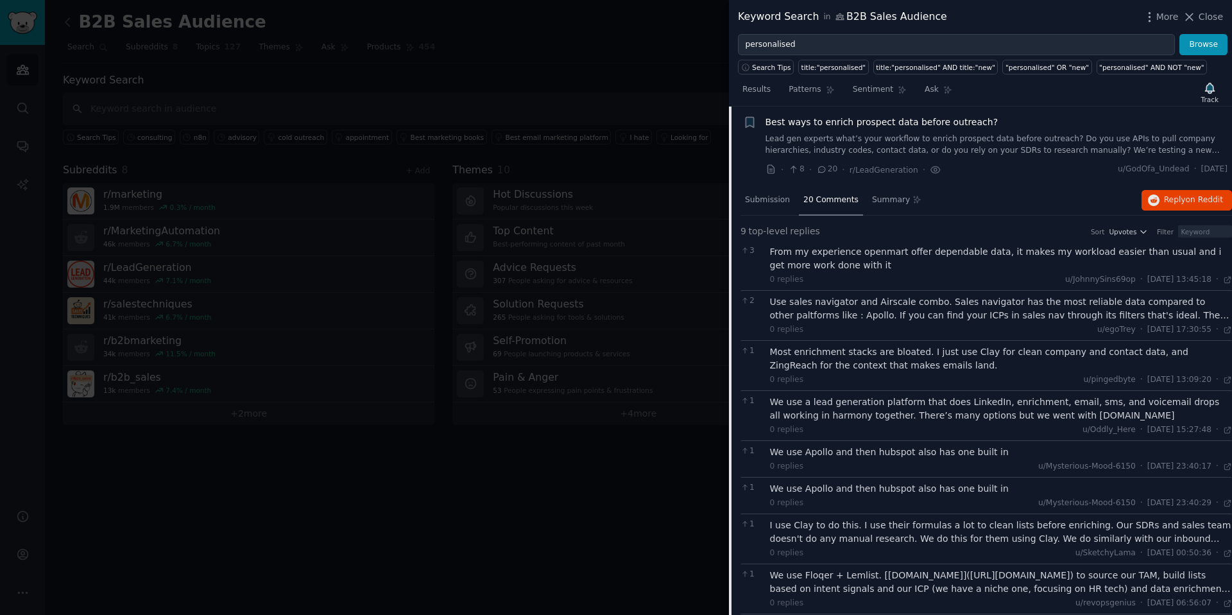
click at [1188, 315] on div "Use sales navigator and Airscale combo. Sales navigator has the most reliable d…" at bounding box center [1001, 308] width 463 height 27
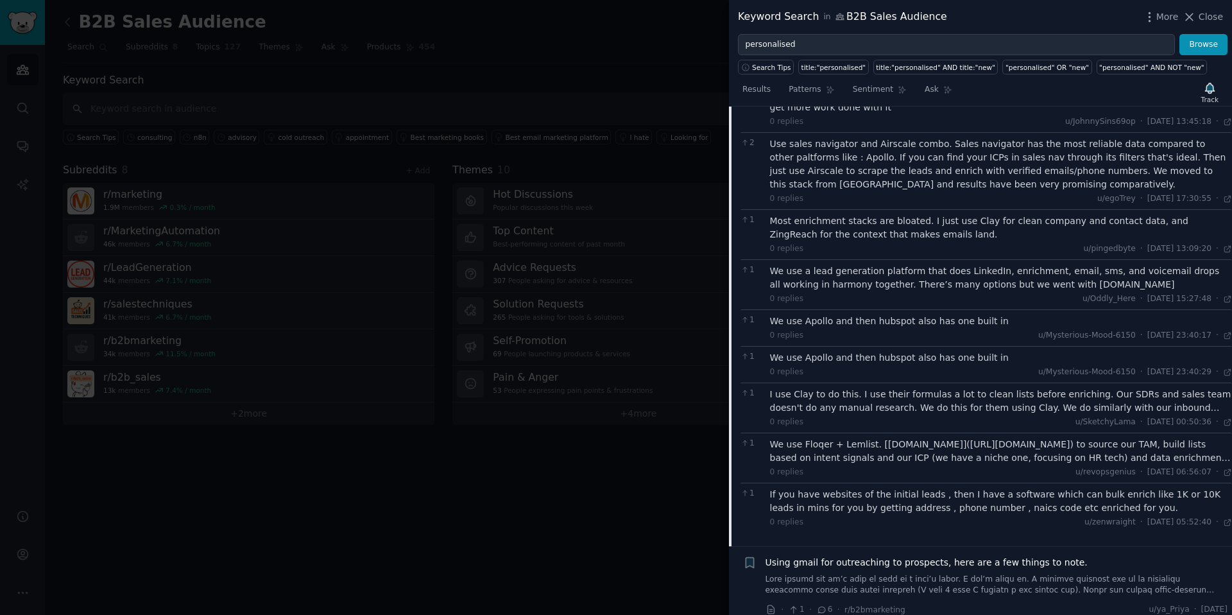
scroll to position [1080, 0]
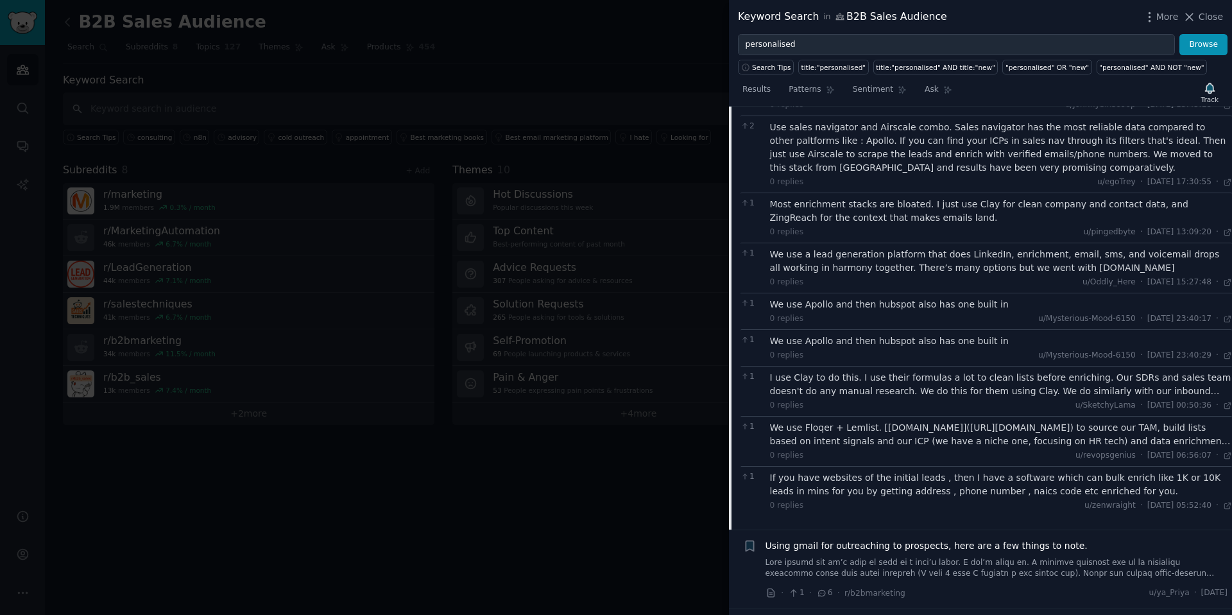
click at [1213, 390] on div "I use Clay to do this. I use their formulas a lot to clean lists before enrichi…" at bounding box center [1001, 384] width 463 height 27
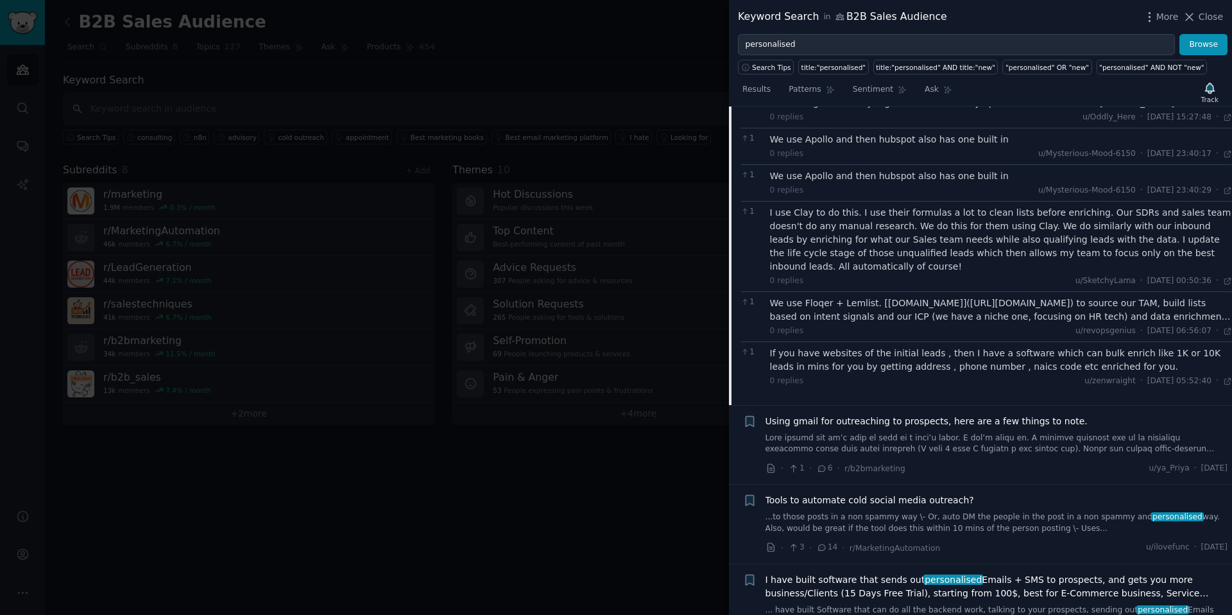
scroll to position [1263, 0]
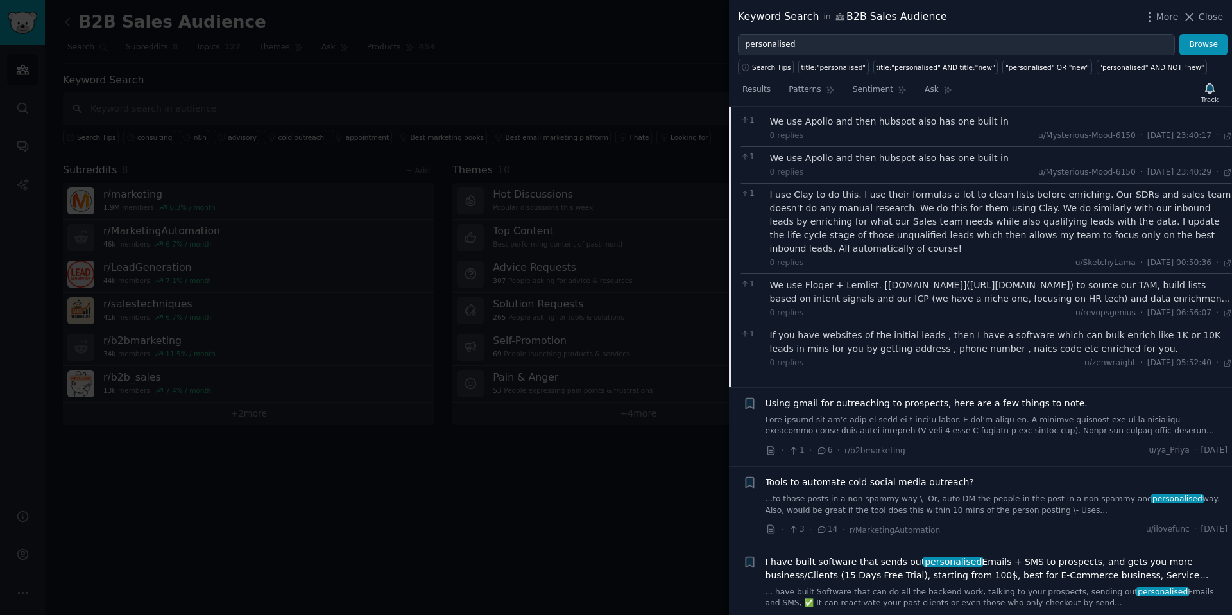
click at [938, 405] on span "Using gmail for outreaching to prospects, here are a few things to note." at bounding box center [927, 403] width 322 height 13
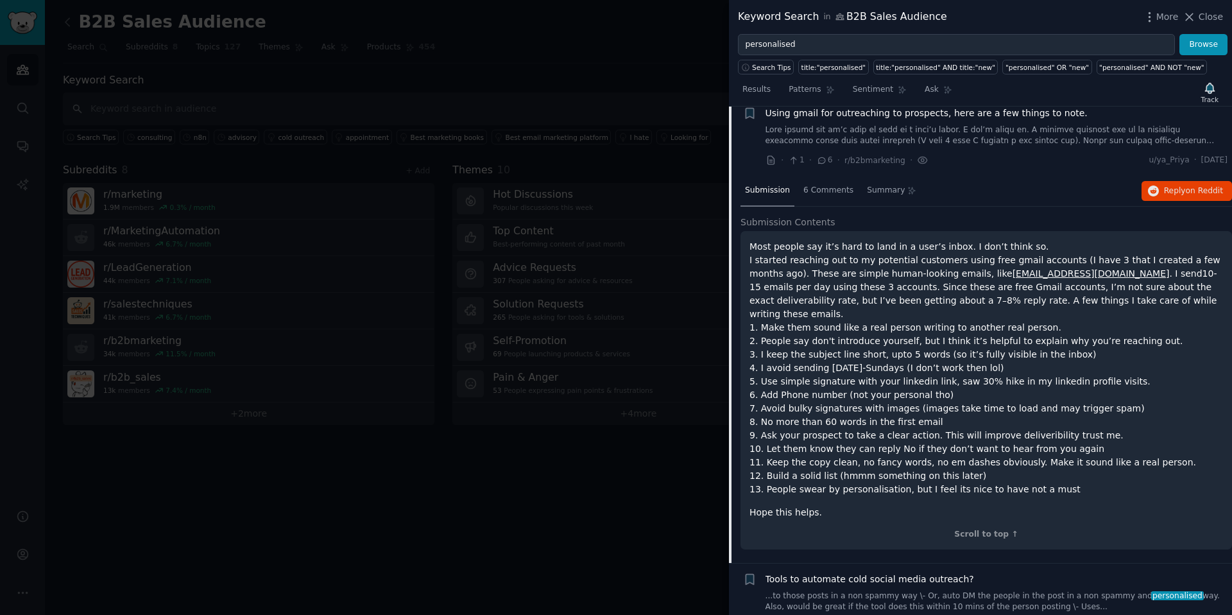
scroll to position [984, 0]
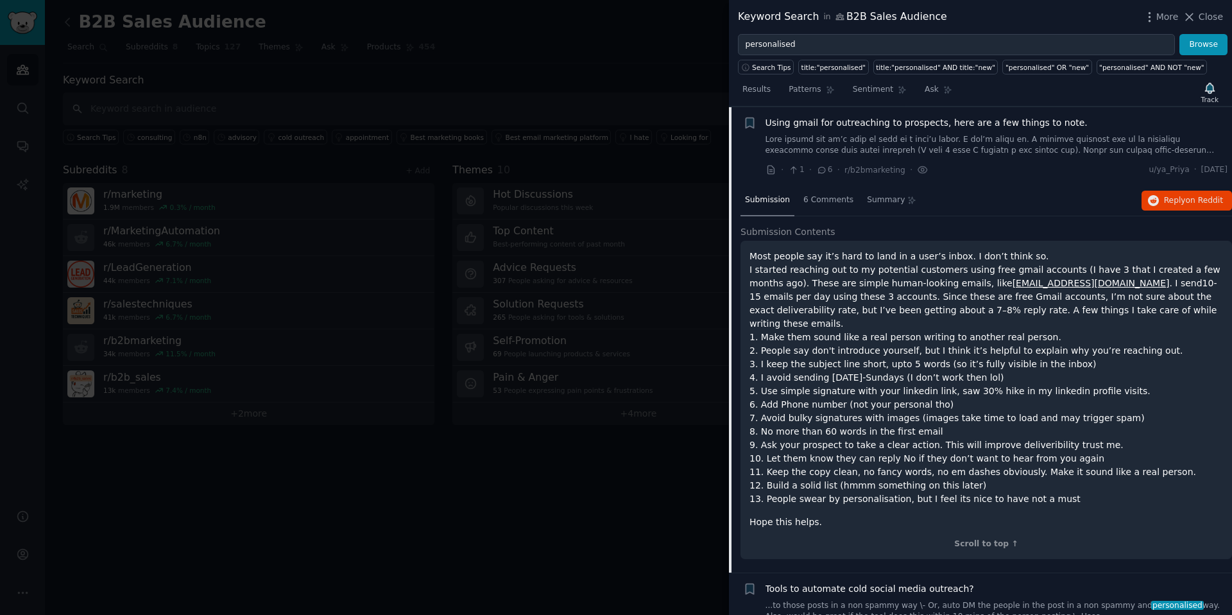
drag, startPoint x: 839, startPoint y: 301, endPoint x: 918, endPoint y: 302, distance: 78.3
click at [918, 302] on p "Most people say it’s hard to land in a user’s inbox. I don’t think so. I starte…" at bounding box center [987, 378] width 474 height 256
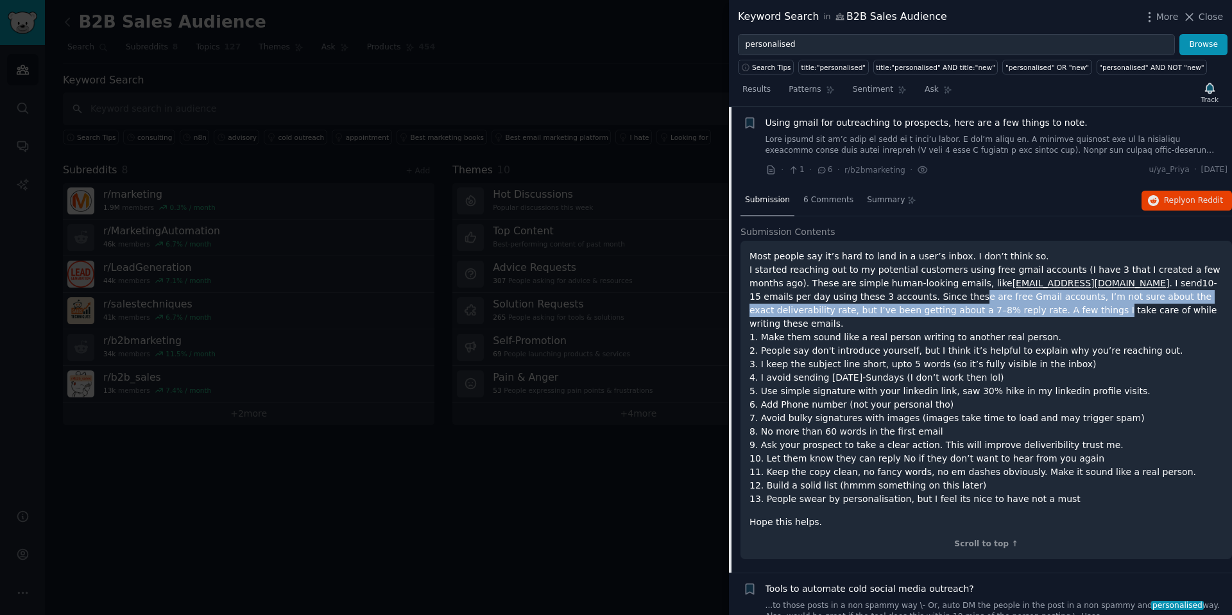
drag, startPoint x: 871, startPoint y: 290, endPoint x: 964, endPoint y: 305, distance: 94.2
click at [964, 305] on p "Most people say it’s hard to land in a user’s inbox. I don’t think so. I starte…" at bounding box center [987, 378] width 474 height 256
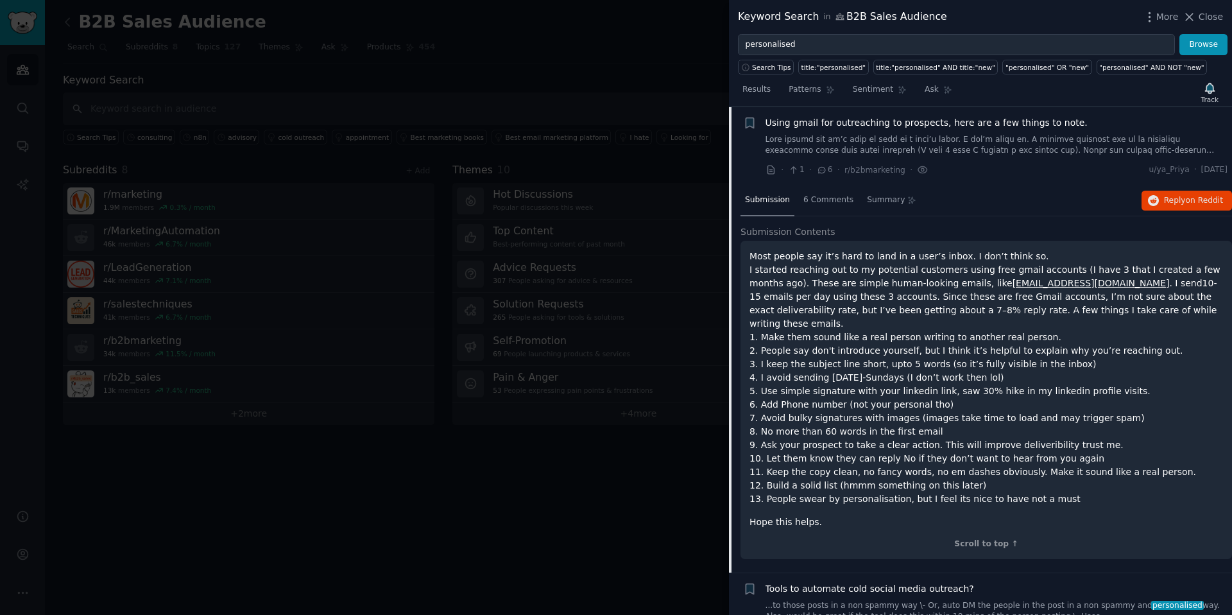
click at [1144, 303] on p "Most people say it’s hard to land in a user’s inbox. I don’t think so. I starte…" at bounding box center [987, 378] width 474 height 256
drag, startPoint x: 848, startPoint y: 365, endPoint x: 940, endPoint y: 393, distance: 96.2
click at [940, 393] on p "Most people say it’s hard to land in a user’s inbox. I don’t think so. I starte…" at bounding box center [987, 378] width 474 height 256
click at [942, 391] on p "Most people say it’s hard to land in a user’s inbox. I don’t think so. I starte…" at bounding box center [987, 378] width 474 height 256
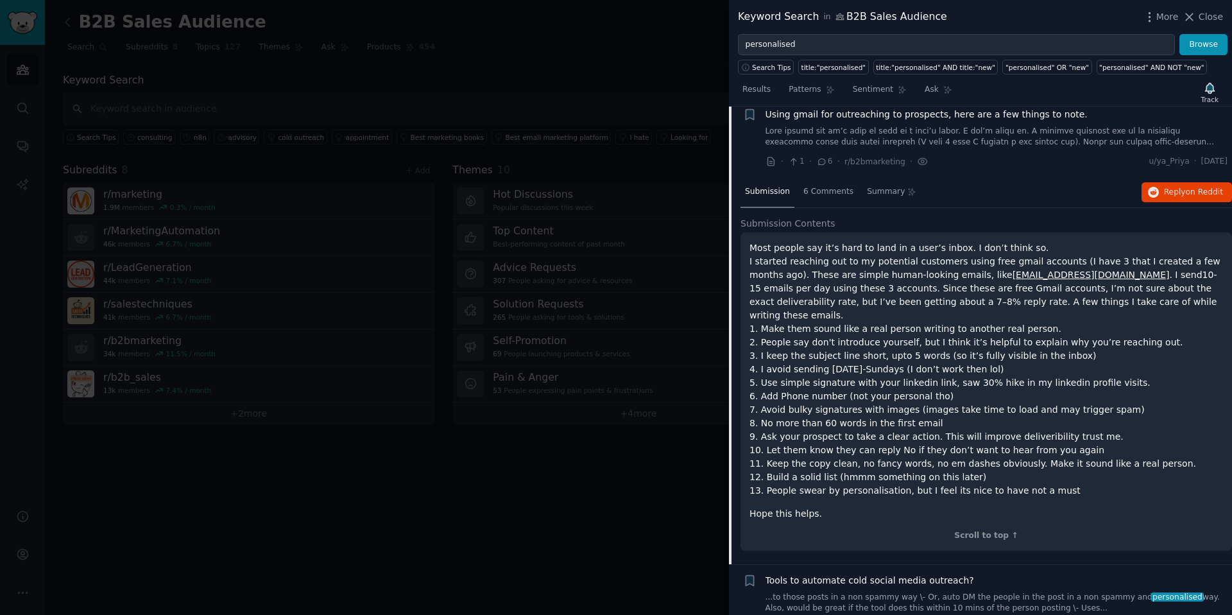
drag, startPoint x: 830, startPoint y: 394, endPoint x: 930, endPoint y: 409, distance: 101.3
click at [930, 409] on p "Most people say it’s hard to land in a user’s inbox. I don’t think so. I starte…" at bounding box center [987, 369] width 474 height 256
click at [932, 409] on p "Most people say it’s hard to land in a user’s inbox. I don’t think so. I starte…" at bounding box center [987, 369] width 474 height 256
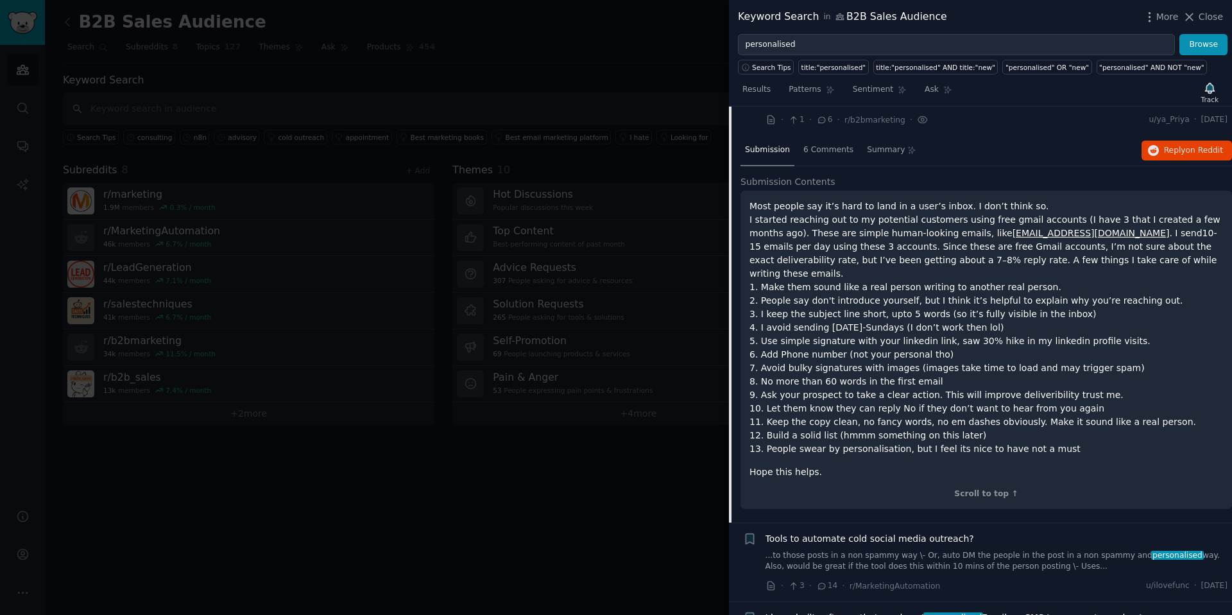
scroll to position [1043, 0]
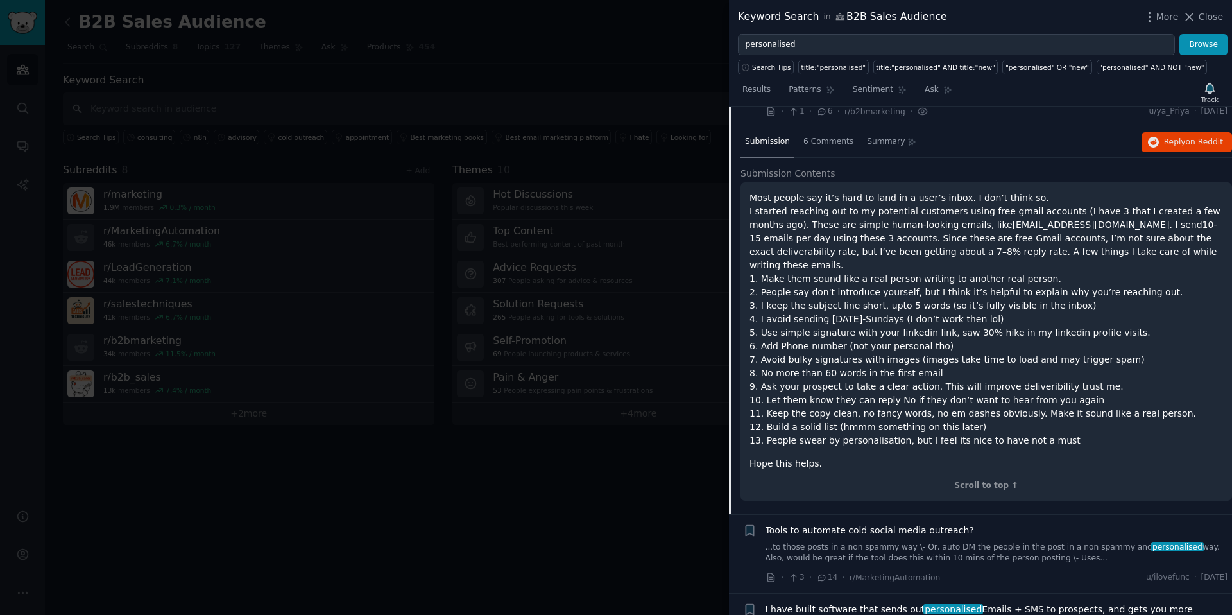
drag, startPoint x: 860, startPoint y: 394, endPoint x: 1084, endPoint y: 429, distance: 226.7
click at [1084, 429] on p "Most people say it’s hard to land in a user’s inbox. I don’t think so. I starte…" at bounding box center [987, 319] width 474 height 256
drag, startPoint x: 892, startPoint y: 389, endPoint x: 1078, endPoint y: 389, distance: 186.1
click at [1076, 389] on p "Most people say it’s hard to land in a user’s inbox. I don’t think so. I starte…" at bounding box center [987, 319] width 474 height 256
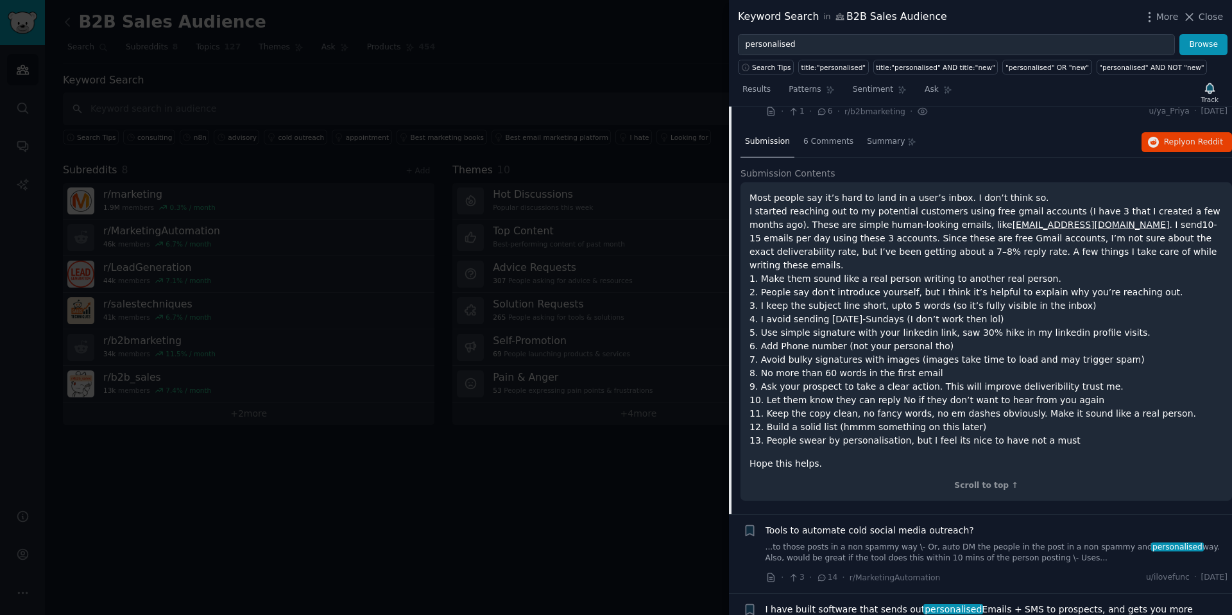
click at [1078, 389] on p "Most people say it’s hard to land in a user’s inbox. I don’t think so. I starte…" at bounding box center [987, 319] width 474 height 256
drag, startPoint x: 820, startPoint y: 401, endPoint x: 1042, endPoint y: 435, distance: 224.6
click at [1060, 431] on p "Most people say it’s hard to land in a user’s inbox. I don’t think so. I starte…" at bounding box center [987, 319] width 474 height 256
click at [1031, 436] on div "Most people say it’s hard to land in a user’s inbox. I don’t think so. I starte…" at bounding box center [987, 330] width 474 height 279
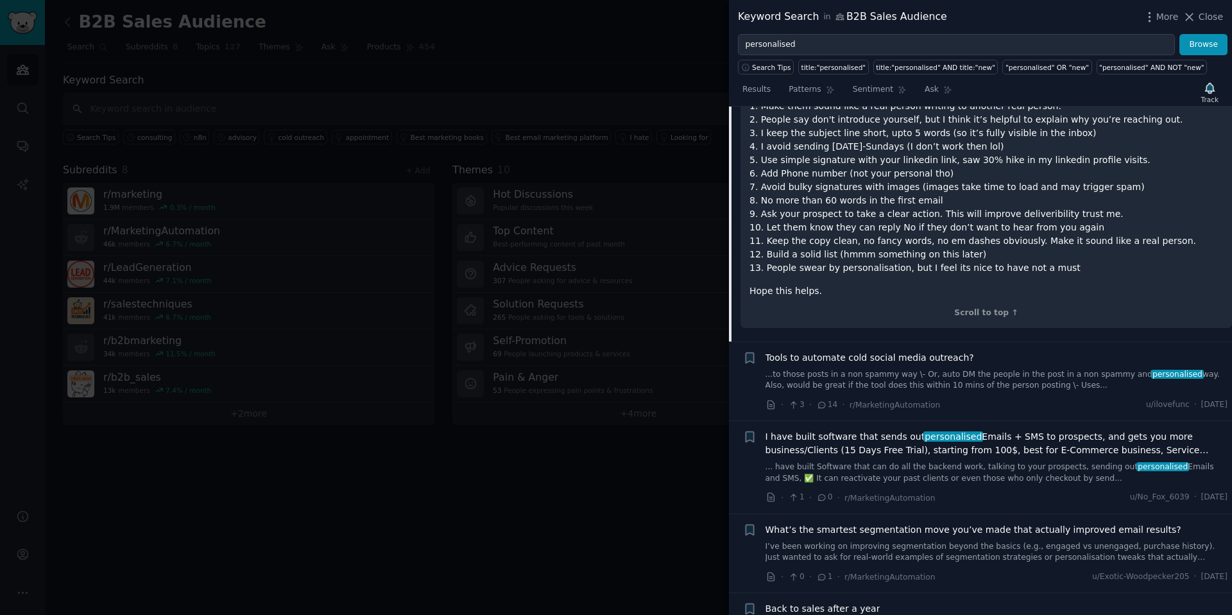
scroll to position [1224, 0]
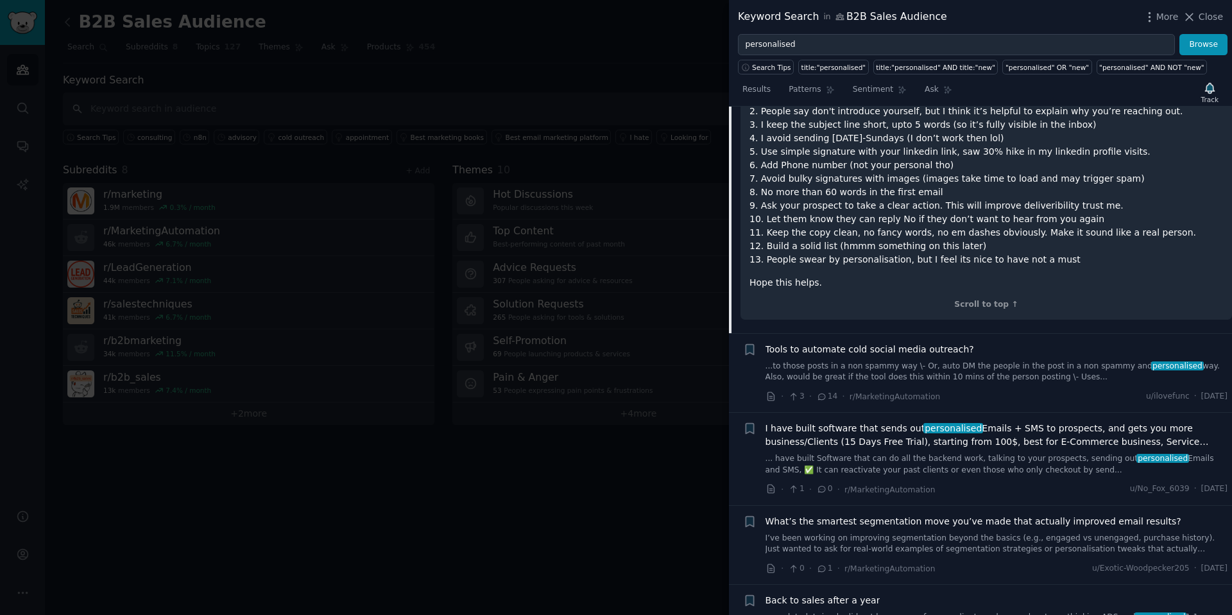
click at [1060, 422] on span "I have built software that sends out personalised Emails + SMS to prospects, an…" at bounding box center [997, 435] width 463 height 27
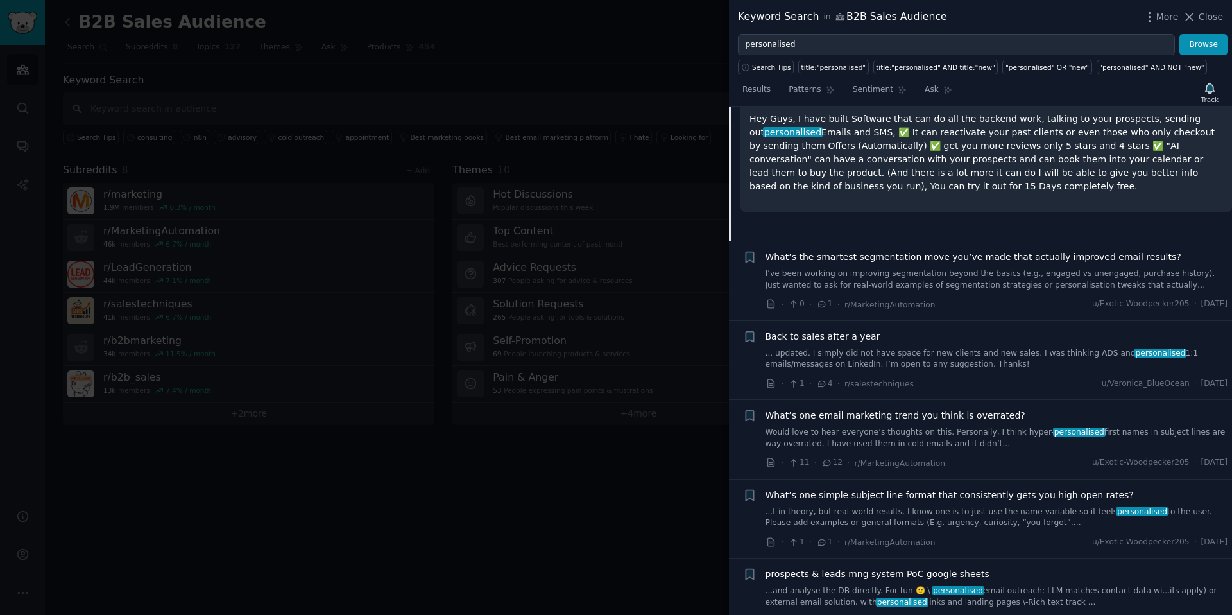
scroll to position [1491, 0]
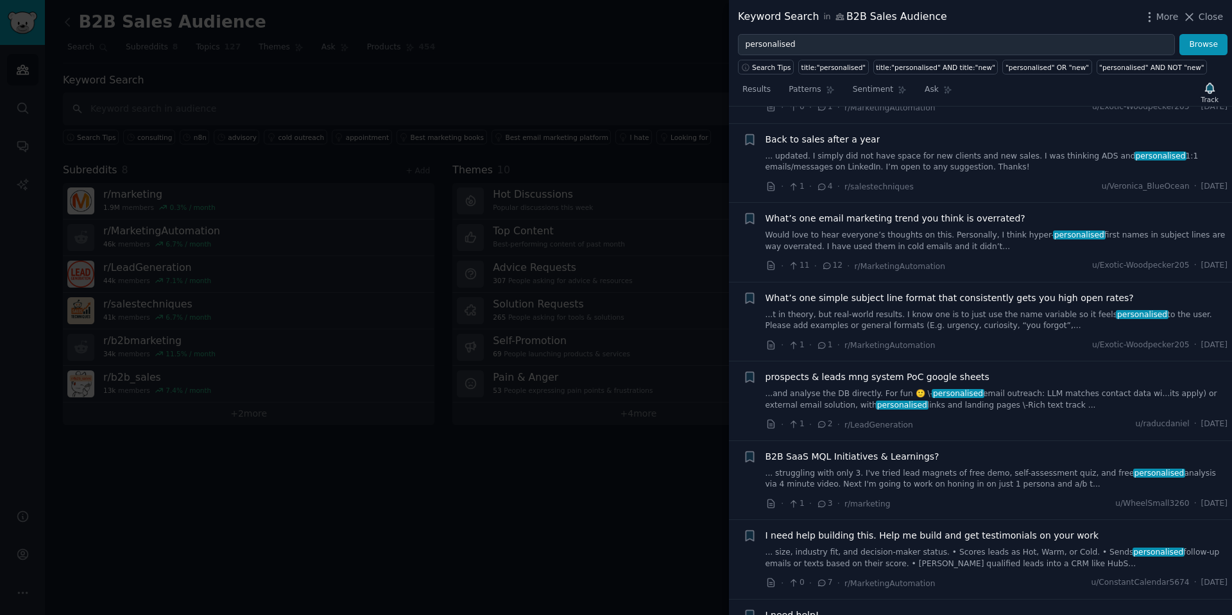
click at [913, 210] on li "+ What’s one email marketing trend you think is overrated? Would love to hear e…" at bounding box center [980, 242] width 503 height 79
click at [910, 219] on span "What’s one email marketing trend you think is overrated?" at bounding box center [896, 218] width 260 height 13
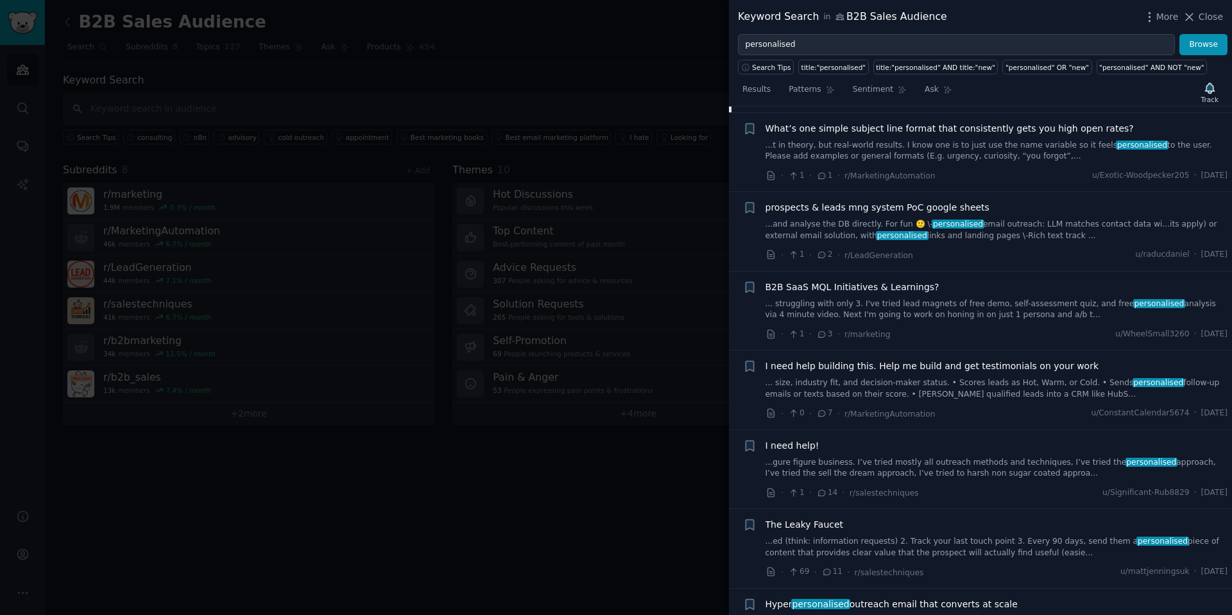
scroll to position [1750, 0]
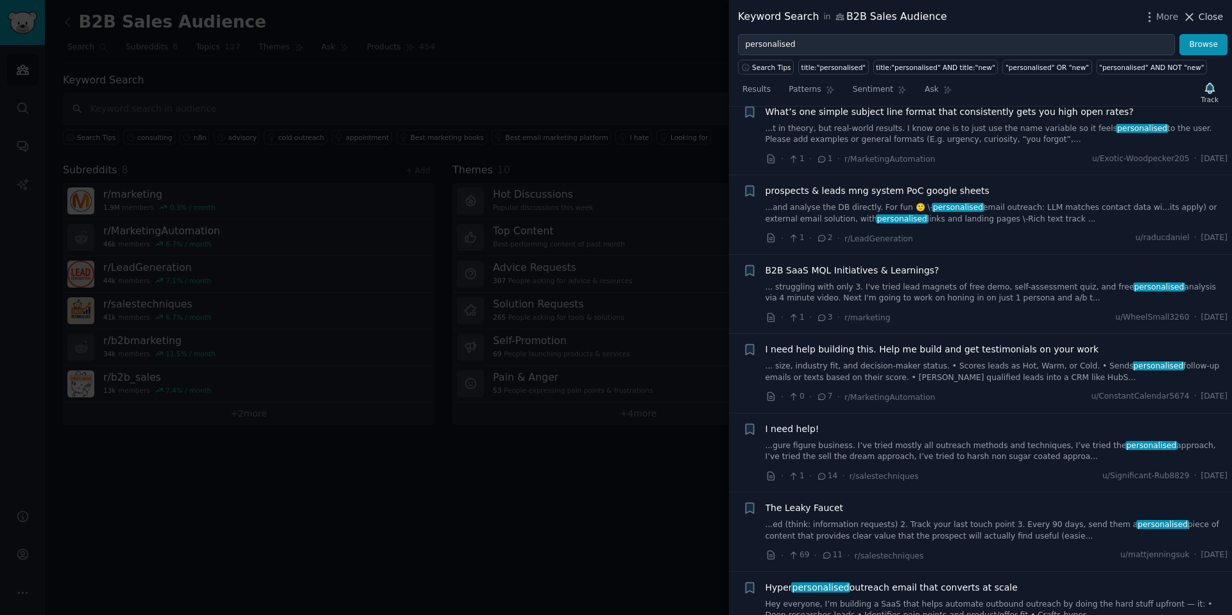
click at [1203, 19] on span "Close" at bounding box center [1211, 16] width 24 height 13
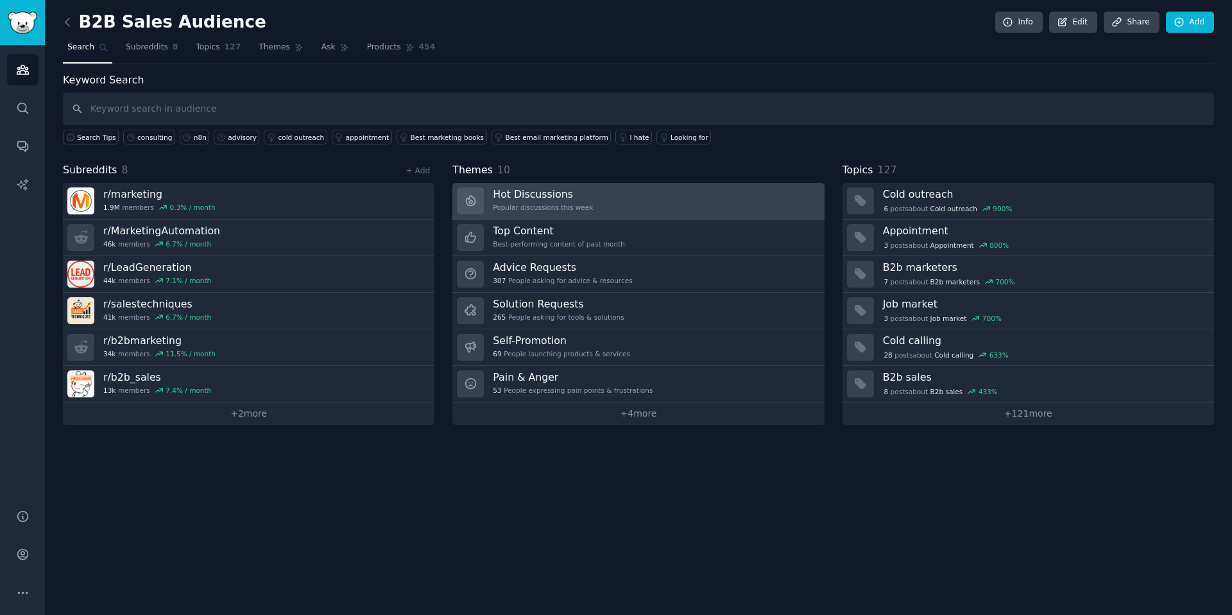
click at [589, 200] on div "Hot Discussions Popular discussions this week" at bounding box center [543, 200] width 100 height 27
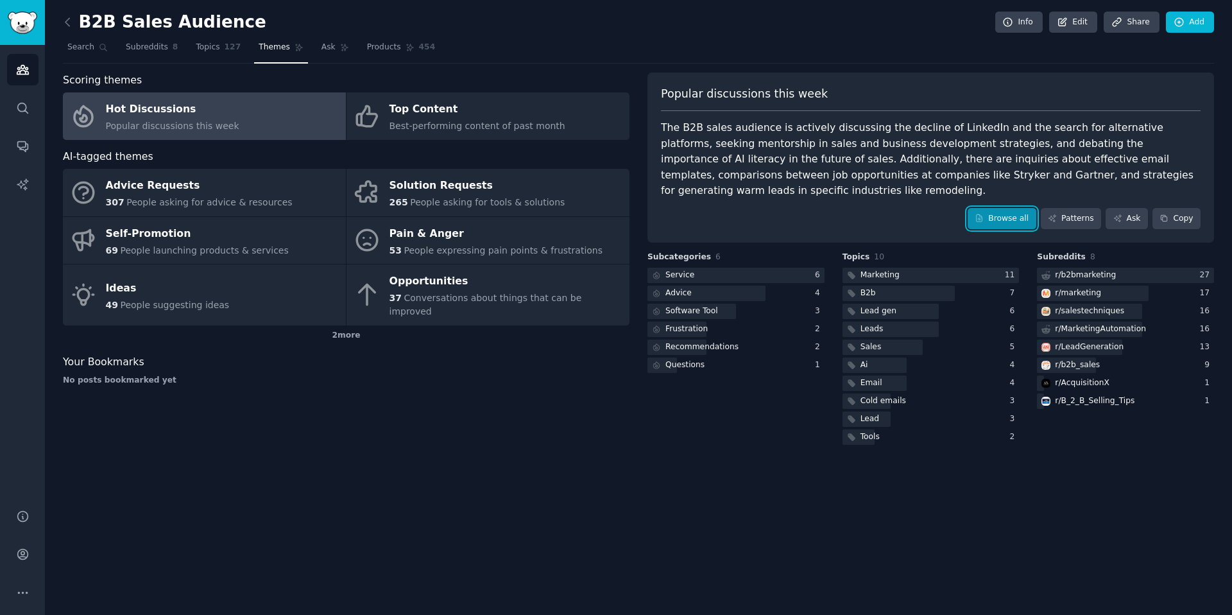
click at [1027, 208] on link "Browse all" at bounding box center [1002, 219] width 69 height 22
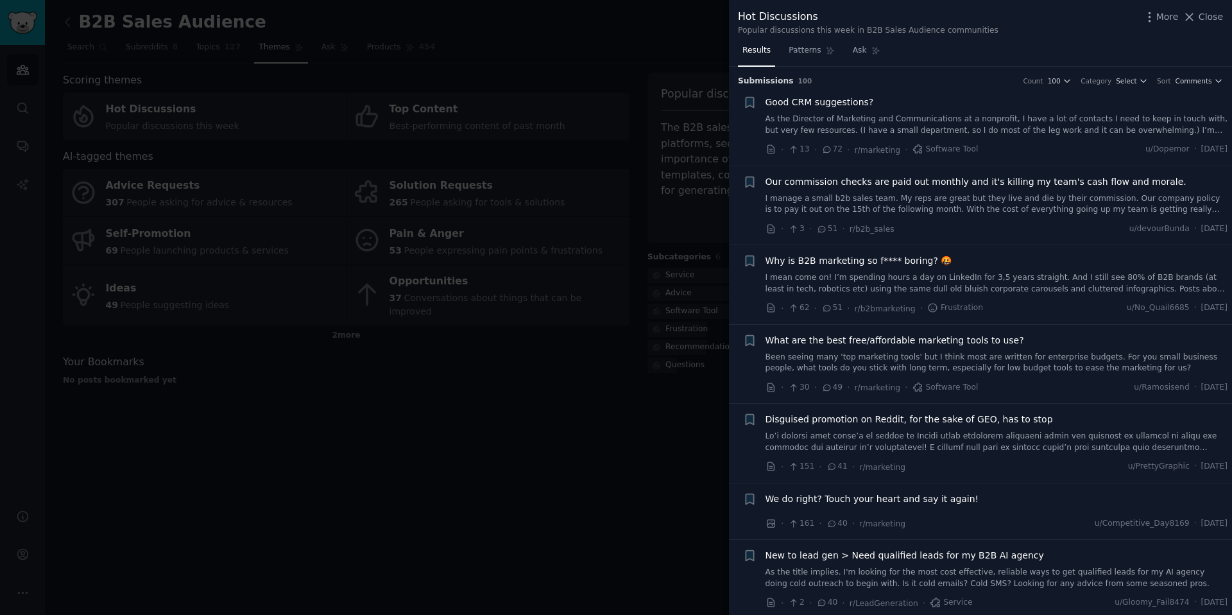
click at [819, 105] on span "Good CRM suggestions?" at bounding box center [820, 102] width 108 height 13
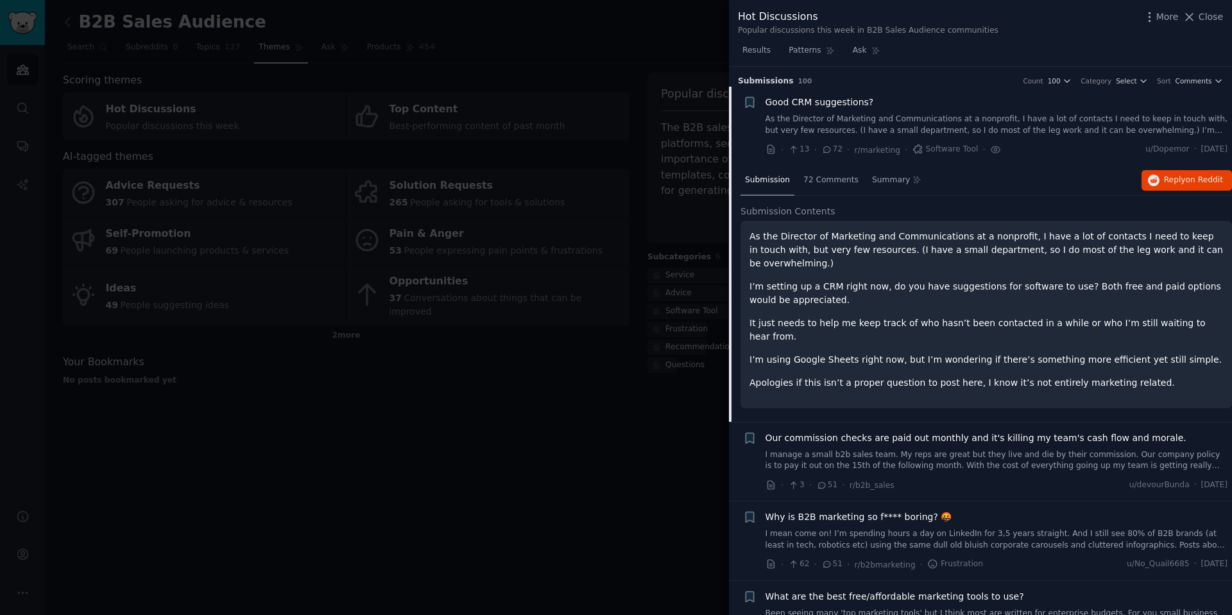
scroll to position [20, 0]
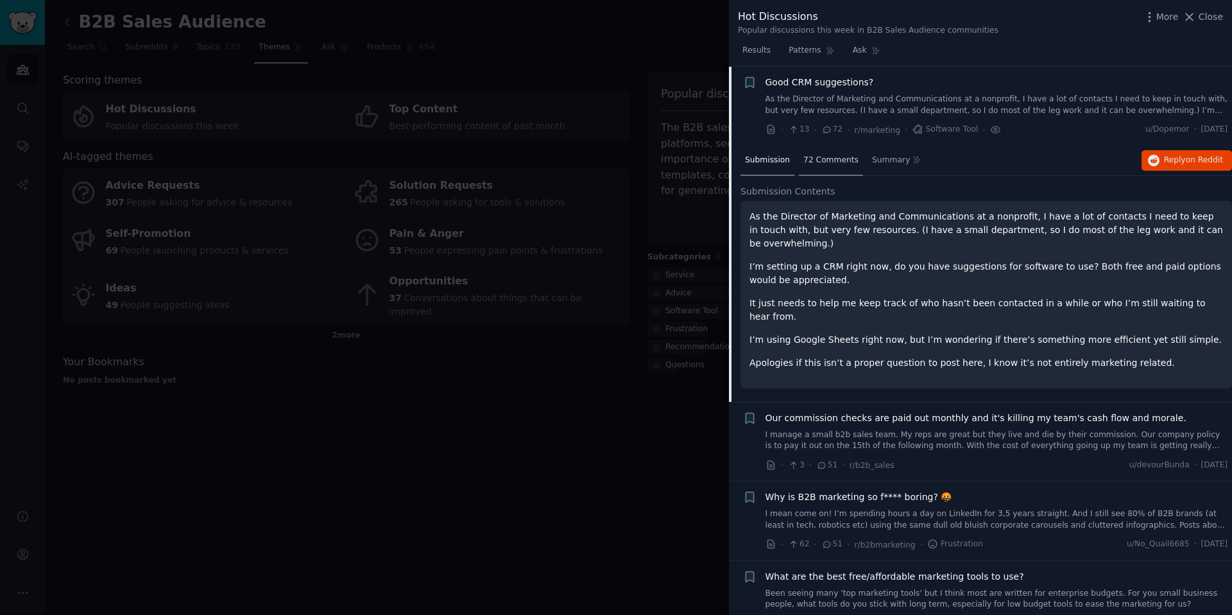
click at [813, 165] on div "72 Comments" at bounding box center [831, 161] width 64 height 31
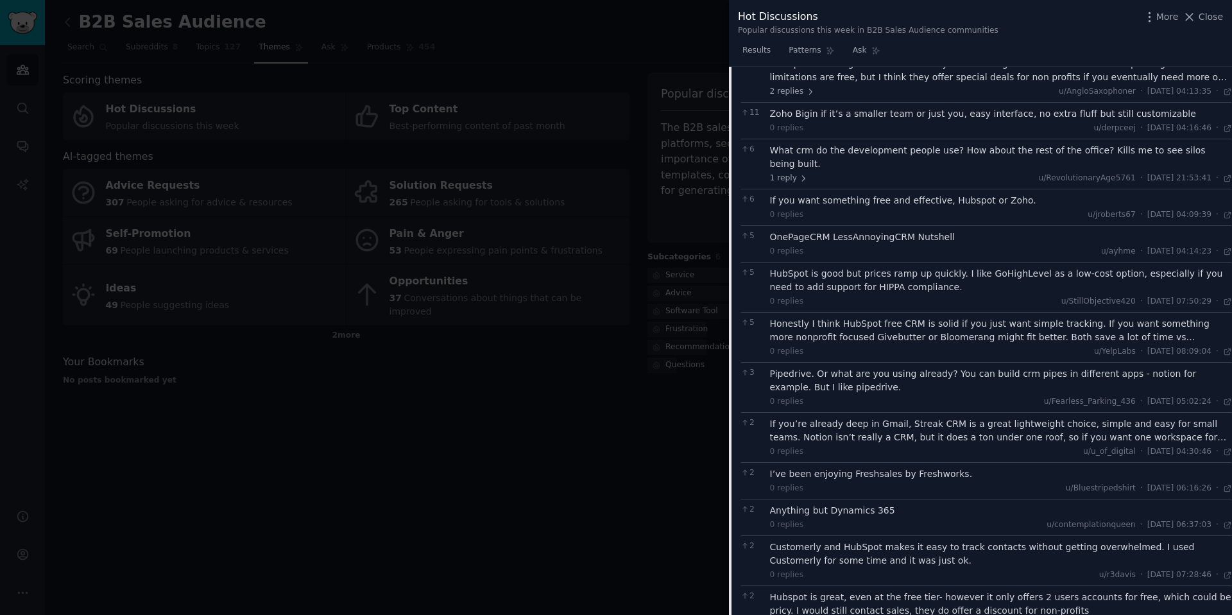
scroll to position [320, 0]
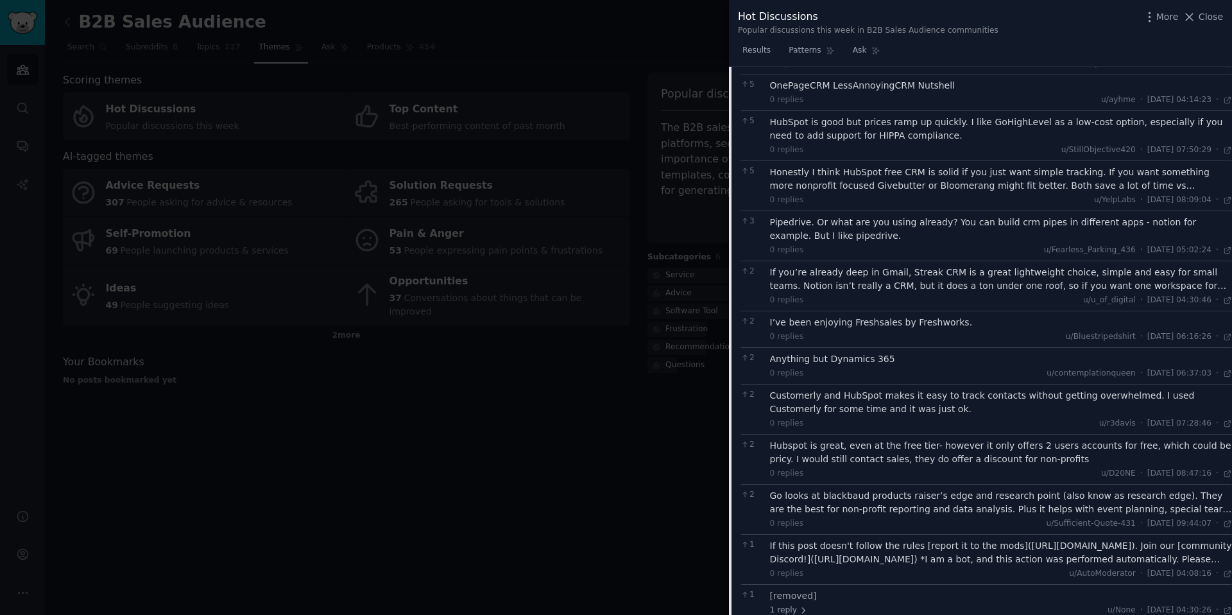
click at [524, 151] on div at bounding box center [616, 307] width 1232 height 615
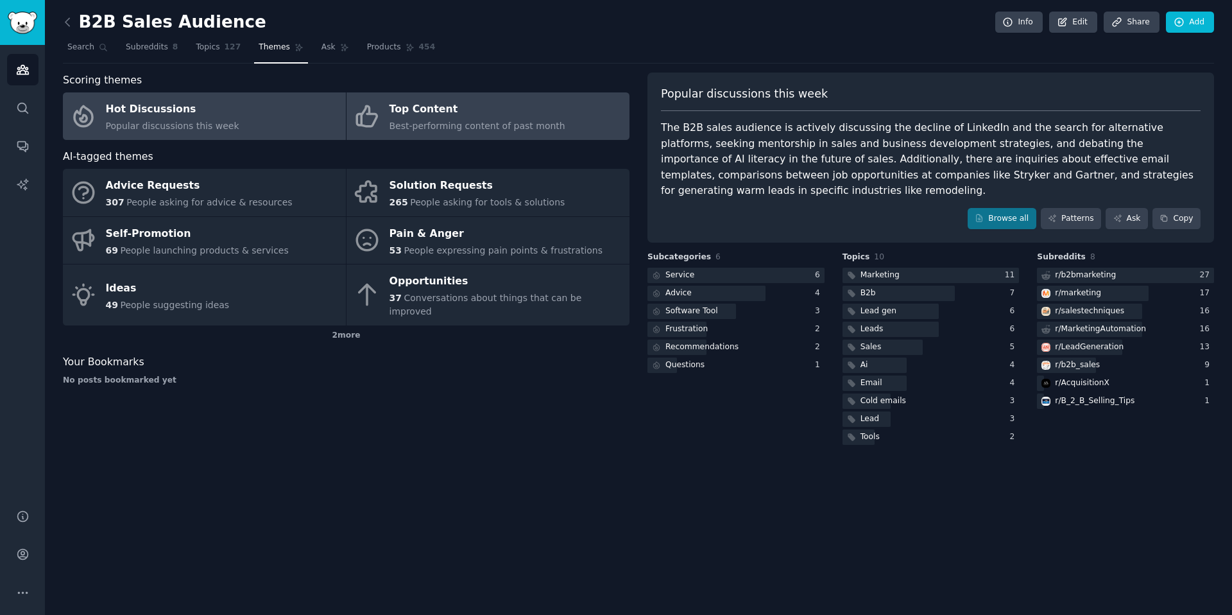
click at [549, 115] on div "Top Content" at bounding box center [478, 109] width 176 height 21
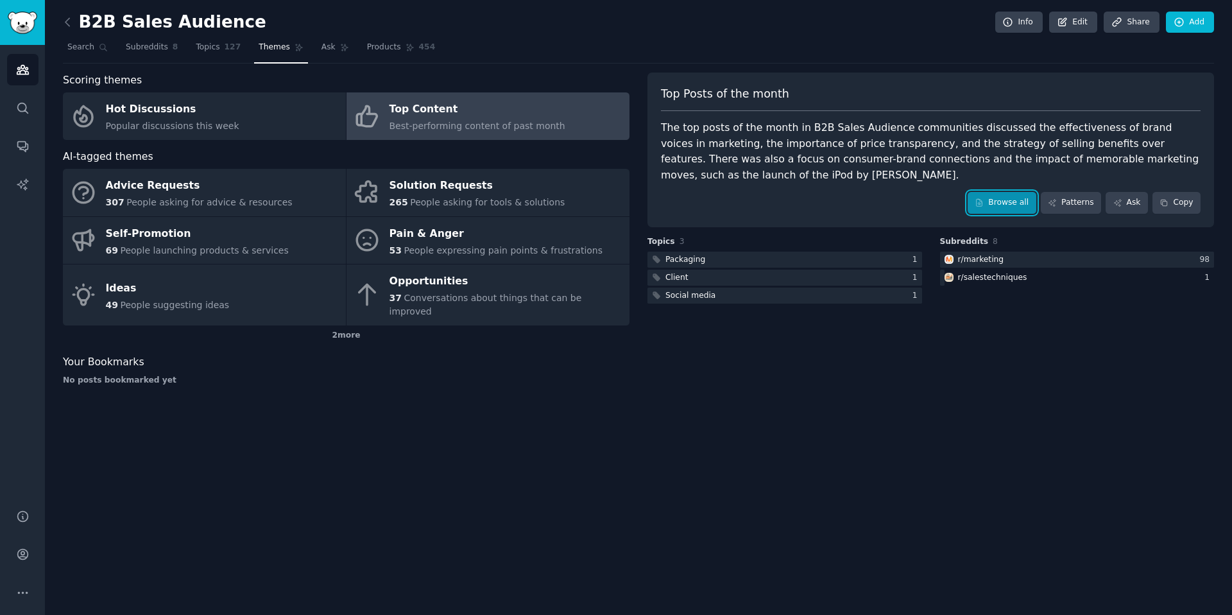
click at [1007, 204] on link "Browse all" at bounding box center [1002, 203] width 69 height 22
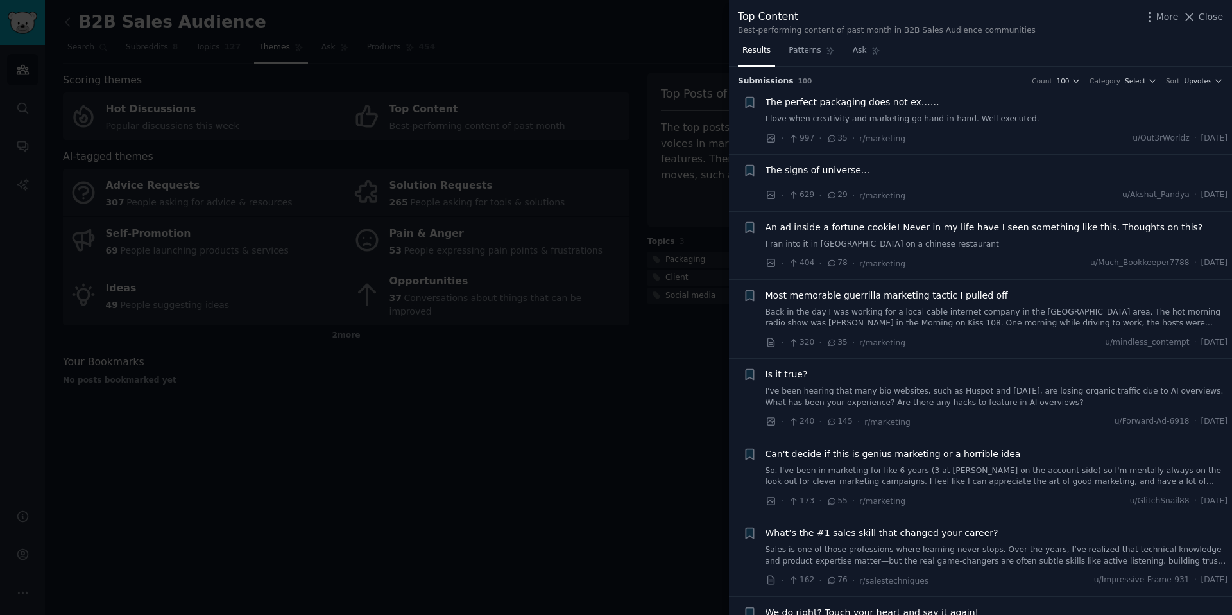
click at [905, 296] on span "Most memorable guerrilla marketing tactic I pulled off" at bounding box center [887, 295] width 243 height 13
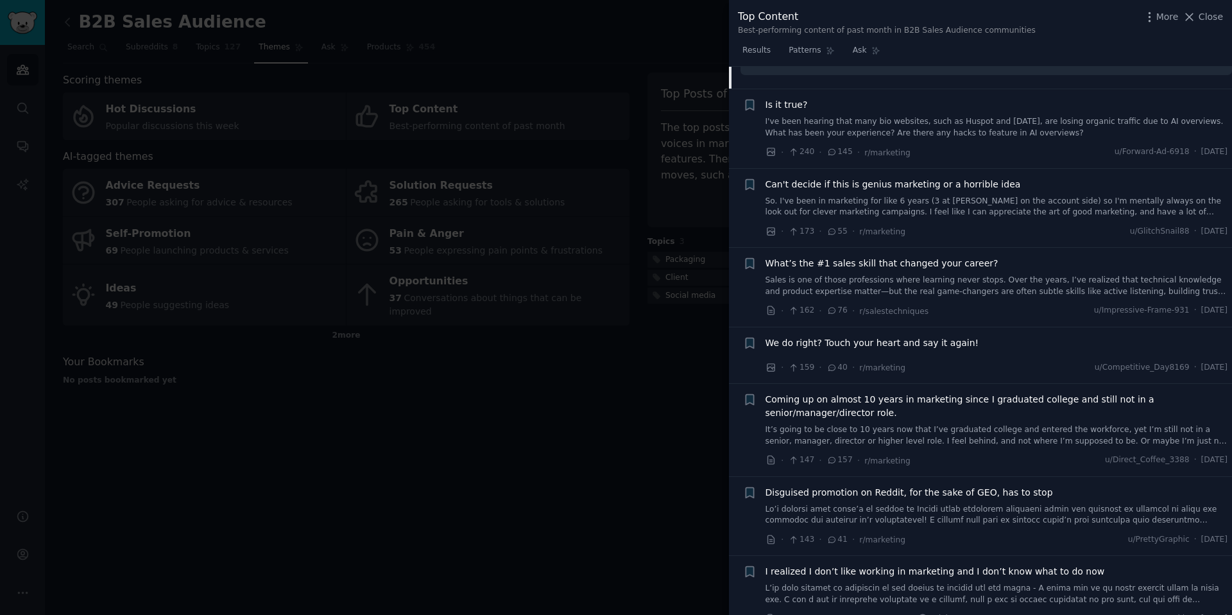
scroll to position [571, 0]
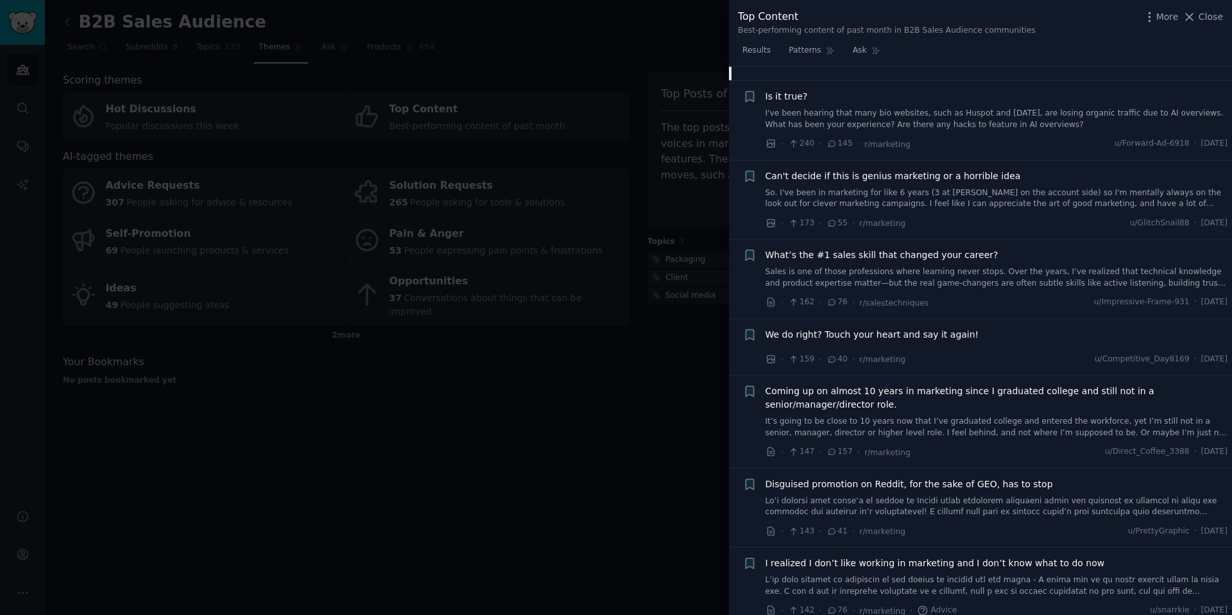
click at [878, 179] on span "Can't decide if this is genius marketing or a horrible idea" at bounding box center [893, 175] width 255 height 13
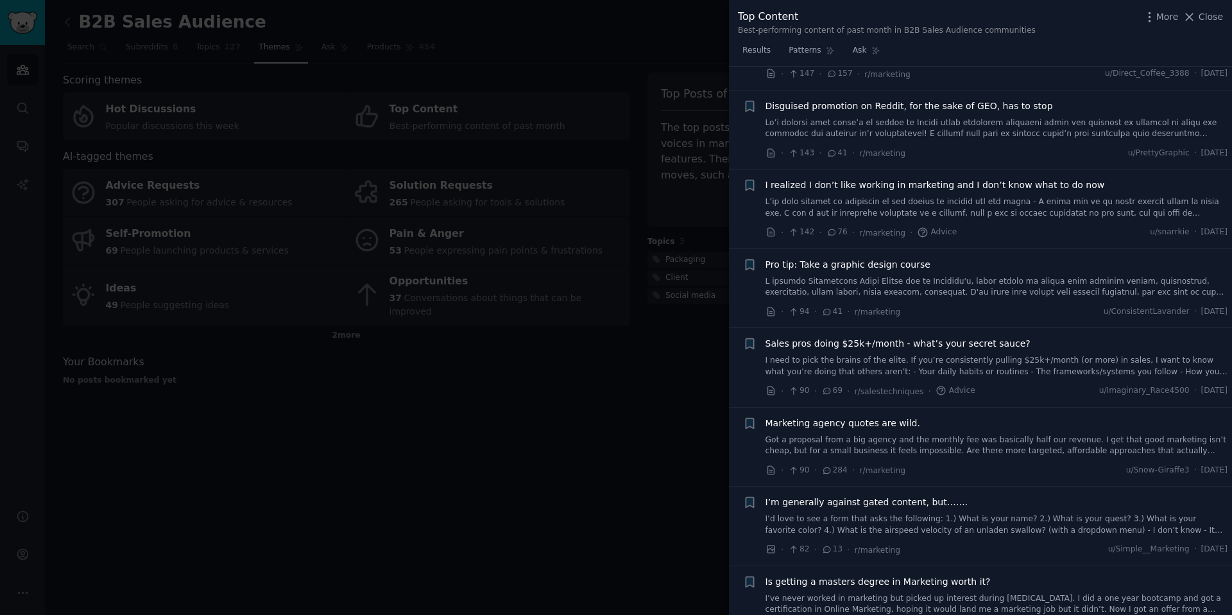
scroll to position [1373, 0]
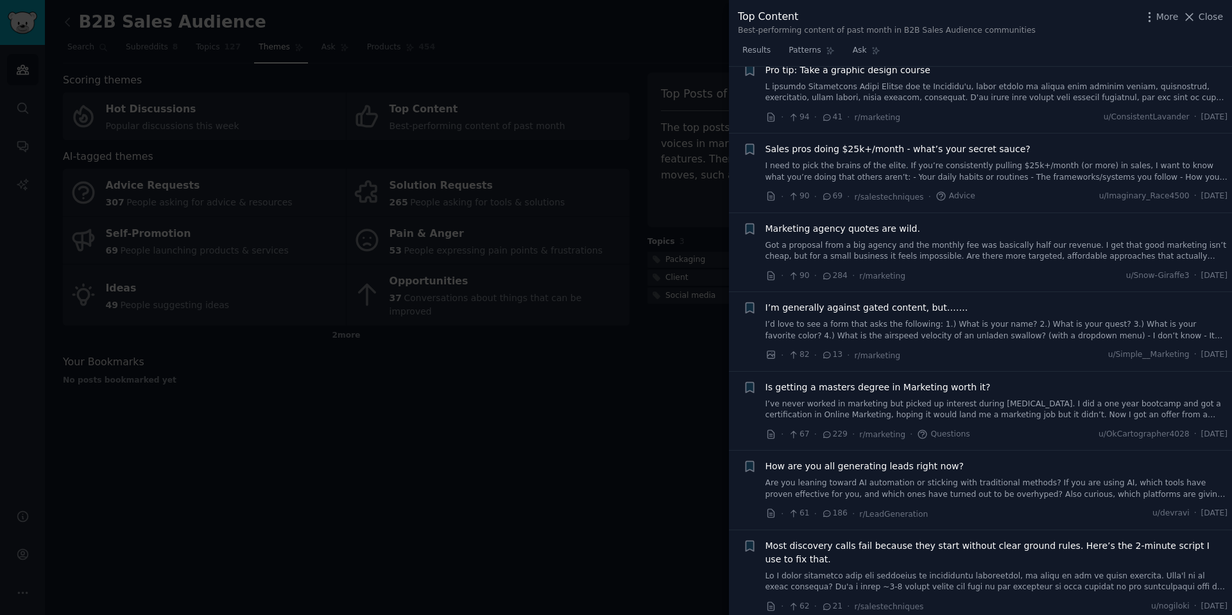
click at [852, 222] on span "Marketing agency quotes are wild." at bounding box center [843, 228] width 155 height 13
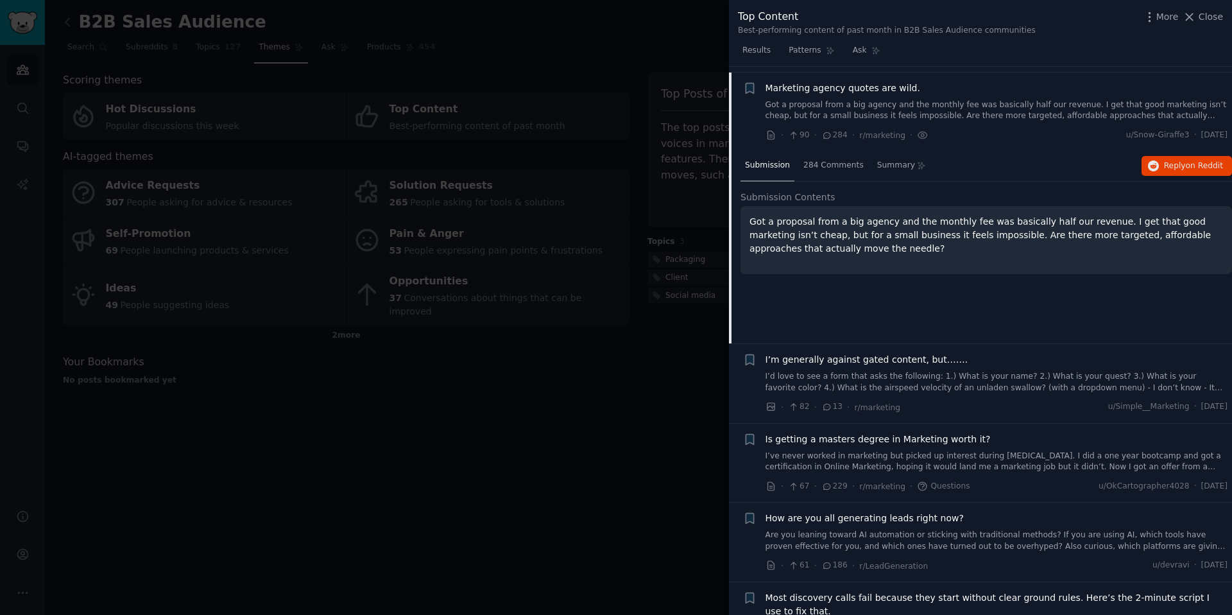
scroll to position [997, 0]
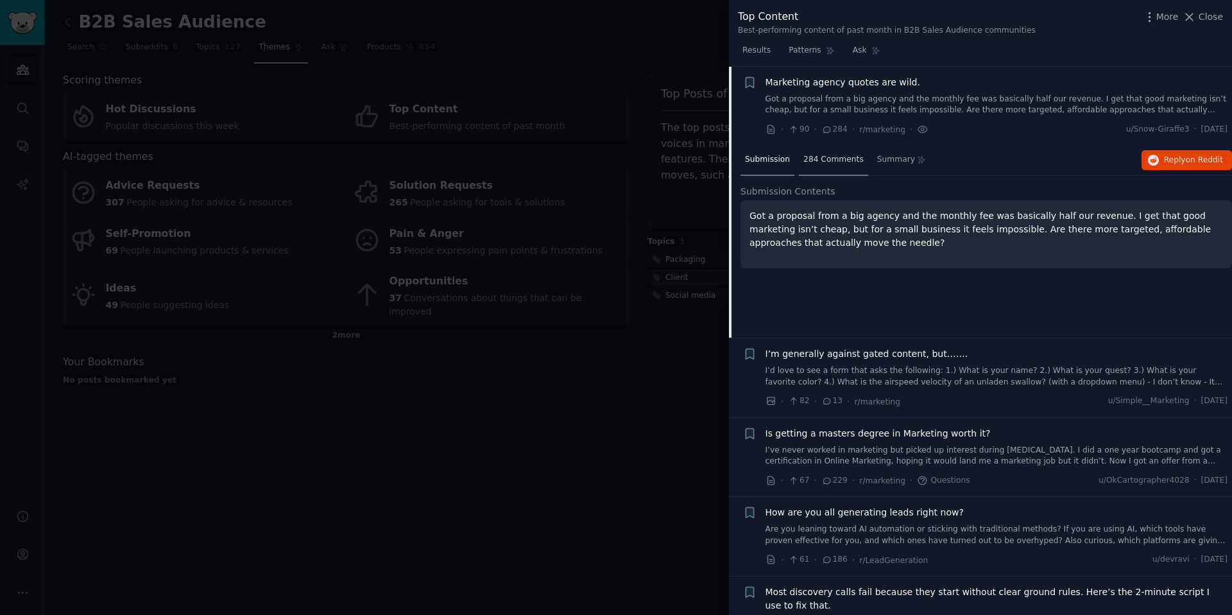
click at [828, 170] on div "284 Comments" at bounding box center [833, 160] width 69 height 31
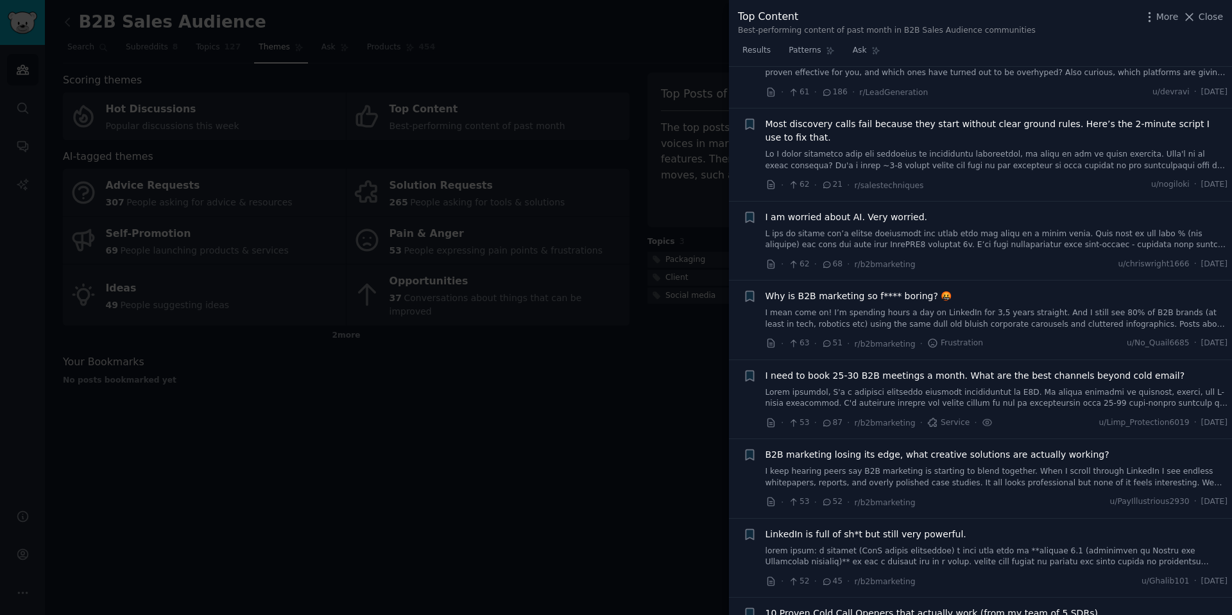
scroll to position [6654, 0]
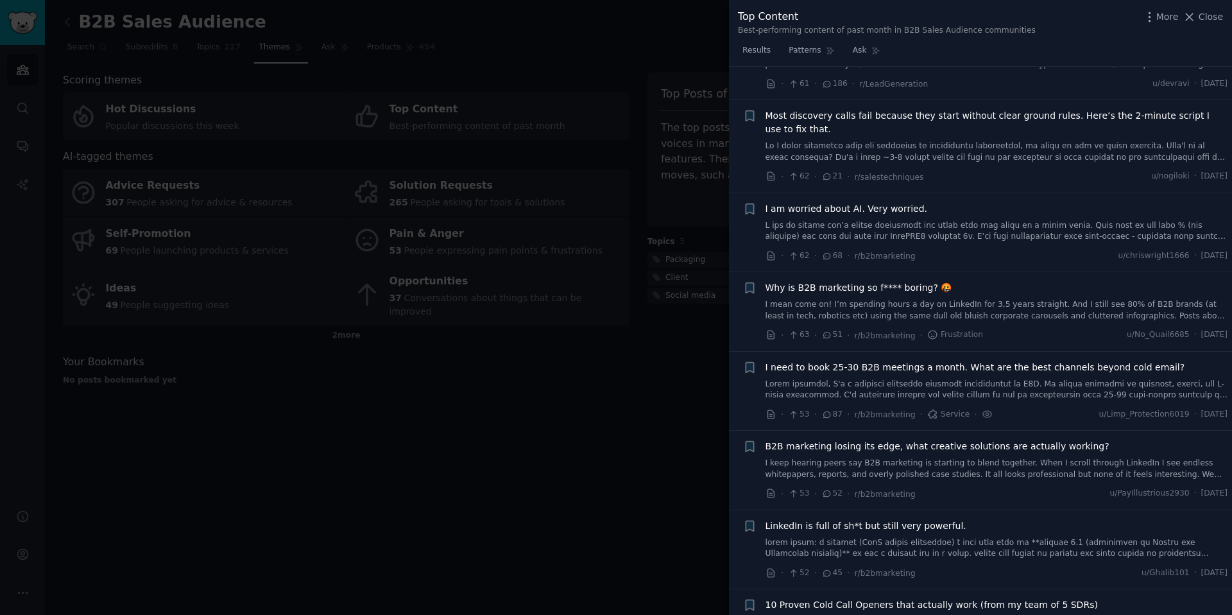
click at [870, 440] on span "B2B marketing losing its edge, what creative solutions are actually working?" at bounding box center [938, 446] width 344 height 13
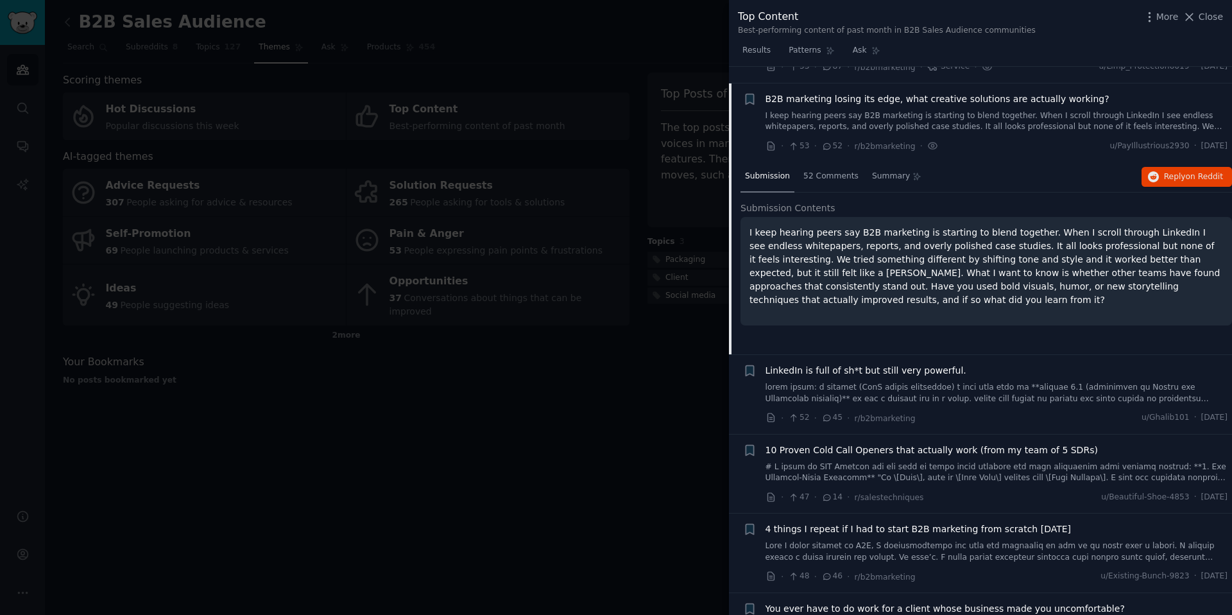
scroll to position [1644, 0]
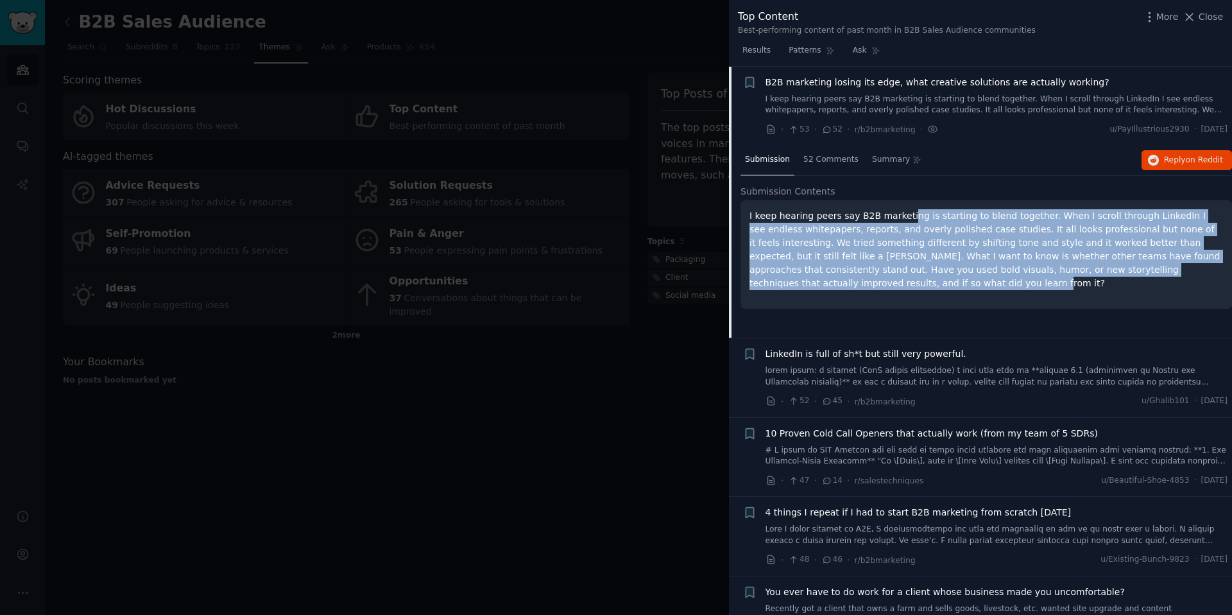
drag, startPoint x: 905, startPoint y: 218, endPoint x: 919, endPoint y: 282, distance: 65.7
click at [925, 286] on p "I keep hearing peers say B2B marketing is starting to blend together. When I sc…" at bounding box center [987, 249] width 474 height 81
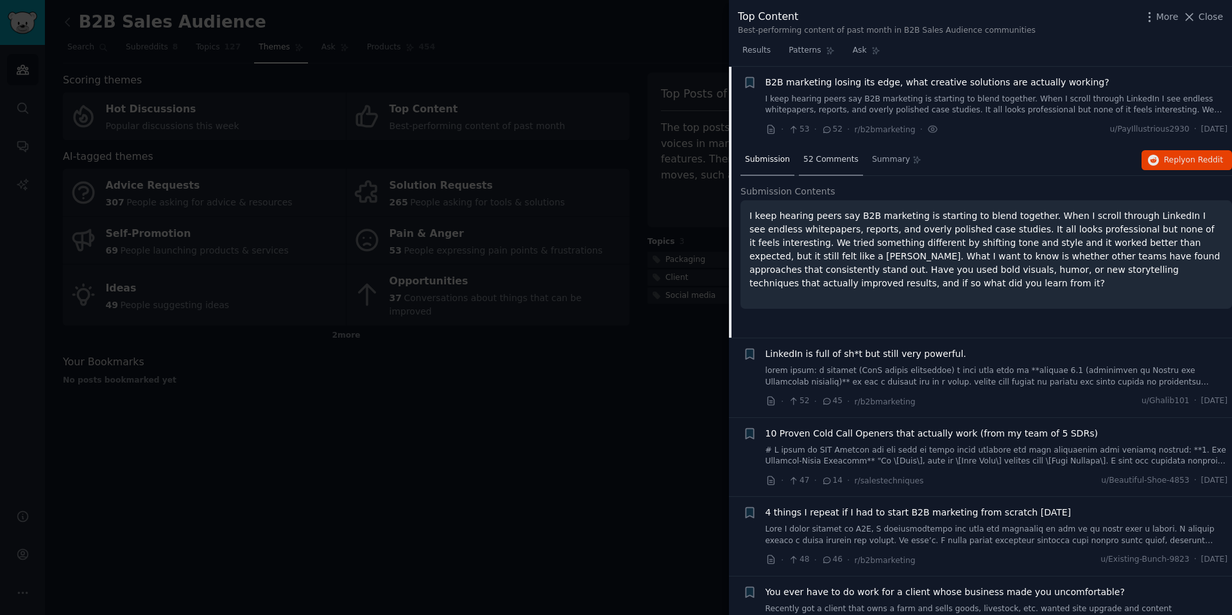
click at [827, 165] on span "52 Comments" at bounding box center [830, 160] width 55 height 12
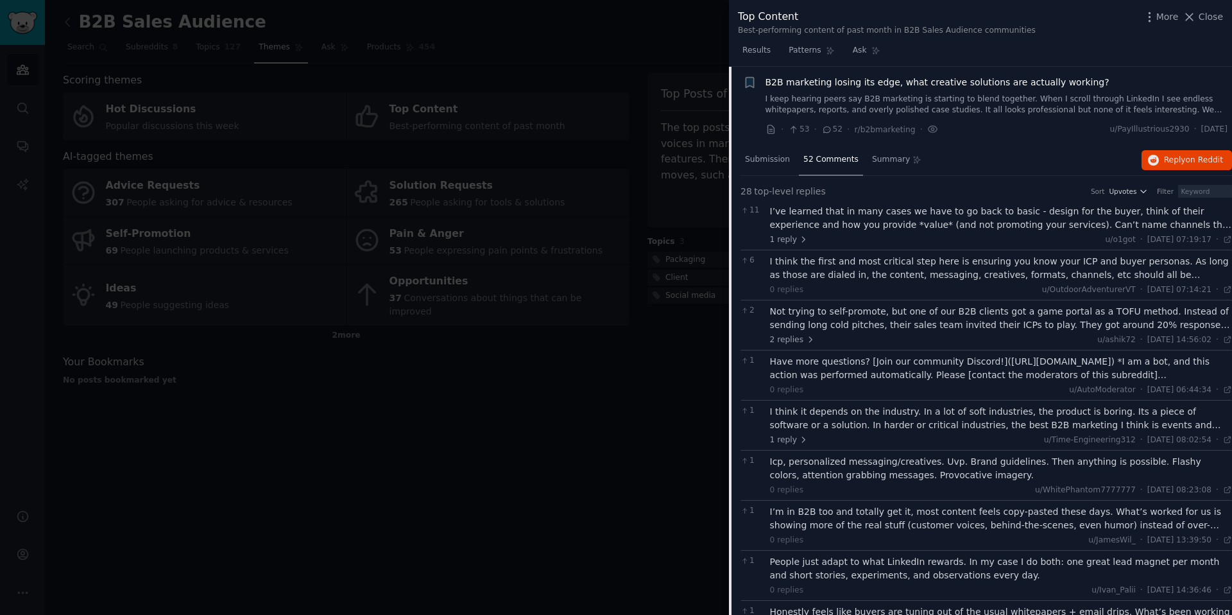
click at [1194, 227] on div "I’ve learned that in many cases we have to go back to basic - design for the bu…" at bounding box center [1001, 218] width 463 height 27
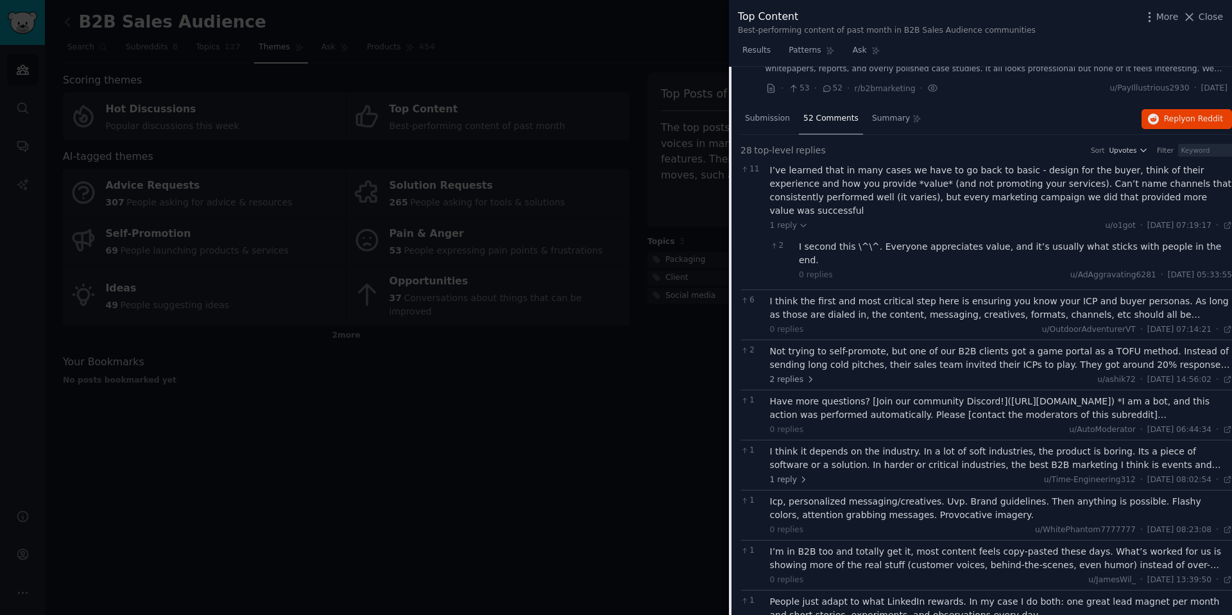
scroll to position [1694, 0]
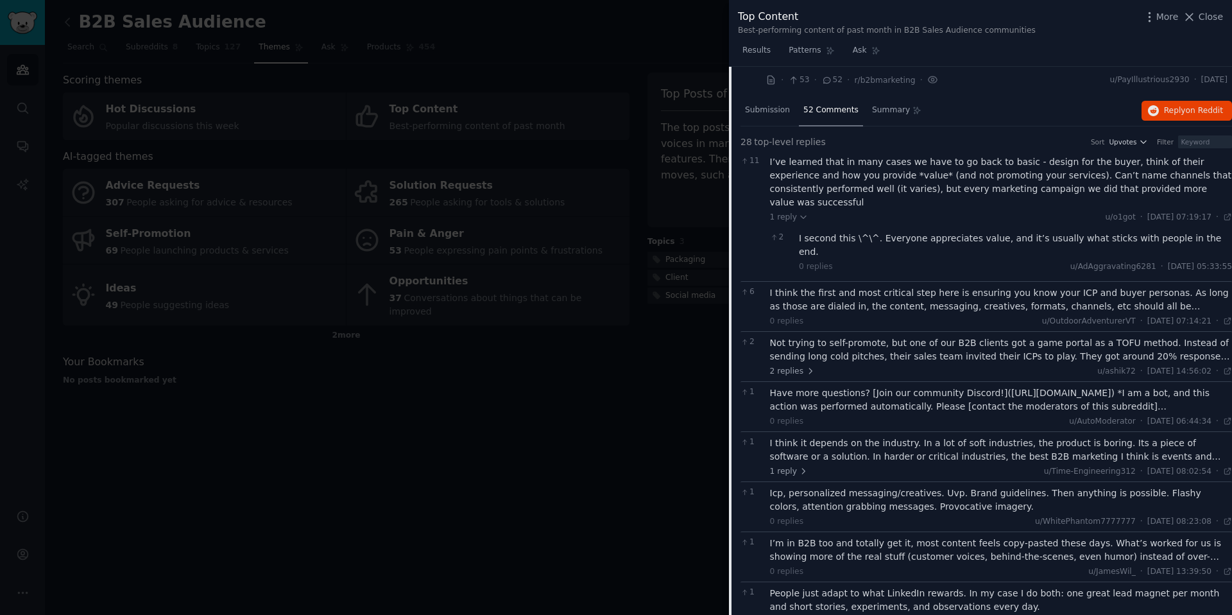
click at [1215, 286] on div "I think the first and most critical step here is ensuring you know your ICP and…" at bounding box center [1001, 299] width 463 height 27
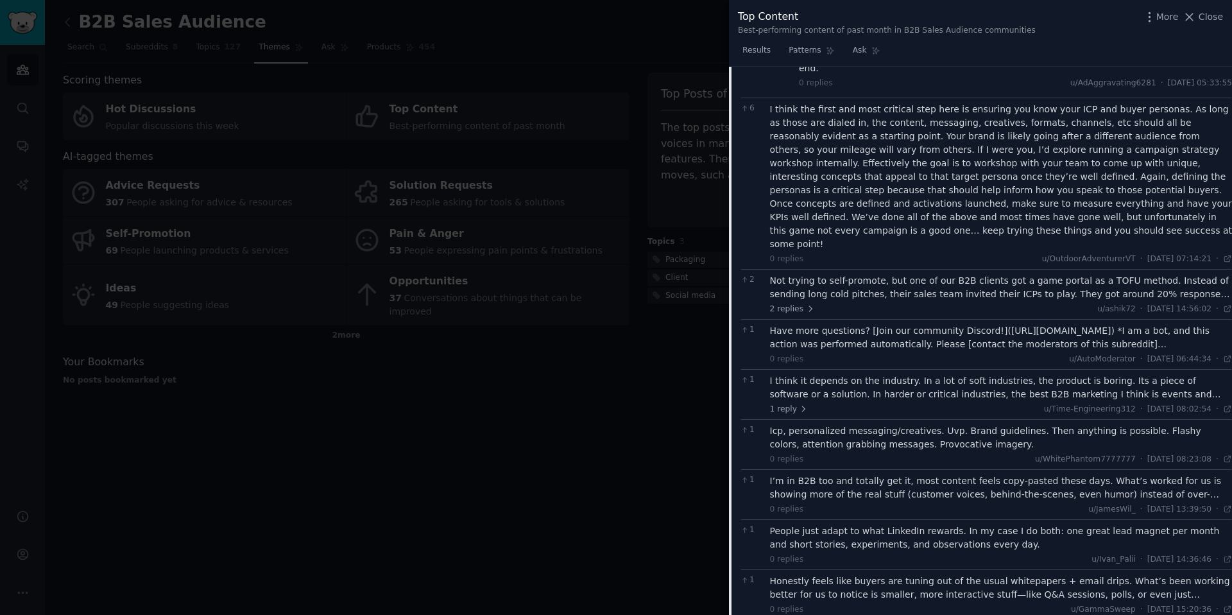
scroll to position [1885, 0]
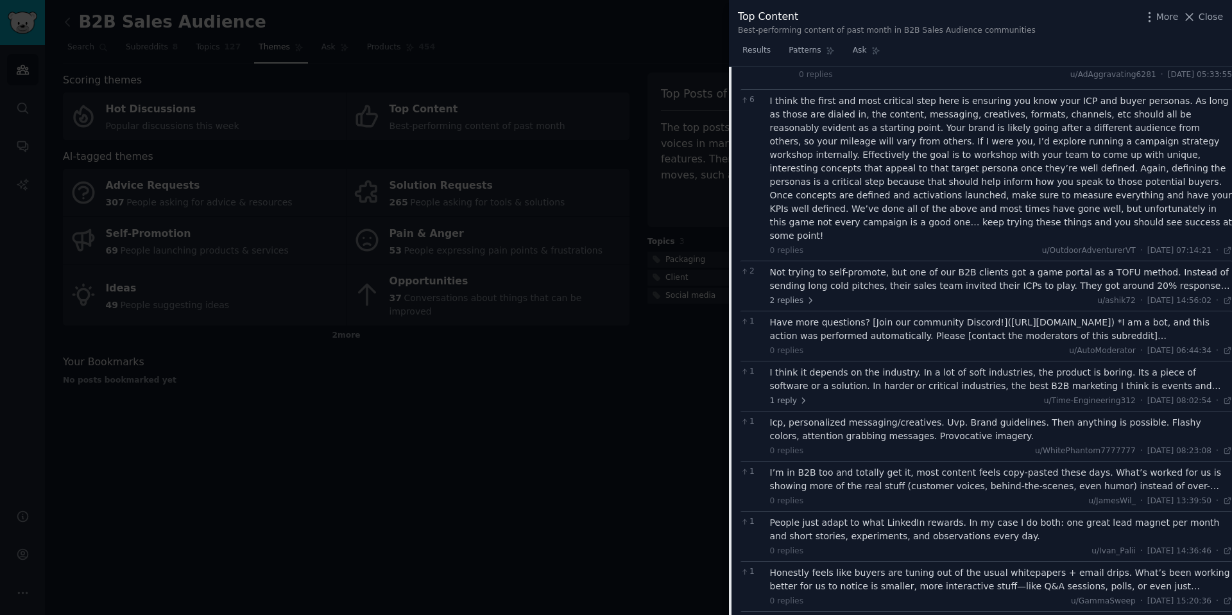
click at [1217, 266] on div "Not trying to self-promote, but one of our B2B clients got a game portal as a T…" at bounding box center [1001, 279] width 463 height 27
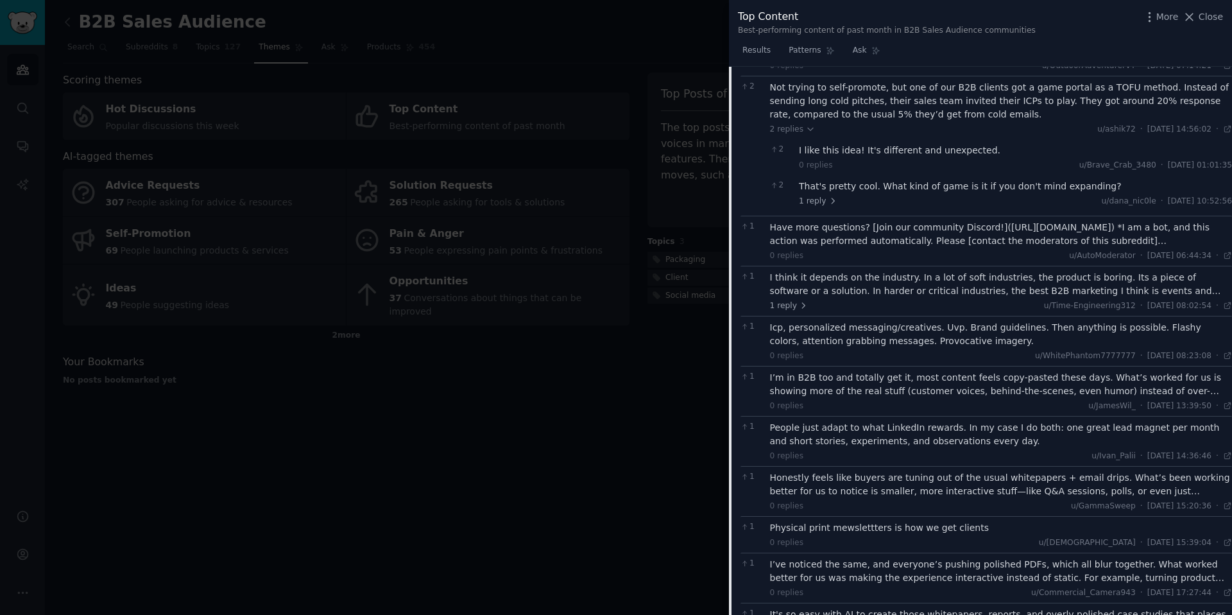
scroll to position [2079, 0]
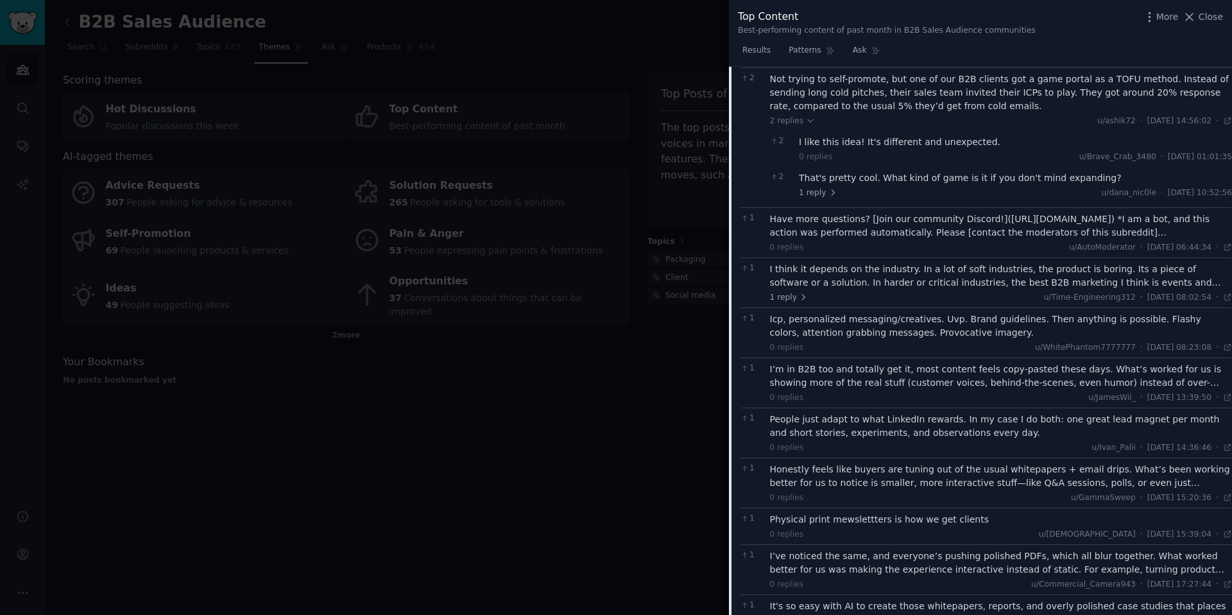
click at [1196, 262] on div "I think it depends on the industry. In a lot of soft industries, the product is…" at bounding box center [1001, 275] width 463 height 27
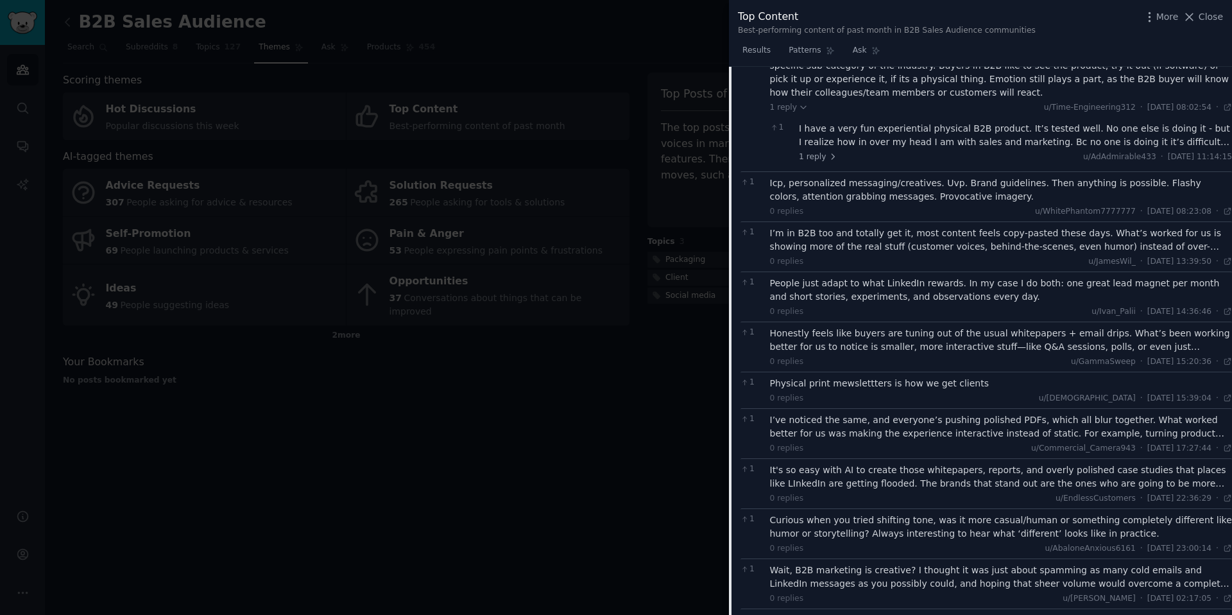
scroll to position [2344, 0]
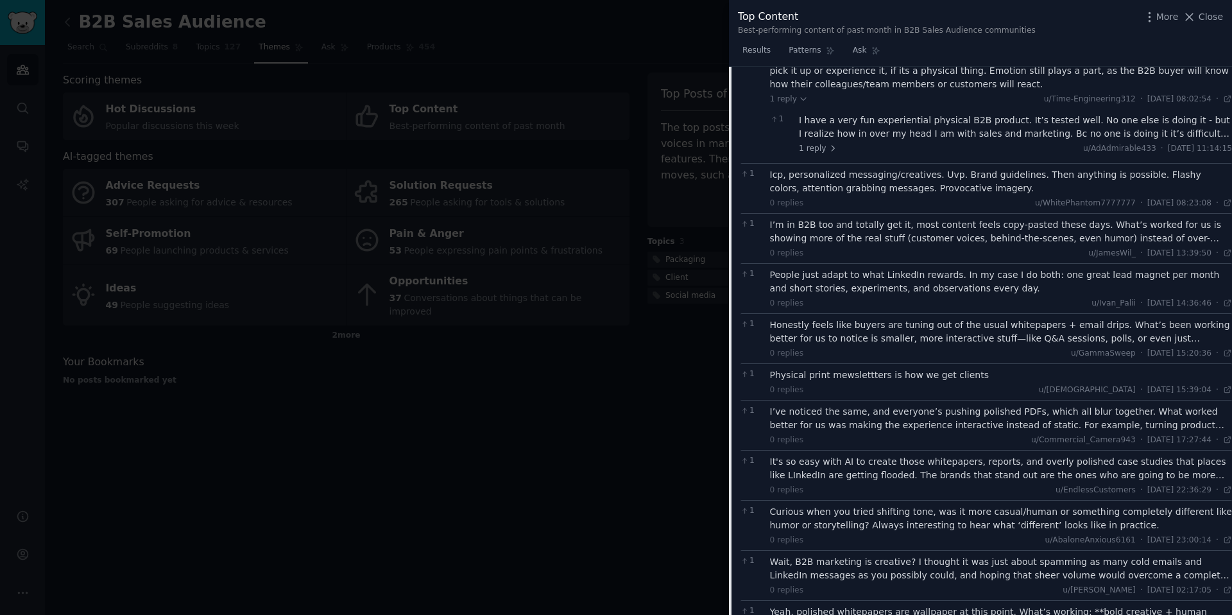
click at [1198, 405] on div "I’ve noticed the same, and everyone’s pushing polished PDFs, which all blur tog…" at bounding box center [1001, 418] width 463 height 27
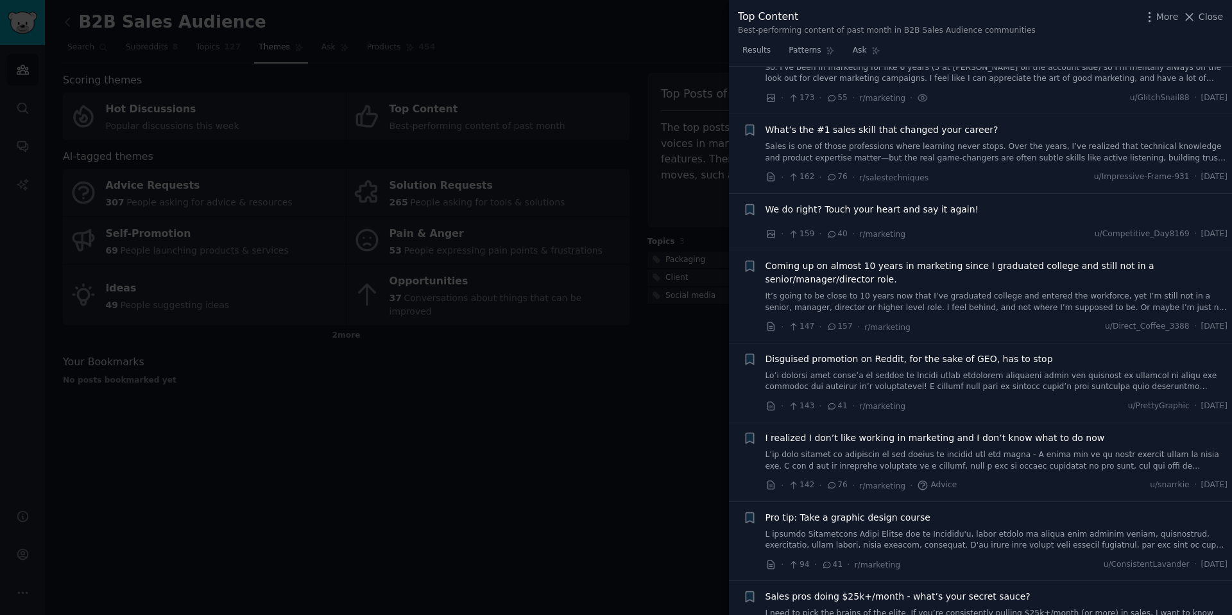
scroll to position [0, 0]
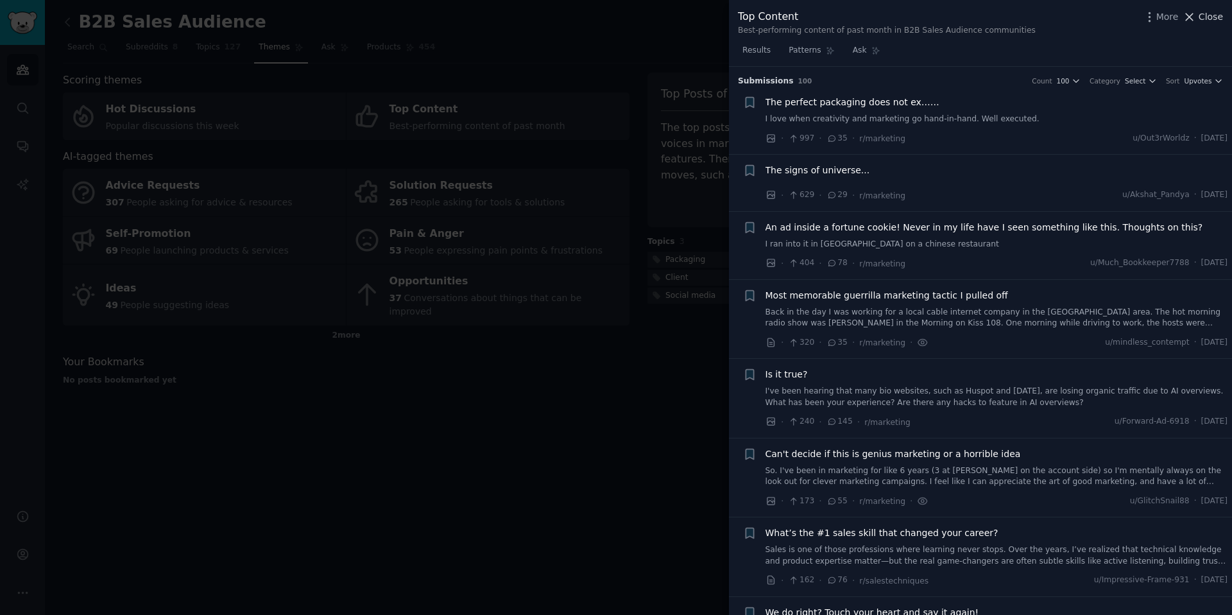
click at [1217, 10] on span "Close" at bounding box center [1211, 16] width 24 height 13
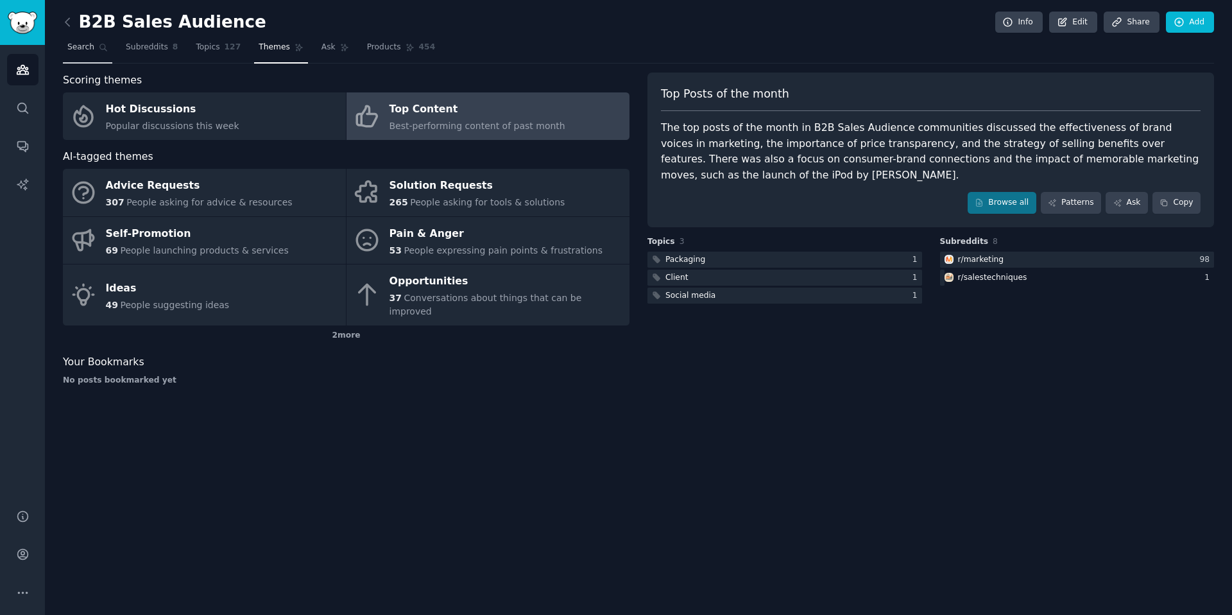
click at [83, 38] on link "Search" at bounding box center [87, 50] width 49 height 26
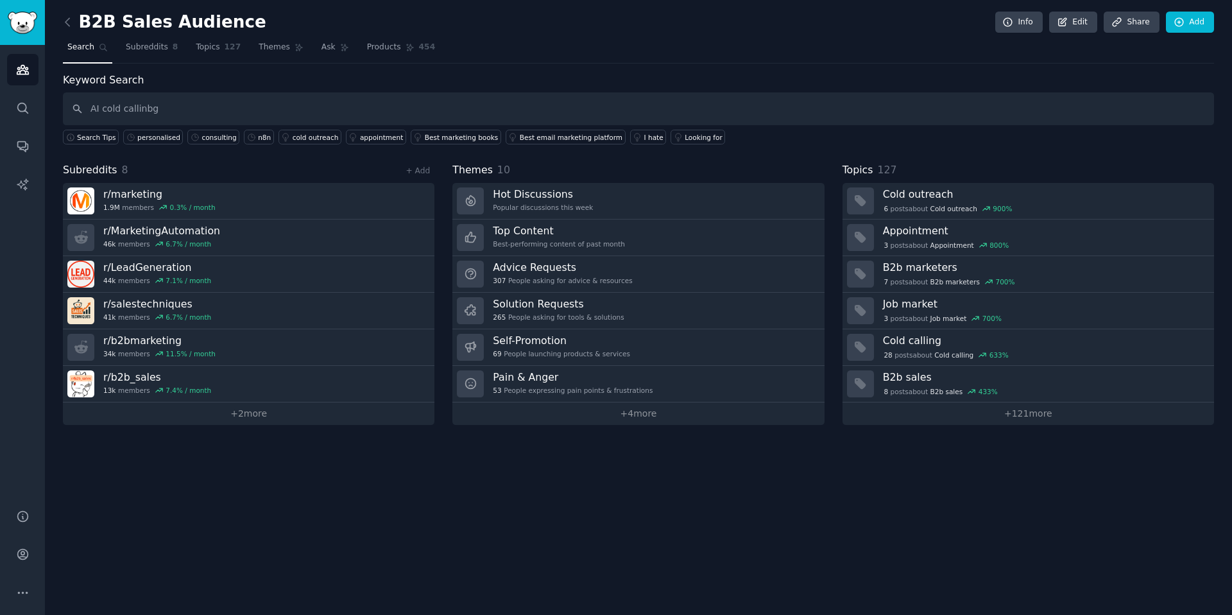
type input "AI cold callinbg"
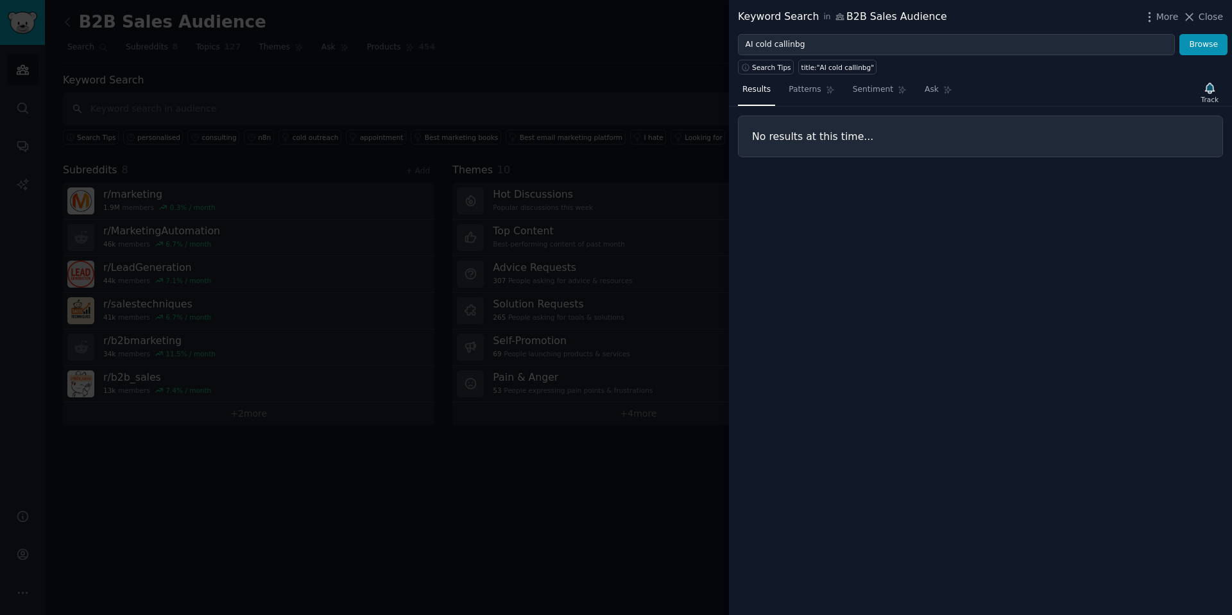
click at [850, 55] on div "Search Tips title:"AI cold callinbg"" at bounding box center [980, 64] width 503 height 19
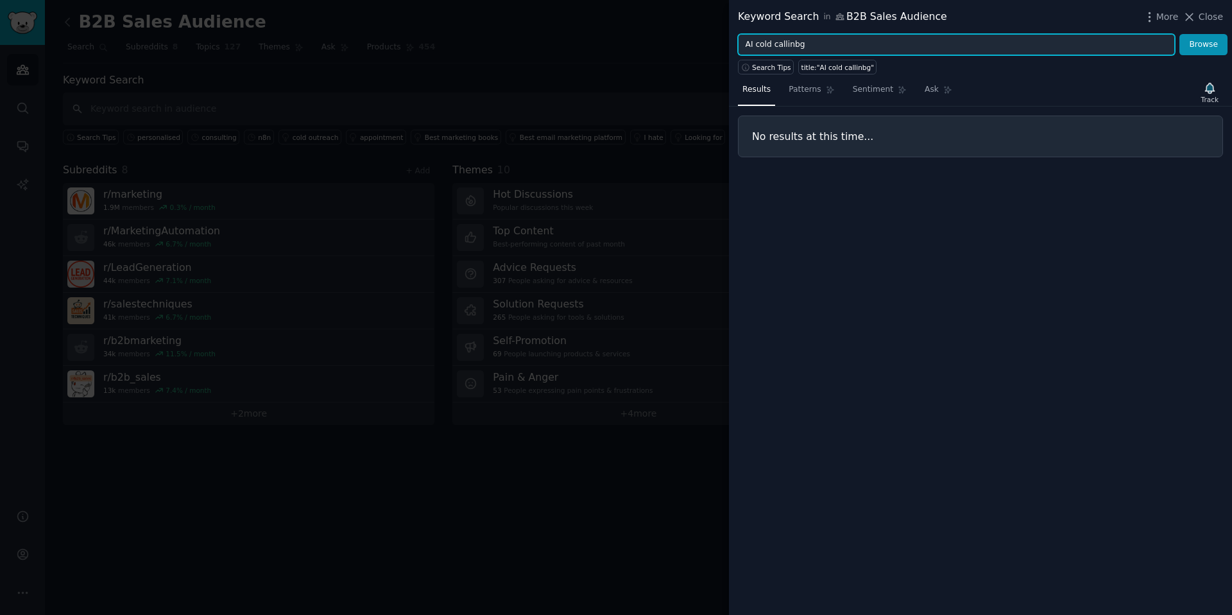
click at [840, 39] on input "AI cold callinbg" at bounding box center [956, 45] width 437 height 22
type input "AI cold calling"
click at [1180, 34] on button "Browse" at bounding box center [1204, 45] width 48 height 22
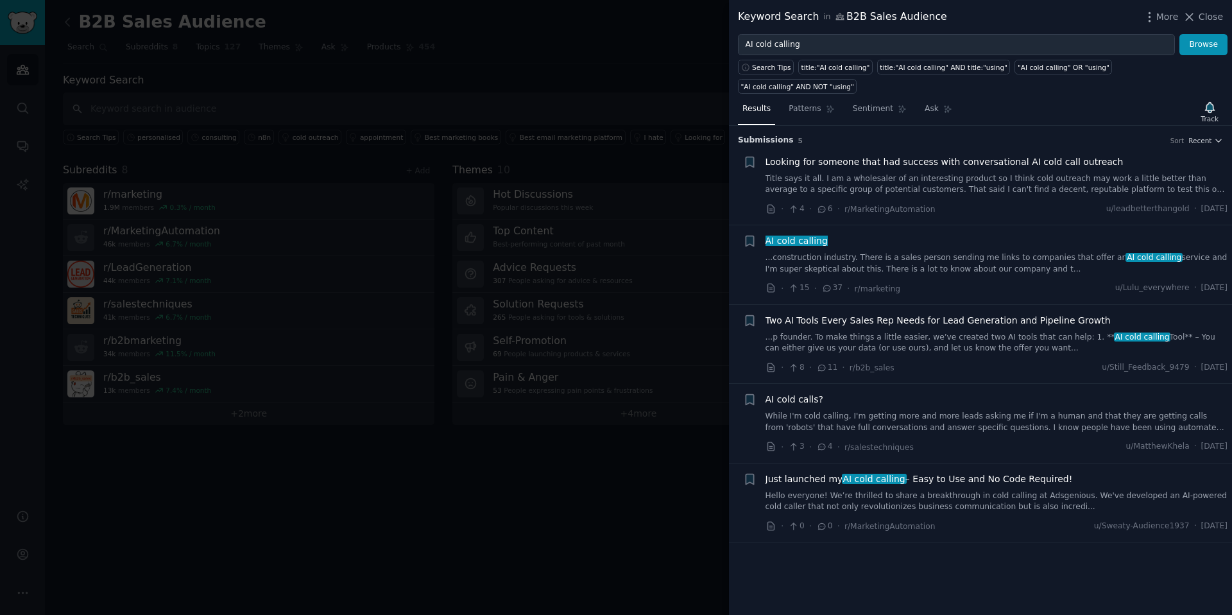
click at [995, 164] on span "Looking for someone that had success with conversational AI cold call outreach" at bounding box center [945, 161] width 358 height 13
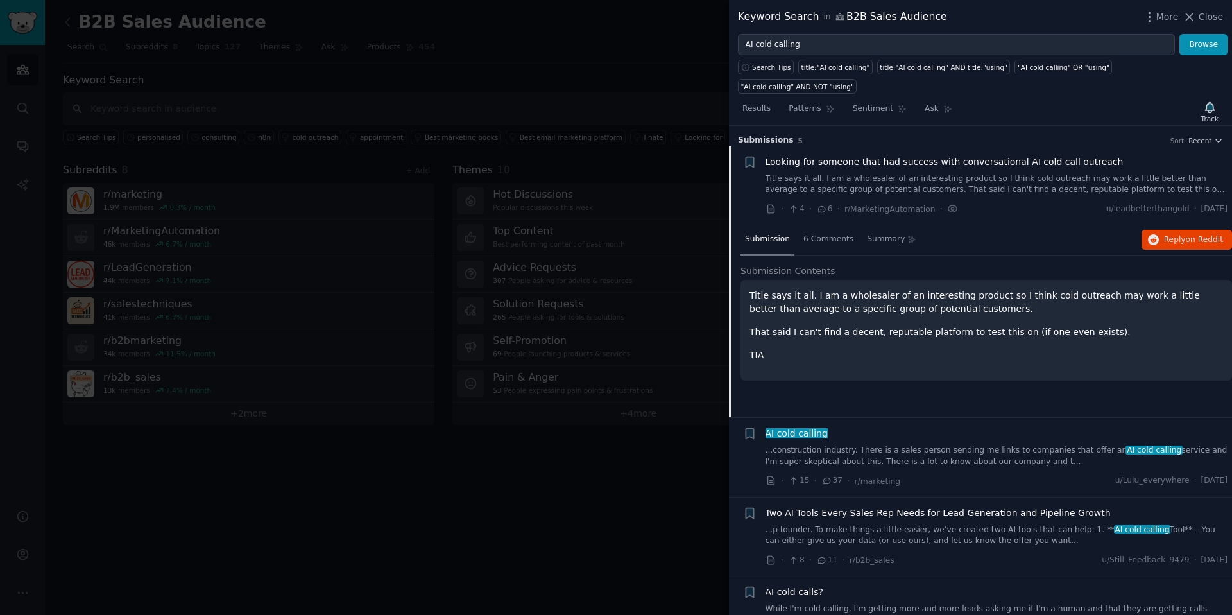
scroll to position [20, 0]
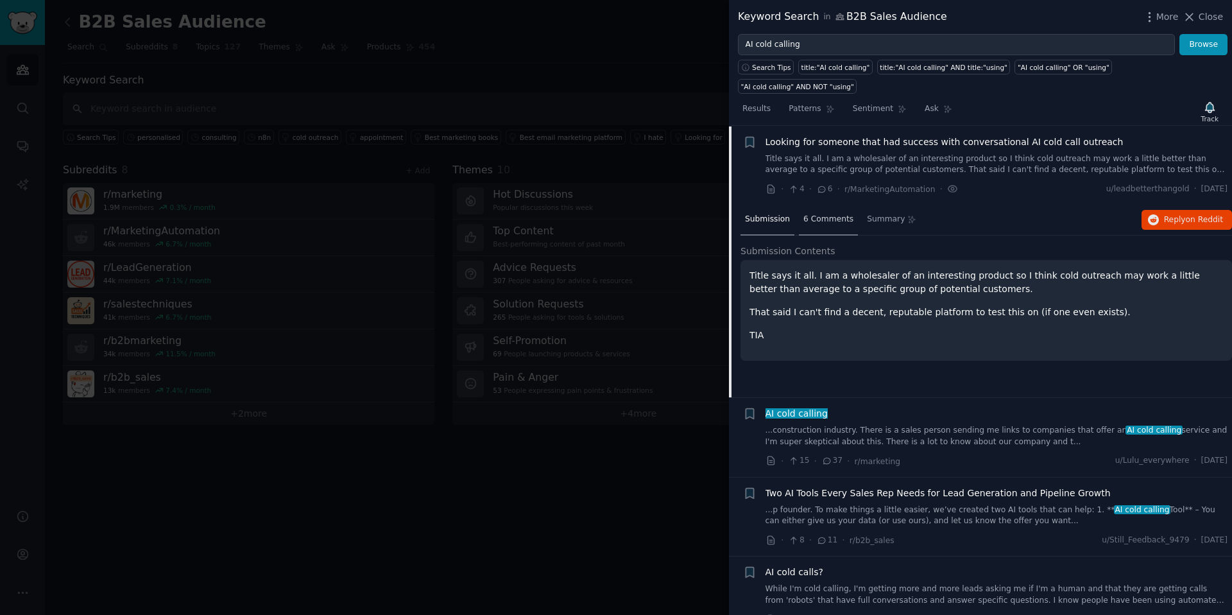
click at [831, 218] on span "6 Comments" at bounding box center [828, 220] width 50 height 12
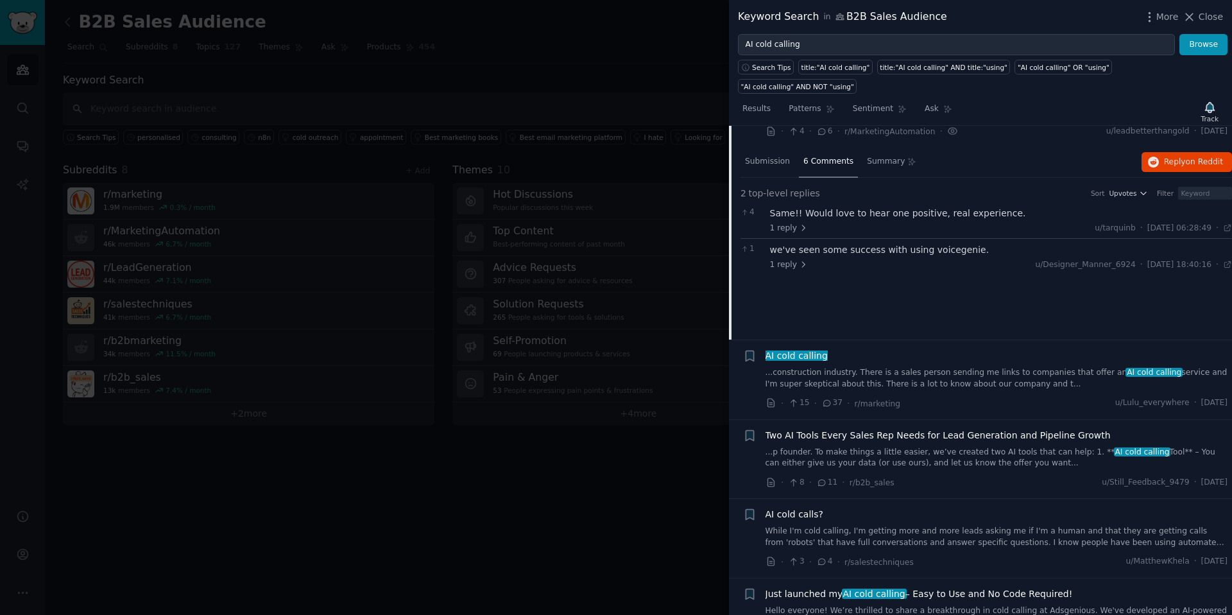
scroll to position [120, 0]
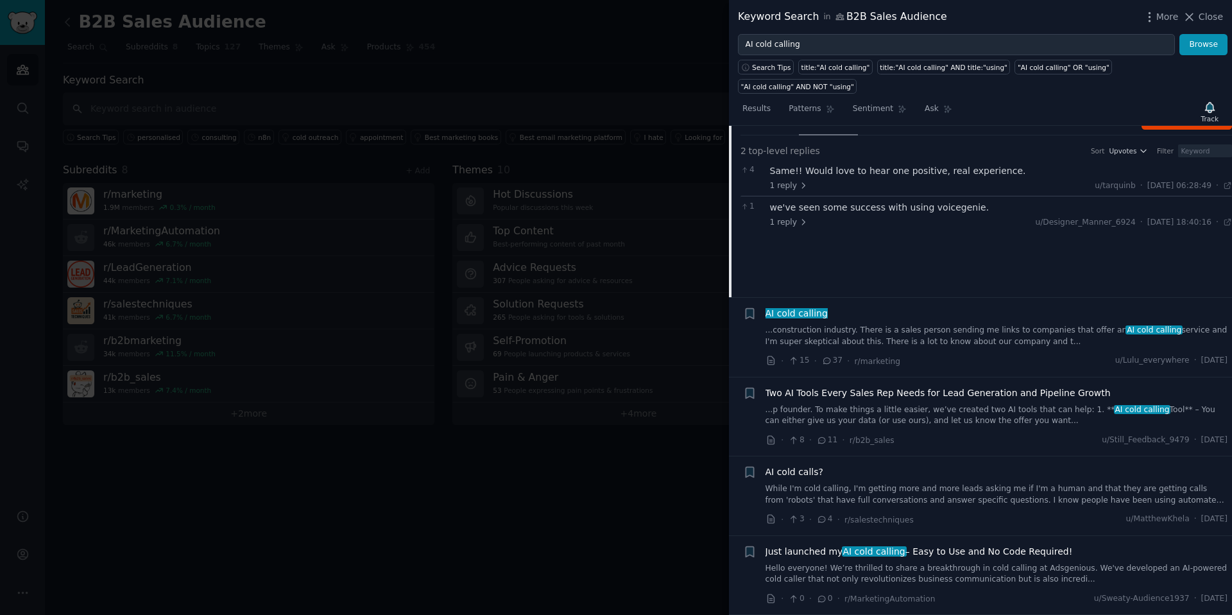
click at [846, 329] on link "...construction industry. There is a sales person sending me links to companies…" at bounding box center [997, 336] width 463 height 22
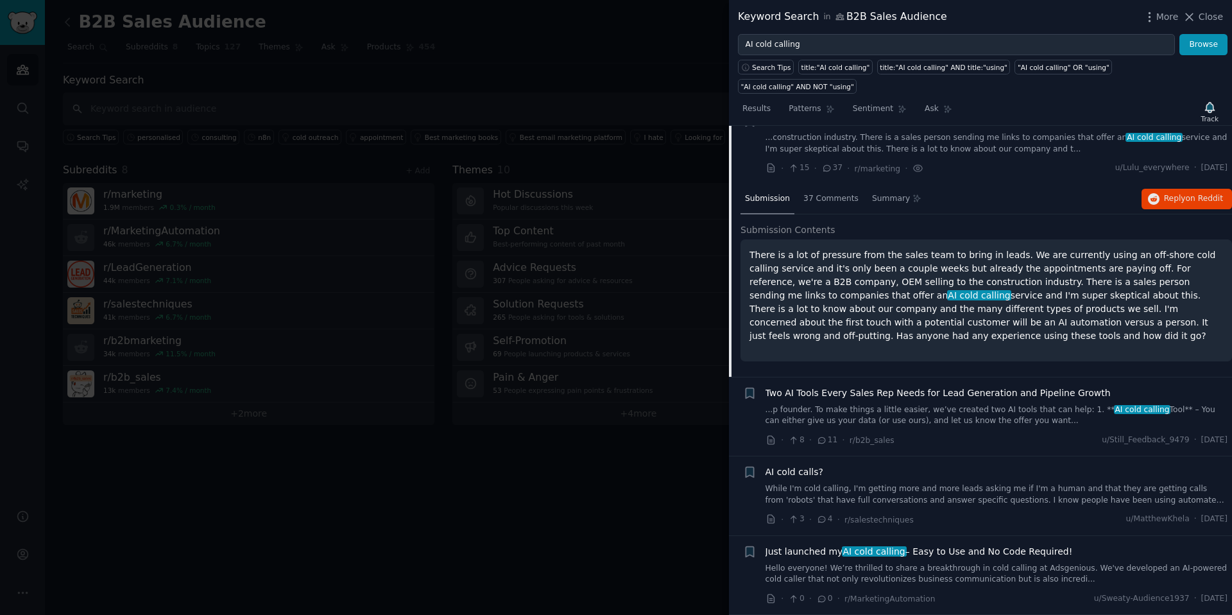
scroll to position [99, 0]
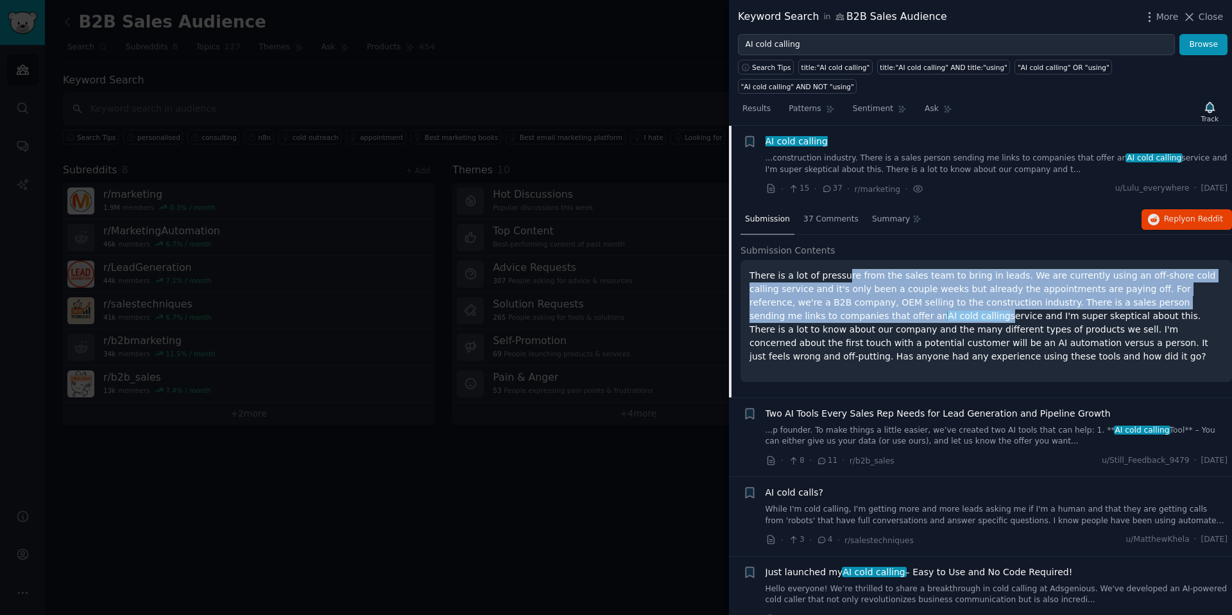
drag, startPoint x: 845, startPoint y: 279, endPoint x: 846, endPoint y: 313, distance: 33.4
click at [846, 313] on p "There is a lot of pressure from the sales team to bring in leads. We are curren…" at bounding box center [987, 316] width 474 height 94
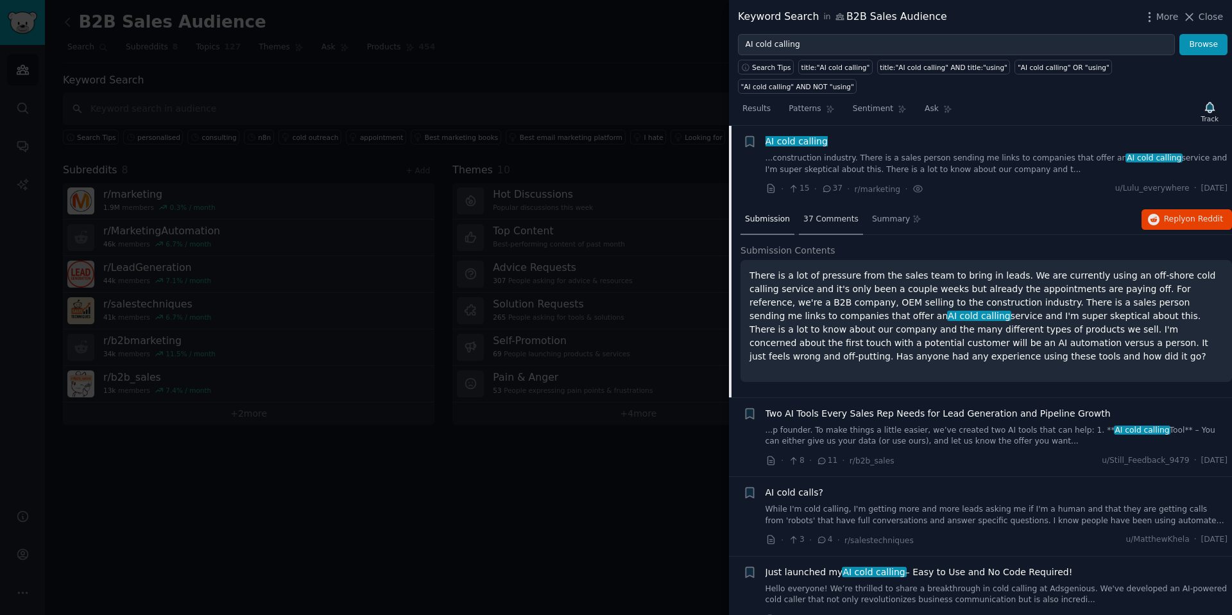
click at [811, 227] on div "37 Comments" at bounding box center [831, 220] width 64 height 31
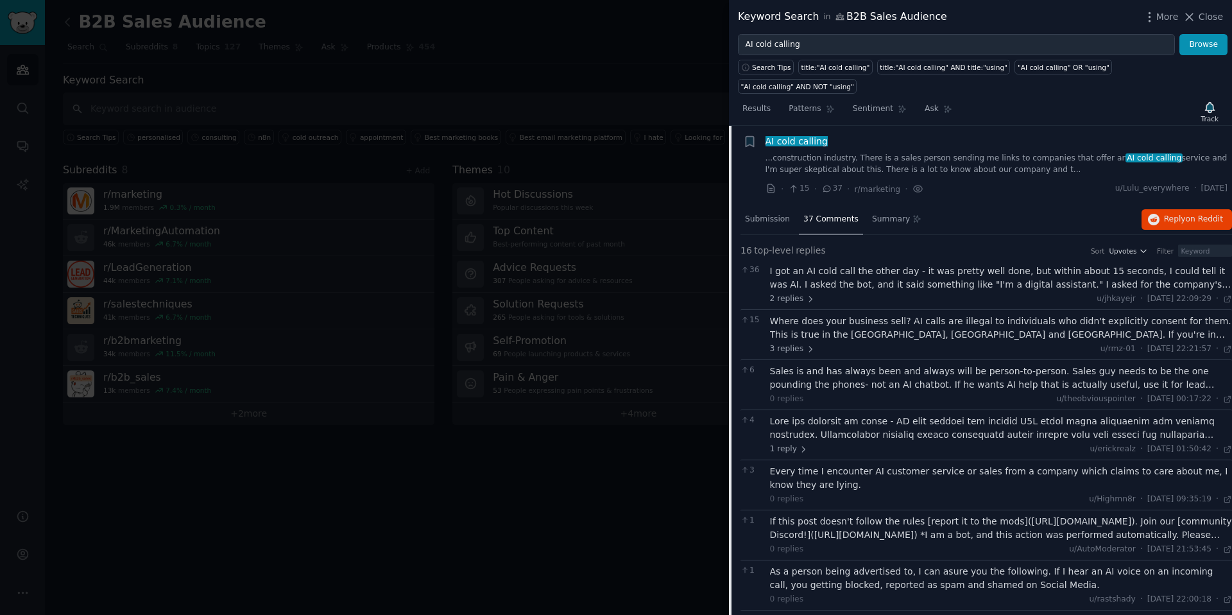
click at [944, 288] on div "I got an AI cold call the other day - it was pretty well done, but within about…" at bounding box center [1001, 277] width 463 height 27
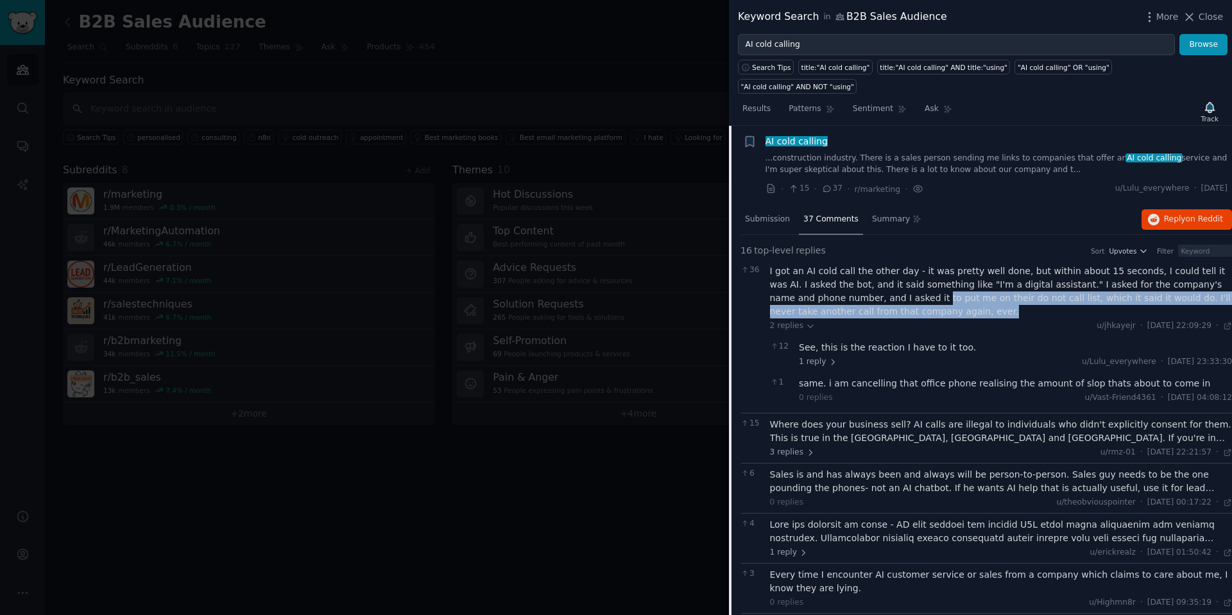
drag, startPoint x: 865, startPoint y: 303, endPoint x: 899, endPoint y: 314, distance: 35.7
click at [899, 314] on div "I got an AI cold call the other day - it was pretty well done, but within about…" at bounding box center [1001, 291] width 463 height 54
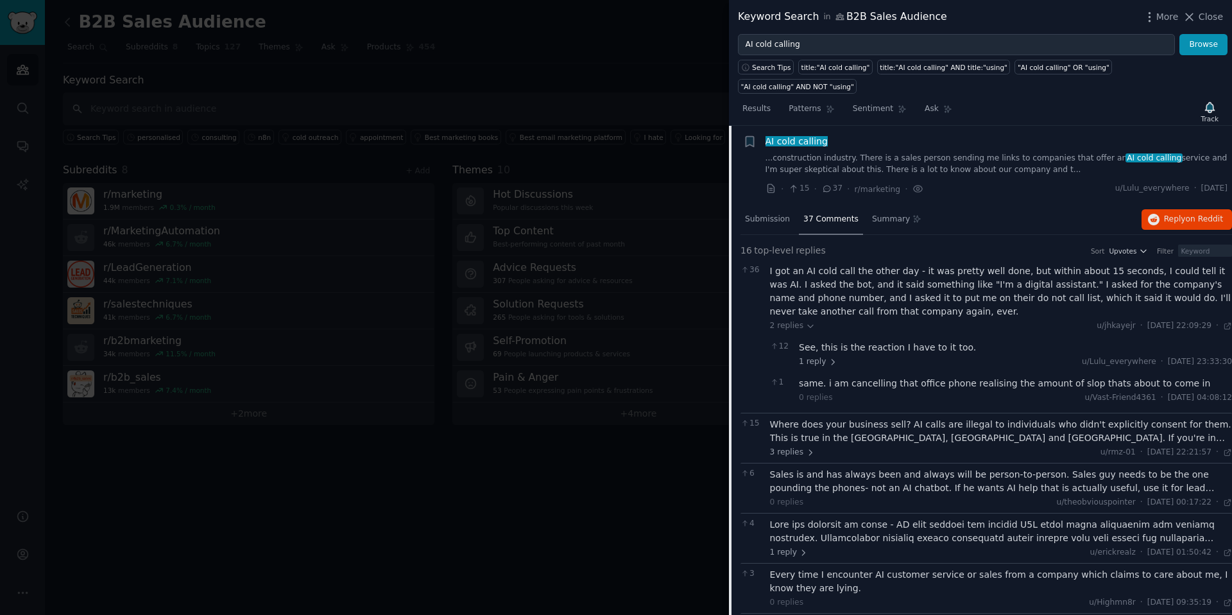
click at [860, 296] on div "I got an AI cold call the other day - it was pretty well done, but within about…" at bounding box center [1001, 291] width 463 height 54
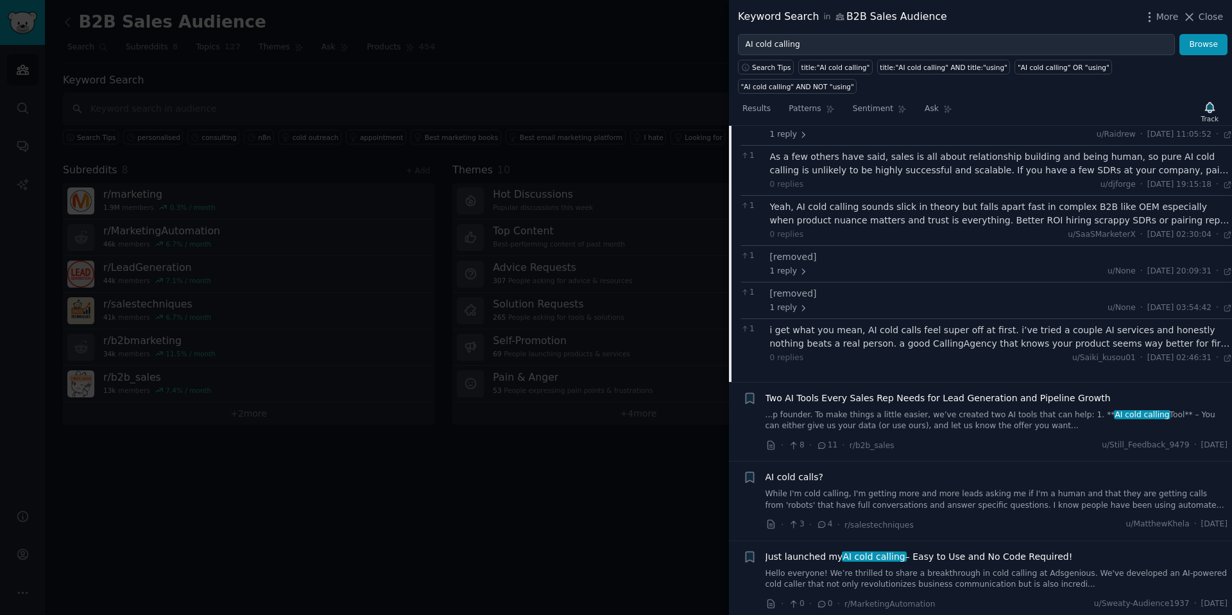
scroll to position [859, 0]
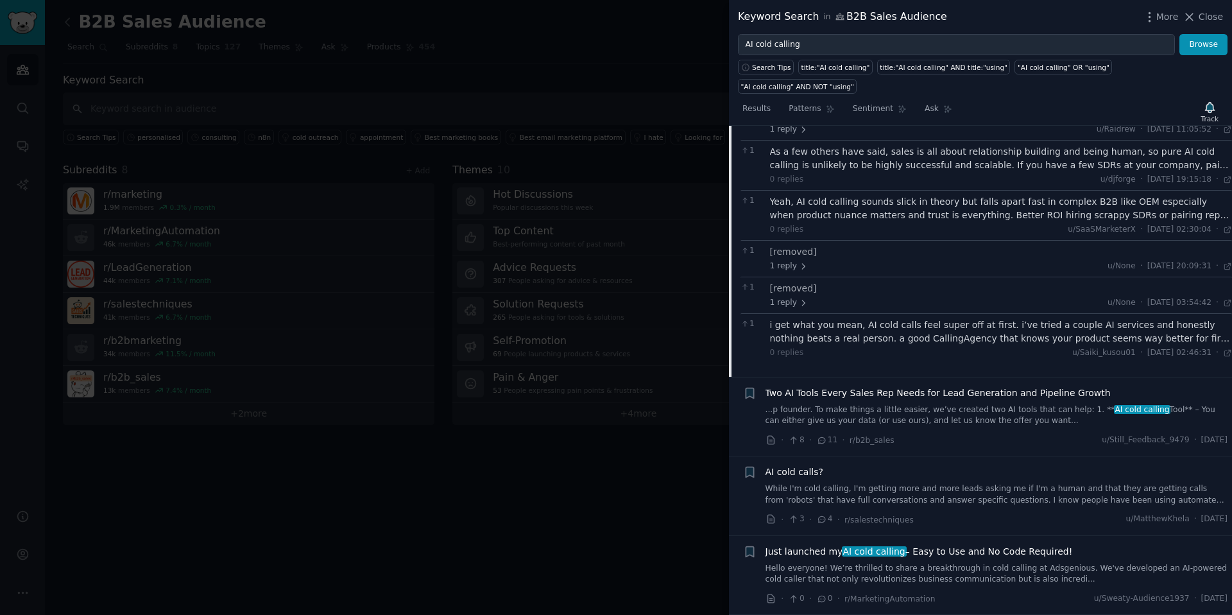
click at [1066, 56] on div "Search Tips title:"AI cold calling" title:"AI cold calling" AND title:"using" "…" at bounding box center [980, 74] width 503 height 39
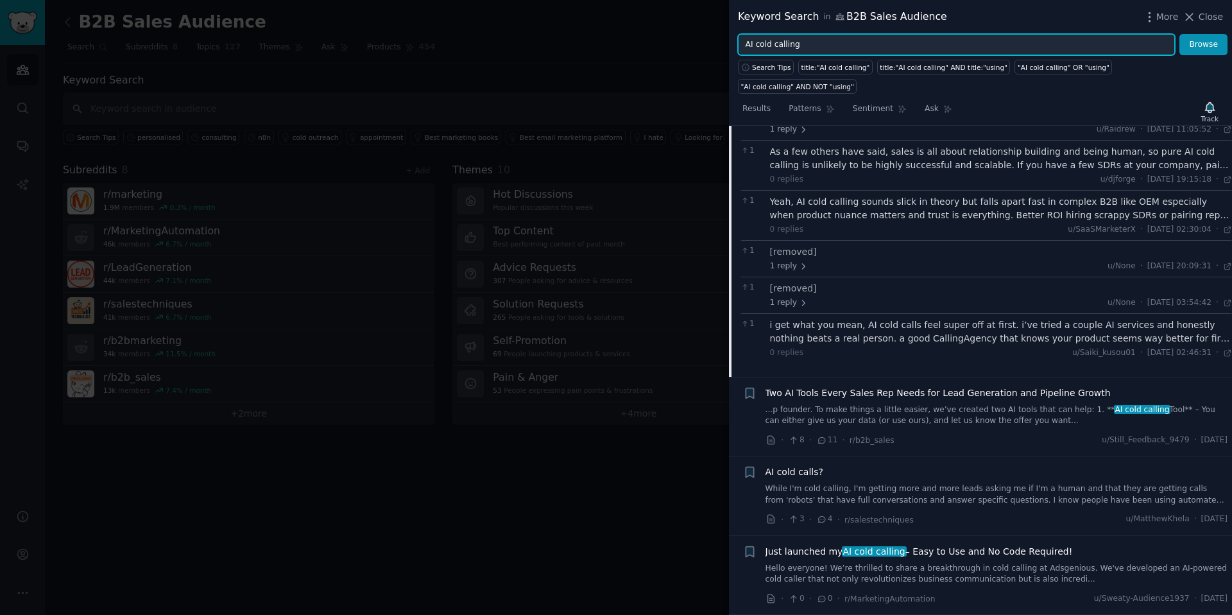
click at [1049, 51] on input "AI cold calling" at bounding box center [956, 45] width 437 height 22
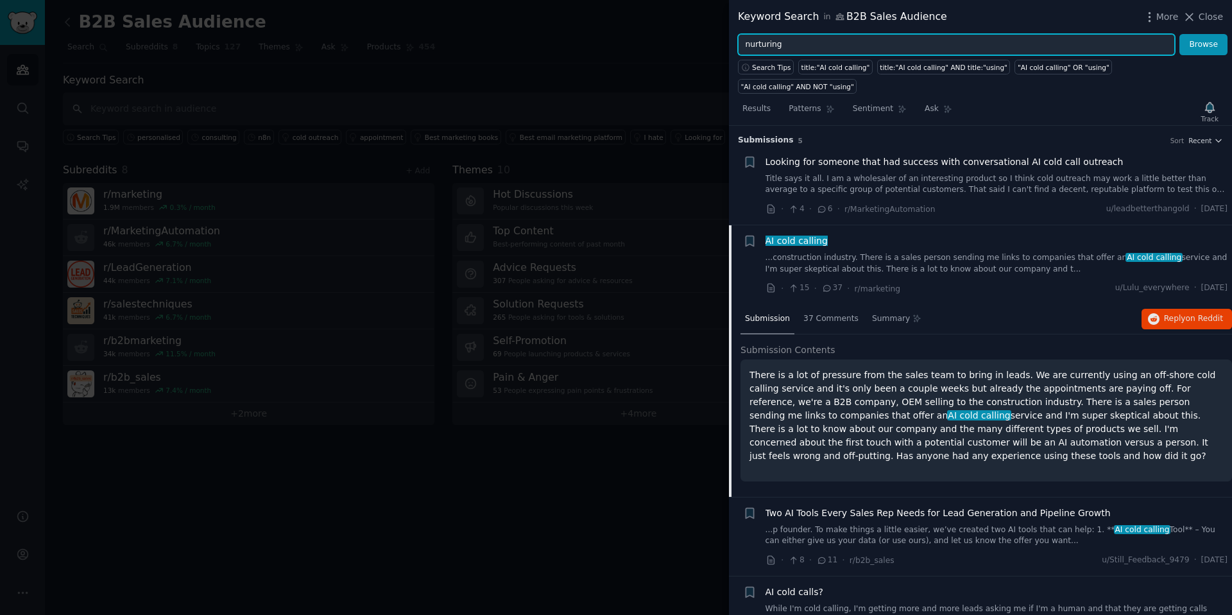
type input "nurturing"
click at [1180, 34] on button "Browse" at bounding box center [1204, 45] width 48 height 22
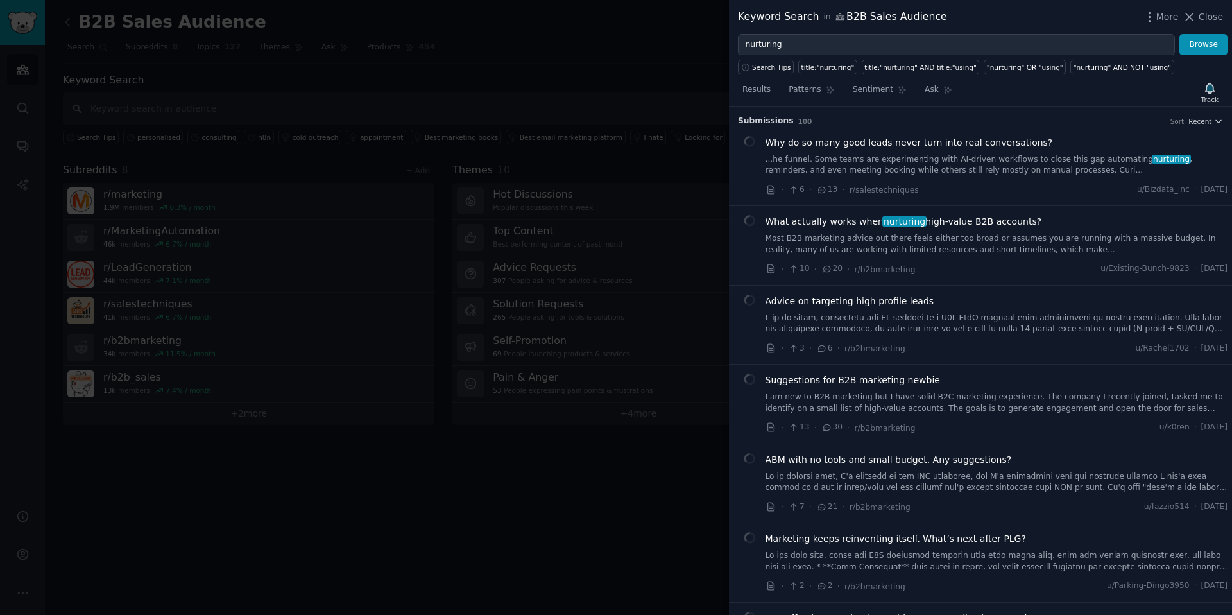
click at [948, 144] on span "Why do so many good leads never turn into real conversations?" at bounding box center [909, 142] width 287 height 13
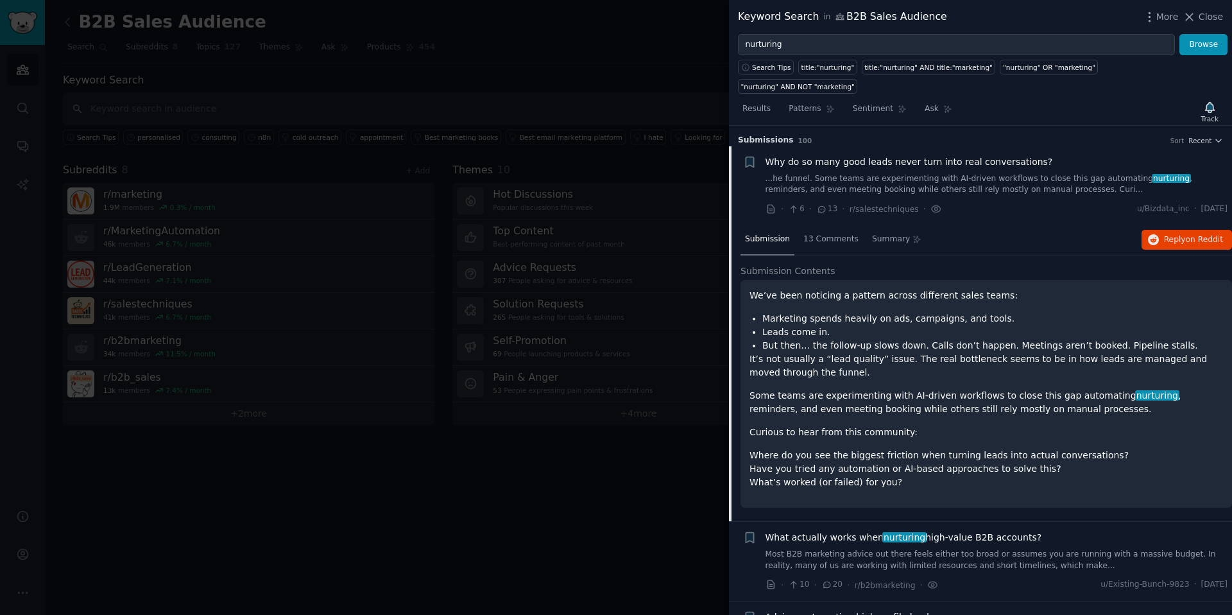
scroll to position [20, 0]
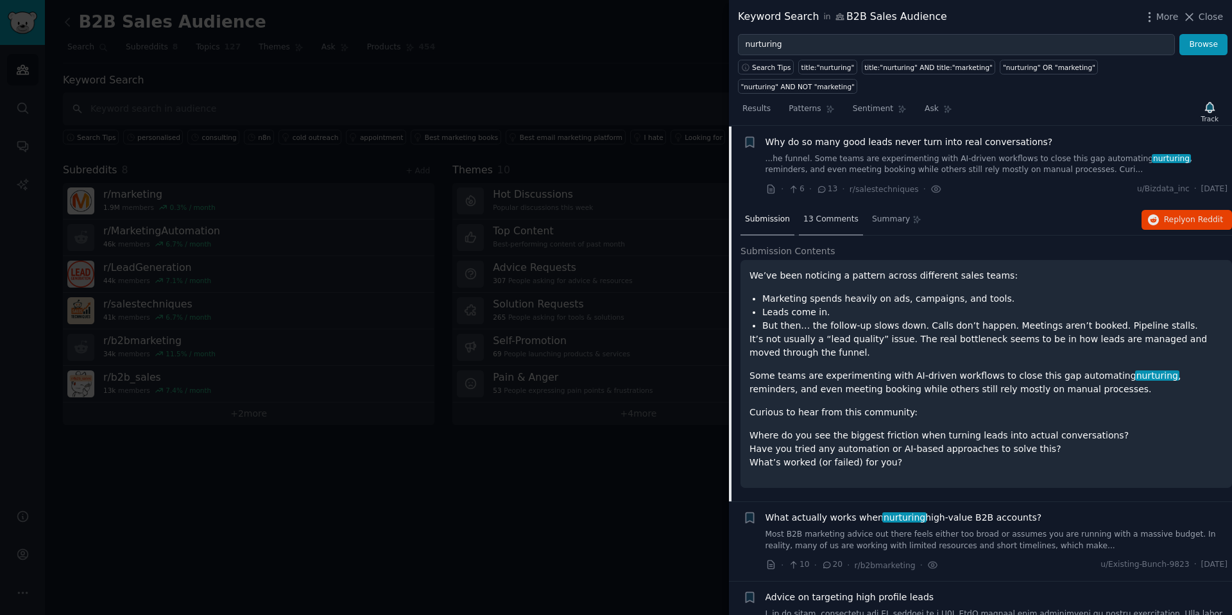
click at [821, 214] on span "13 Comments" at bounding box center [830, 220] width 55 height 12
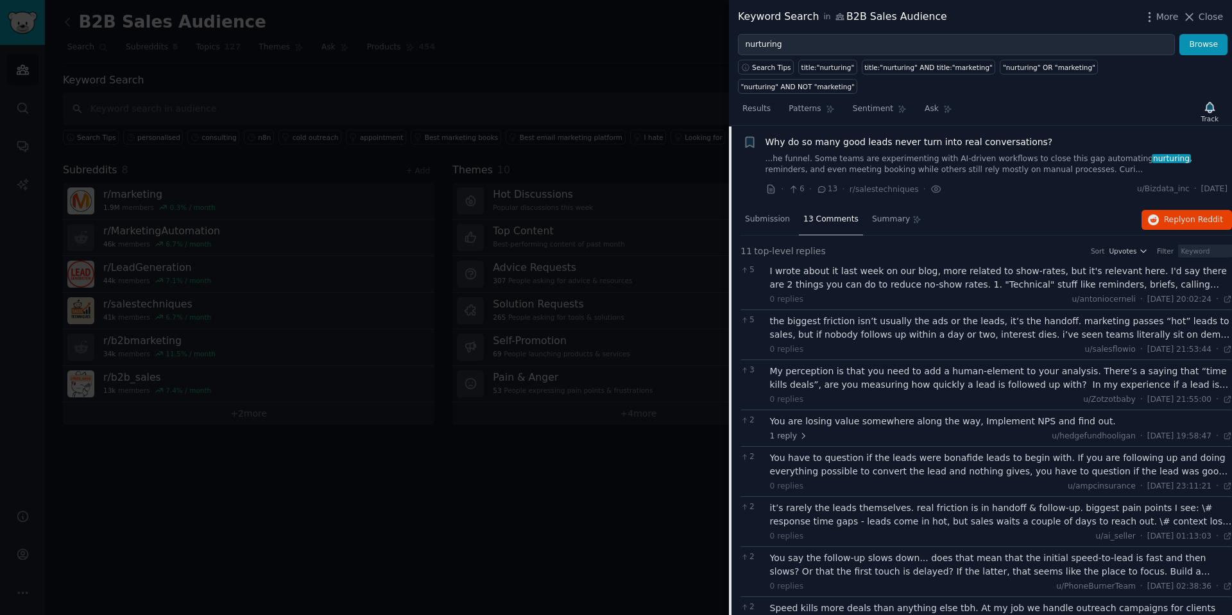
click at [1210, 264] on div "I wrote about it last week on our blog, more related to show-rates, but it's re…" at bounding box center [1001, 277] width 463 height 27
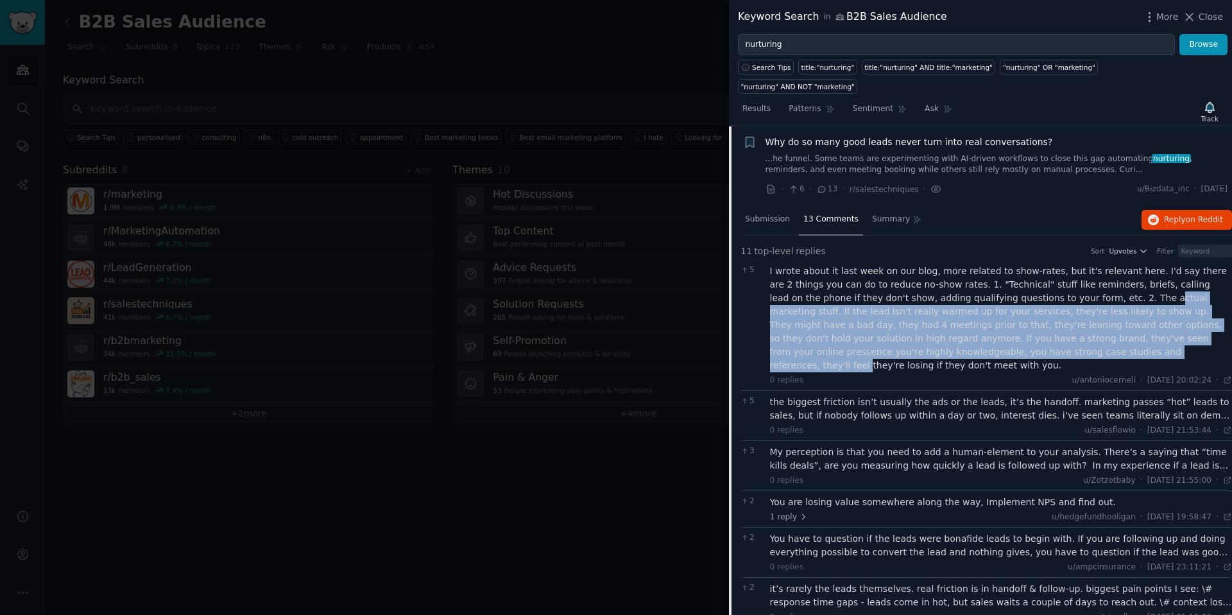
drag, startPoint x: 1070, startPoint y: 280, endPoint x: 988, endPoint y: 338, distance: 99.5
click at [1002, 336] on div "I wrote about it last week on our blog, more related to show-rates, but it's re…" at bounding box center [1001, 318] width 463 height 108
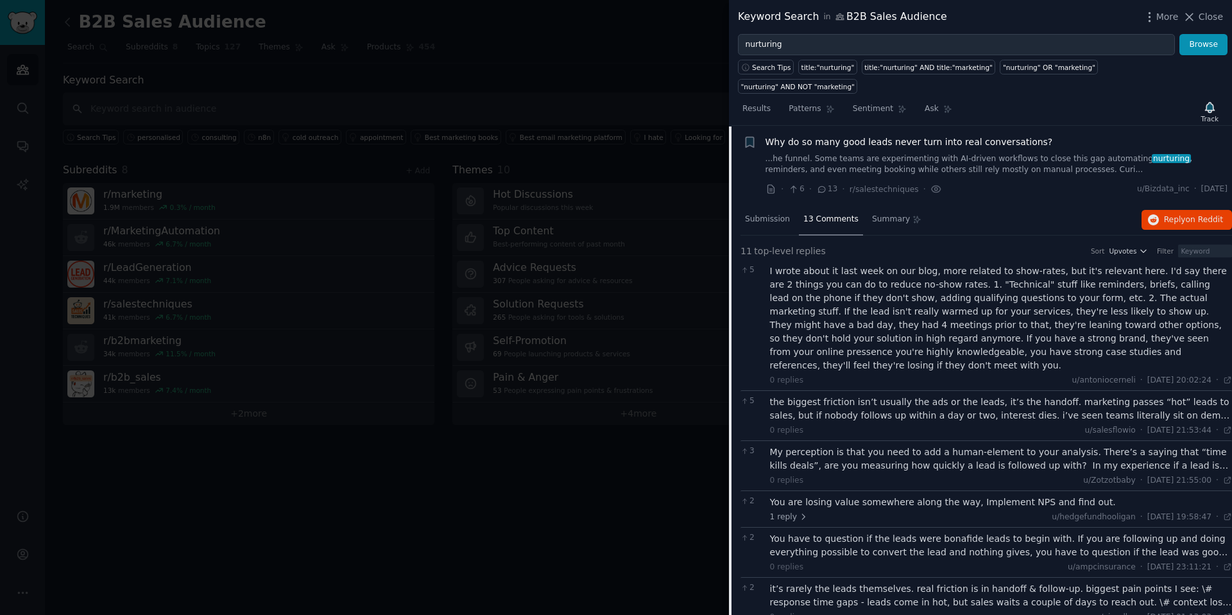
click at [892, 320] on div "I wrote about it last week on our blog, more related to show-rates, but it's re…" at bounding box center [1001, 318] width 463 height 108
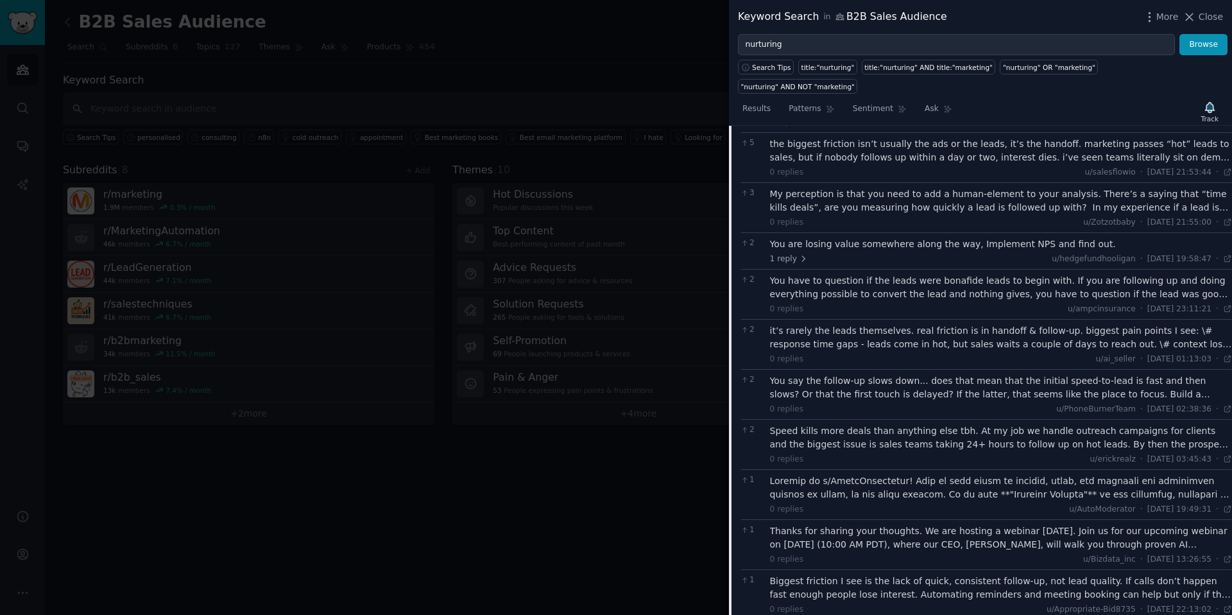
scroll to position [286, 0]
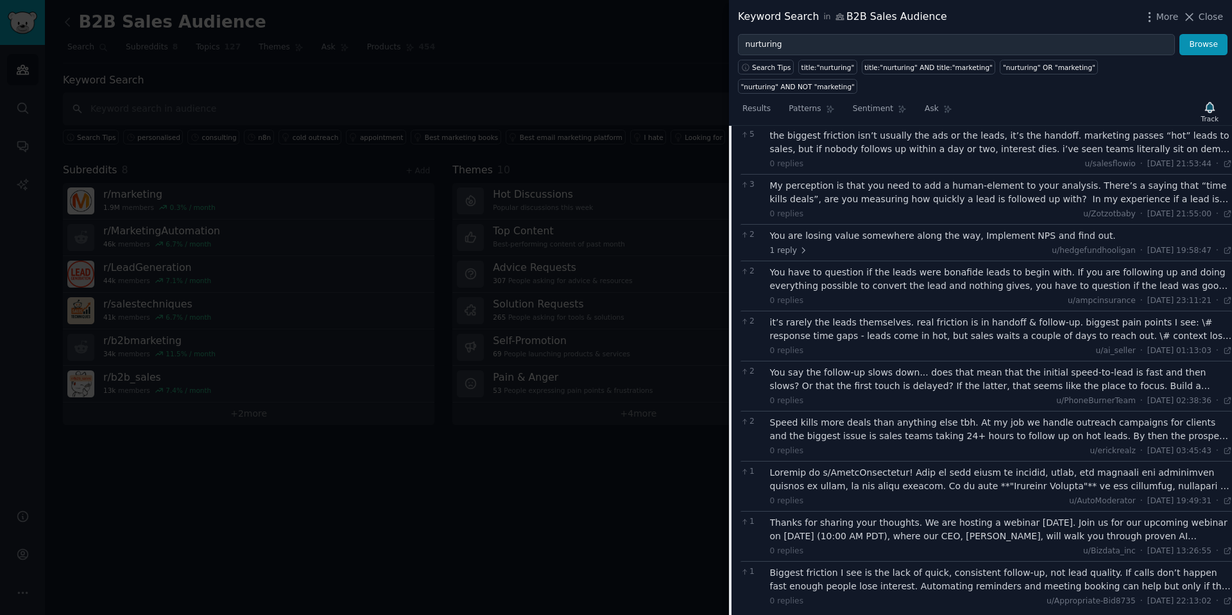
click at [1207, 316] on div "it’s rarely the leads themselves. real friction is in handoff & follow-up. bigg…" at bounding box center [1001, 329] width 463 height 27
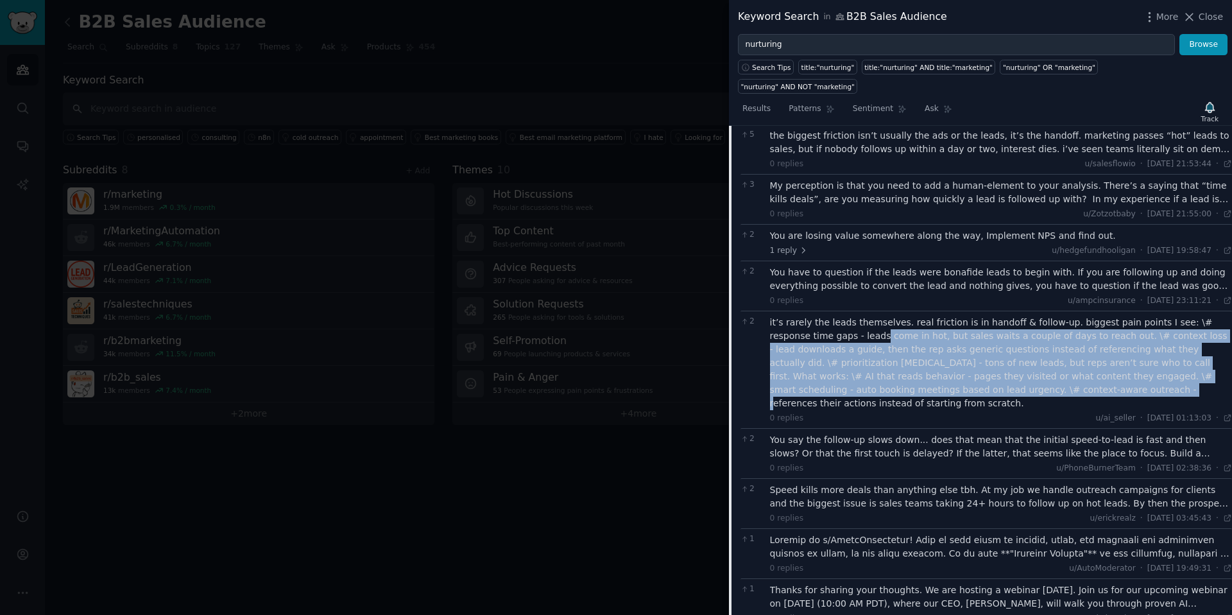
drag, startPoint x: 842, startPoint y: 306, endPoint x: 950, endPoint y: 357, distance: 119.4
click at [950, 357] on div "it’s rarely the leads themselves. real friction is in handoff & follow-up. bigg…" at bounding box center [1001, 363] width 463 height 94
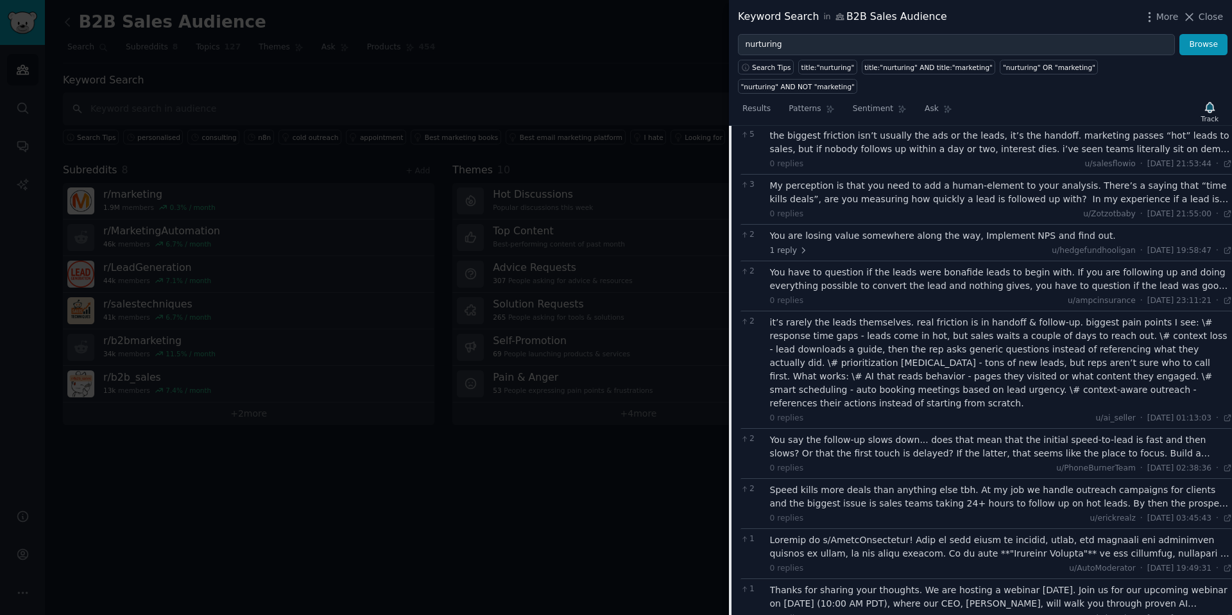
click at [918, 413] on div "0 replies u/ai_seller · [DATE] 01:13:03 Wed 17/09/2025 ·" at bounding box center [1001, 419] width 463 height 12
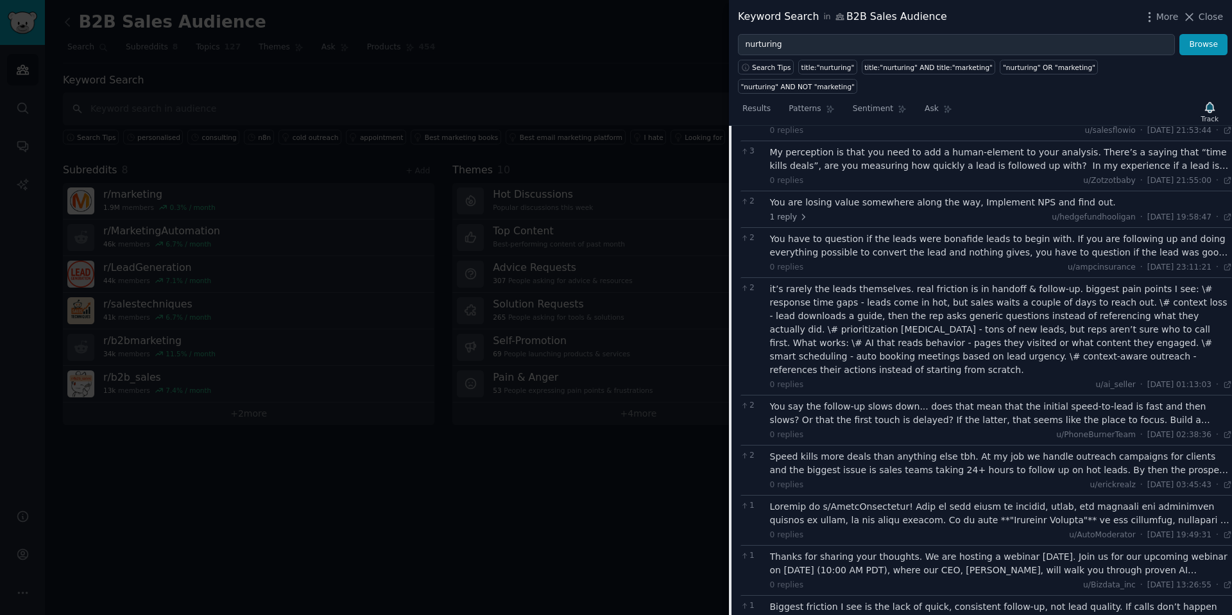
scroll to position [328, 0]
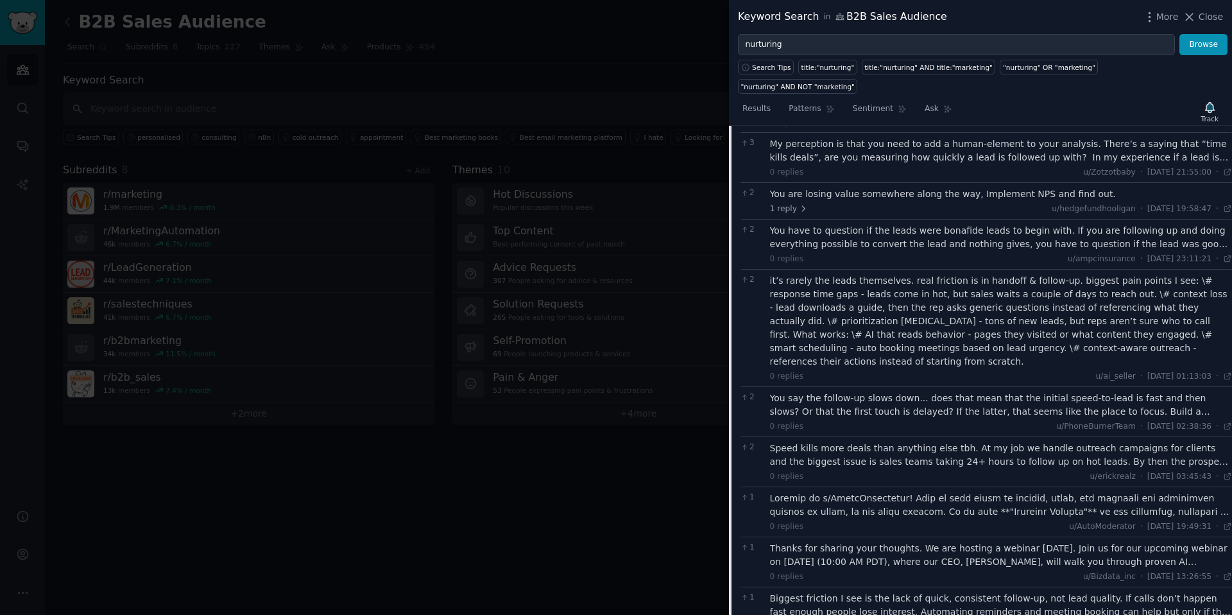
click at [1213, 442] on div "Speed kills more deals than anything else tbh. At my job we handle outreach cam…" at bounding box center [1001, 455] width 463 height 27
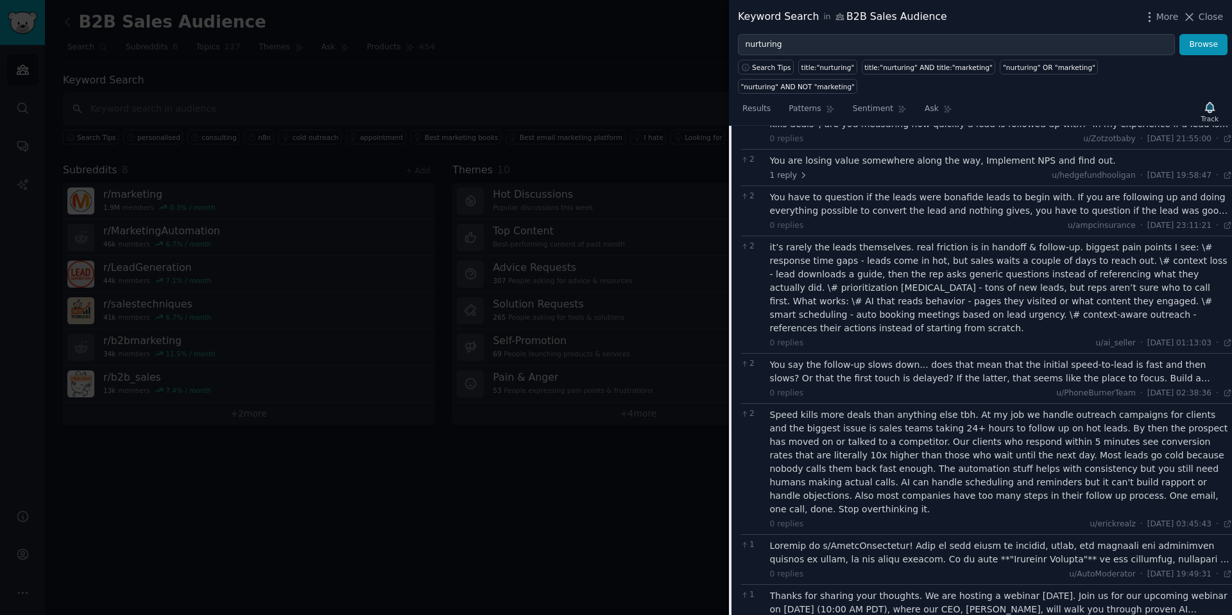
scroll to position [370, 0]
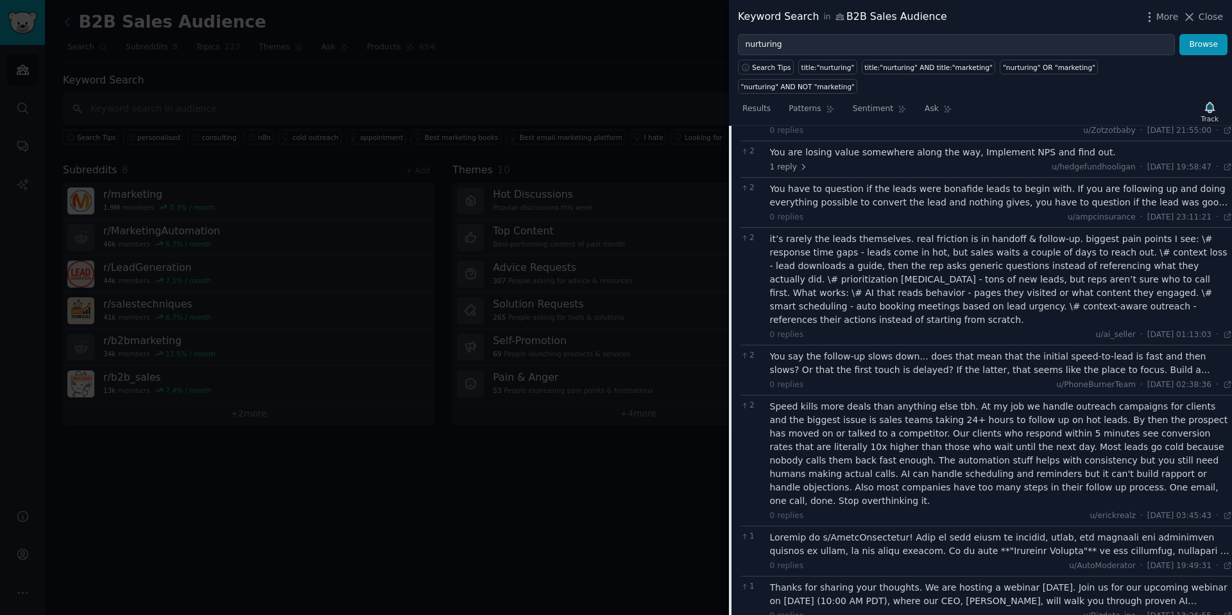
drag, startPoint x: 1152, startPoint y: 374, endPoint x: 1160, endPoint y: 392, distance: 19.8
click at [1160, 400] on div "Speed kills more deals than anything else tbh. At my job we handle outreach cam…" at bounding box center [1001, 454] width 463 height 108
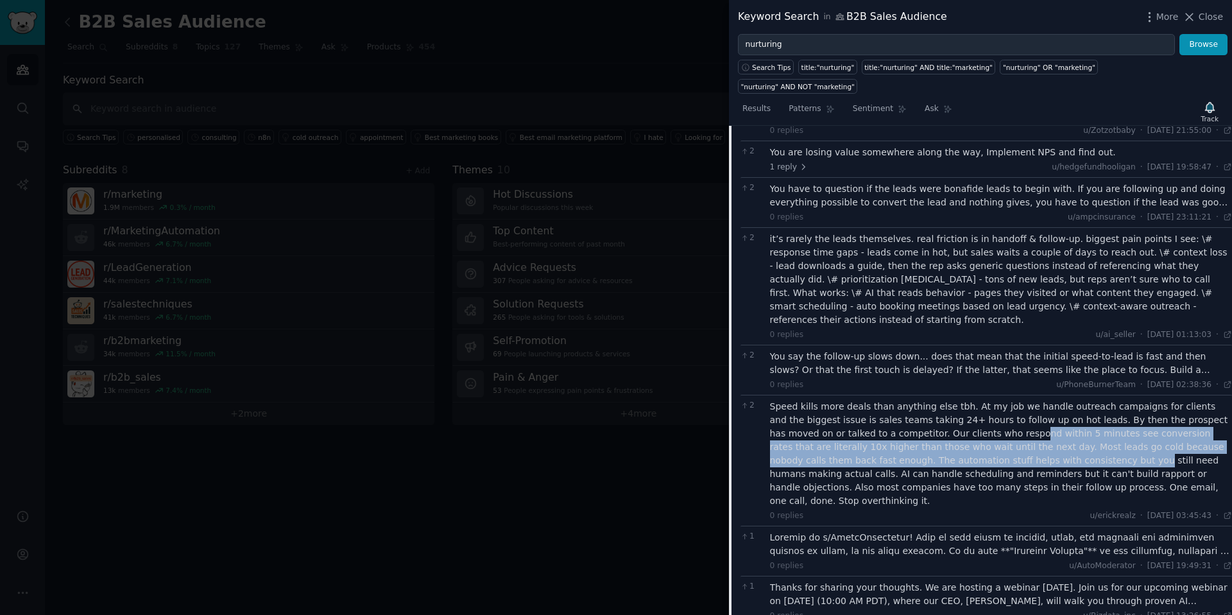
drag, startPoint x: 957, startPoint y: 386, endPoint x: 1019, endPoint y: 408, distance: 66.0
click at [1022, 415] on div "Speed kills more deals than anything else tbh. At my job we handle outreach cam…" at bounding box center [1001, 454] width 463 height 108
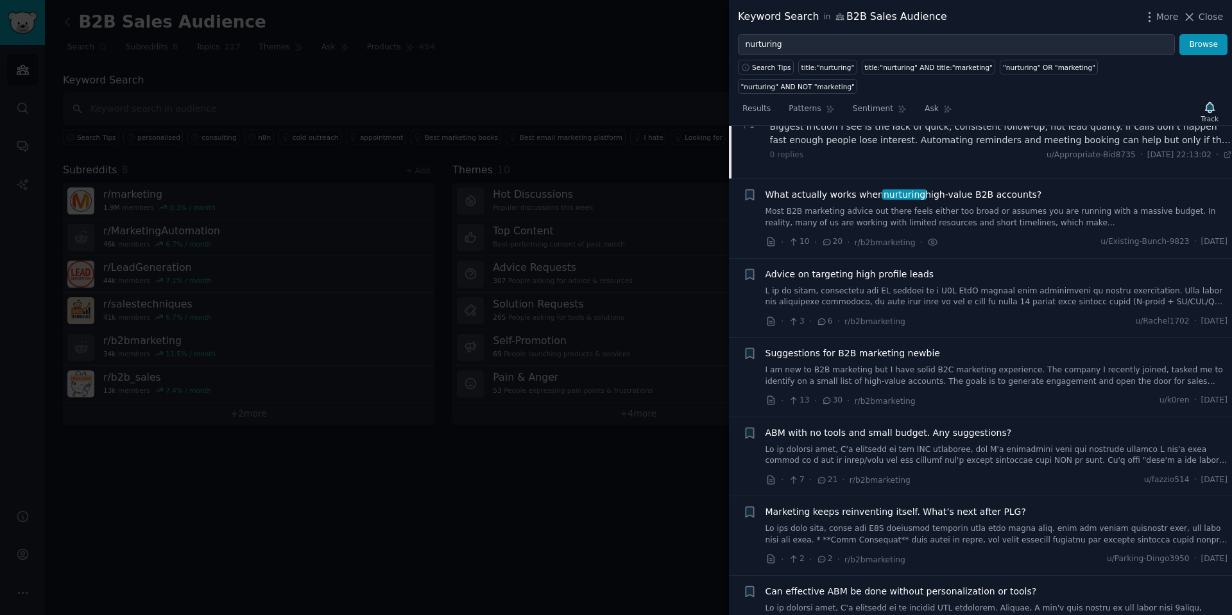
scroll to position [897, 0]
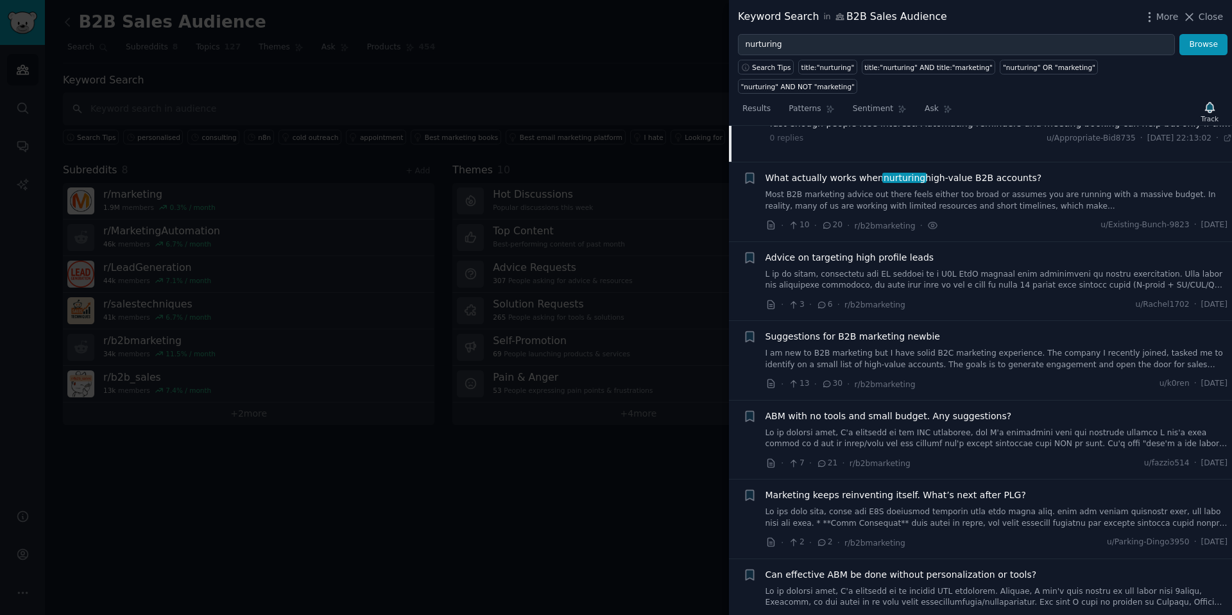
click at [956, 506] on link at bounding box center [997, 517] width 463 height 22
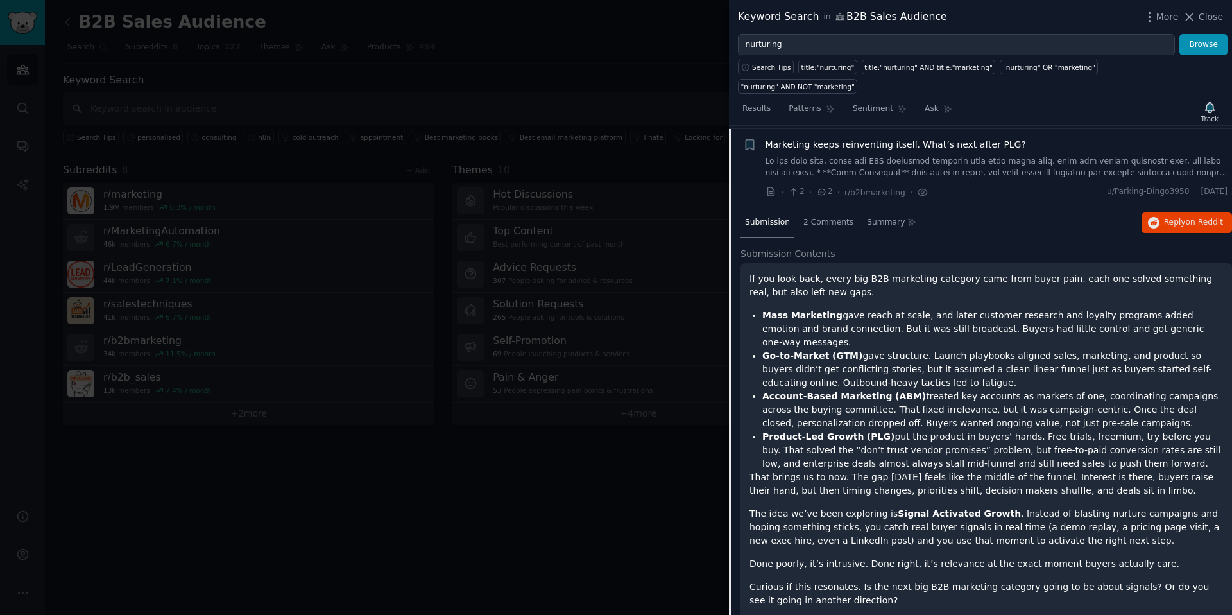
scroll to position [416, 0]
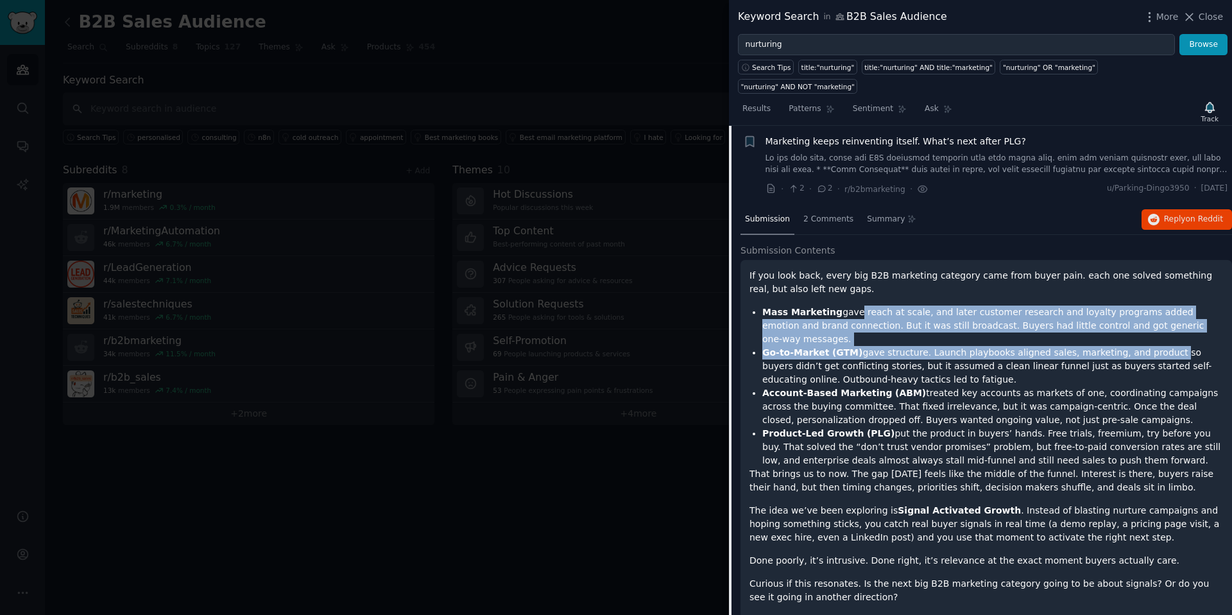
drag, startPoint x: 849, startPoint y: 289, endPoint x: 1151, endPoint y: 323, distance: 303.5
click at [1151, 323] on ul "Mass Marketing gave reach at scale, and later customer research and loyalty pro…" at bounding box center [987, 386] width 474 height 162
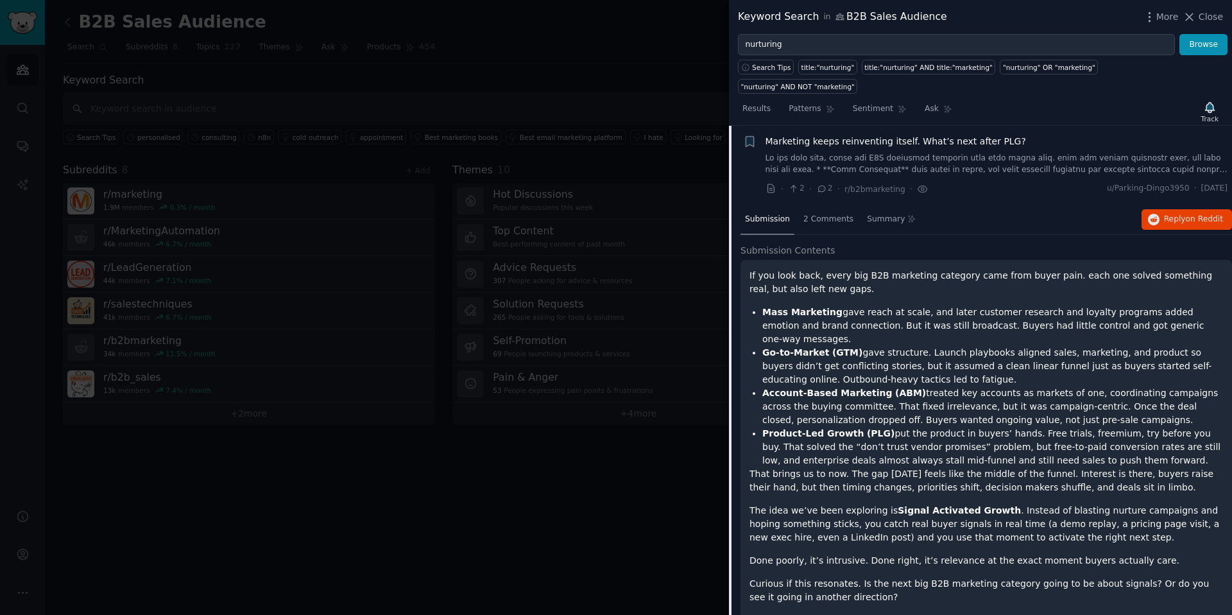
click at [961, 346] on li "Go-to-Market (GTM) gave structure. Launch playbooks aligned sales, marketing, a…" at bounding box center [992, 366] width 461 height 40
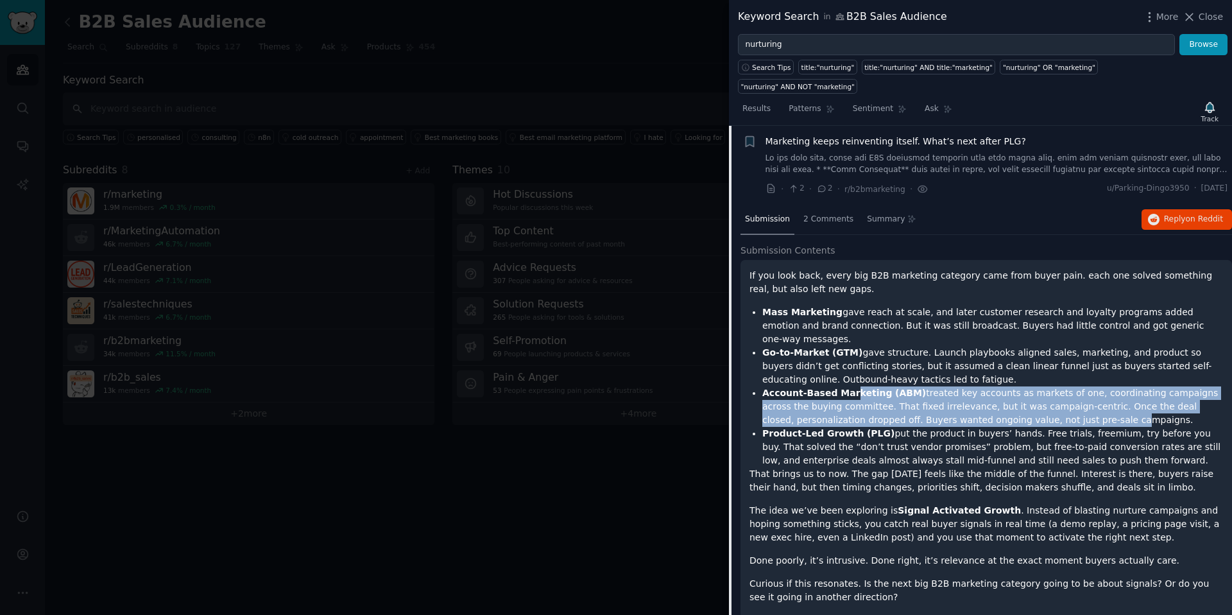
drag, startPoint x: 850, startPoint y: 361, endPoint x: 1109, endPoint y: 384, distance: 259.6
click at [1086, 386] on li "Account-Based Marketing (ABM) treated key accounts as markets of one, coordinat…" at bounding box center [992, 406] width 461 height 40
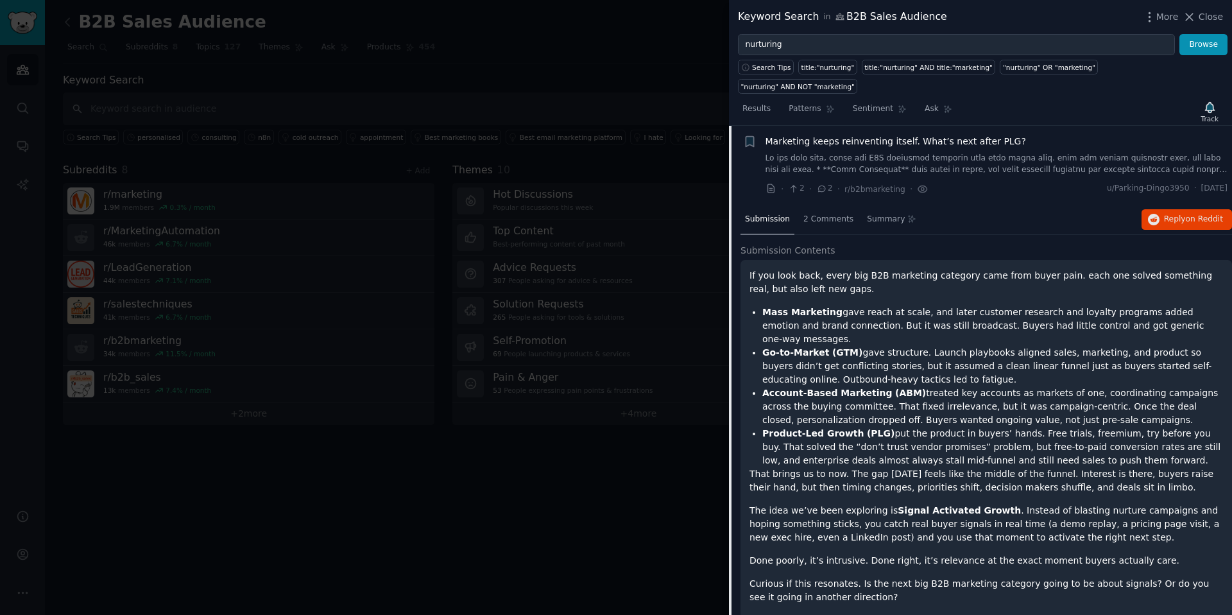
click at [1127, 386] on li "Account-Based Marketing (ABM) treated key accounts as markets of one, coordinat…" at bounding box center [992, 406] width 461 height 40
drag, startPoint x: 923, startPoint y: 388, endPoint x: 1138, endPoint y: 387, distance: 215.0
click at [1138, 387] on li "Account-Based Marketing (ABM) treated key accounts as markets of one, coordinat…" at bounding box center [992, 406] width 461 height 40
click at [1145, 390] on li "Account-Based Marketing (ABM) treated key accounts as markets of one, coordinat…" at bounding box center [992, 406] width 461 height 40
drag, startPoint x: 915, startPoint y: 401, endPoint x: 1203, endPoint y: 425, distance: 289.1
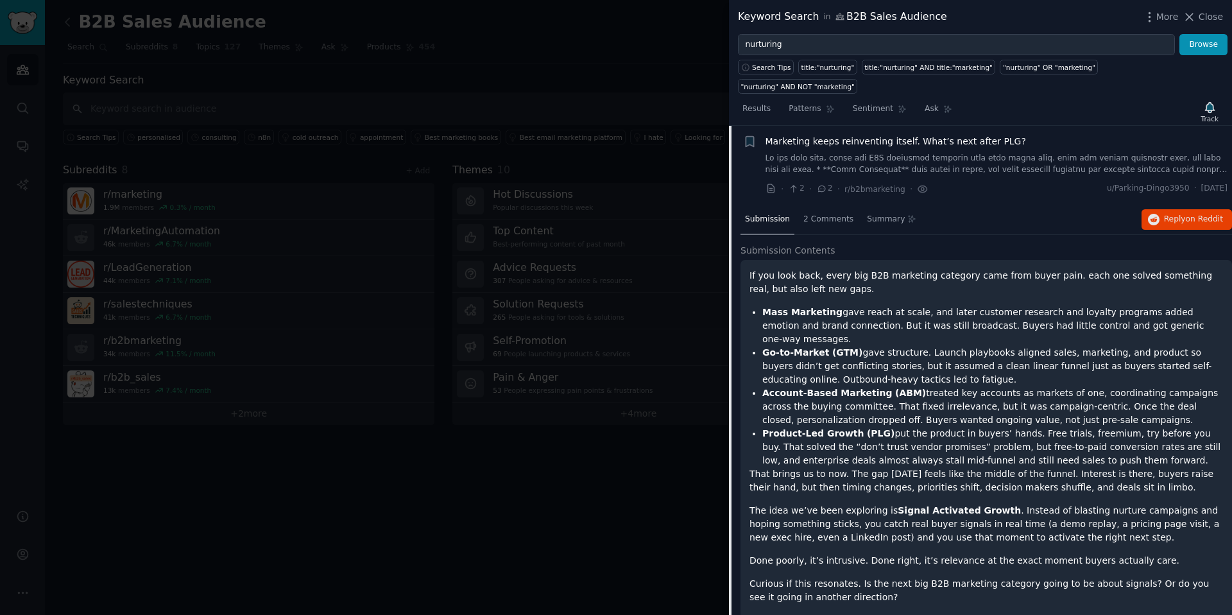
click at [1203, 427] on li "Product-Led Growth (PLG) put the product in buyers’ hands. Free trials, freemiu…" at bounding box center [992, 447] width 461 height 40
click at [1178, 427] on li "Product-Led Growth (PLG) put the product in buyers’ hands. Free trials, freemiu…" at bounding box center [992, 447] width 461 height 40
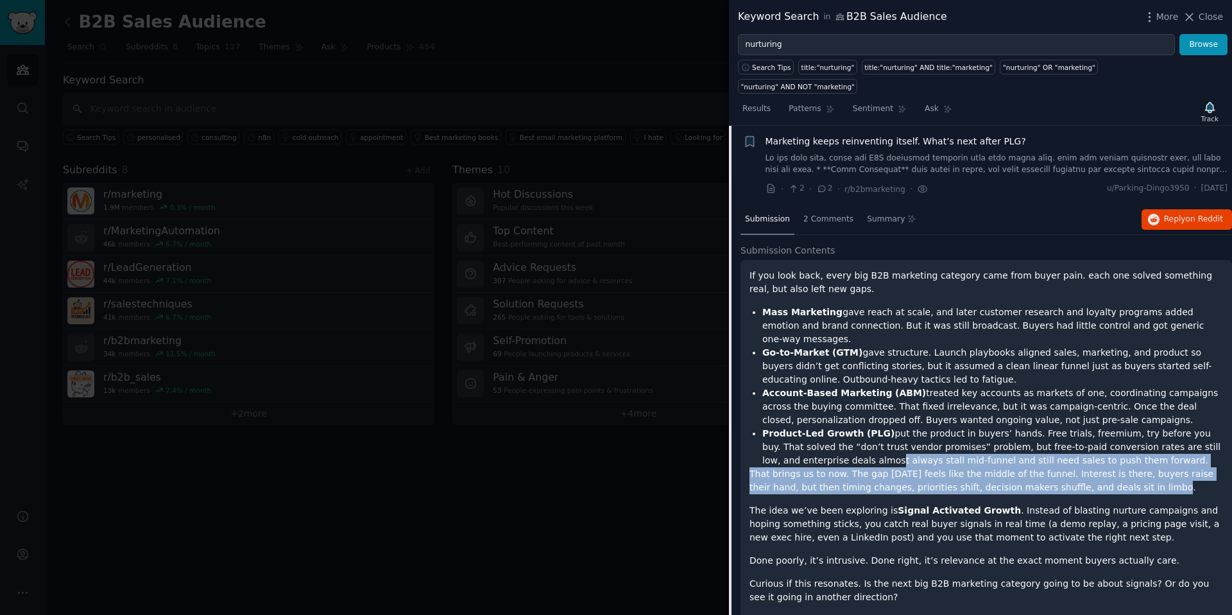
drag, startPoint x: 851, startPoint y: 429, endPoint x: 1131, endPoint y: 450, distance: 280.6
click at [1131, 450] on div "If you look back, every big B2B marketing category came from buyer pain. each o…" at bounding box center [987, 436] width 474 height 335
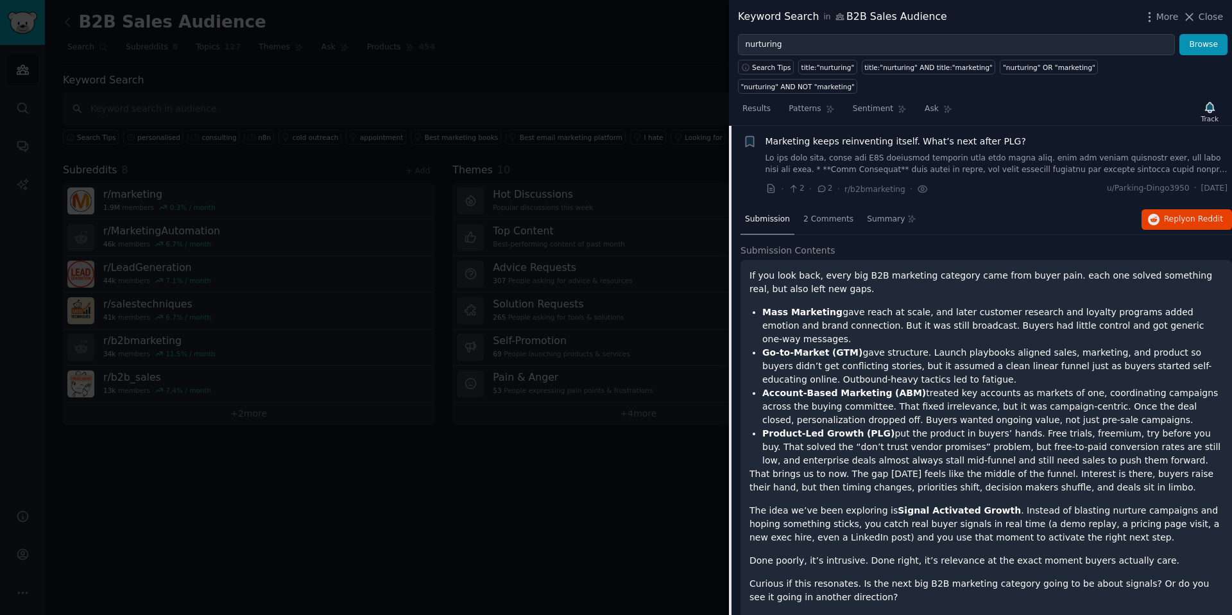
click at [1133, 467] on p "That brings us to now. The gap [DATE] feels like the middle of the funnel. Inte…" at bounding box center [987, 480] width 474 height 27
drag, startPoint x: 803, startPoint y: 458, endPoint x: 1126, endPoint y: 462, distance: 322.8
click at [1127, 462] on div "If you look back, every big B2B marketing category came from buyer pain. each o…" at bounding box center [987, 436] width 474 height 335
click at [1124, 463] on div "If you look back, every big B2B marketing category came from buyer pain. each o…" at bounding box center [987, 436] width 474 height 335
drag, startPoint x: 833, startPoint y: 477, endPoint x: 1072, endPoint y: 481, distance: 239.4
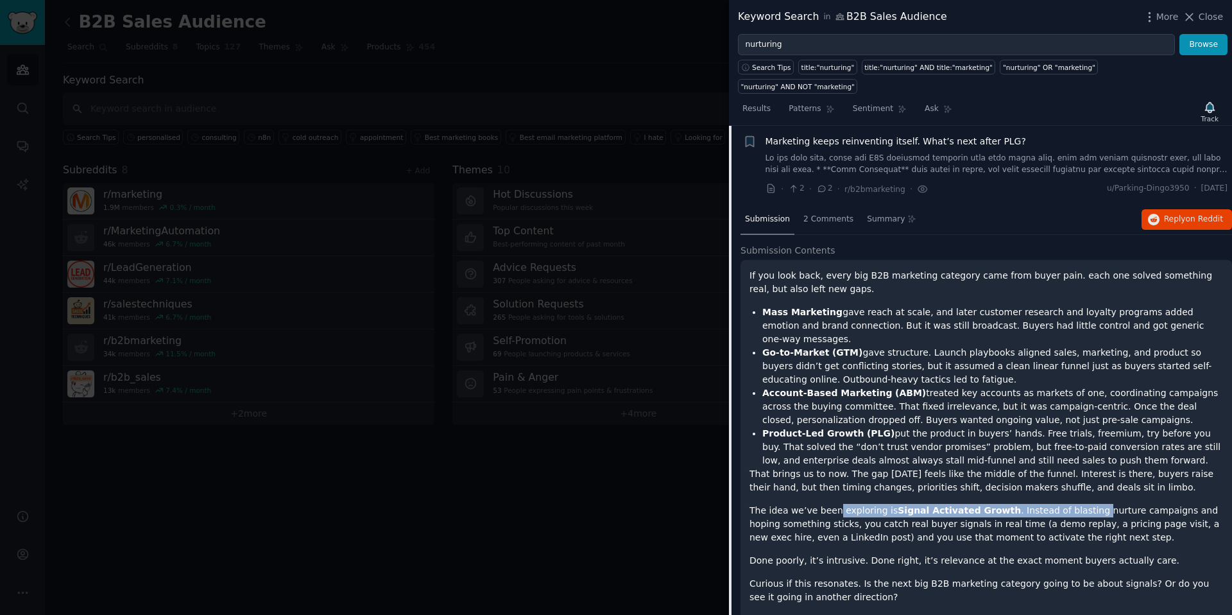
click at [1077, 504] on p "The idea we’ve been exploring is Signal Activated Growth . Instead of blasting …" at bounding box center [987, 524] width 474 height 40
click at [1109, 504] on p "The idea we’ve been exploring is Signal Activated Growth . Instead of blasting …" at bounding box center [987, 524] width 474 height 40
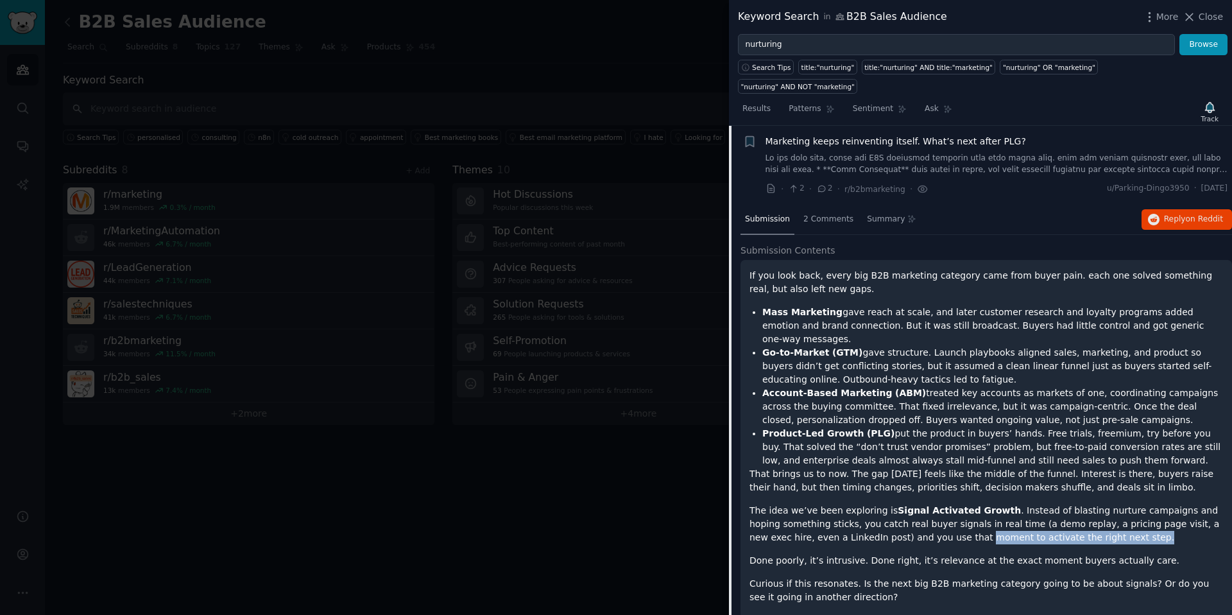
drag, startPoint x: 943, startPoint y: 507, endPoint x: 1081, endPoint y: 506, distance: 138.6
click at [1081, 506] on p "The idea we’ve been exploring is Signal Activated Growth . Instead of blasting …" at bounding box center [987, 524] width 474 height 40
click at [1093, 506] on p "The idea we’ve been exploring is Signal Activated Growth . Instead of blasting …" at bounding box center [987, 524] width 474 height 40
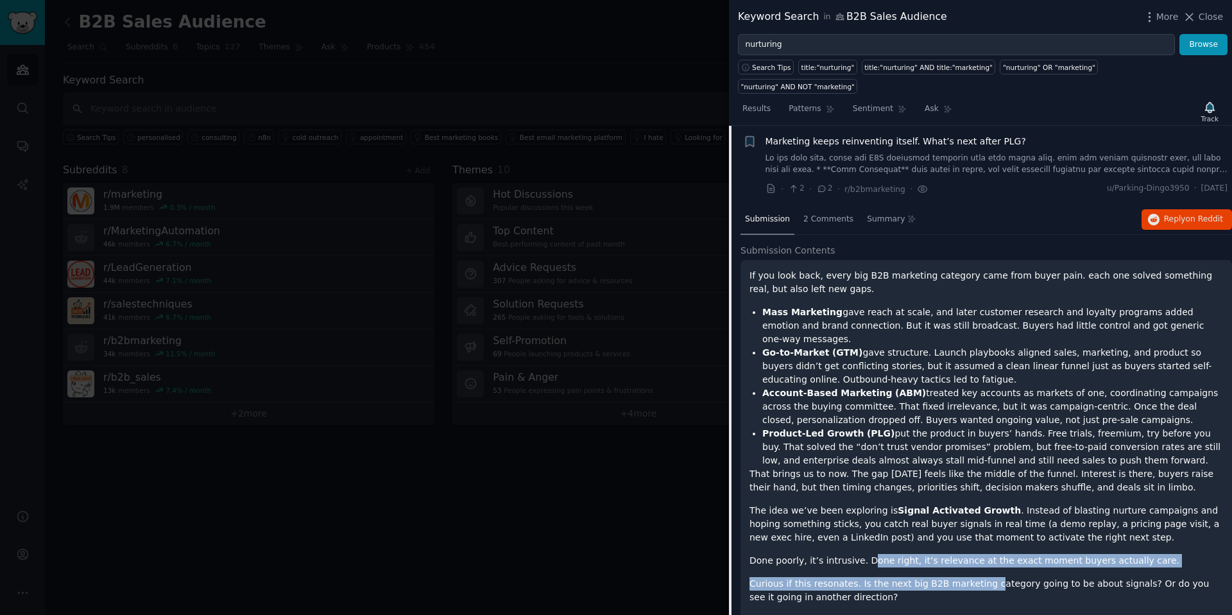
drag, startPoint x: 866, startPoint y: 530, endPoint x: 985, endPoint y: 547, distance: 120.5
click at [985, 547] on div "If you look back, every big B2B marketing category came from buyer pain. each o…" at bounding box center [987, 436] width 474 height 335
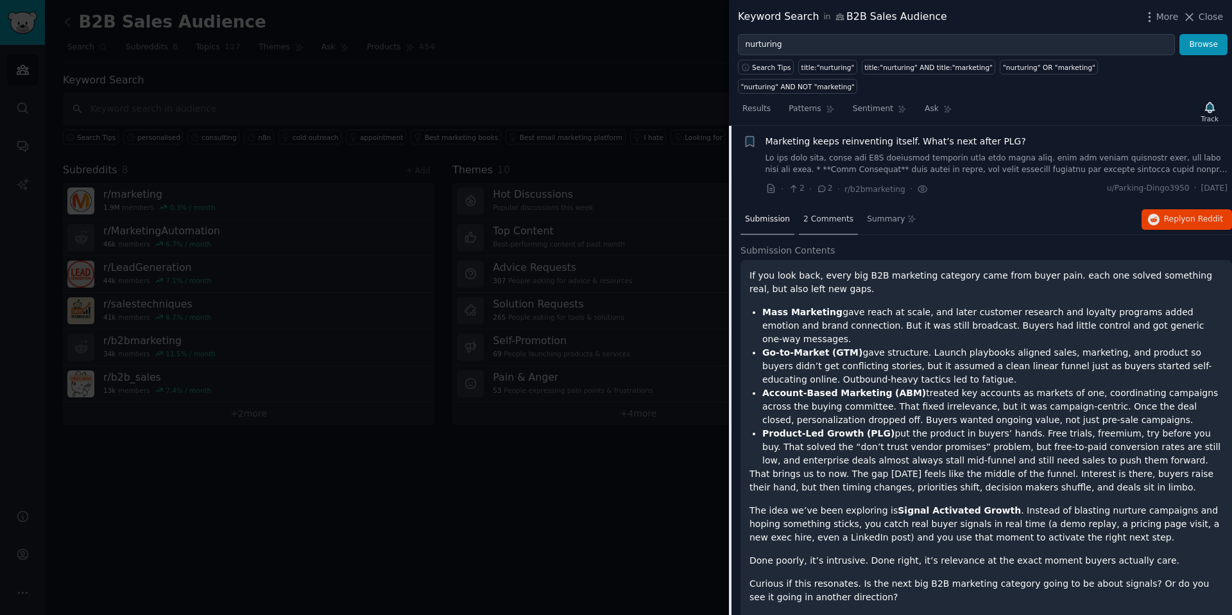
click at [816, 214] on span "2 Comments" at bounding box center [828, 220] width 50 height 12
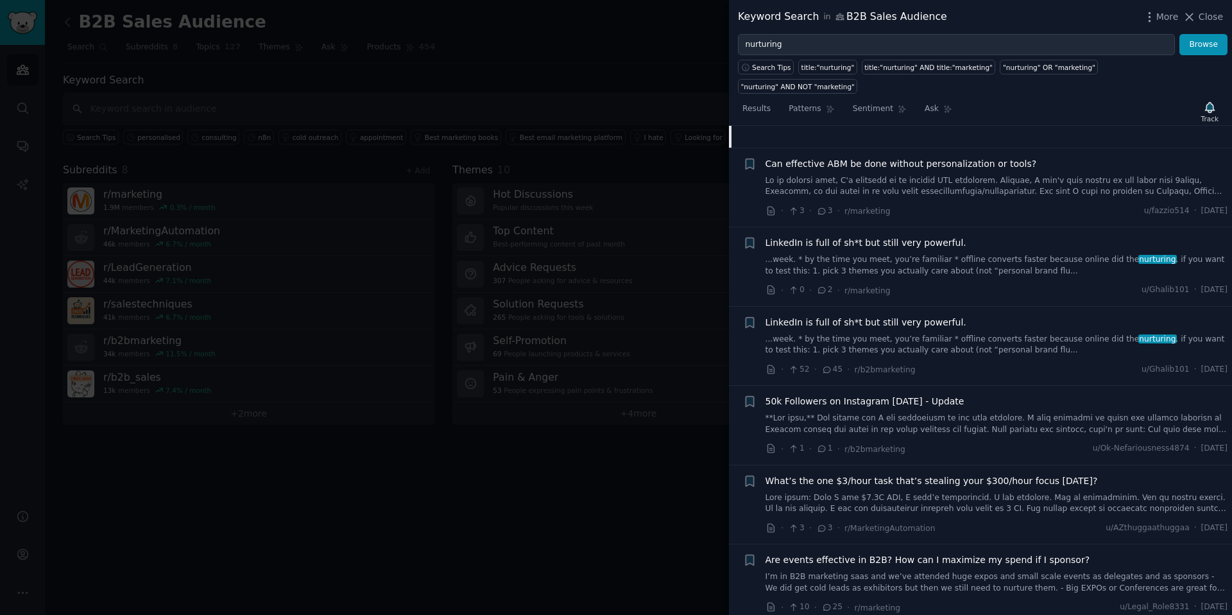
scroll to position [683, 0]
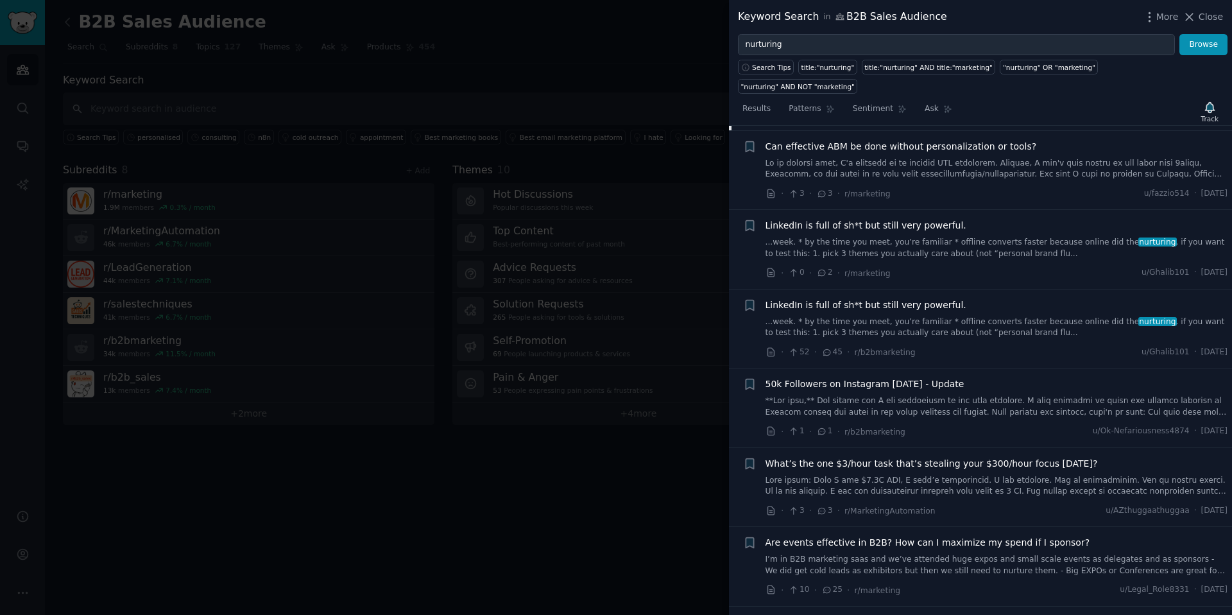
click at [1197, 475] on link at bounding box center [997, 486] width 463 height 22
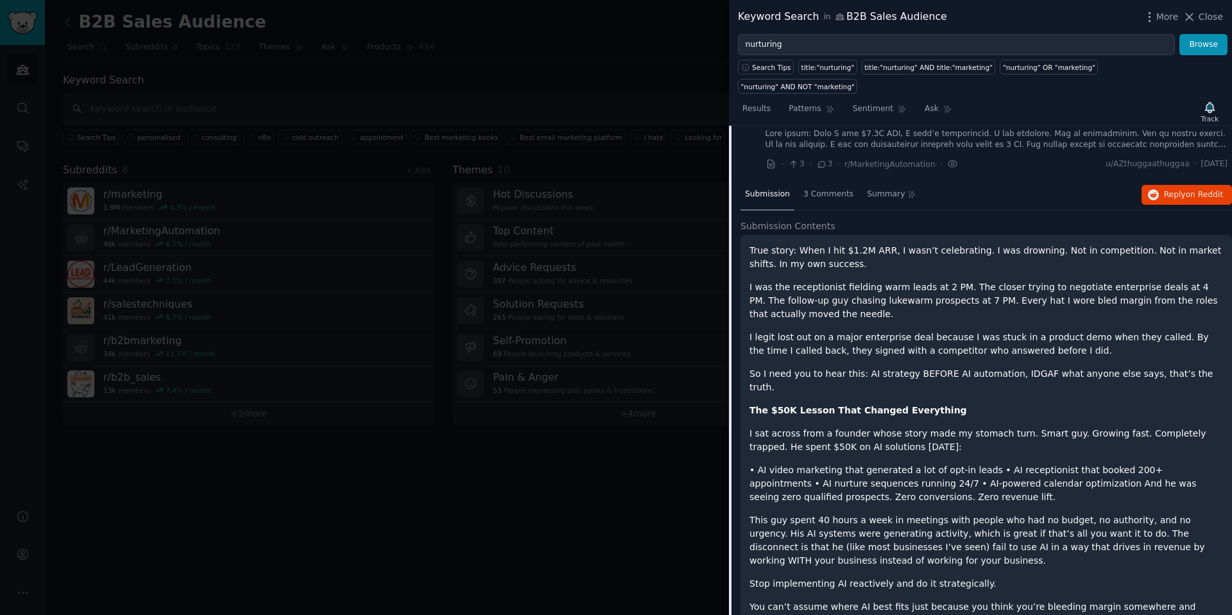
scroll to position [846, 0]
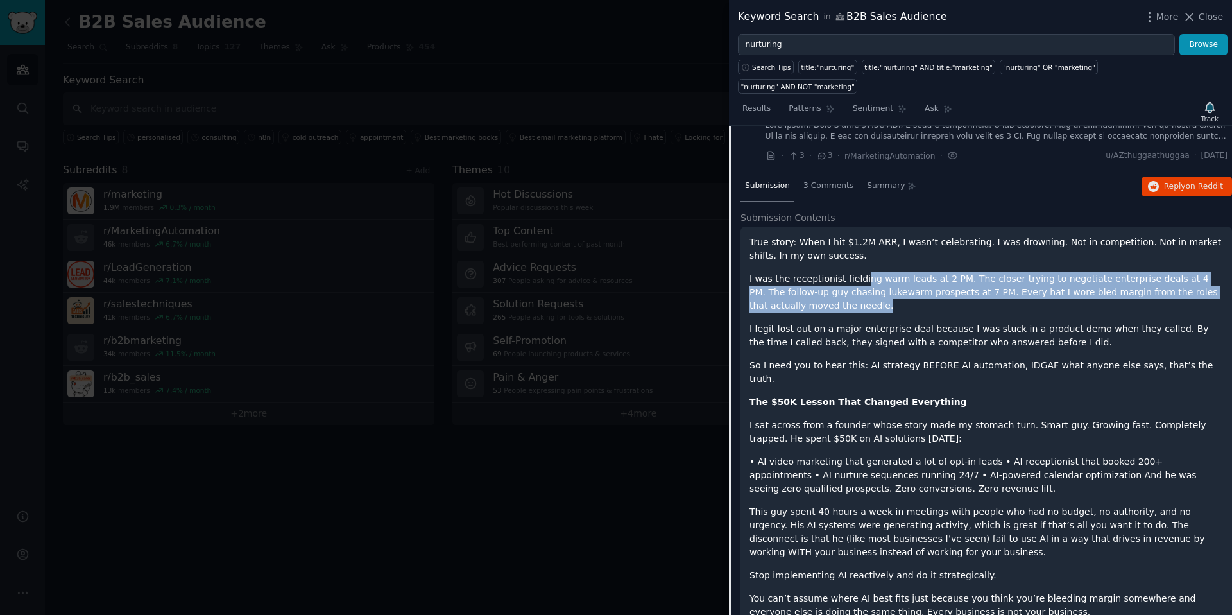
drag, startPoint x: 862, startPoint y: 265, endPoint x: 903, endPoint y: 284, distance: 44.5
click at [903, 284] on p "I was the receptionist fielding warm leads at 2 PM. The closer trying to negoti…" at bounding box center [987, 292] width 474 height 40
drag, startPoint x: 1025, startPoint y: 261, endPoint x: 1108, endPoint y: 286, distance: 86.3
click at [1108, 286] on p "I was the receptionist fielding warm leads at 2 PM. The closer trying to negoti…" at bounding box center [987, 292] width 474 height 40
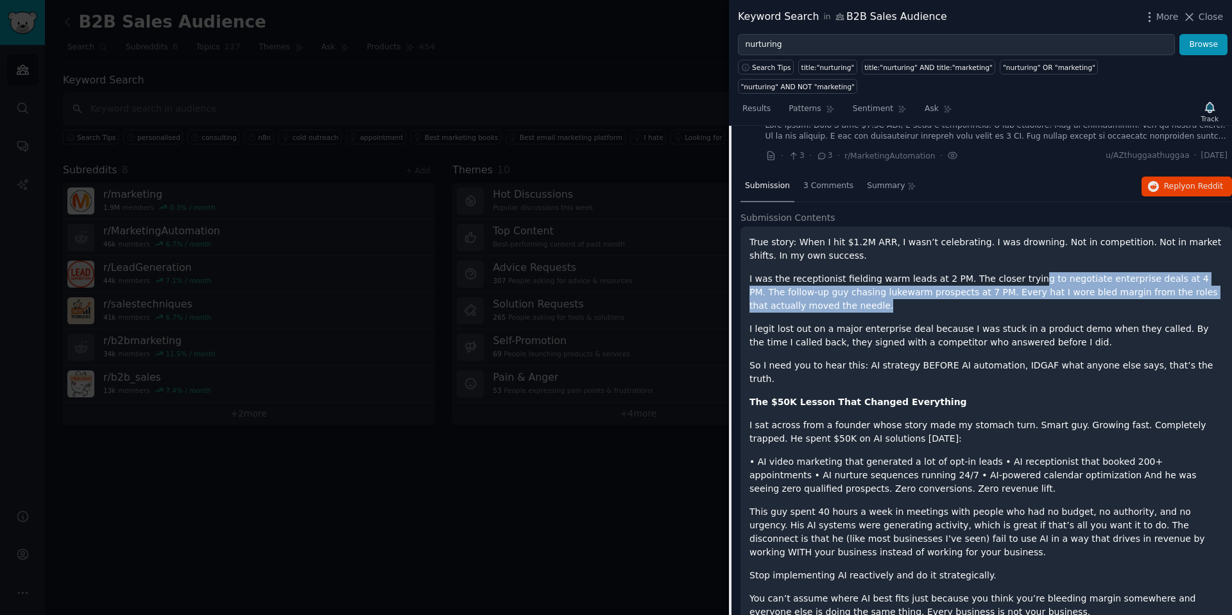
click at [1101, 289] on p "I was the receptionist fielding warm leads at 2 PM. The closer trying to negoti…" at bounding box center [987, 292] width 474 height 40
drag, startPoint x: 912, startPoint y: 272, endPoint x: 956, endPoint y: 286, distance: 46.3
click at [956, 285] on p "I was the receptionist fielding warm leads at 2 PM. The closer trying to negoti…" at bounding box center [987, 292] width 474 height 40
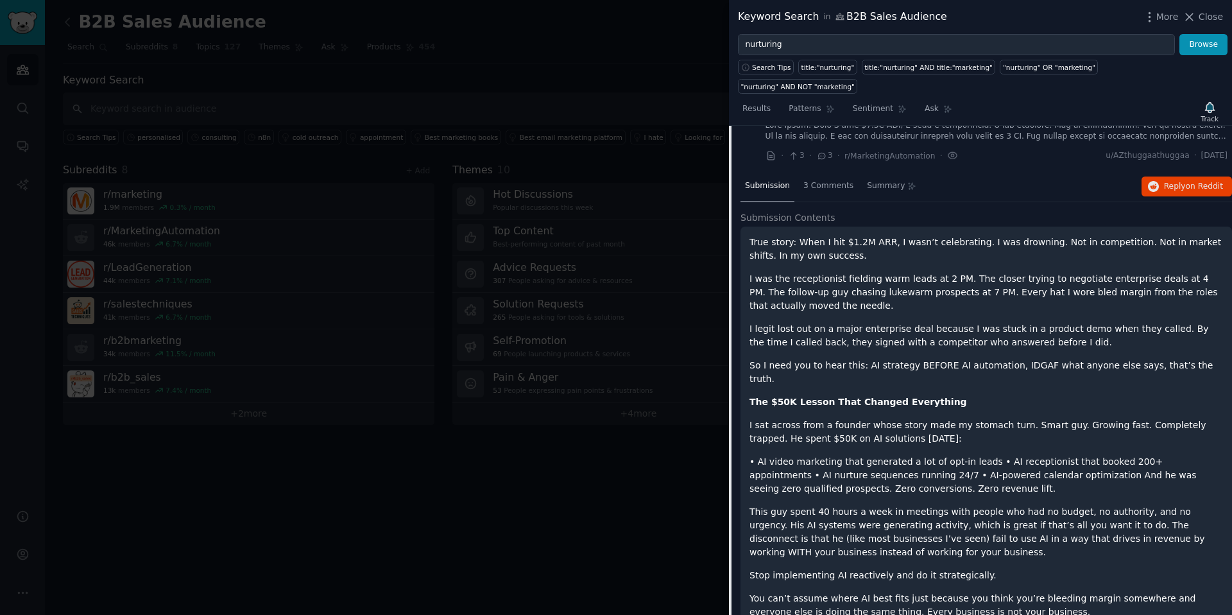
click at [952, 288] on p "I was the receptionist fielding warm leads at 2 PM. The closer trying to negoti…" at bounding box center [987, 292] width 474 height 40
drag, startPoint x: 846, startPoint y: 326, endPoint x: 1049, endPoint y: 329, distance: 202.8
click at [1048, 329] on p "I legit lost out on a major enterprise deal because I was stuck in a product de…" at bounding box center [987, 335] width 474 height 27
click at [1052, 329] on p "I legit lost out on a major enterprise deal because I was stuck in a product de…" at bounding box center [987, 335] width 474 height 27
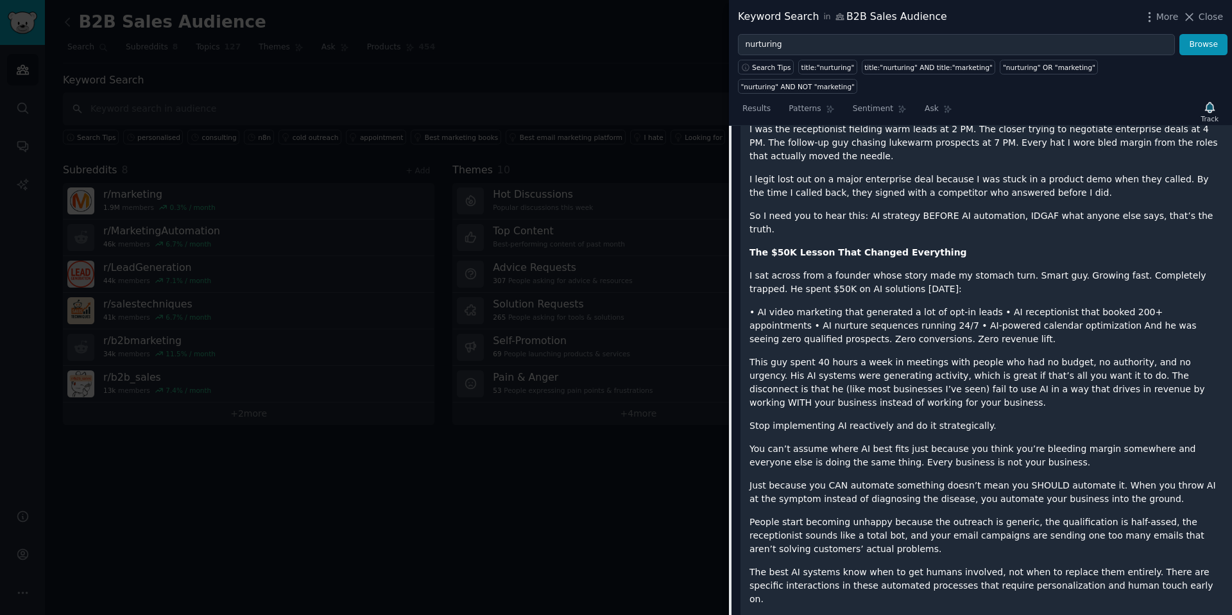
scroll to position [1004, 0]
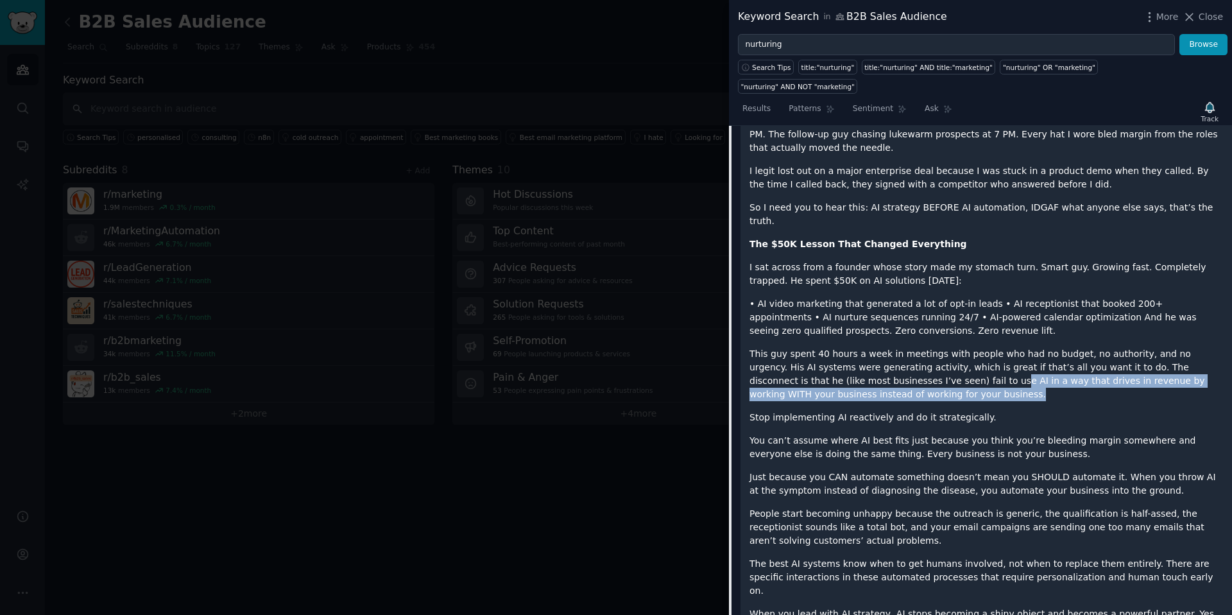
drag, startPoint x: 878, startPoint y: 352, endPoint x: 1153, endPoint y: 358, distance: 274.7
click at [1153, 358] on p "This guy spent 40 hours a week in meetings with people who had no budget, no au…" at bounding box center [987, 374] width 474 height 54
click at [1147, 366] on p "This guy spent 40 hours a week in meetings with people who had no budget, no au…" at bounding box center [987, 374] width 474 height 54
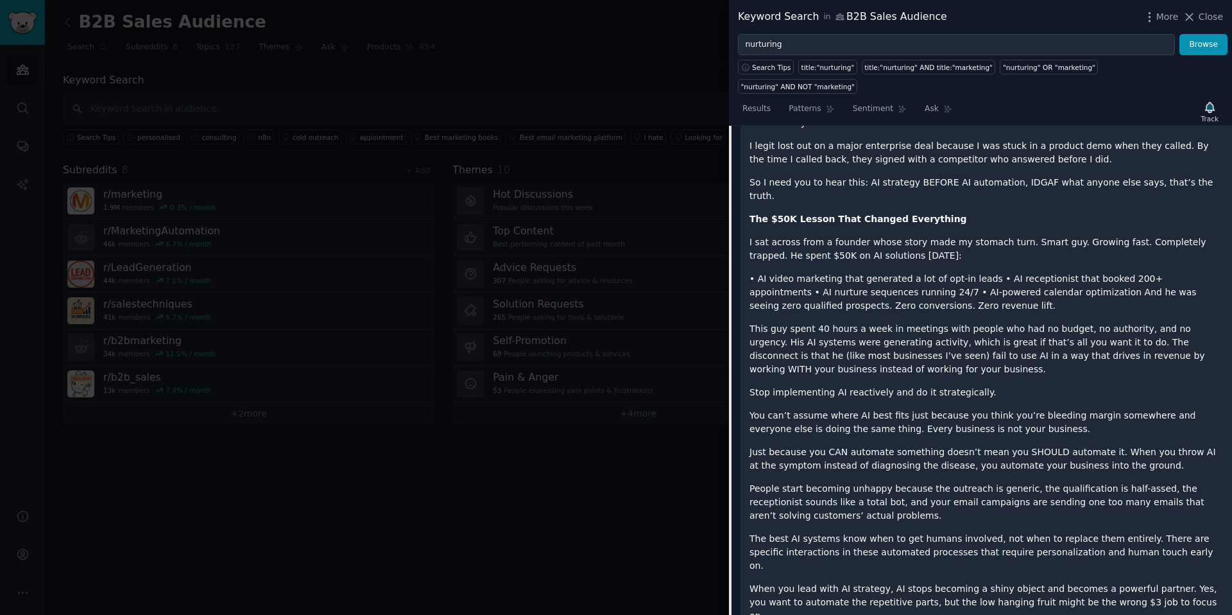
scroll to position [1037, 0]
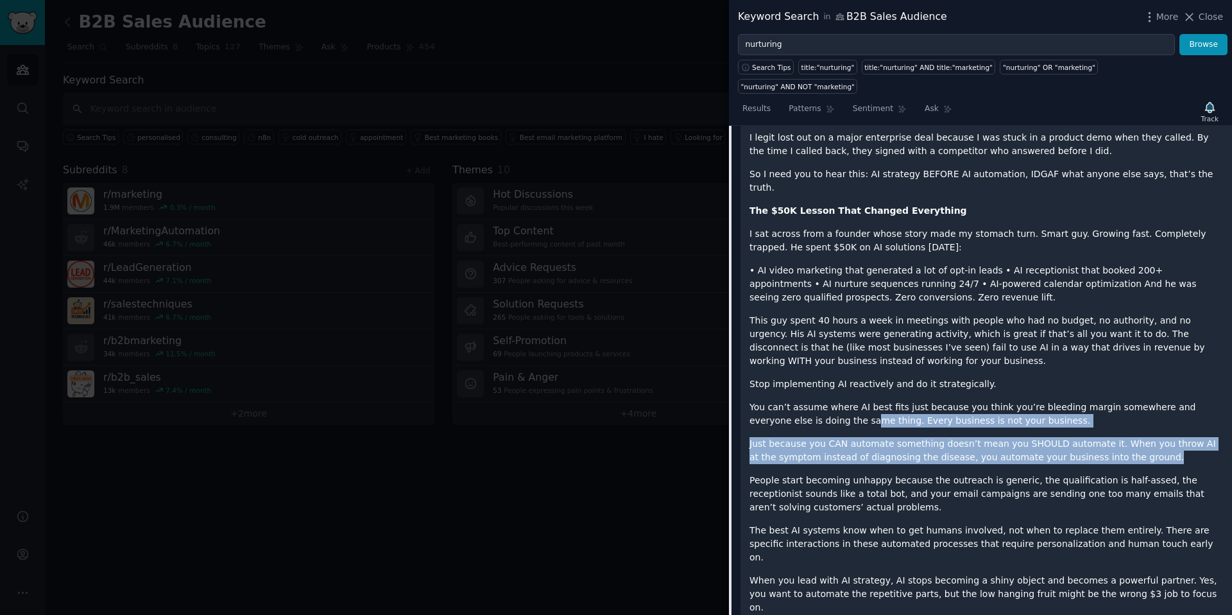
drag, startPoint x: 810, startPoint y: 384, endPoint x: 1137, endPoint y: 422, distance: 329.5
click at [1130, 422] on div "True story: When I hit $1.2M ARR, I wasn’t celebrating. I was drowning. Not in …" at bounding box center [987, 329] width 474 height 570
click at [1138, 437] on p "Just because you CAN automate something doesn’t mean you SHOULD automate it. Wh…" at bounding box center [987, 450] width 474 height 27
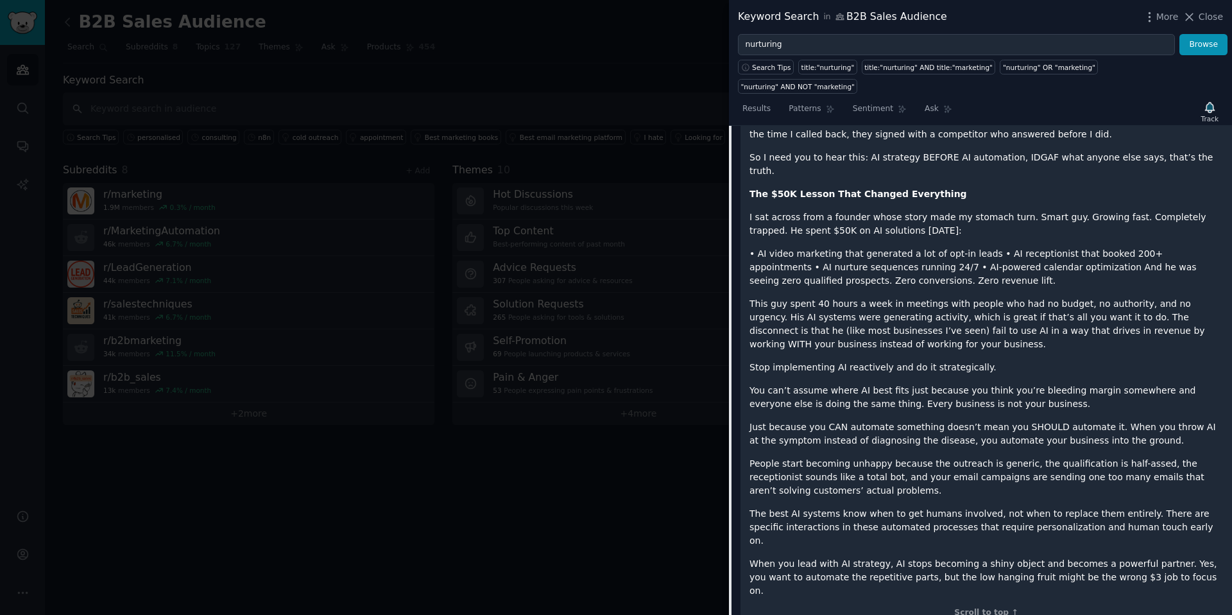
scroll to position [1062, 0]
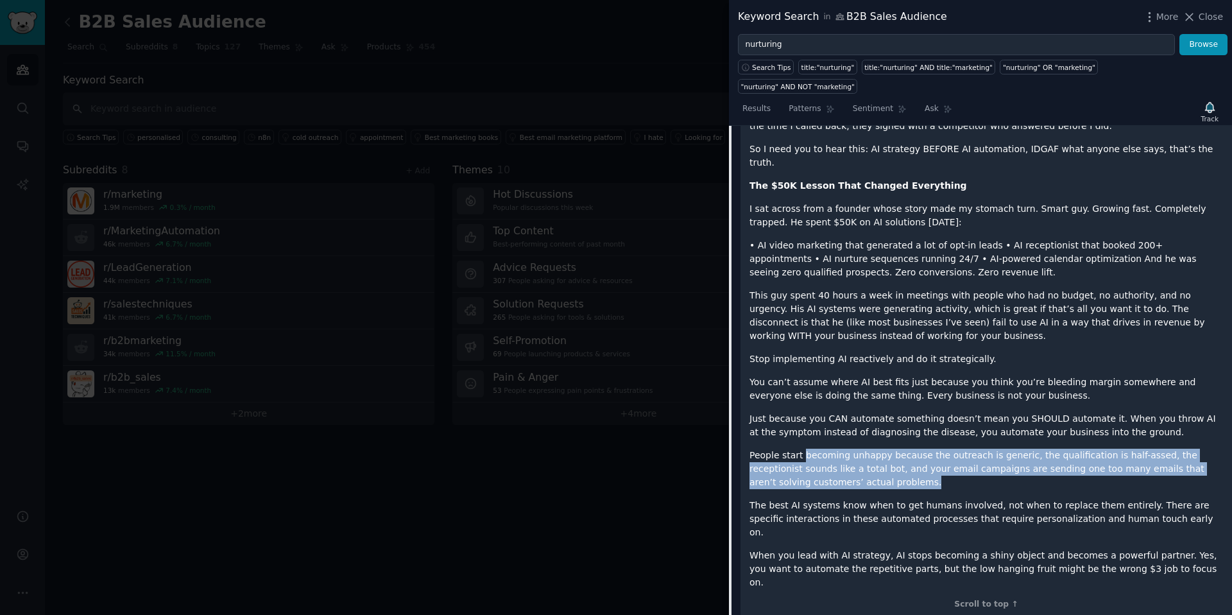
drag, startPoint x: 802, startPoint y: 424, endPoint x: 895, endPoint y: 449, distance: 96.4
click at [875, 450] on p "People start becoming unhappy because the outreach is generic, the qualificatio…" at bounding box center [987, 469] width 474 height 40
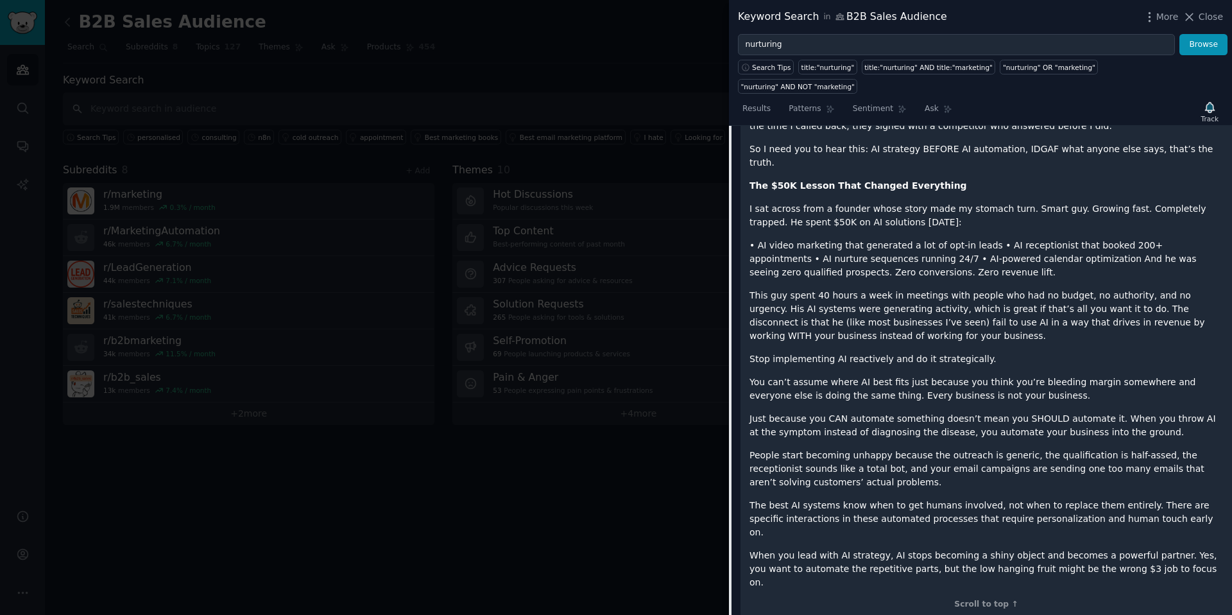
click at [896, 449] on p "People start becoming unhappy because the outreach is generic, the qualificatio…" at bounding box center [987, 469] width 474 height 40
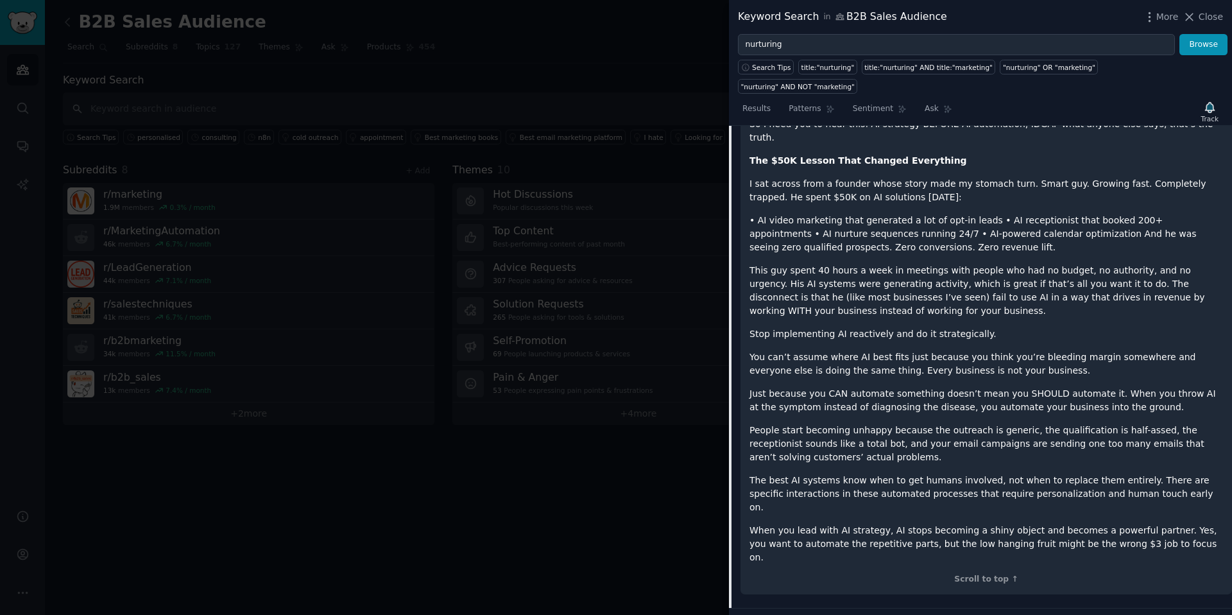
scroll to position [1103, 0]
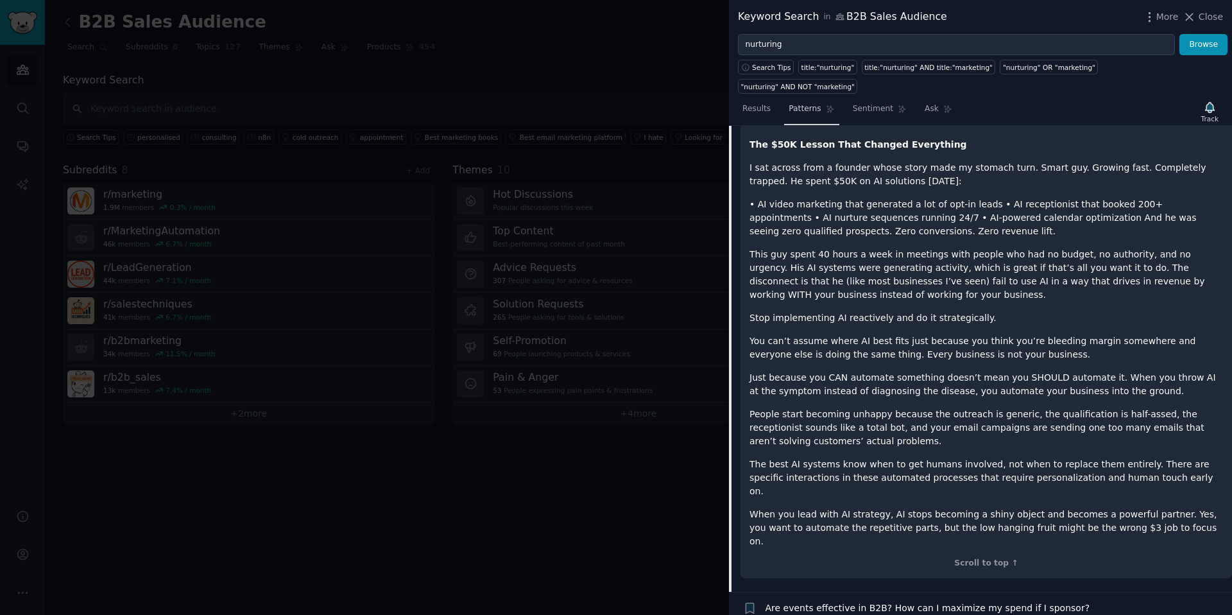
click at [801, 103] on span "Patterns" at bounding box center [805, 109] width 32 height 12
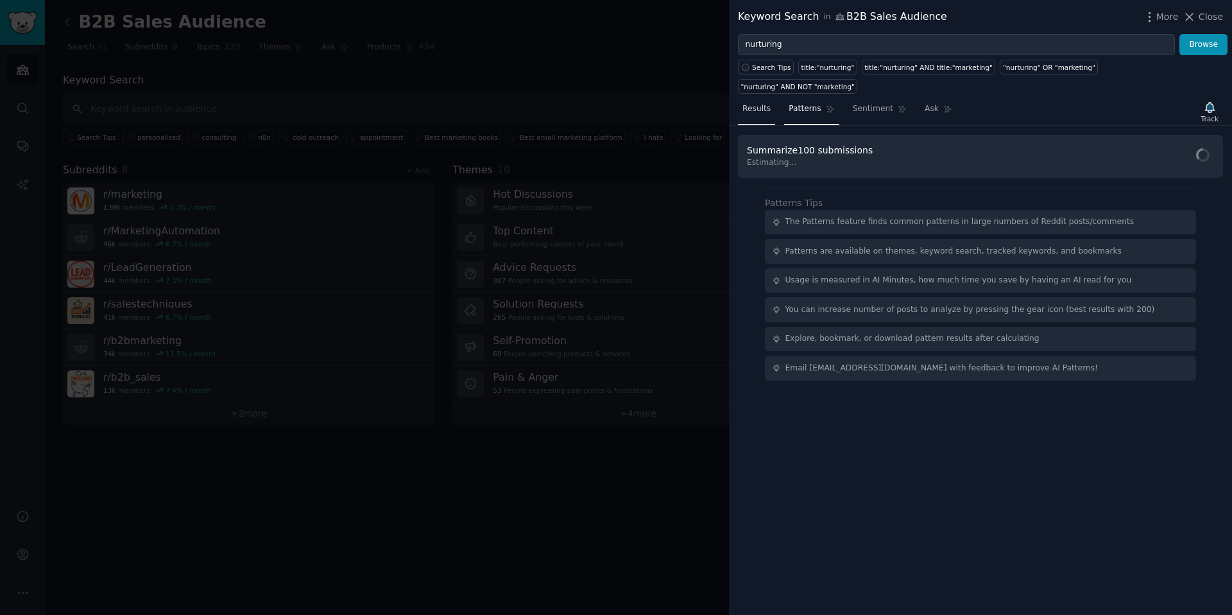
click at [762, 99] on link "Results" at bounding box center [756, 112] width 37 height 26
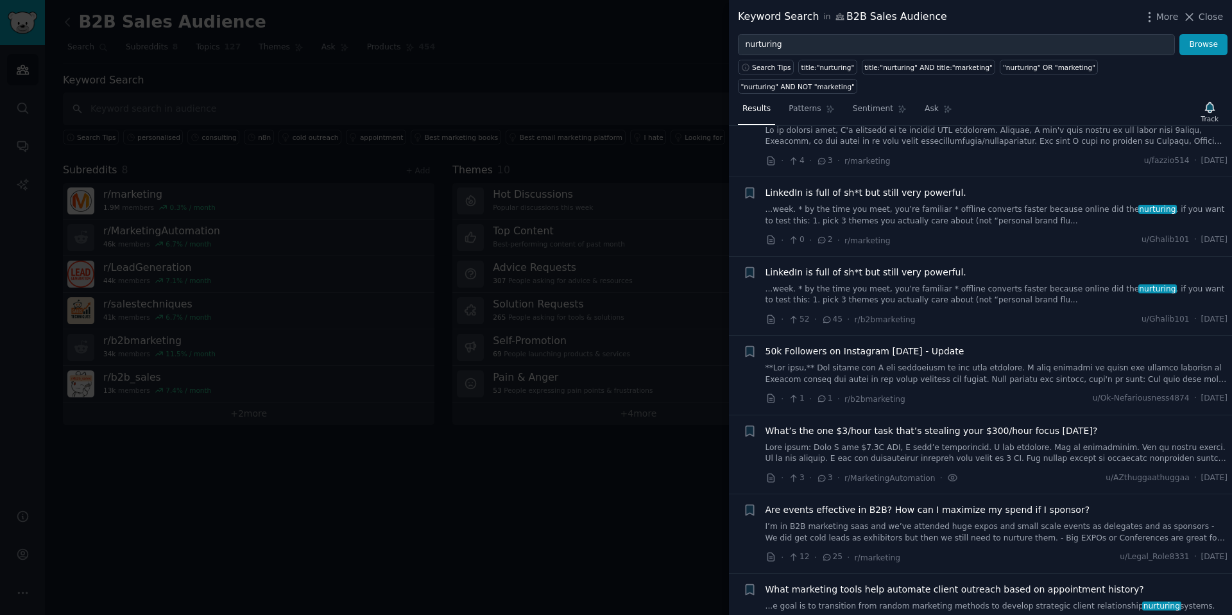
scroll to position [540, 0]
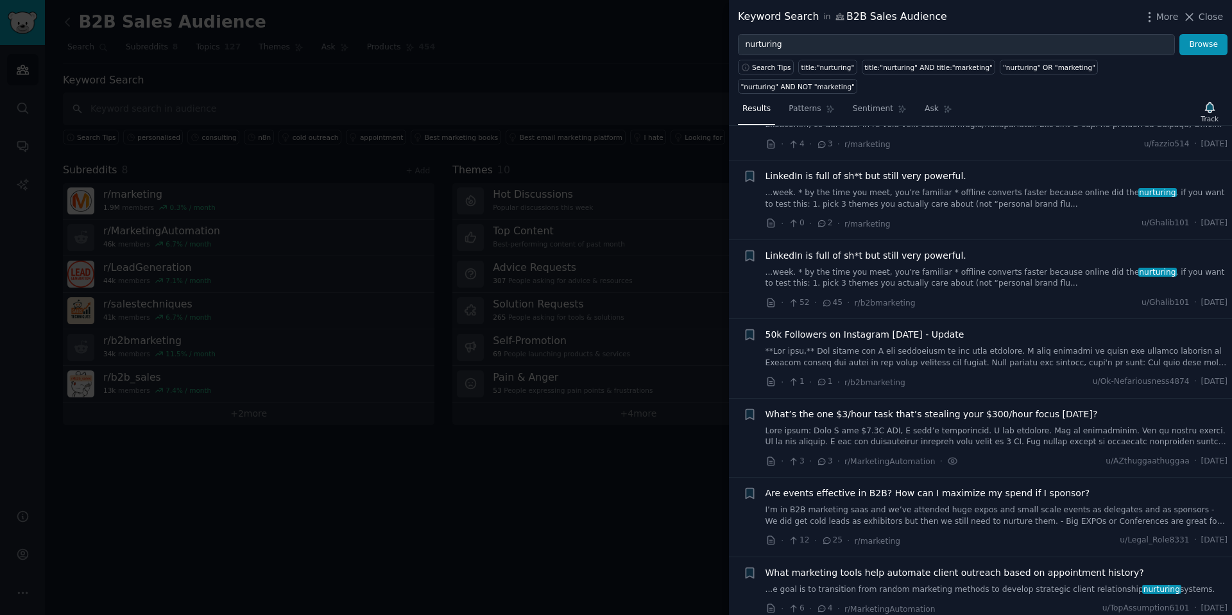
click at [889, 328] on span "50k Followers on Instagram [DATE] - Update" at bounding box center [865, 334] width 199 height 13
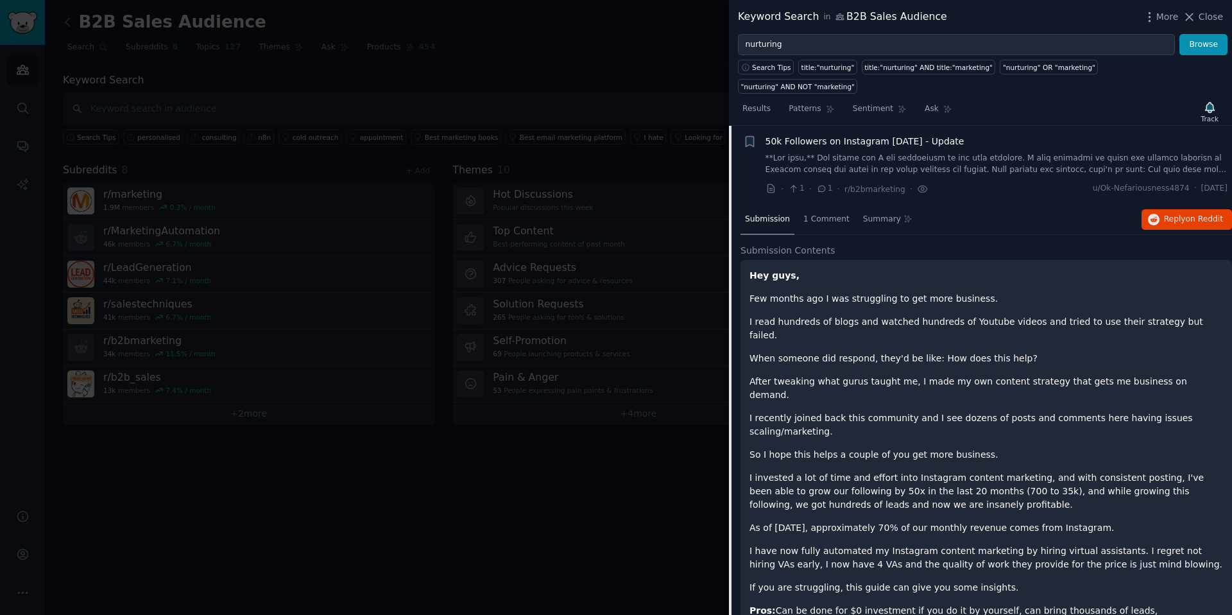
scroll to position [742, 0]
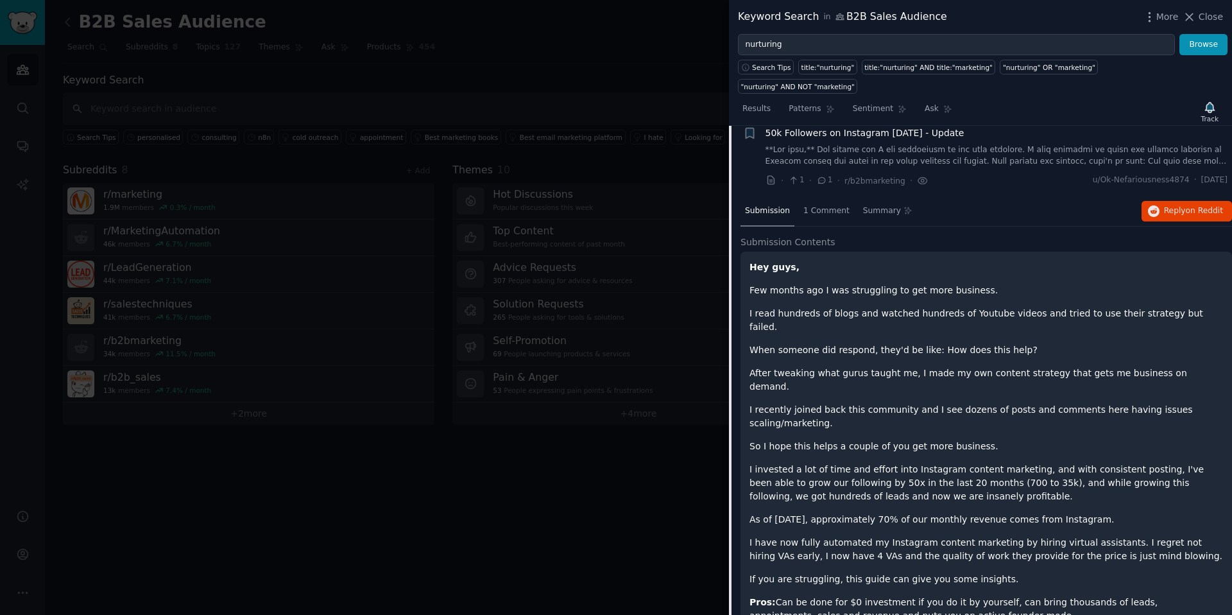
drag, startPoint x: 881, startPoint y: 298, endPoint x: 893, endPoint y: 295, distance: 12.2
click at [884, 307] on p "I read hundreds of blogs and watched hundreds of Youtube videos and tried to us…" at bounding box center [987, 320] width 474 height 27
drag, startPoint x: 893, startPoint y: 295, endPoint x: 962, endPoint y: 295, distance: 69.3
click at [945, 307] on p "I read hundreds of blogs and watched hundreds of Youtube videos and tried to us…" at bounding box center [987, 320] width 474 height 27
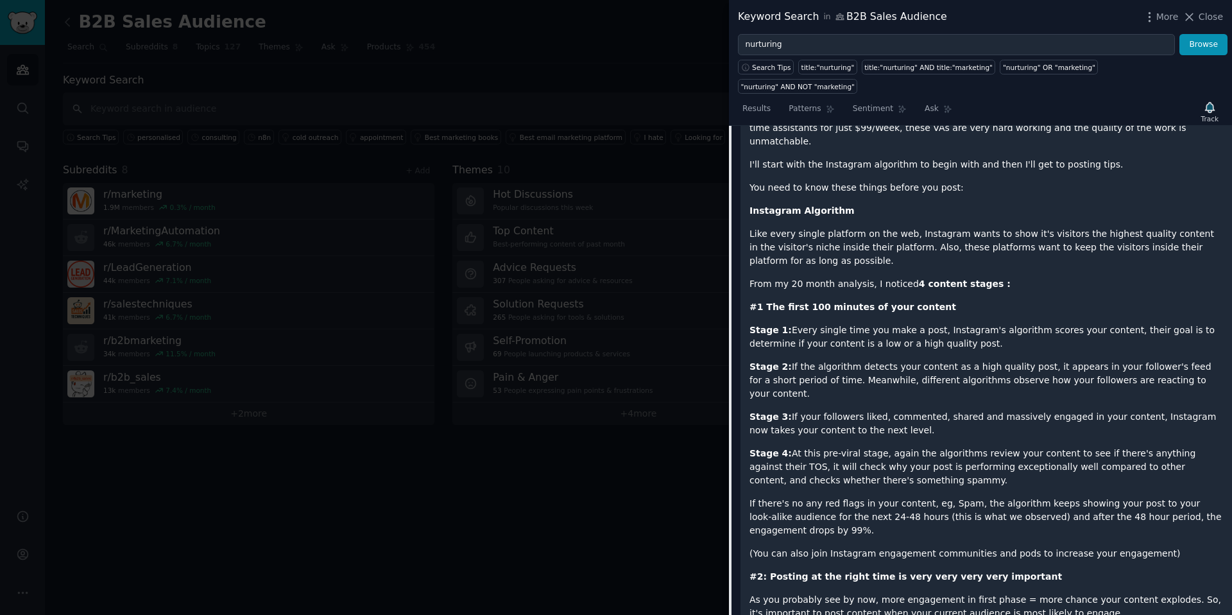
scroll to position [1305, 0]
drag, startPoint x: 870, startPoint y: 271, endPoint x: 945, endPoint y: 280, distance: 75.0
click at [945, 321] on p "Stage 1: Every single time you make a post, Instagram's algorithm scores your c…" at bounding box center [987, 334] width 474 height 27
click at [947, 321] on p "Stage 1: Every single time you make a post, Instagram's algorithm scores your c…" at bounding box center [987, 334] width 474 height 27
drag, startPoint x: 1094, startPoint y: 302, endPoint x: 1139, endPoint y: 365, distance: 77.1
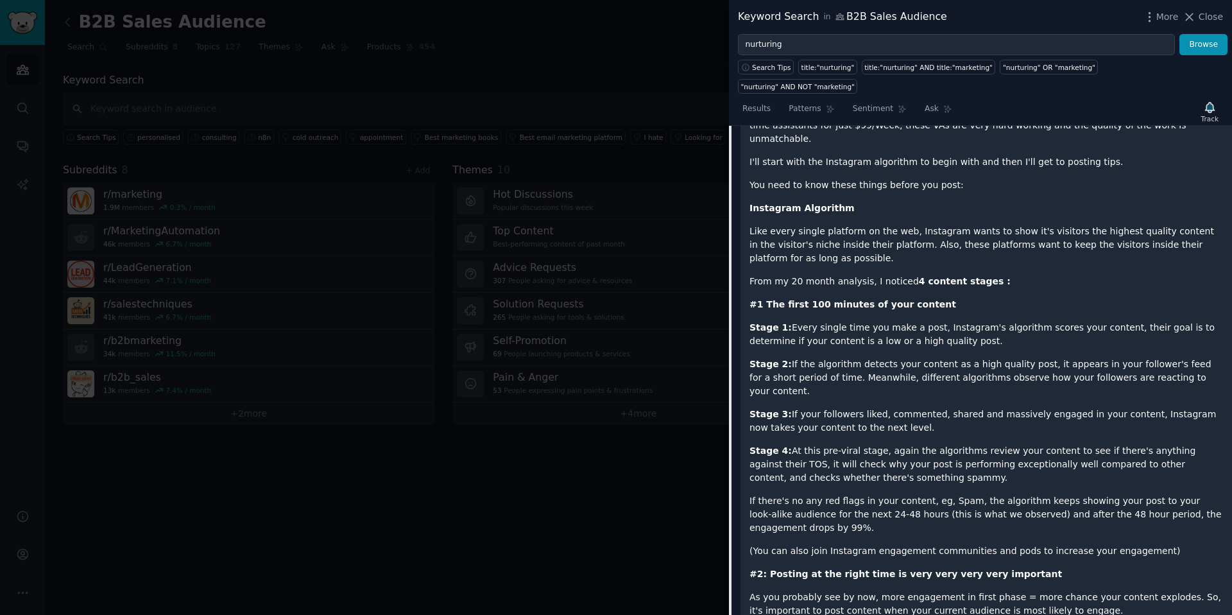
click at [1067, 444] on p "Stage 4: At this pre-viral stage, again the algorithms review your content to s…" at bounding box center [987, 464] width 474 height 40
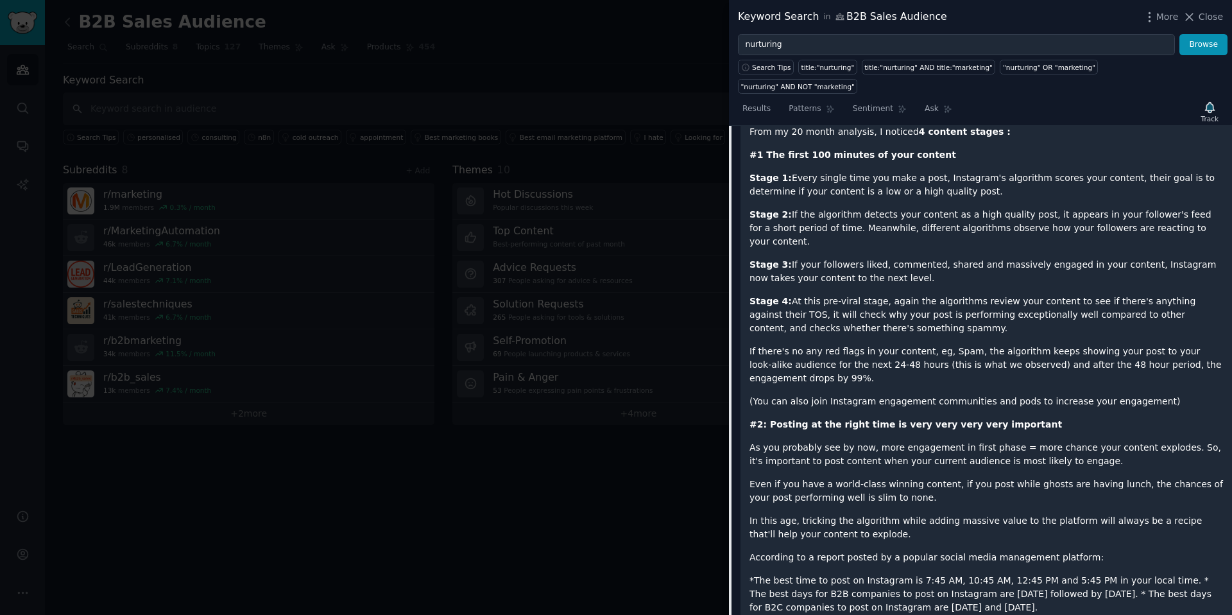
scroll to position [1472, 0]
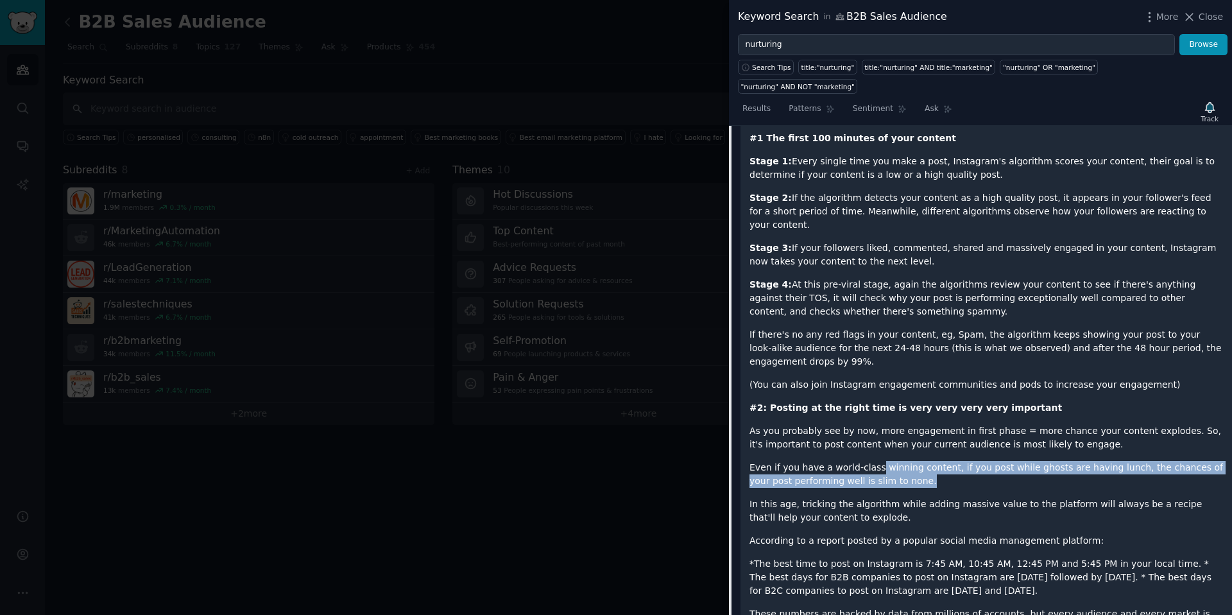
drag, startPoint x: 875, startPoint y: 399, endPoint x: 922, endPoint y: 411, distance: 49.2
click at [911, 461] on p "Even if you have a world-class winning content, if you post while ghosts are ha…" at bounding box center [987, 474] width 474 height 27
click at [924, 461] on p "Even if you have a world-class winning content, if you post while ghosts are ha…" at bounding box center [987, 474] width 474 height 27
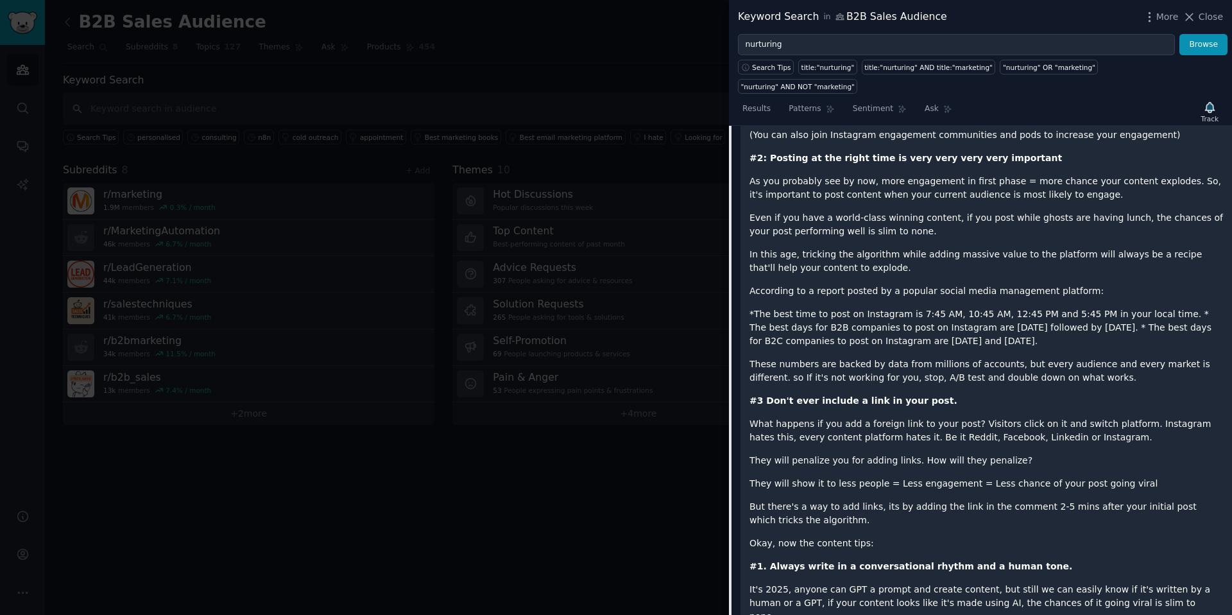
scroll to position [1729, 0]
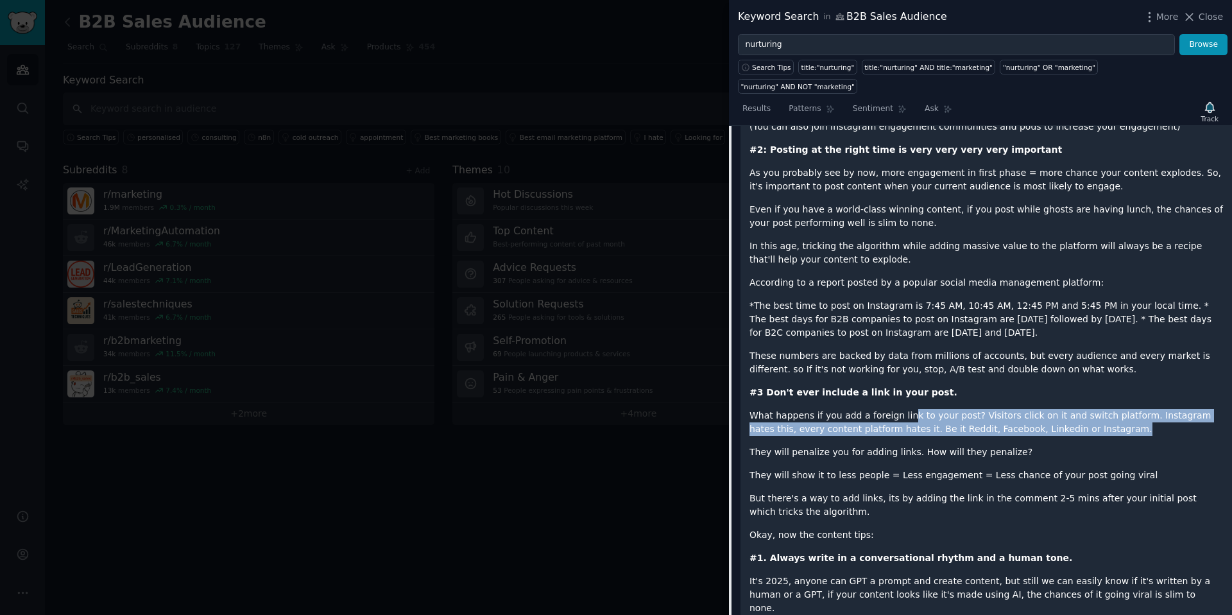
drag, startPoint x: 916, startPoint y: 345, endPoint x: 1079, endPoint y: 354, distance: 162.6
click at [1079, 409] on p "What happens if you add a foreign link to your post? Visitors click on it and s…" at bounding box center [987, 422] width 474 height 27
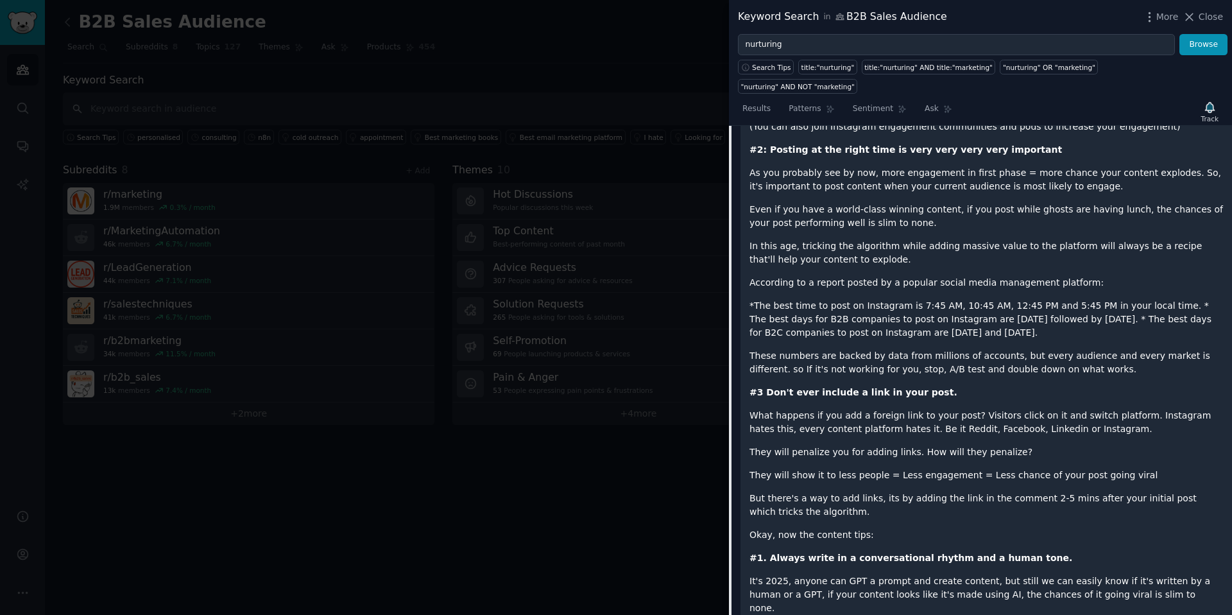
click at [1083, 409] on p "What happens if you add a foreign link to your post? Visitors click on it and s…" at bounding box center [987, 422] width 474 height 27
drag, startPoint x: 838, startPoint y: 382, endPoint x: 1025, endPoint y: 382, distance: 187.4
click at [1025, 445] on p "They will penalize you for adding links. How will they penalize?" at bounding box center [987, 451] width 474 height 13
click at [1027, 445] on p "They will penalize you for adding links. How will they penalize?" at bounding box center [987, 451] width 474 height 13
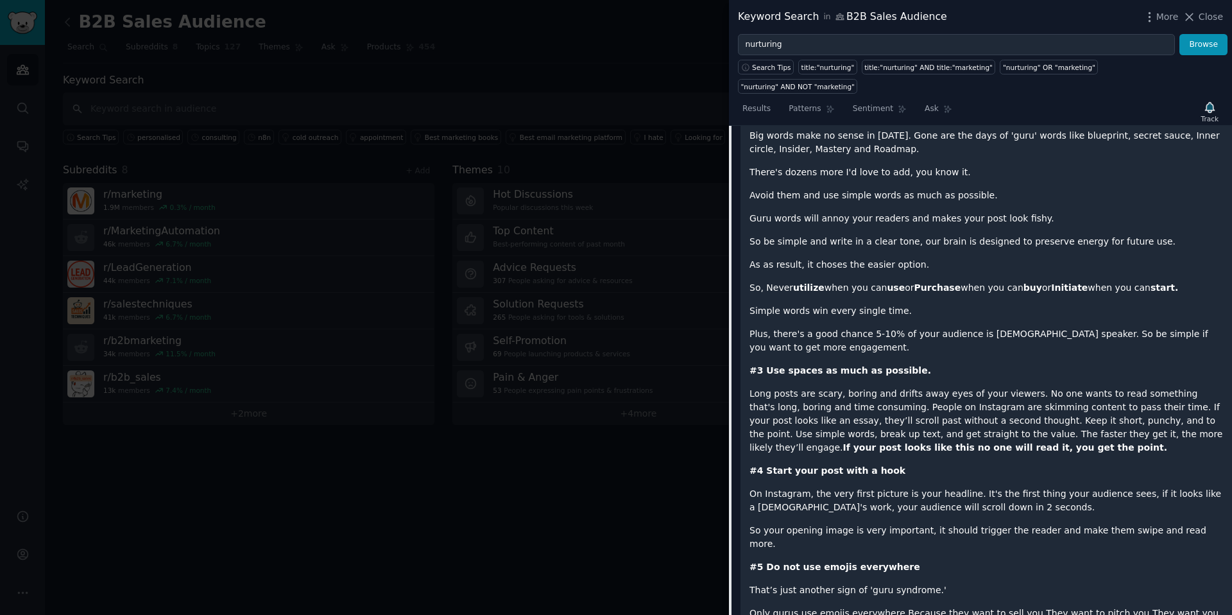
scroll to position [2316, 0]
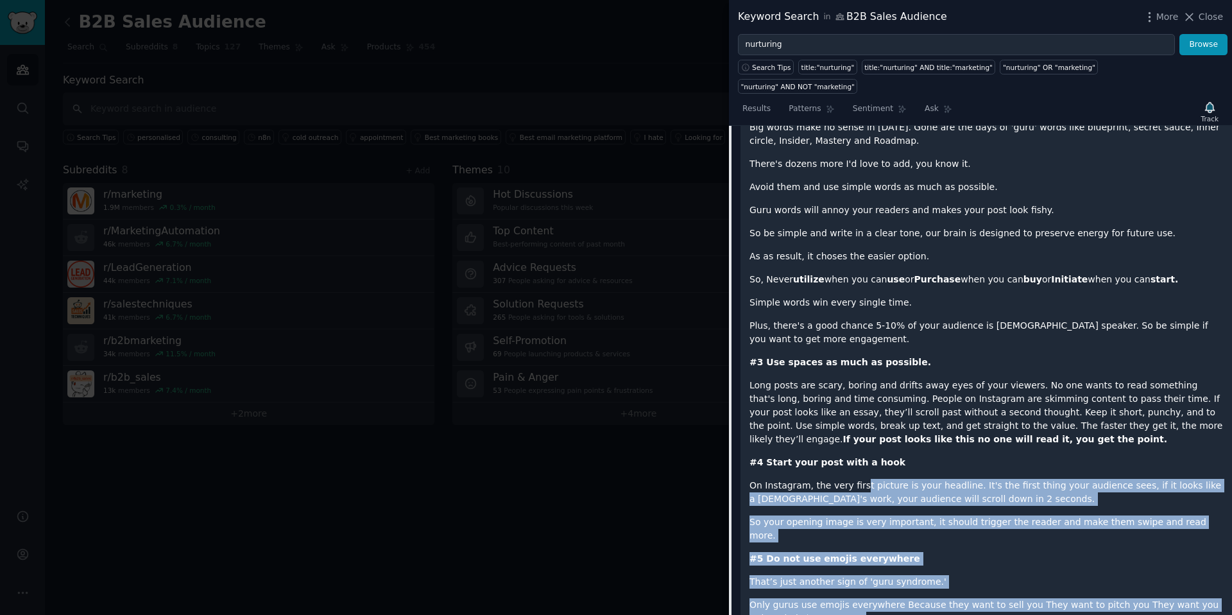
drag, startPoint x: 859, startPoint y: 399, endPoint x: 943, endPoint y: 513, distance: 141.5
click at [943, 513] on div "Hey guys, Few months ago I was struggling to get more business. I read hundreds…" at bounding box center [987, 0] width 474 height 2628
click at [942, 598] on p "Only gurus use emojis everywhere Because they want to sell you They want to pit…" at bounding box center [987, 611] width 474 height 27
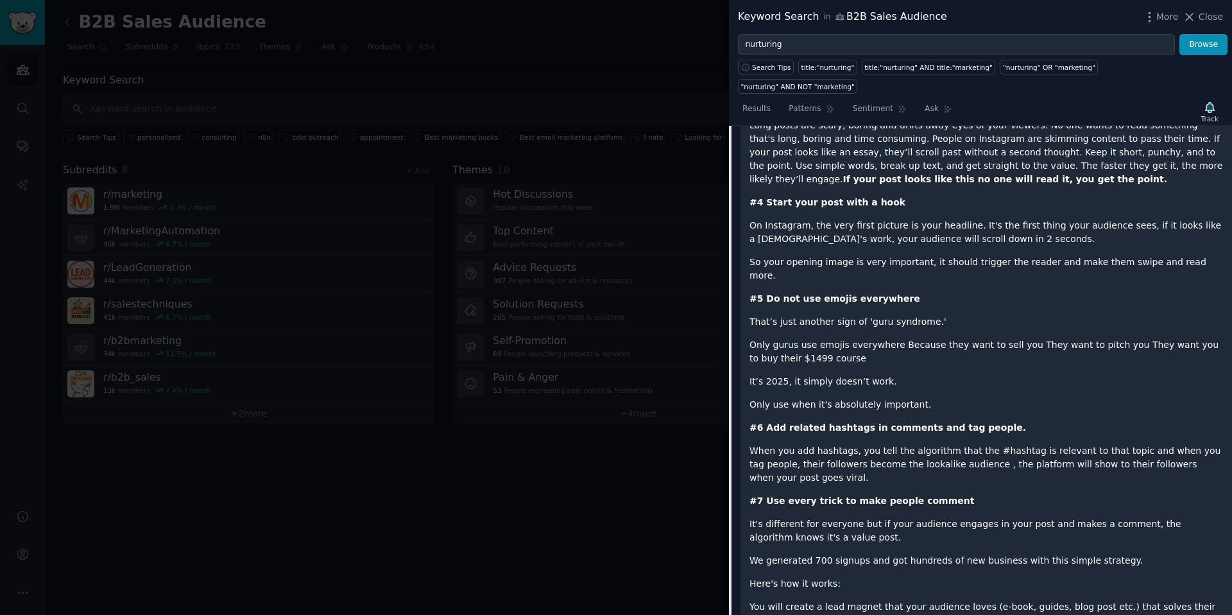
scroll to position [2584, 0]
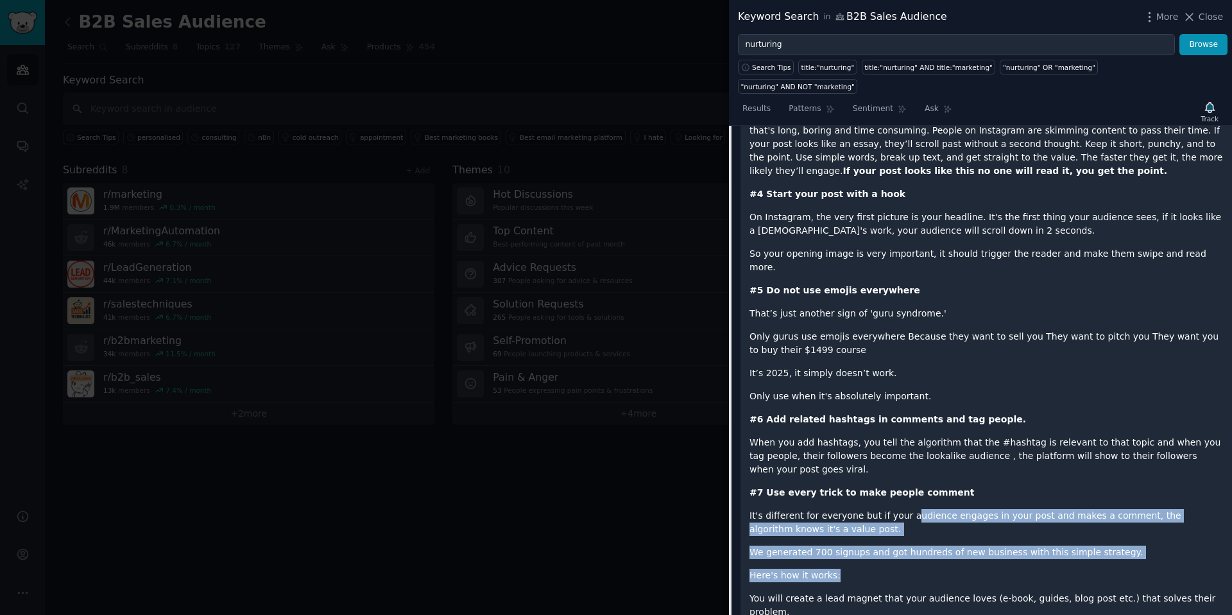
drag, startPoint x: 908, startPoint y: 413, endPoint x: 947, endPoint y: 479, distance: 77.4
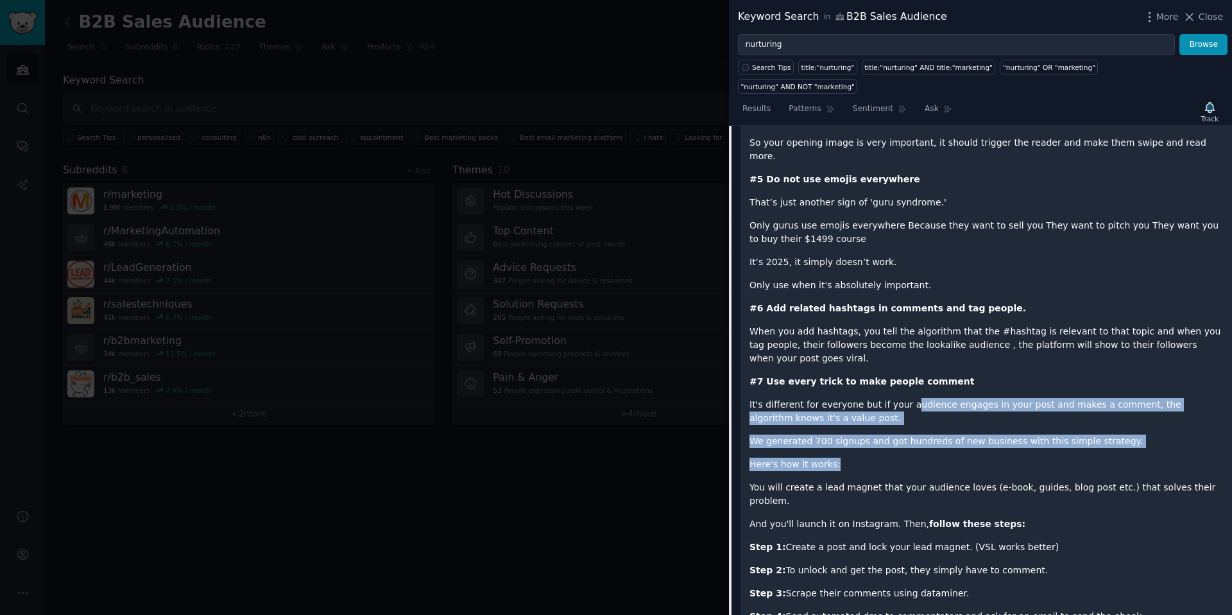
scroll to position [2712, 0]
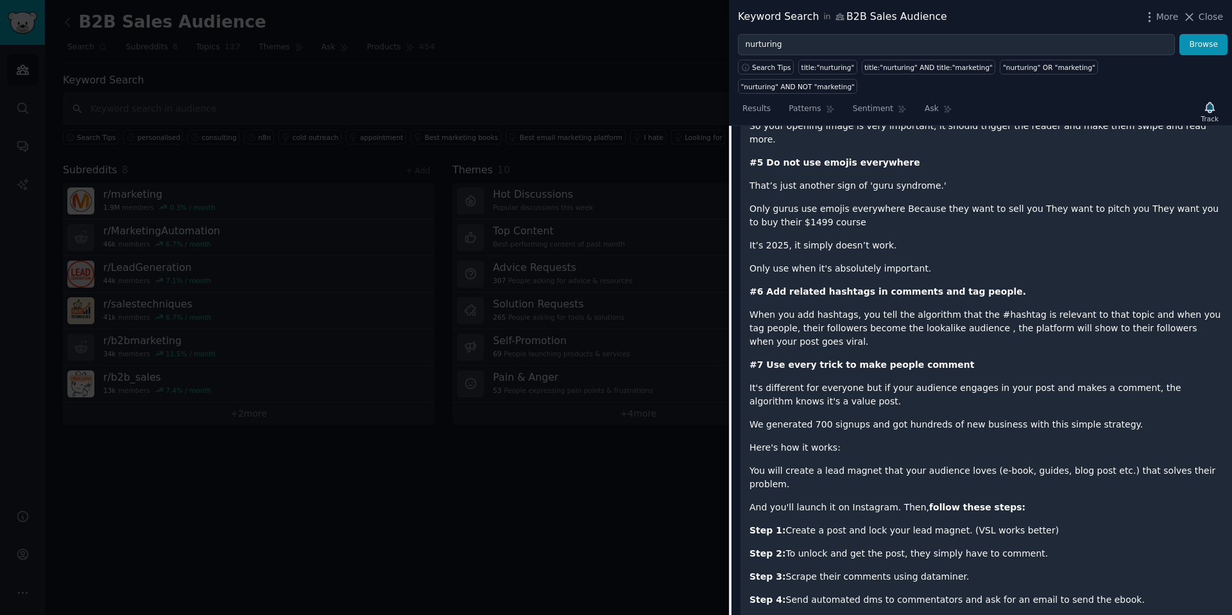
click at [818, 570] on p "Step 3: Scrape their comments using dataminer." at bounding box center [987, 576] width 474 height 13
drag, startPoint x: 829, startPoint y: 465, endPoint x: 963, endPoint y: 467, distance: 133.5
click at [963, 570] on p "Step 3: Scrape their comments using dataminer." at bounding box center [987, 576] width 474 height 13
click at [966, 570] on p "Step 3: Scrape their comments using dataminer." at bounding box center [987, 576] width 474 height 13
drag, startPoint x: 838, startPoint y: 422, endPoint x: 963, endPoint y: 433, distance: 125.0
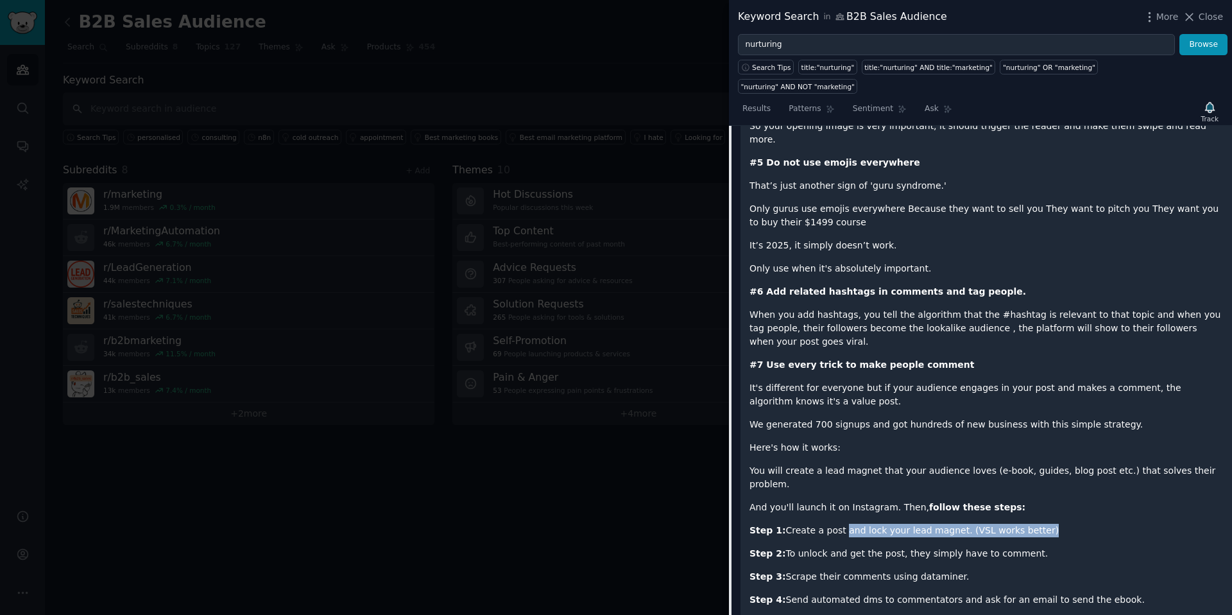
click at [963, 547] on p "Step 2: To unlock and get the post, they simply have to comment." at bounding box center [987, 553] width 474 height 13
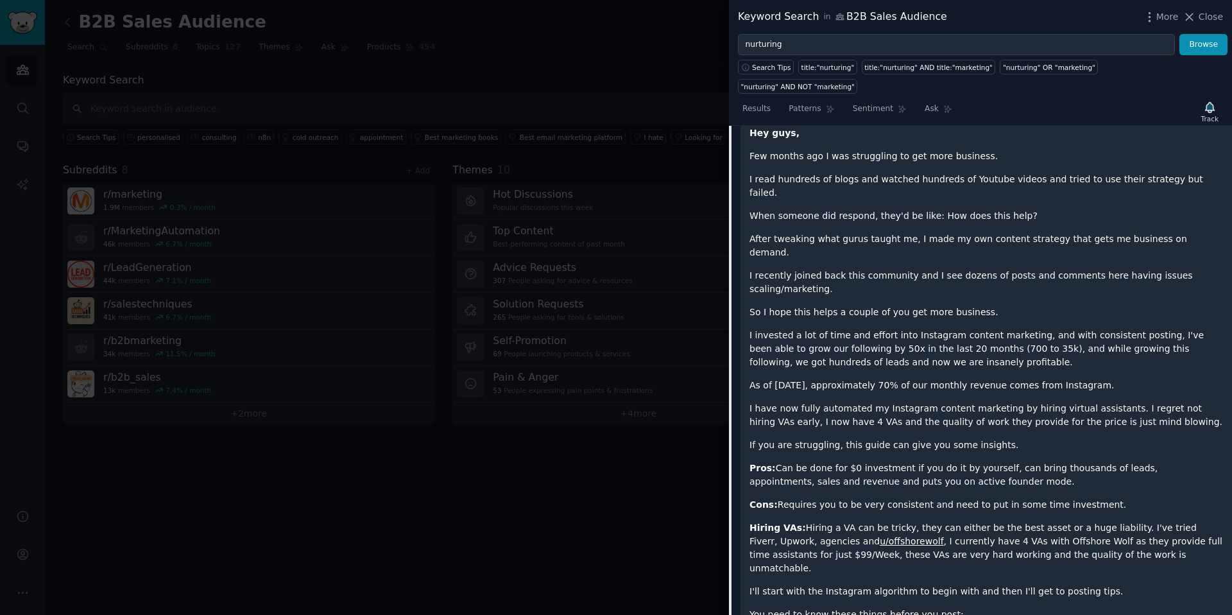
scroll to position [805, 0]
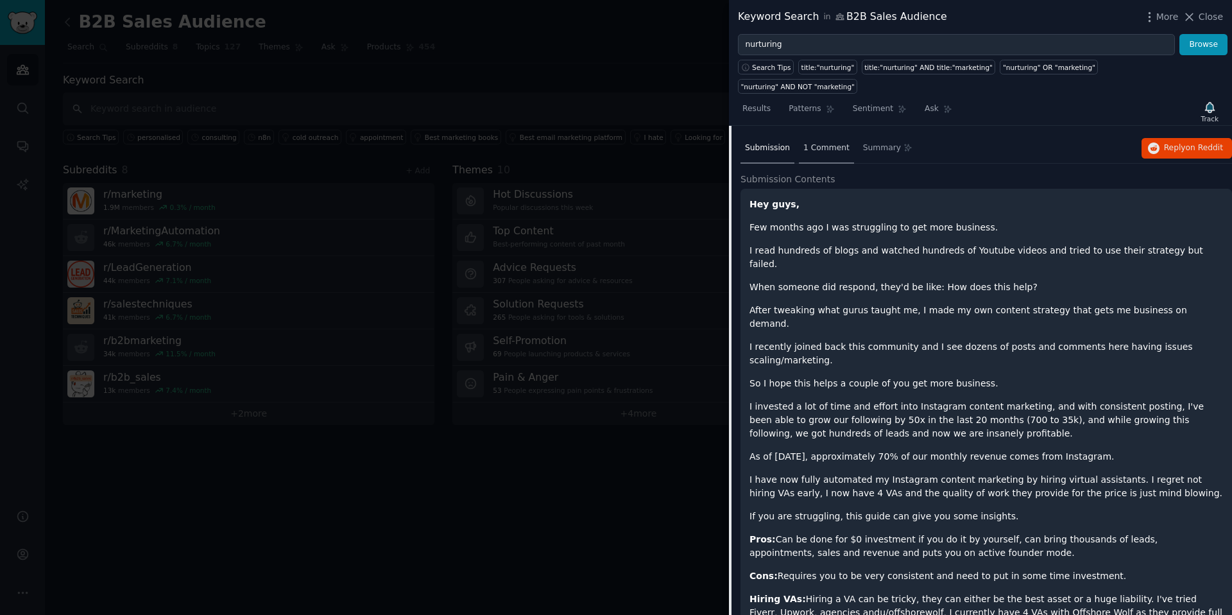
click at [814, 139] on div "1 Comment" at bounding box center [826, 148] width 55 height 31
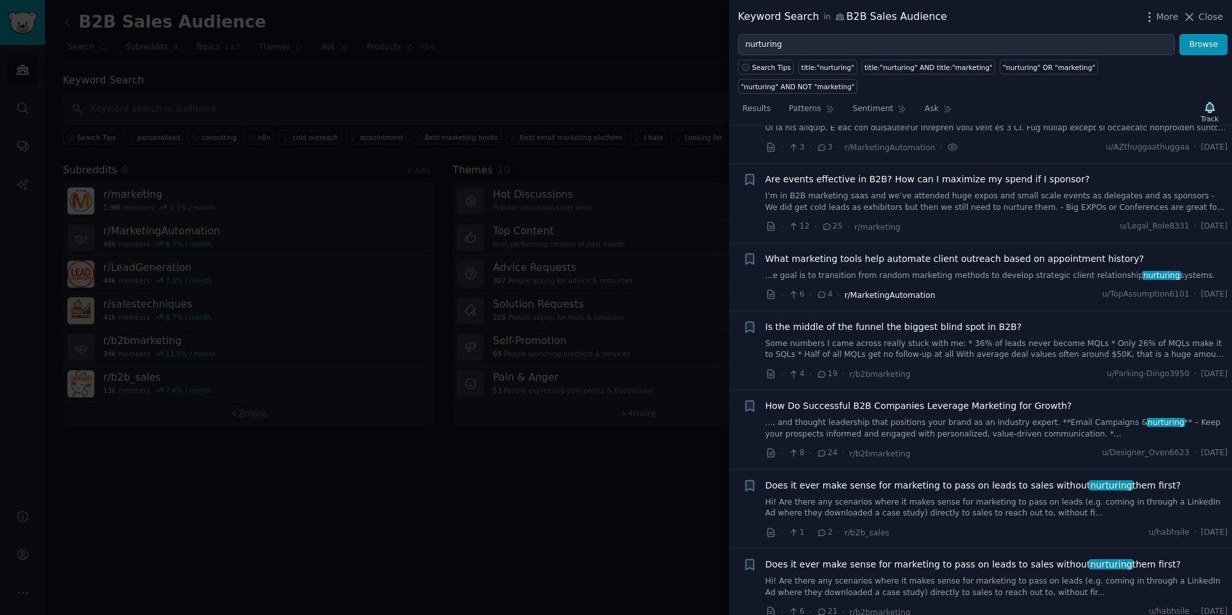
scroll to position [1118, 0]
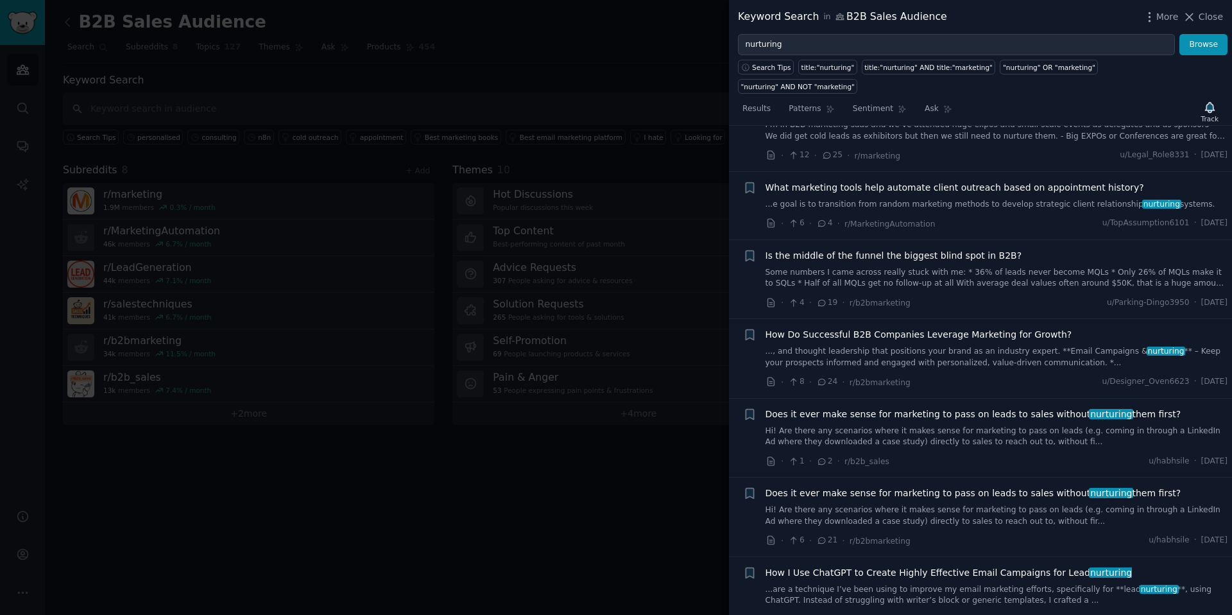
click at [968, 181] on span "What marketing tools help automate client outreach based on appointment history?" at bounding box center [955, 187] width 379 height 13
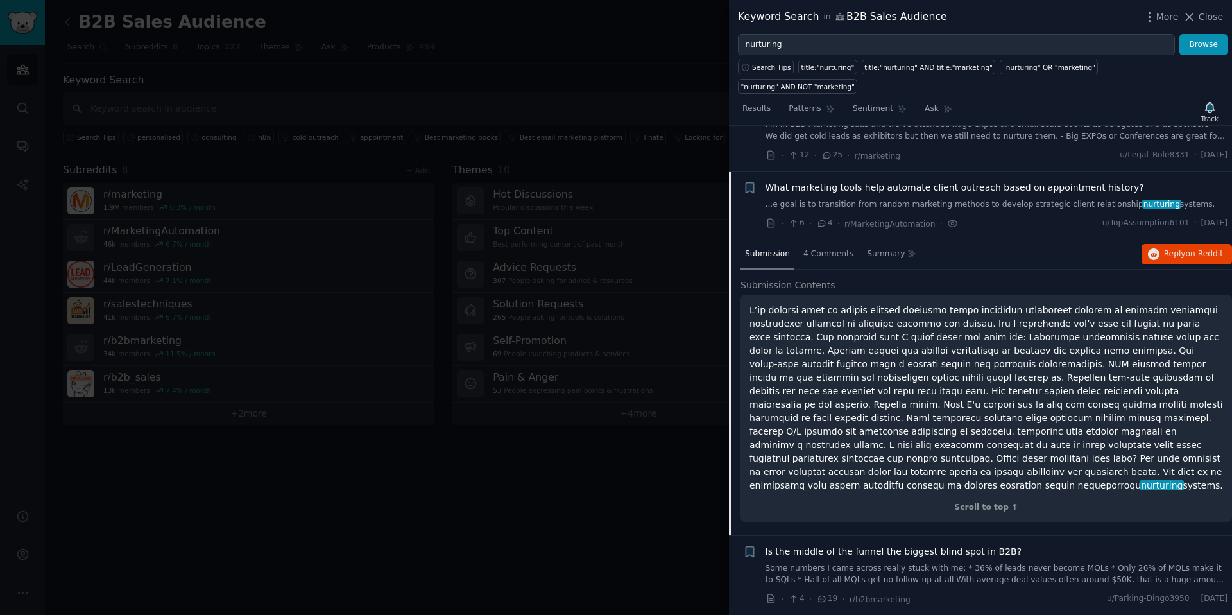
scroll to position [971, 0]
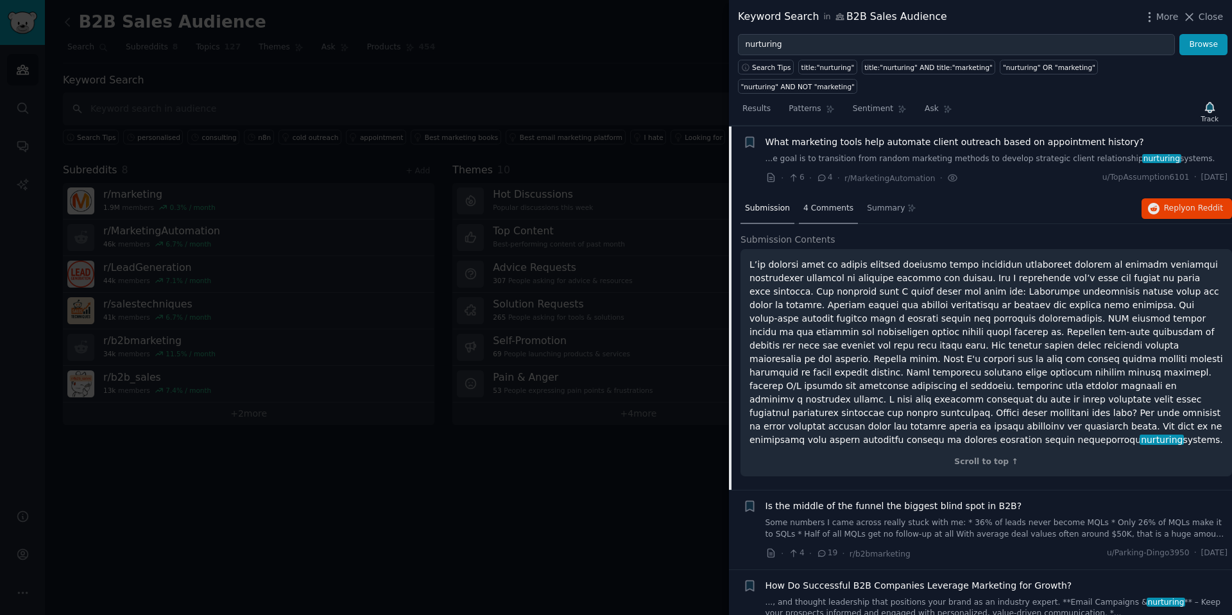
click at [823, 203] on span "4 Comments" at bounding box center [828, 209] width 50 height 12
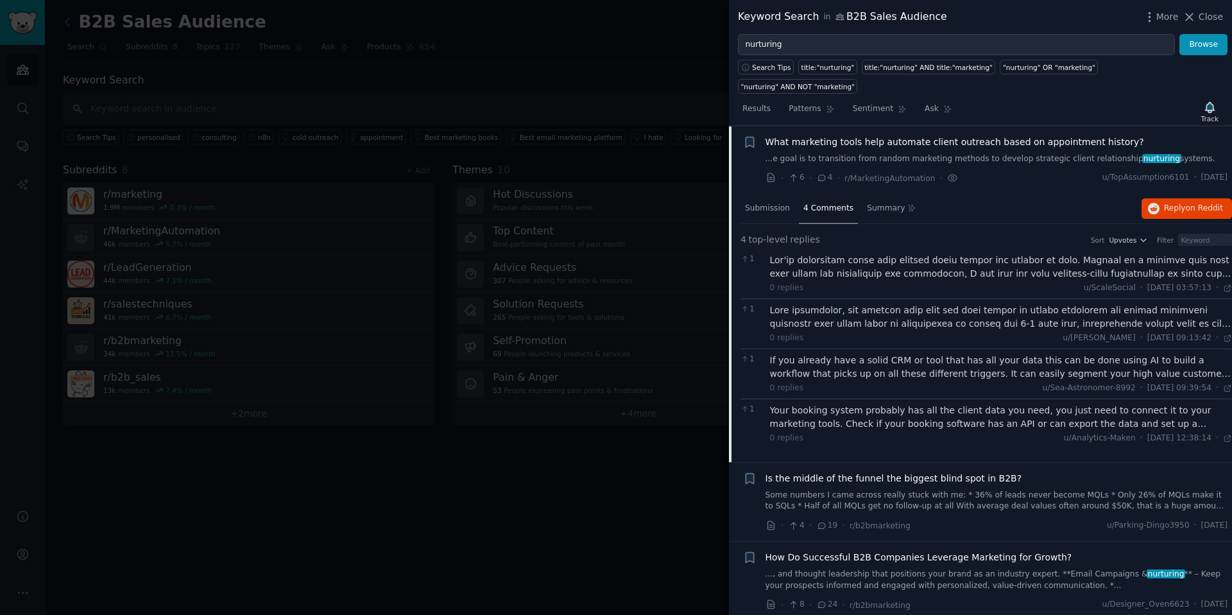
click at [1189, 306] on div at bounding box center [1001, 317] width 463 height 27
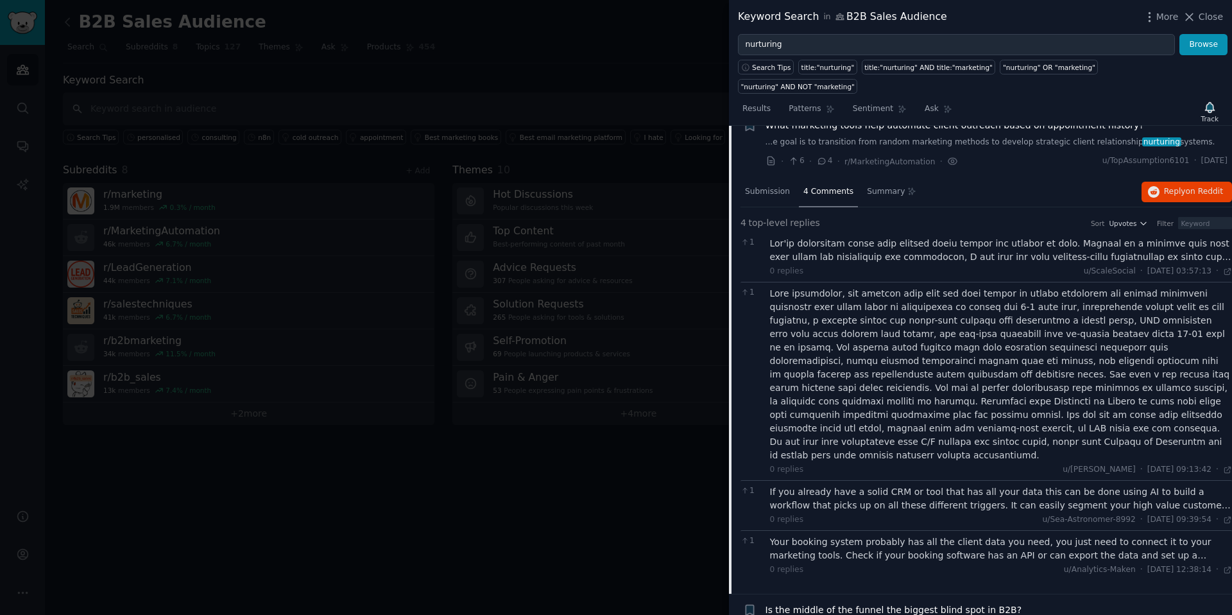
scroll to position [1004, 0]
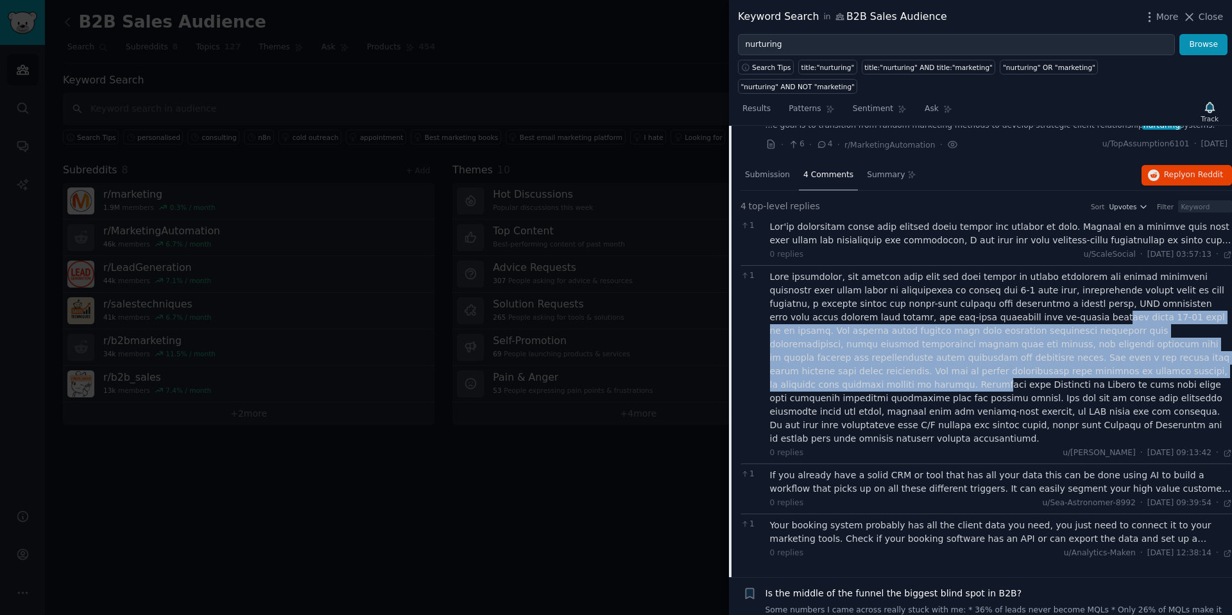
drag, startPoint x: 991, startPoint y: 291, endPoint x: 1054, endPoint y: 348, distance: 85.0
click at [1054, 348] on div at bounding box center [1001, 357] width 463 height 175
drag, startPoint x: 1054, startPoint y: 346, endPoint x: 998, endPoint y: 326, distance: 59.3
click at [1054, 347] on div at bounding box center [1001, 357] width 463 height 175
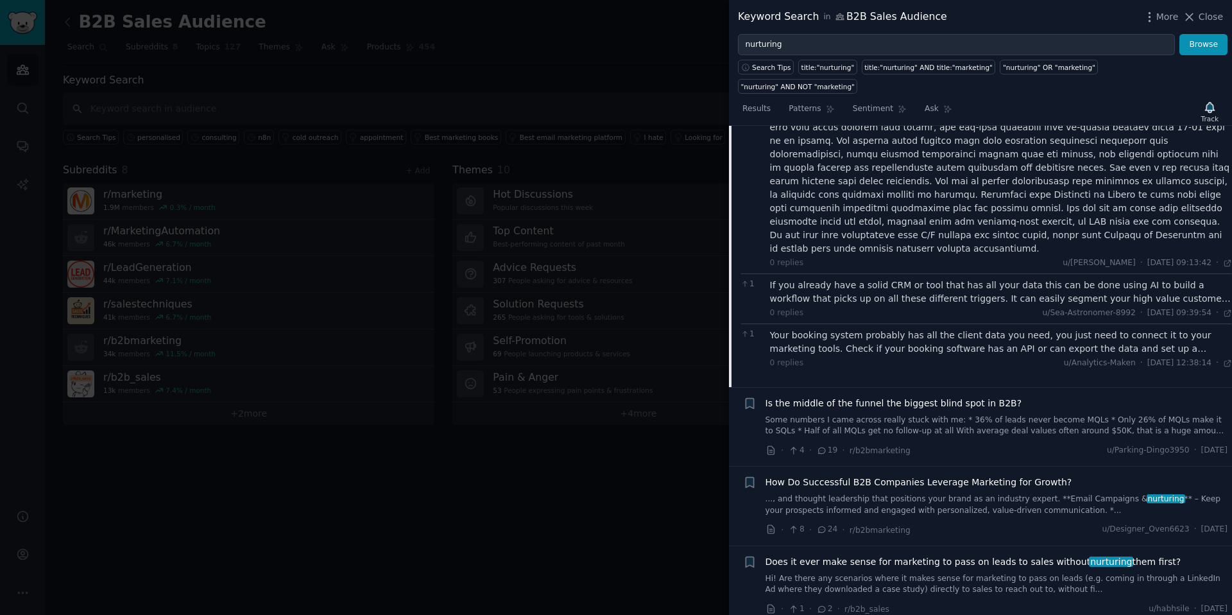
scroll to position [1211, 0]
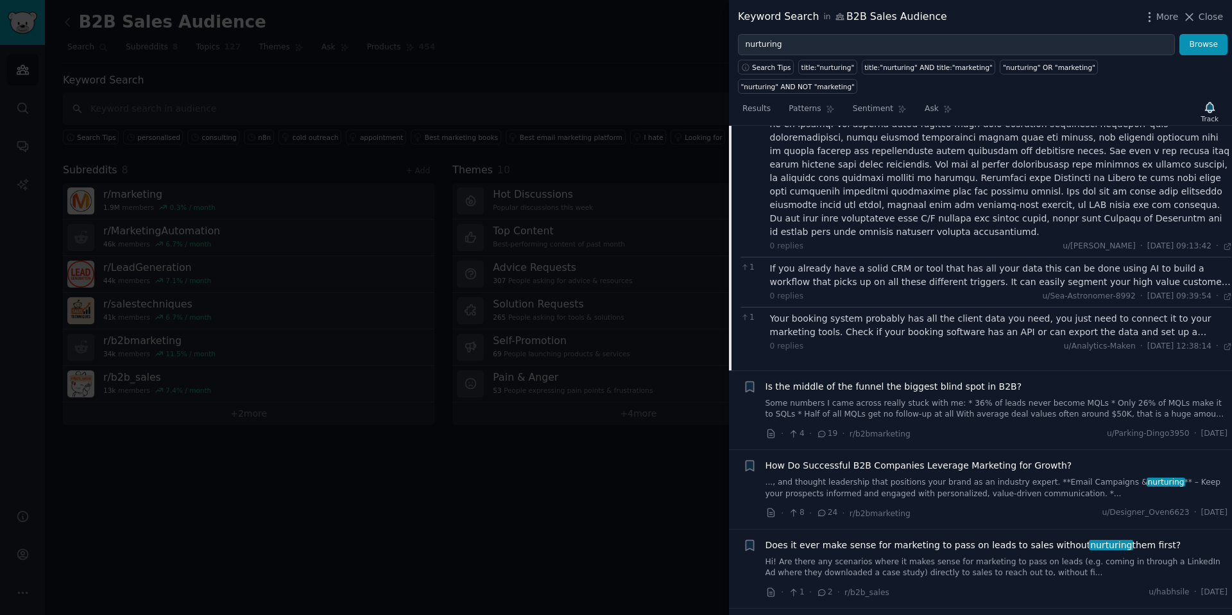
click at [886, 380] on span "Is the middle of the funnel the biggest blind spot in B2B?" at bounding box center [894, 386] width 257 height 13
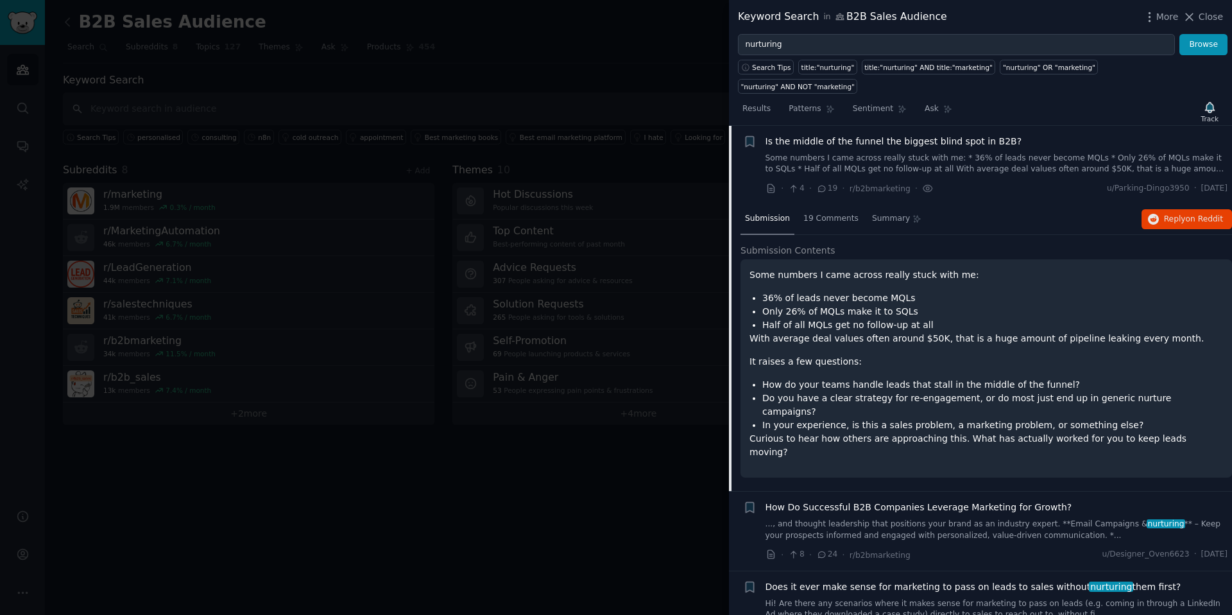
scroll to position [1039, 0]
drag, startPoint x: 799, startPoint y: 280, endPoint x: 917, endPoint y: 293, distance: 118.8
click at [917, 293] on ul "36% of leads never become MQLs Only 26% of MQLs make it to SQLs Half of all MQL…" at bounding box center [987, 312] width 474 height 40
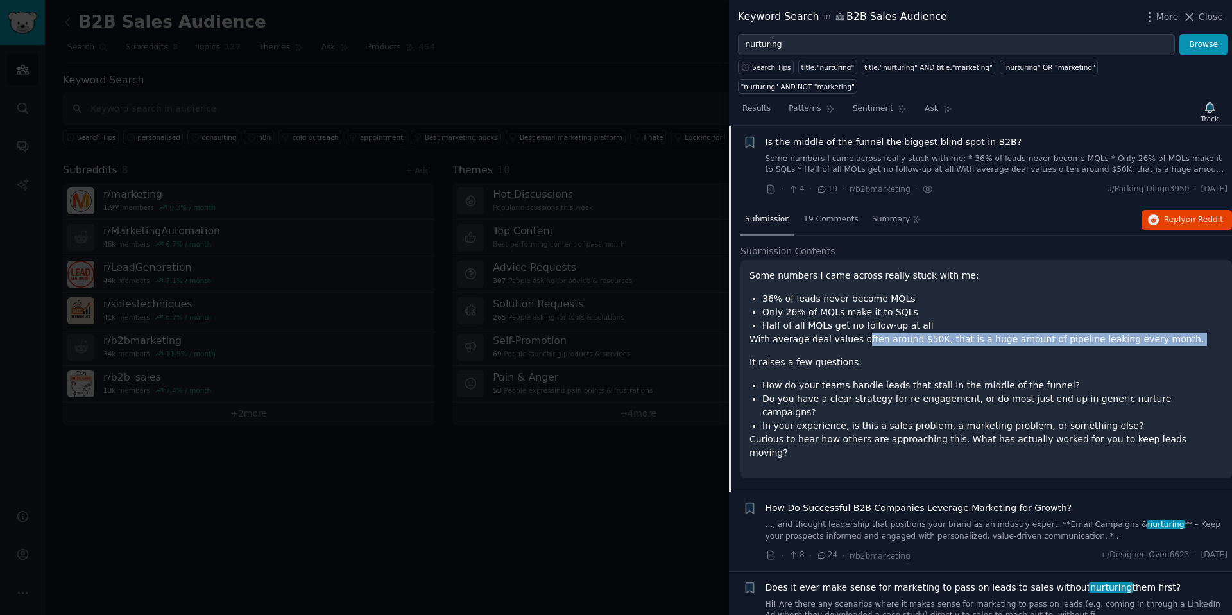
drag, startPoint x: 859, startPoint y: 320, endPoint x: 1006, endPoint y: 336, distance: 147.3
click at [1008, 331] on div "Some numbers I came across really stuck with me: 36% of leads never become MQLs…" at bounding box center [987, 364] width 474 height 191
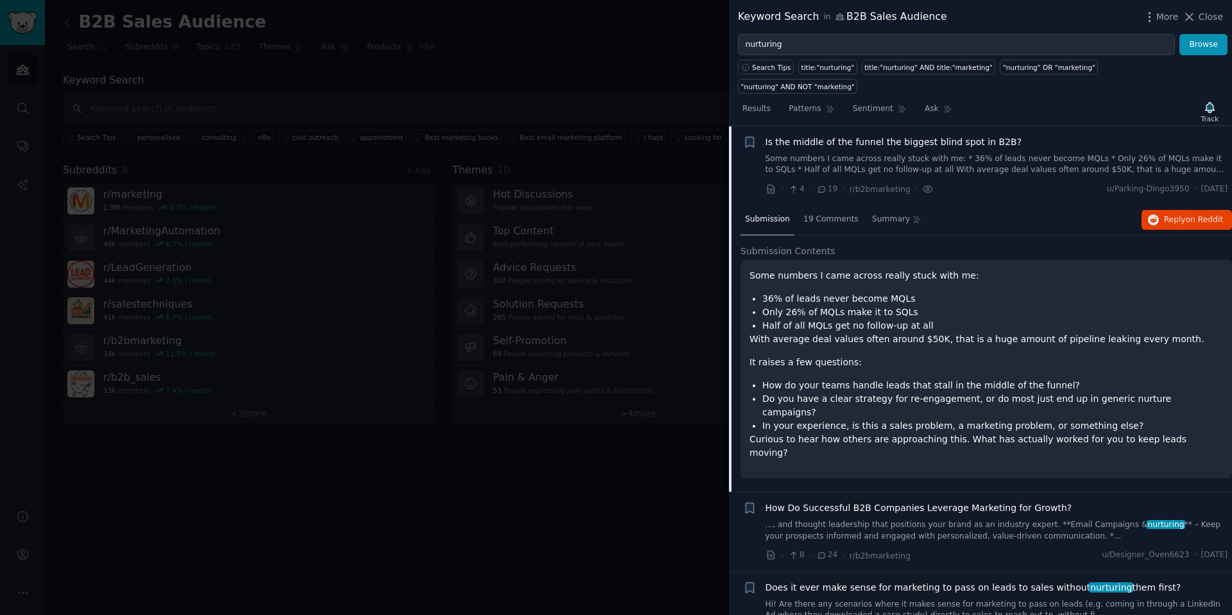
click at [1006, 356] on p "It raises a few questions:" at bounding box center [987, 362] width 474 height 13
drag, startPoint x: 831, startPoint y: 359, endPoint x: 980, endPoint y: 368, distance: 149.2
click at [981, 379] on li "How do your teams handle leads that stall in the middle of the funnel?" at bounding box center [992, 385] width 461 height 13
click at [830, 214] on span "19 Comments" at bounding box center [830, 220] width 55 height 12
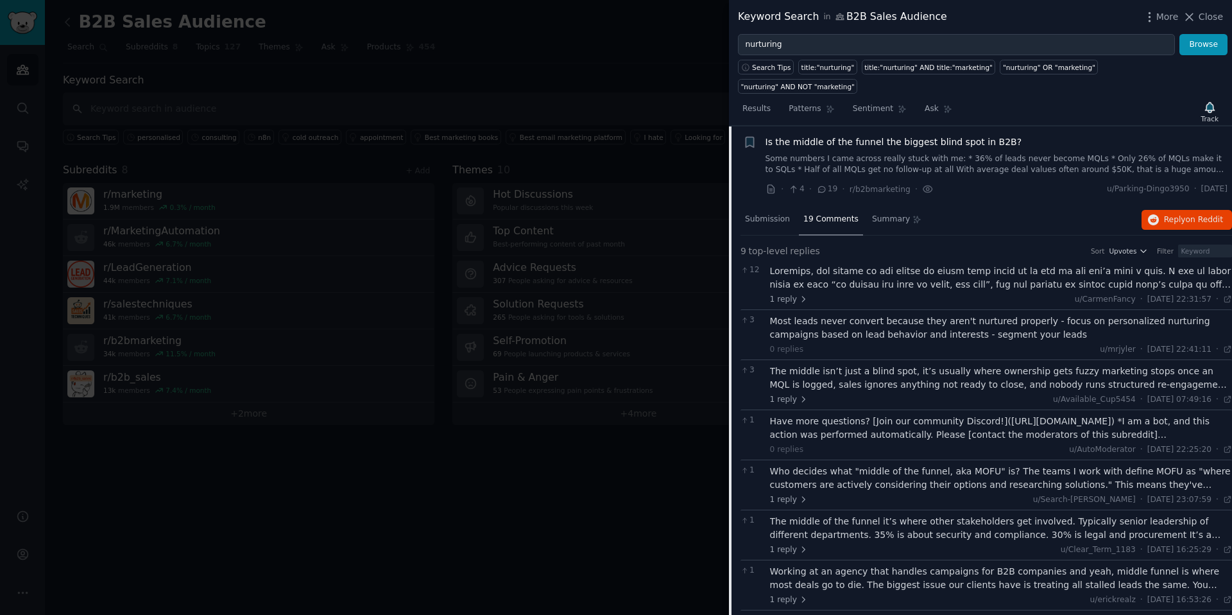
click at [1201, 265] on div at bounding box center [1001, 277] width 463 height 27
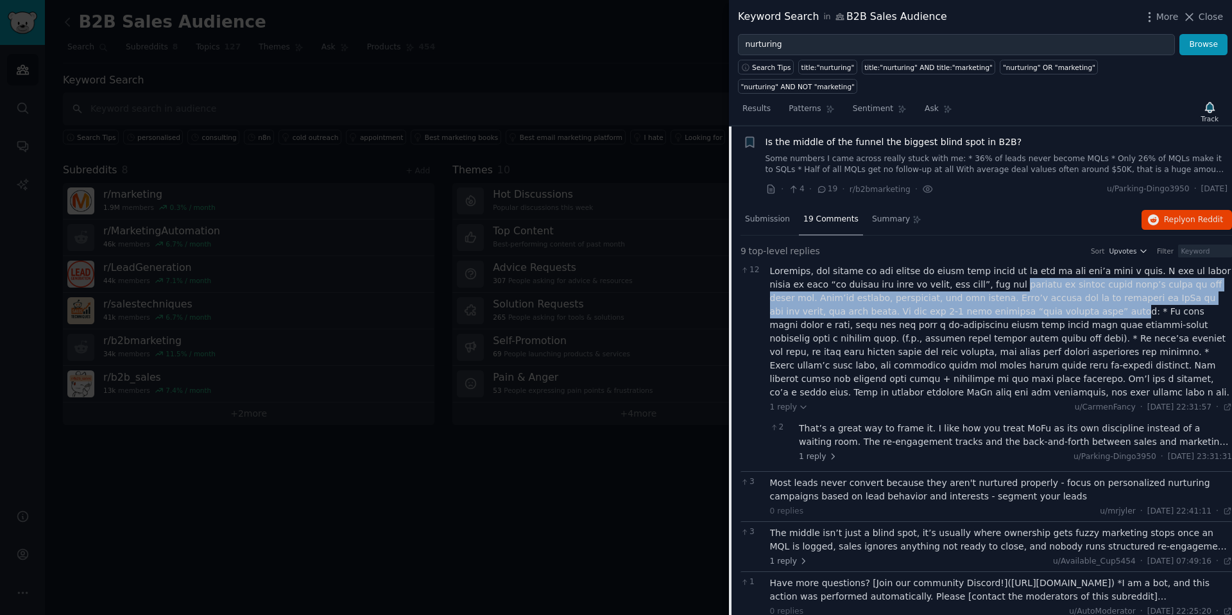
drag, startPoint x: 984, startPoint y: 270, endPoint x: 1018, endPoint y: 300, distance: 45.5
click at [1027, 297] on div at bounding box center [1001, 331] width 463 height 135
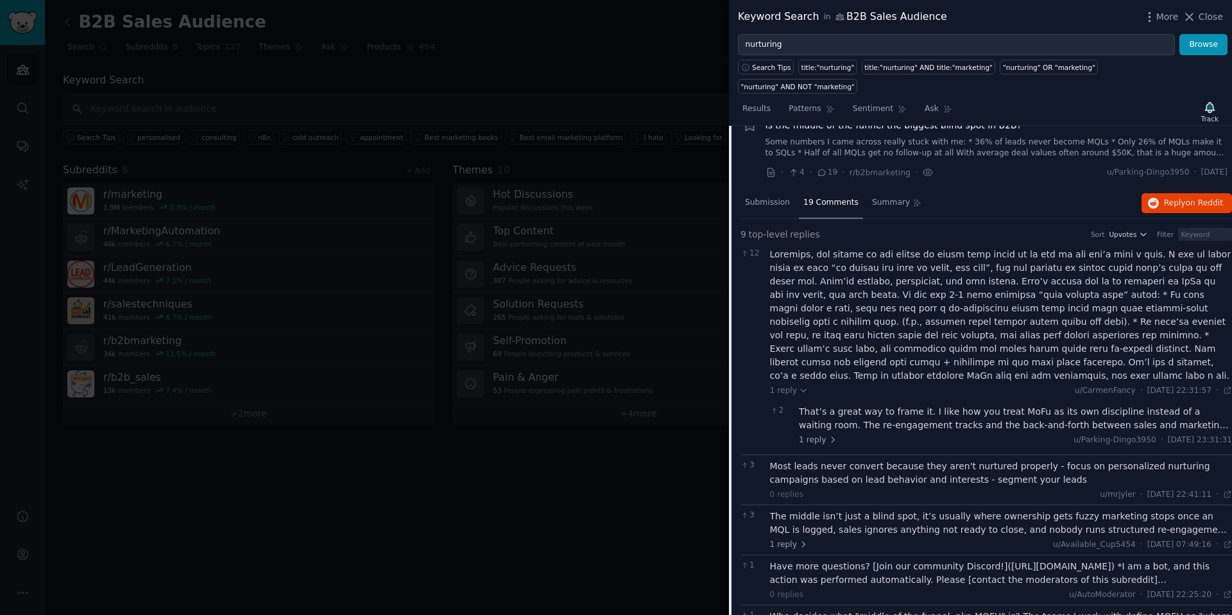
click at [960, 302] on div at bounding box center [1001, 315] width 463 height 135
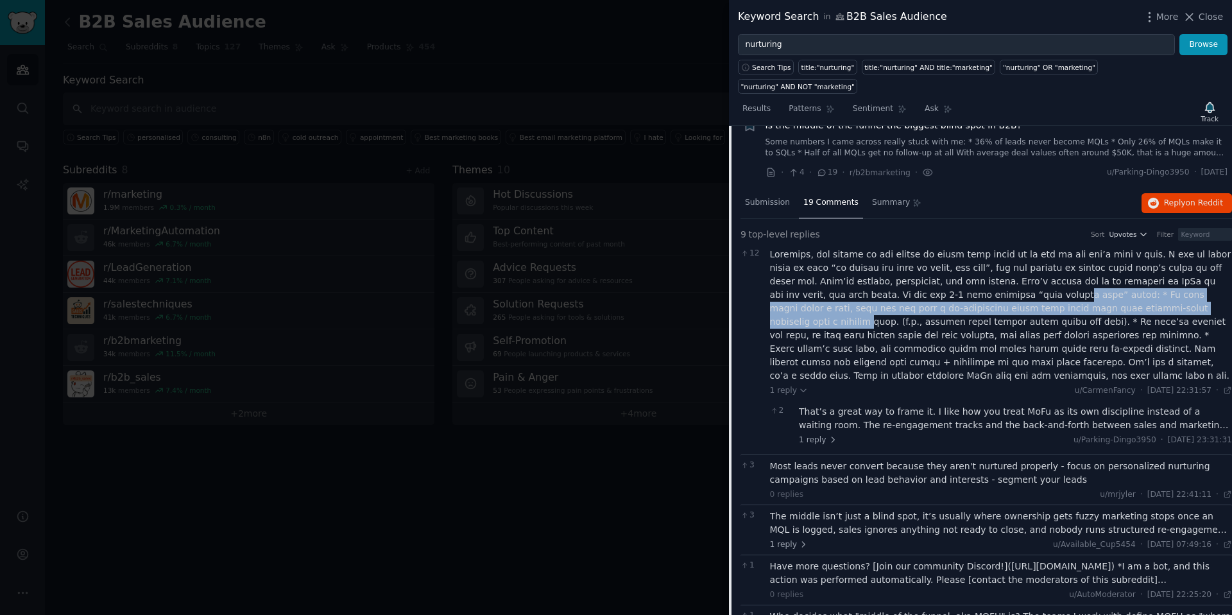
drag, startPoint x: 977, startPoint y: 280, endPoint x: 1110, endPoint y: 289, distance: 133.8
click at [1111, 289] on div at bounding box center [1001, 315] width 463 height 135
click at [1008, 301] on div at bounding box center [1001, 315] width 463 height 135
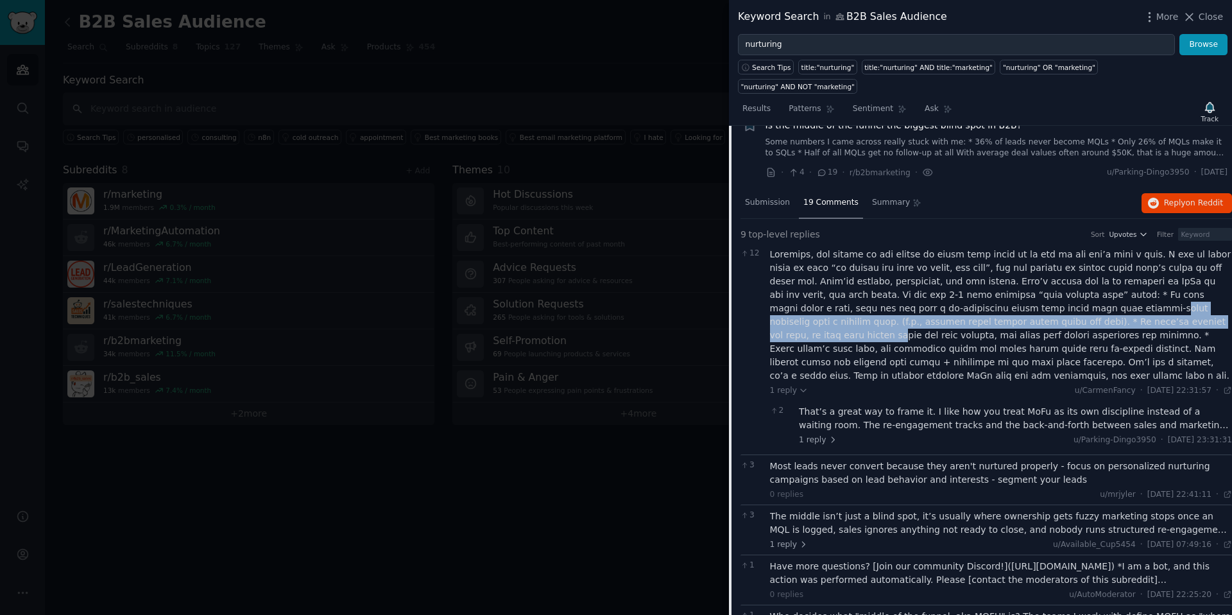
drag, startPoint x: 986, startPoint y: 294, endPoint x: 1069, endPoint y: 304, distance: 84.1
click at [1111, 300] on div at bounding box center [1001, 315] width 463 height 135
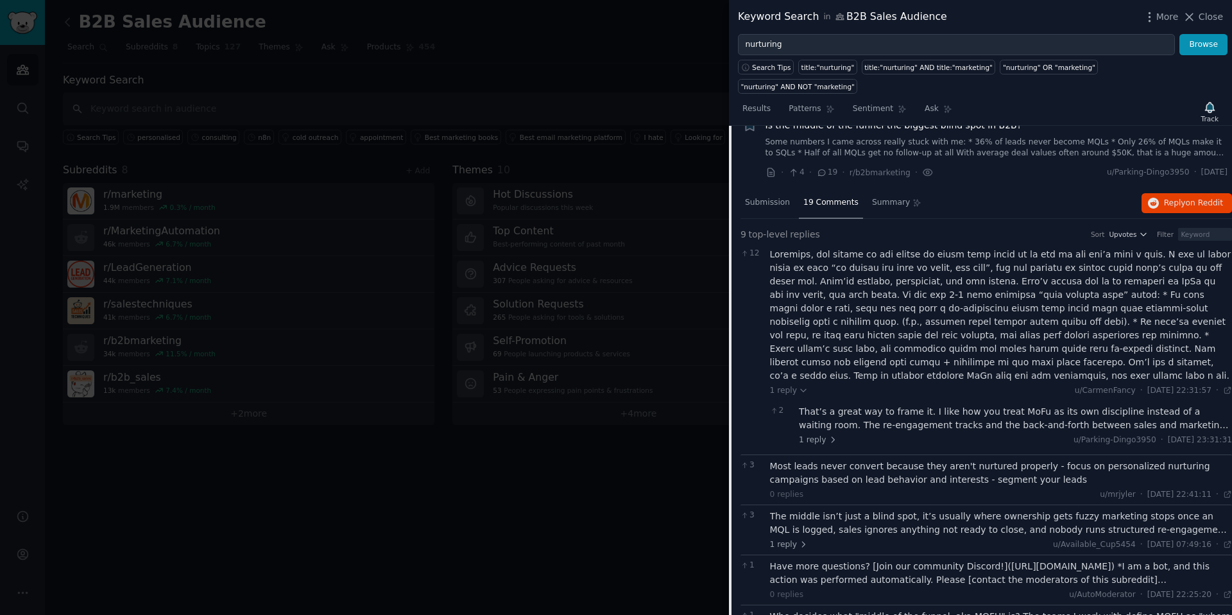
click at [1018, 312] on div at bounding box center [1001, 315] width 463 height 135
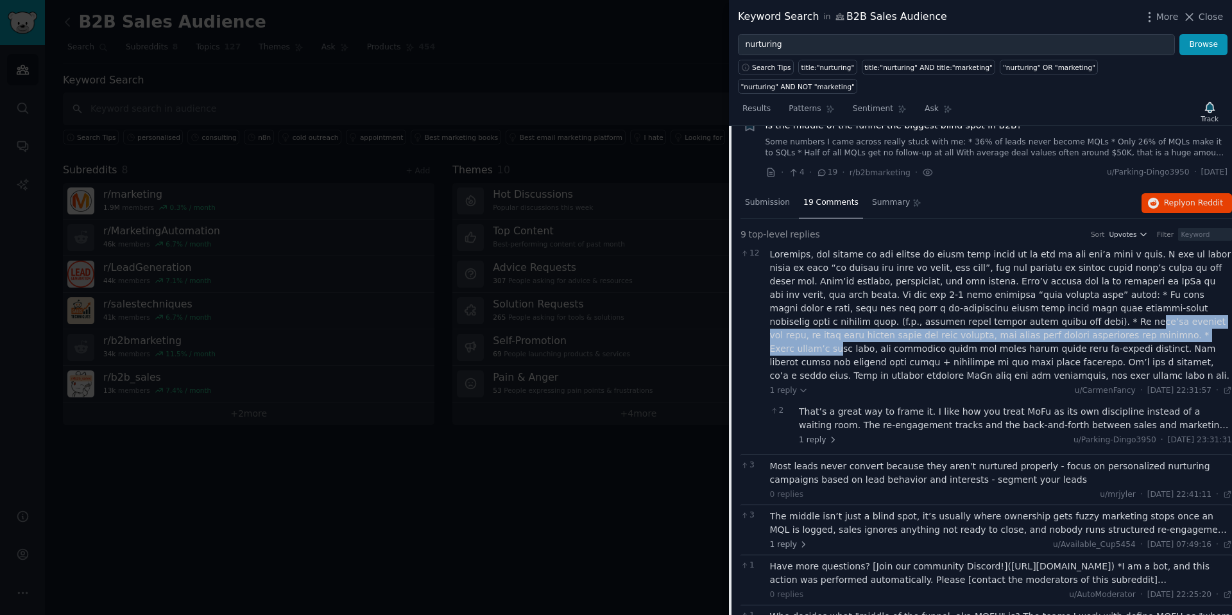
drag, startPoint x: 916, startPoint y: 303, endPoint x: 1017, endPoint y: 311, distance: 100.5
click at [1017, 311] on div at bounding box center [1001, 315] width 463 height 135
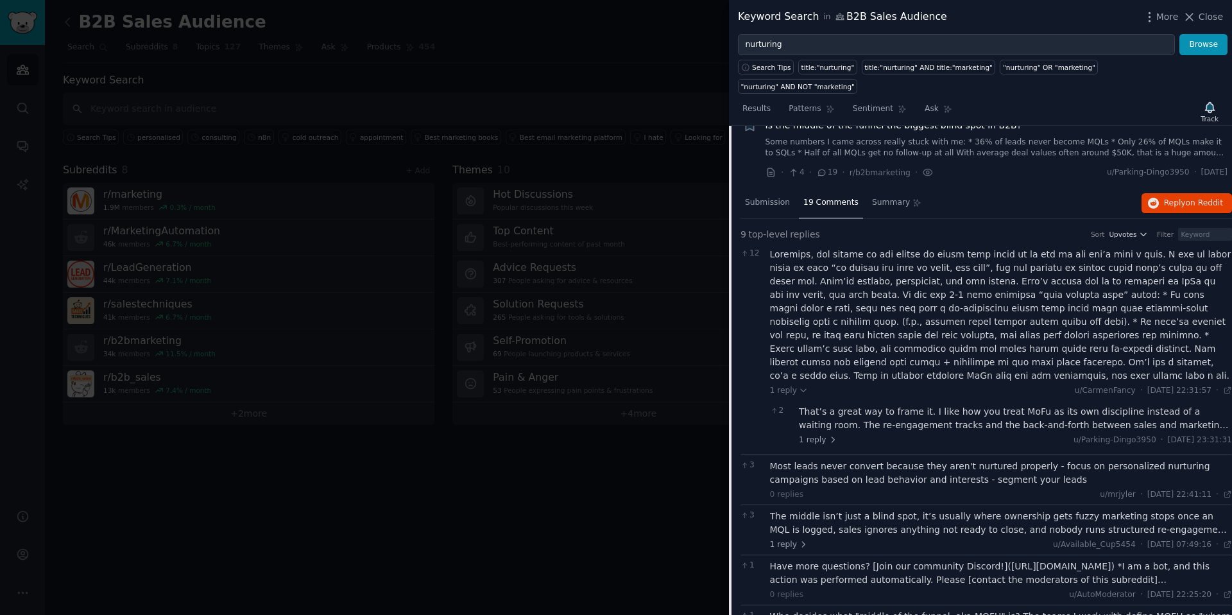
click at [1042, 309] on div at bounding box center [1001, 315] width 463 height 135
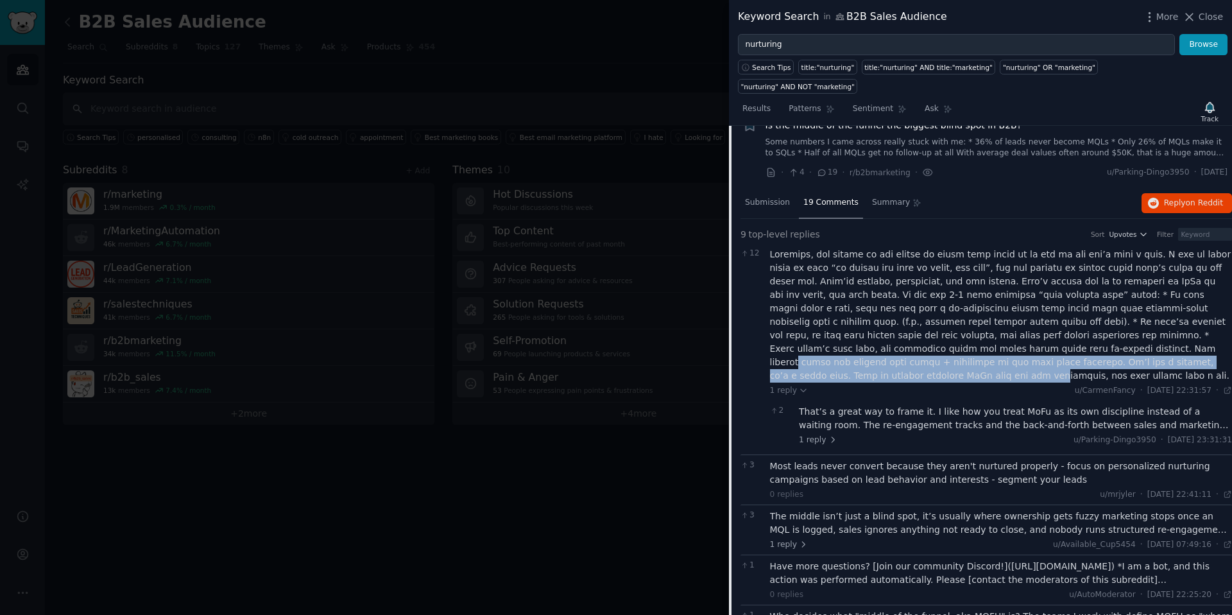
drag, startPoint x: 919, startPoint y: 331, endPoint x: 1068, endPoint y: 342, distance: 149.9
click at [1070, 341] on div at bounding box center [1001, 315] width 463 height 135
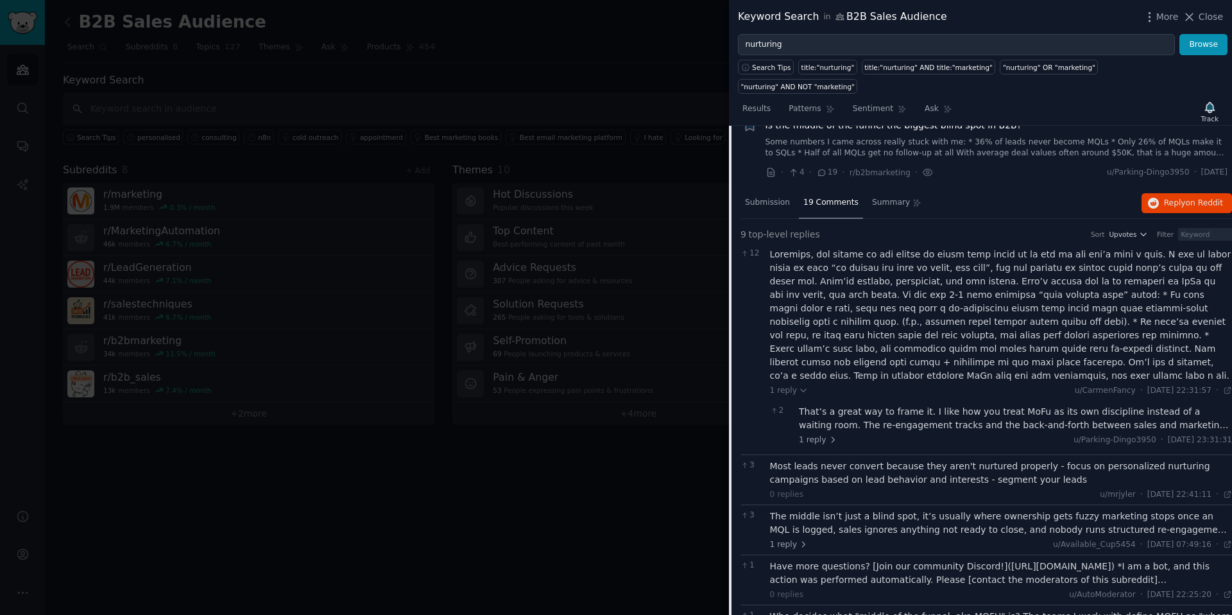
click at [886, 311] on div at bounding box center [1001, 315] width 463 height 135
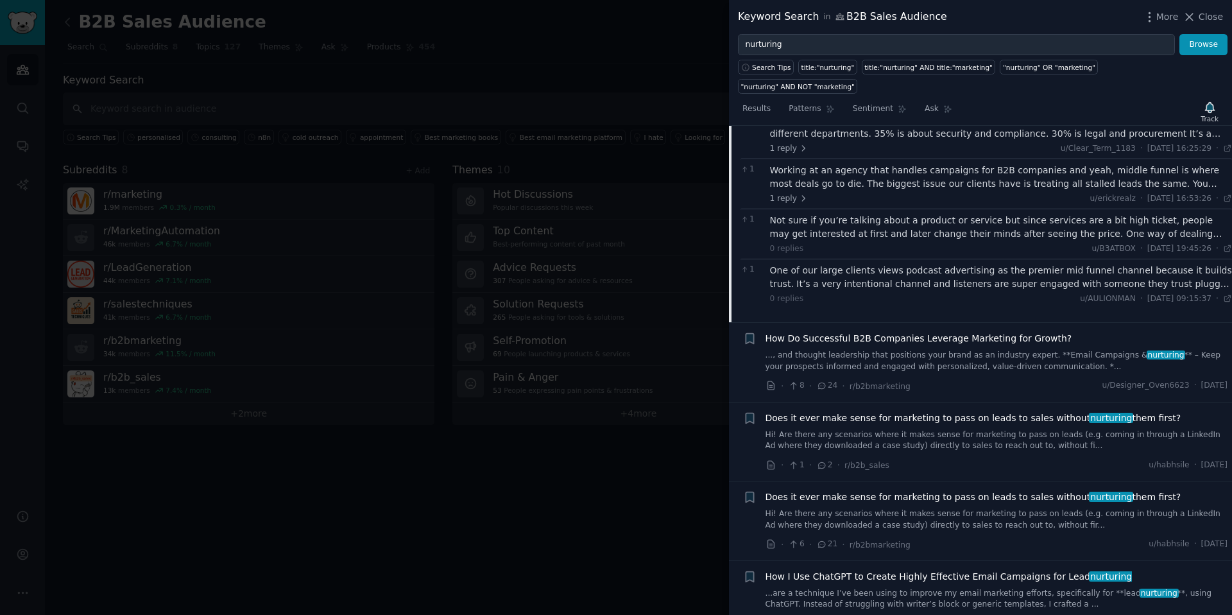
scroll to position [1610, 0]
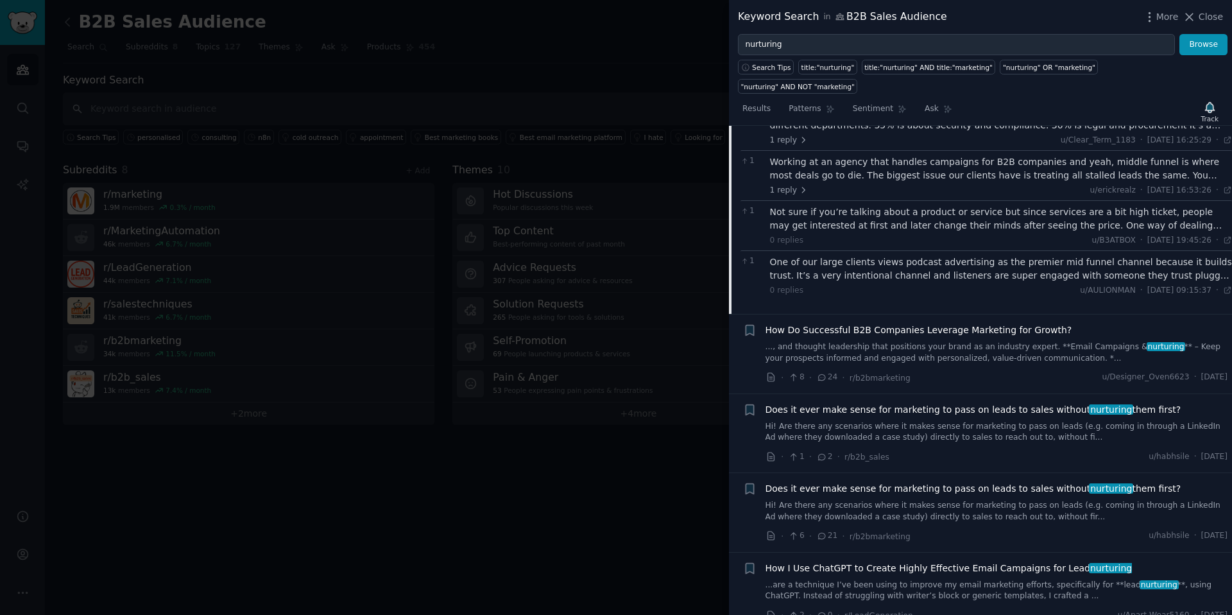
click at [932, 403] on span "Does it ever make sense for marketing to pass on leads to sales without nurturi…" at bounding box center [974, 409] width 416 height 13
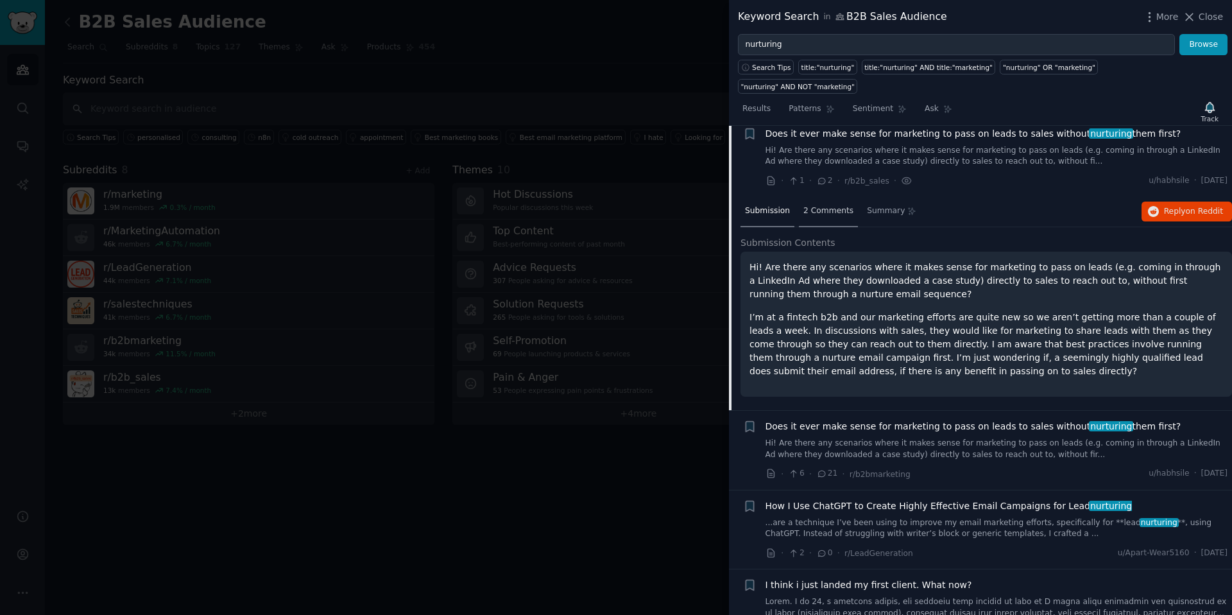
scroll to position [1197, 0]
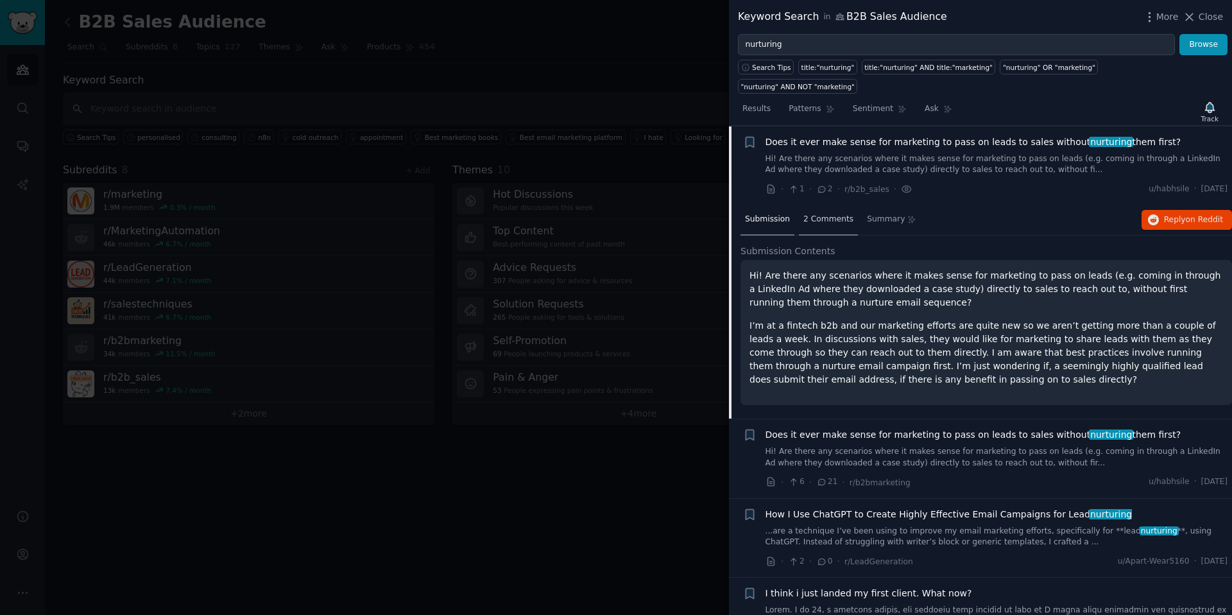
click at [837, 214] on span "2 Comments" at bounding box center [828, 220] width 50 height 12
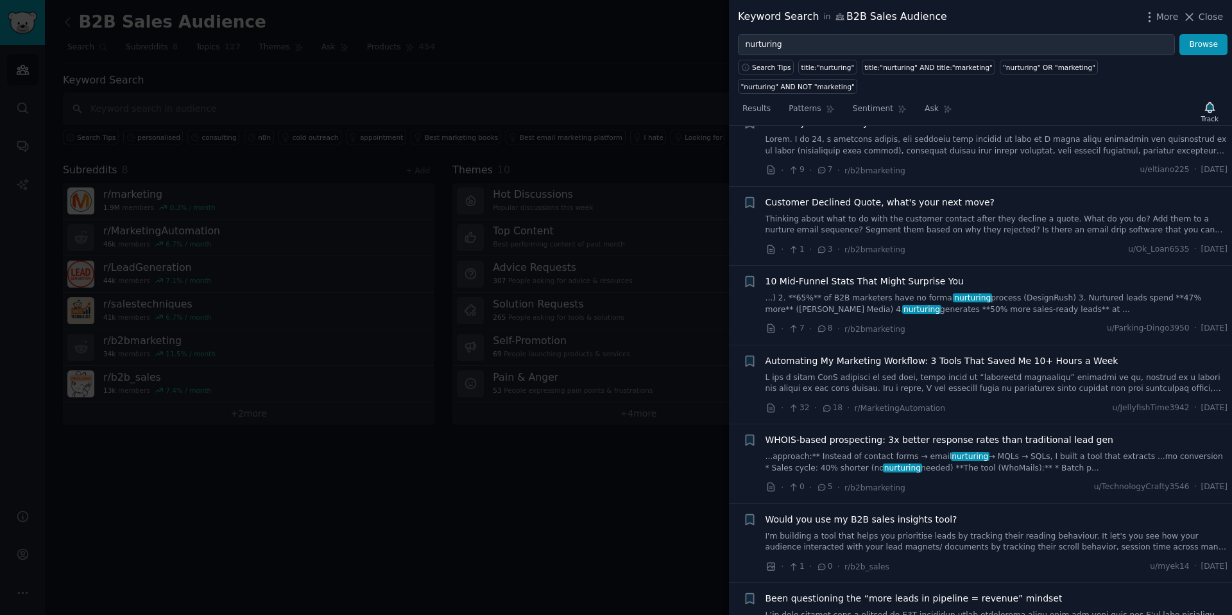
scroll to position [1718, 0]
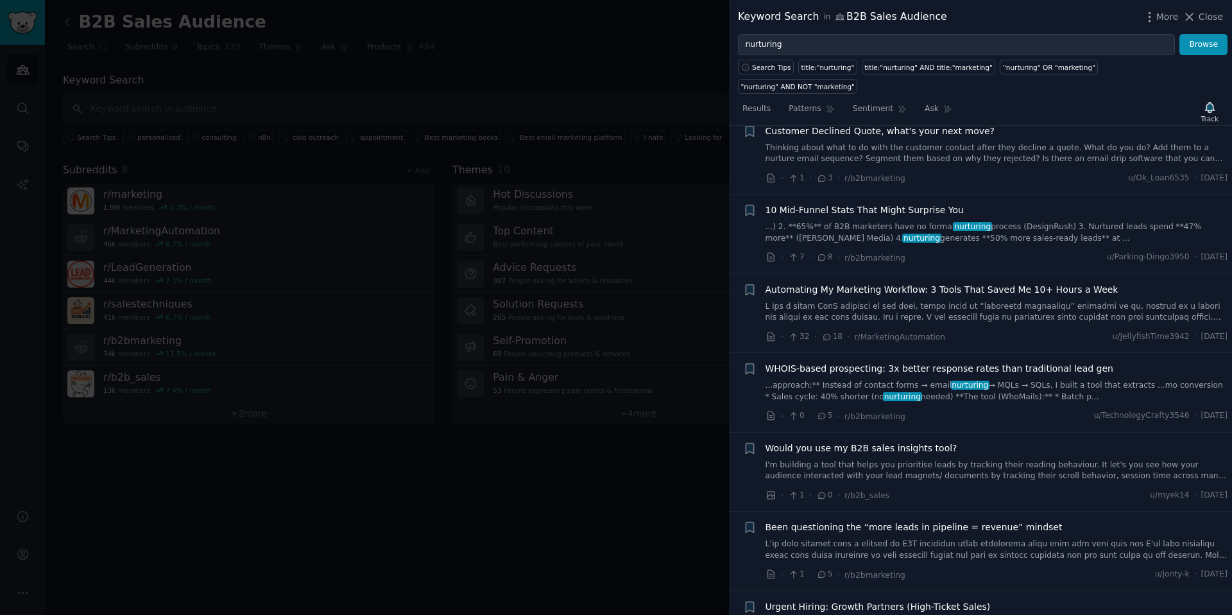
click at [924, 362] on span "WHOIS-based prospecting: 3x better response rates than traditional lead gen" at bounding box center [940, 368] width 348 height 13
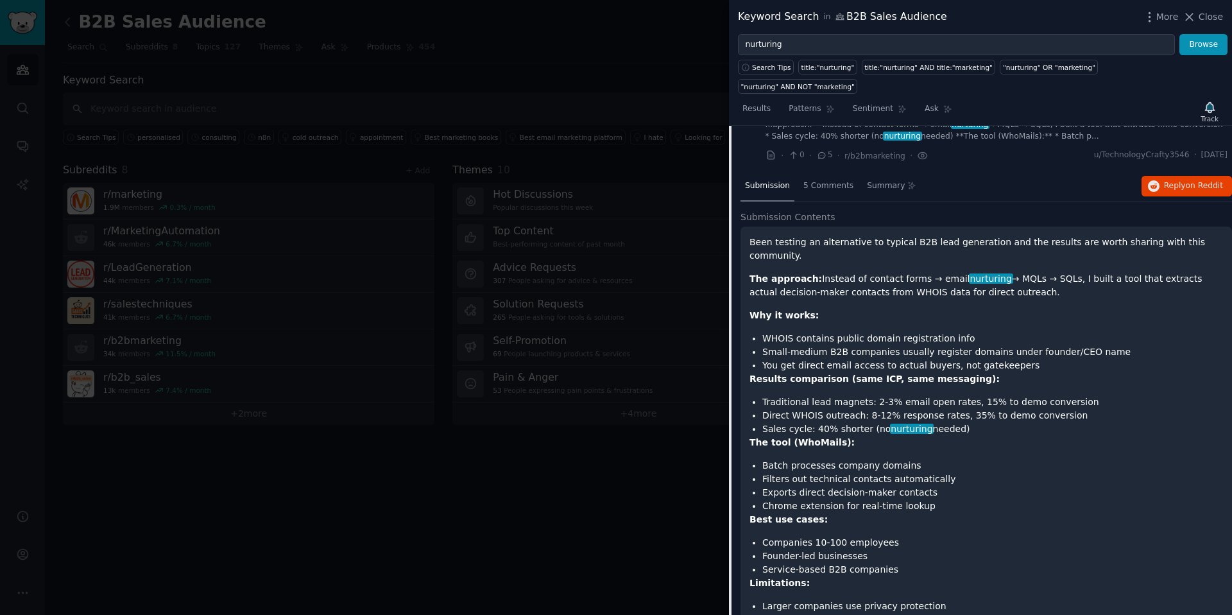
scroll to position [1794, 0]
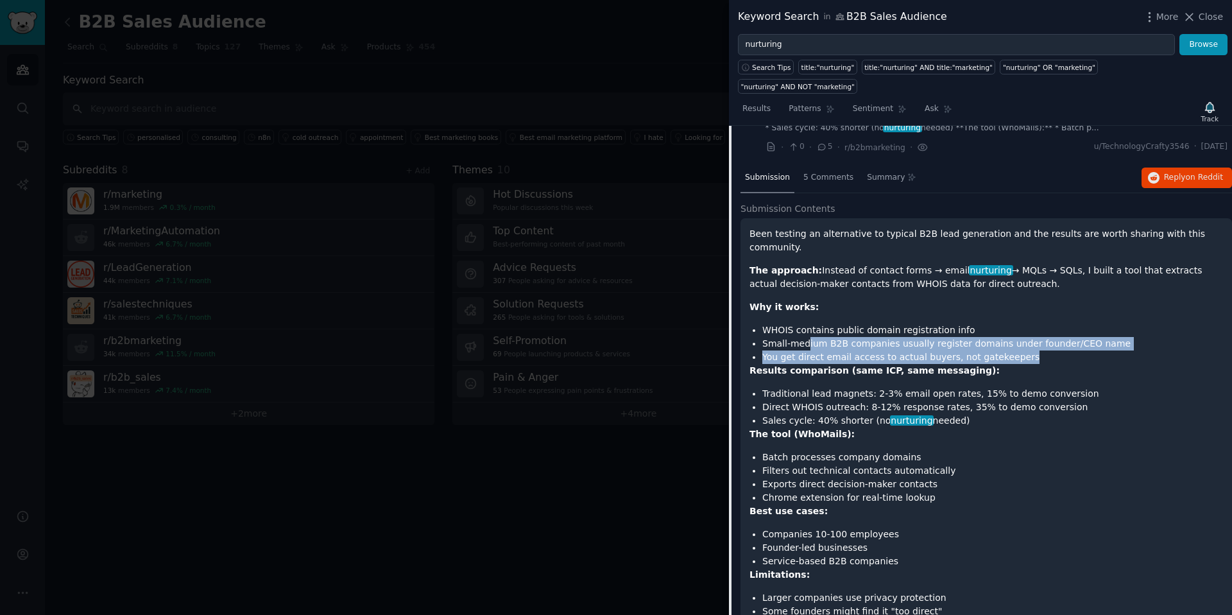
drag, startPoint x: 818, startPoint y: 314, endPoint x: 1034, endPoint y: 332, distance: 217.6
click at [1038, 324] on ul "WHOIS contains public domain registration info Small-medium B2B companies usual…" at bounding box center [987, 343] width 474 height 40
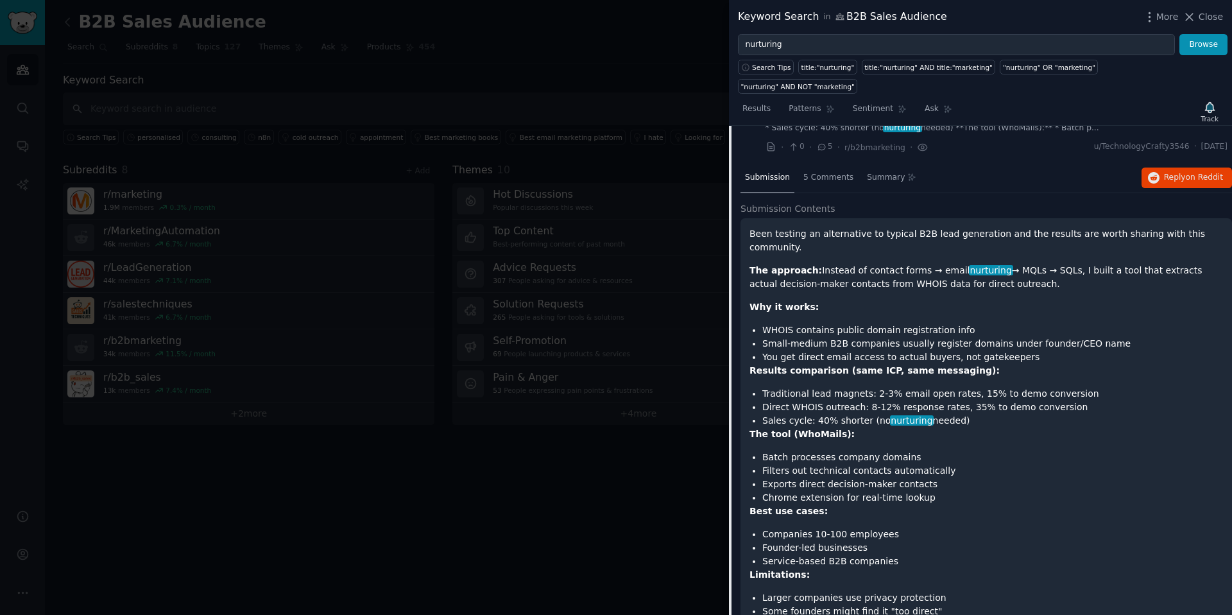
click at [1034, 364] on p "Results comparison (same ICP, same messaging):" at bounding box center [987, 370] width 474 height 13
drag, startPoint x: 850, startPoint y: 325, endPoint x: 1035, endPoint y: 327, distance: 184.8
click at [1035, 350] on li "You get direct email access to actual buyers, not gatekeepers" at bounding box center [992, 356] width 461 height 13
click at [1036, 350] on li "You get direct email access to actual buyers, not gatekeepers" at bounding box center [992, 356] width 461 height 13
drag, startPoint x: 835, startPoint y: 239, endPoint x: 1040, endPoint y: 250, distance: 205.0
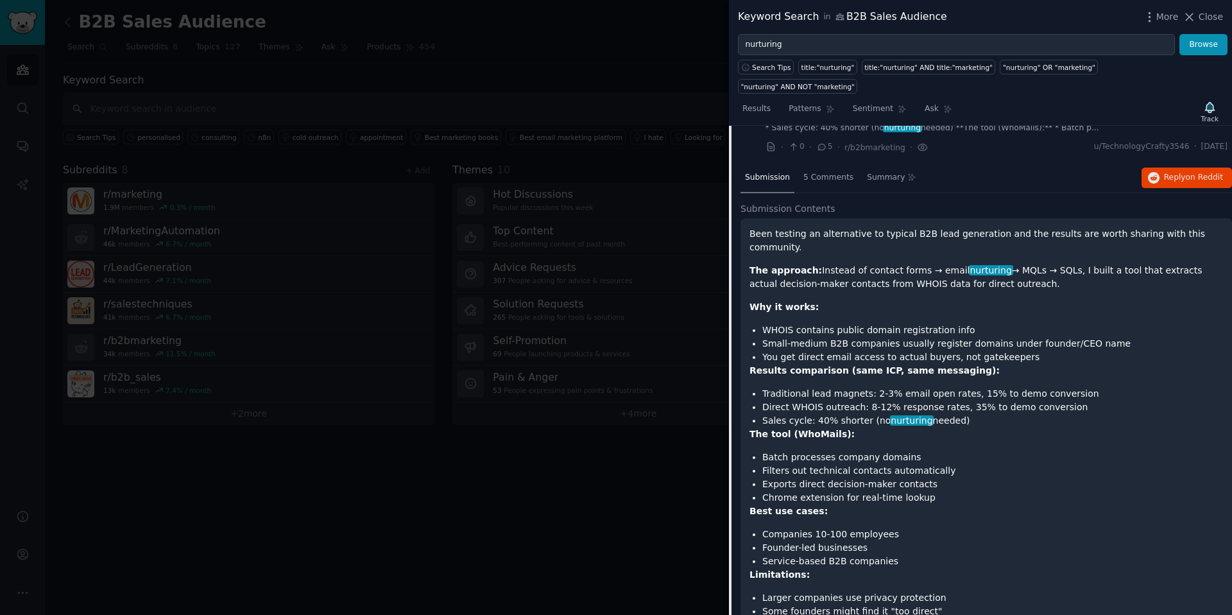
click at [1042, 264] on p "The approach: Instead of contact forms → email nurturing → MQLs → SQLs, I built…" at bounding box center [987, 277] width 474 height 27
click at [1034, 261] on div "Been testing an alternative to typical B2B lead generation and the results are …" at bounding box center [987, 454] width 474 height 454
drag, startPoint x: 787, startPoint y: 338, endPoint x: 851, endPoint y: 359, distance: 67.2
click at [851, 359] on div "Been testing an alternative to typical B2B lead generation and the results are …" at bounding box center [987, 454] width 474 height 454
click at [854, 387] on li "Traditional lead magnets: 2-3% email open rates, 15% to demo conversion" at bounding box center [992, 393] width 461 height 13
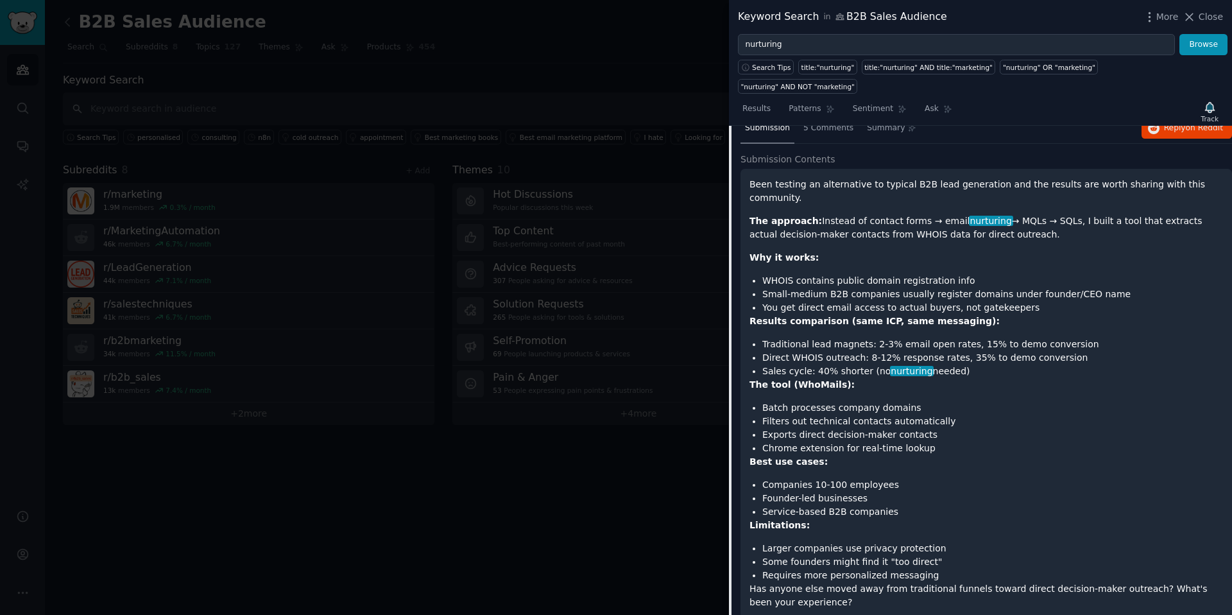
scroll to position [1852, 0]
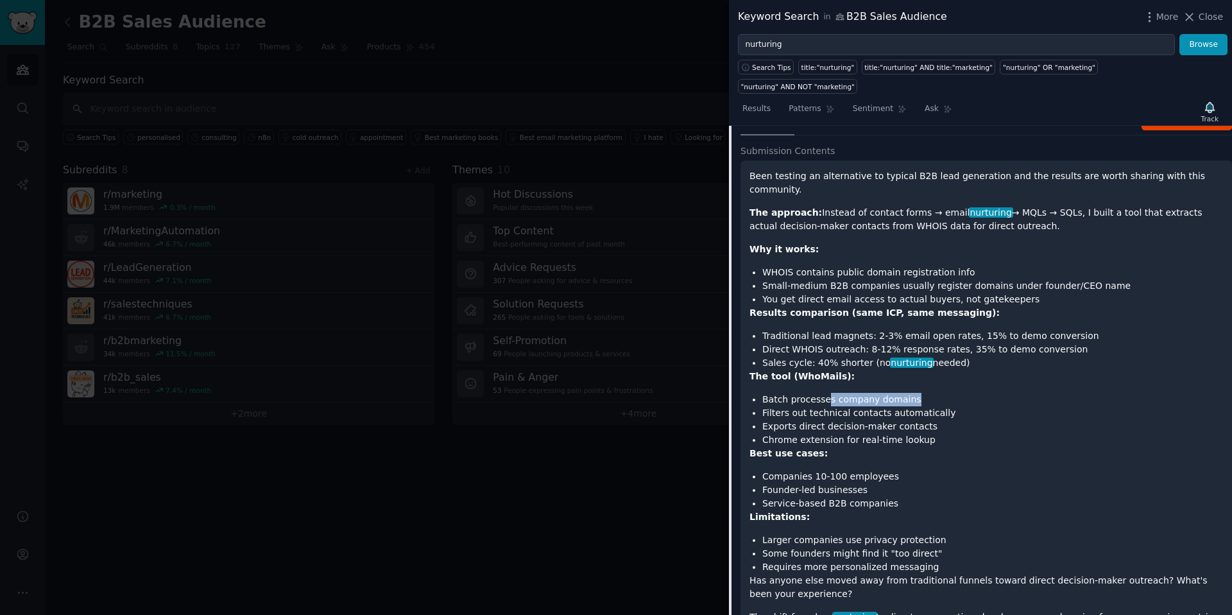
drag, startPoint x: 827, startPoint y: 367, endPoint x: 925, endPoint y: 364, distance: 98.2
click at [924, 393] on li "Batch processes company domains" at bounding box center [992, 399] width 461 height 13
click at [926, 393] on li "Batch processes company domains" at bounding box center [992, 399] width 461 height 13
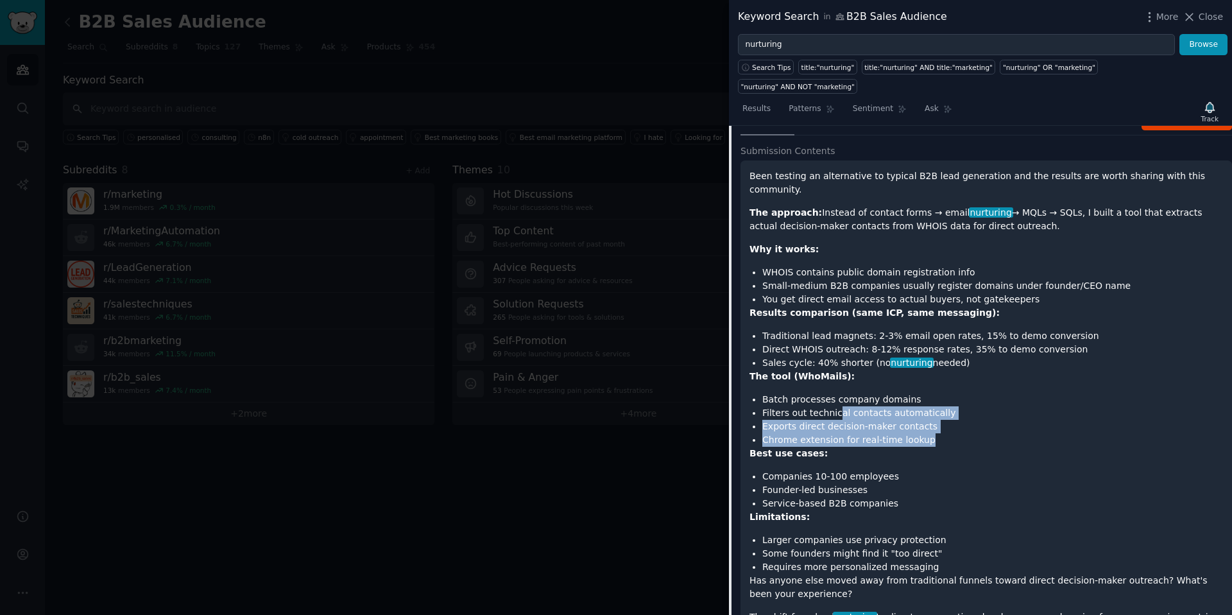
drag, startPoint x: 836, startPoint y: 383, endPoint x: 946, endPoint y: 409, distance: 113.3
click at [947, 409] on ul "Batch processes company domains Filters out technical contacts automatically Ex…" at bounding box center [987, 420] width 474 height 54
click at [945, 433] on li "Chrome extension for real-time lookup" at bounding box center [992, 439] width 461 height 13
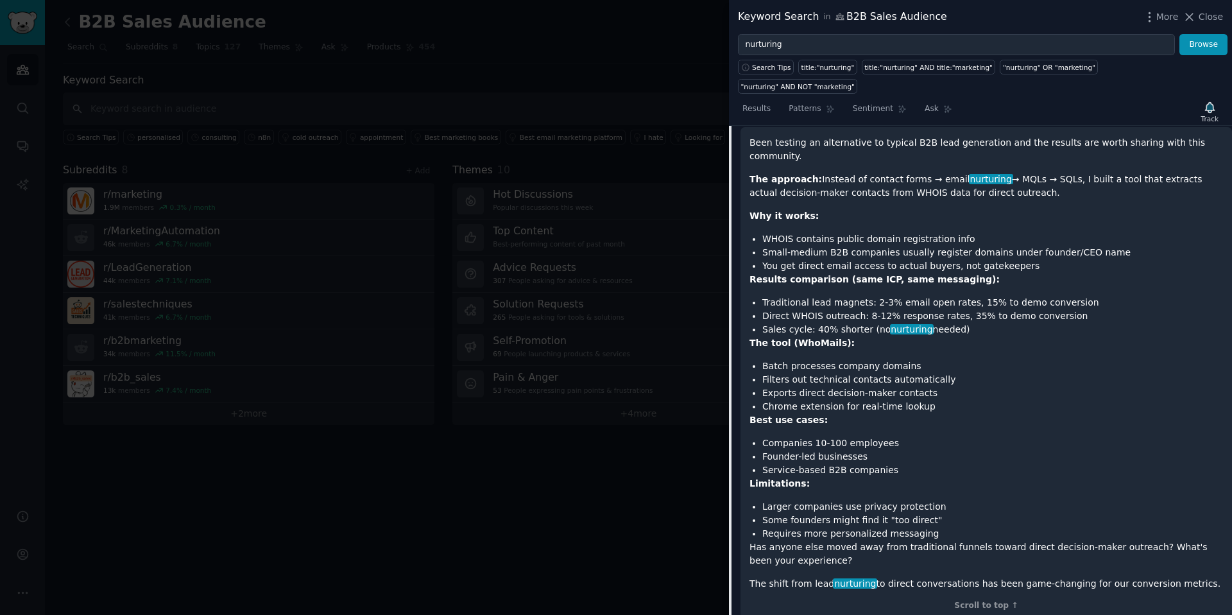
scroll to position [1758, 0]
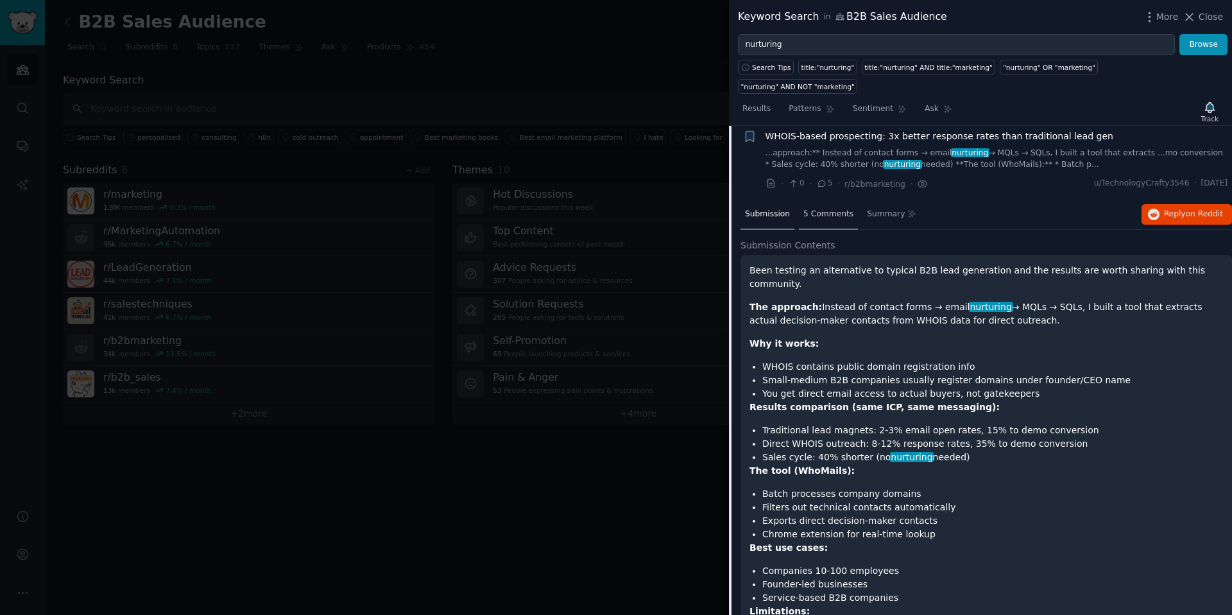
click at [834, 209] on span "5 Comments" at bounding box center [828, 215] width 50 height 12
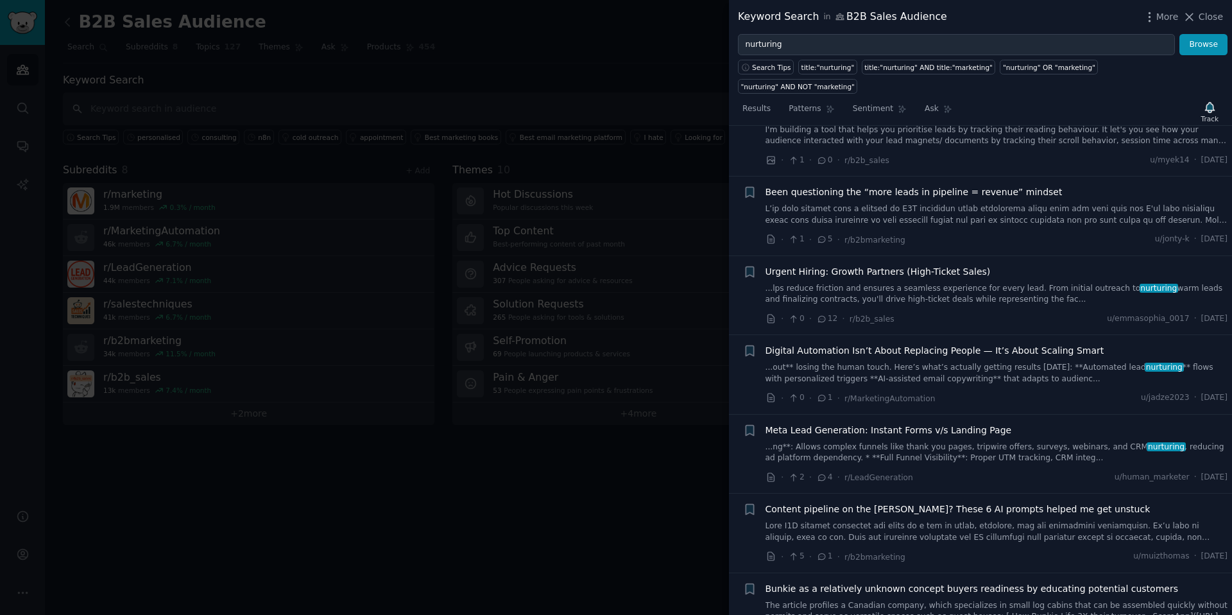
scroll to position [2109, 0]
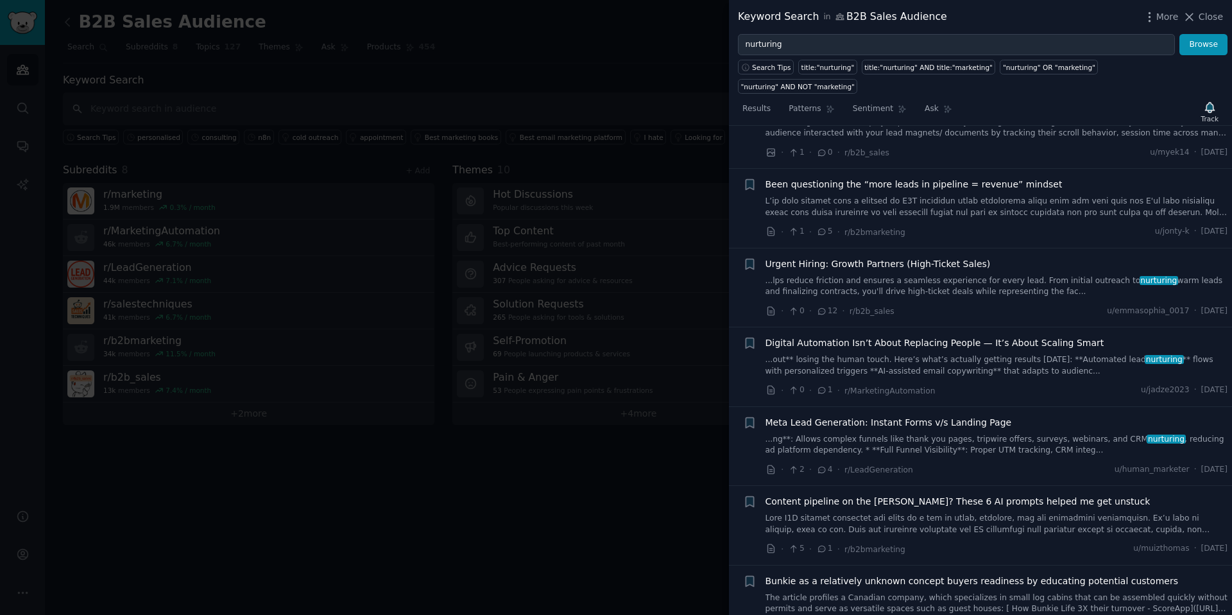
click at [898, 336] on span "Digital Automation Isn’t About Replacing People — It’s About Scaling Smart" at bounding box center [935, 342] width 339 height 13
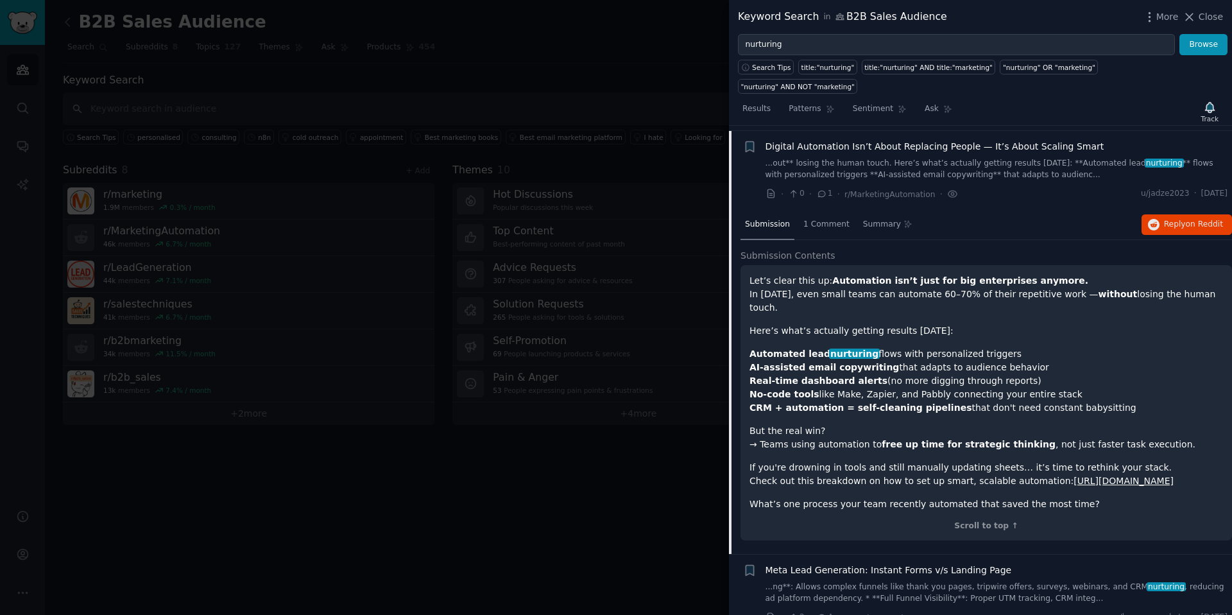
scroll to position [2070, 0]
